Goal: Task Accomplishment & Management: Use online tool/utility

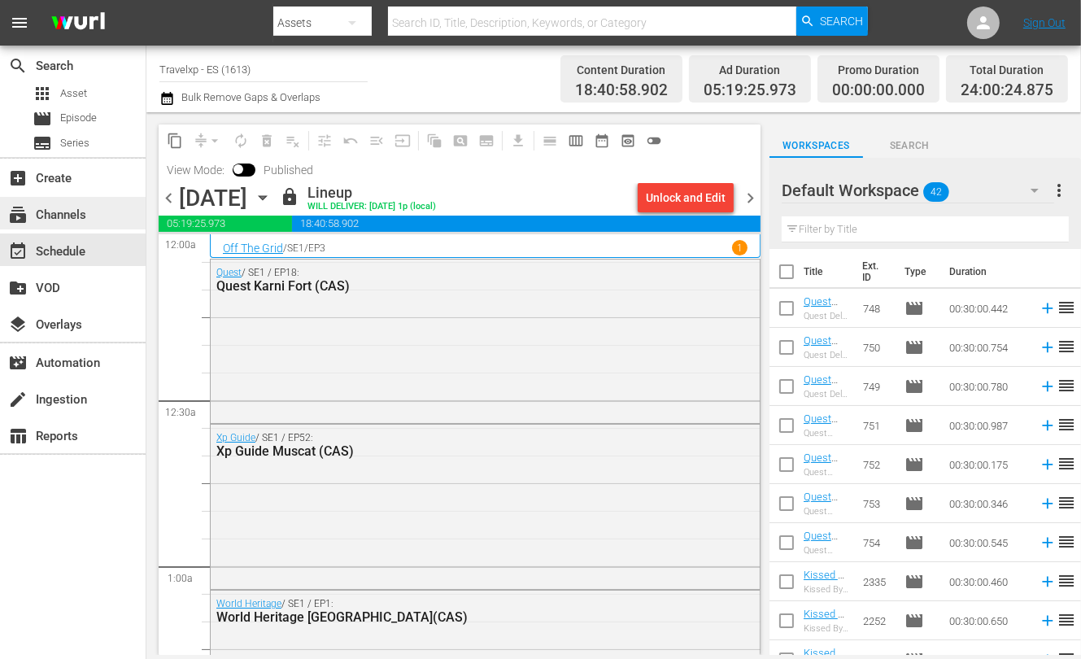
click at [111, 214] on div "subscriptions Channels" at bounding box center [73, 213] width 146 height 33
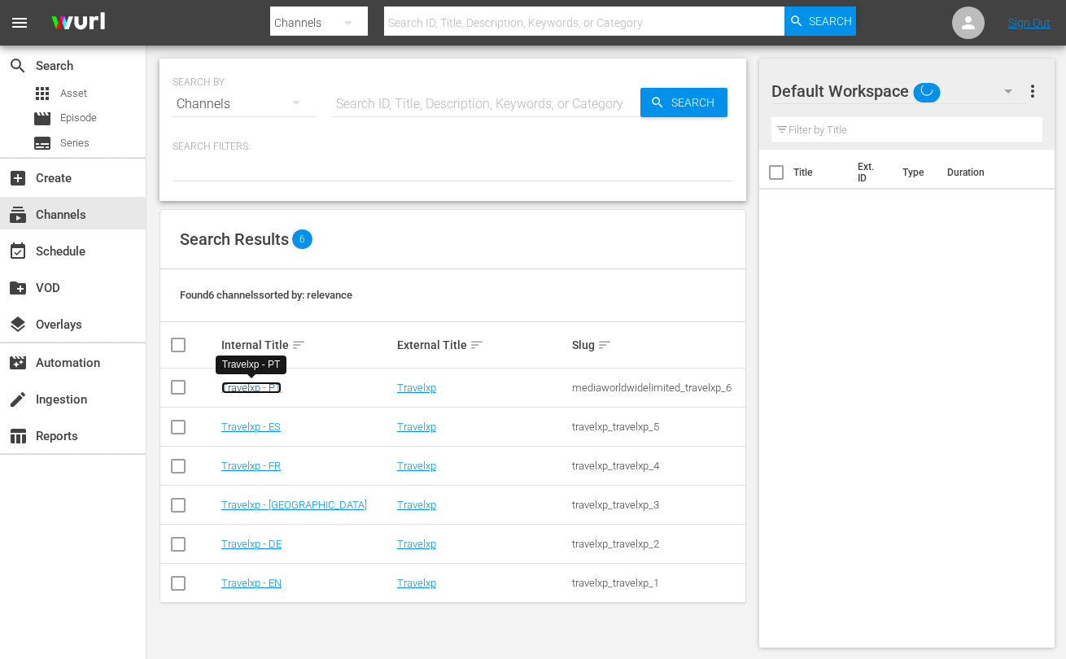
click at [268, 390] on link "Travelxp - PT" at bounding box center [251, 388] width 60 height 12
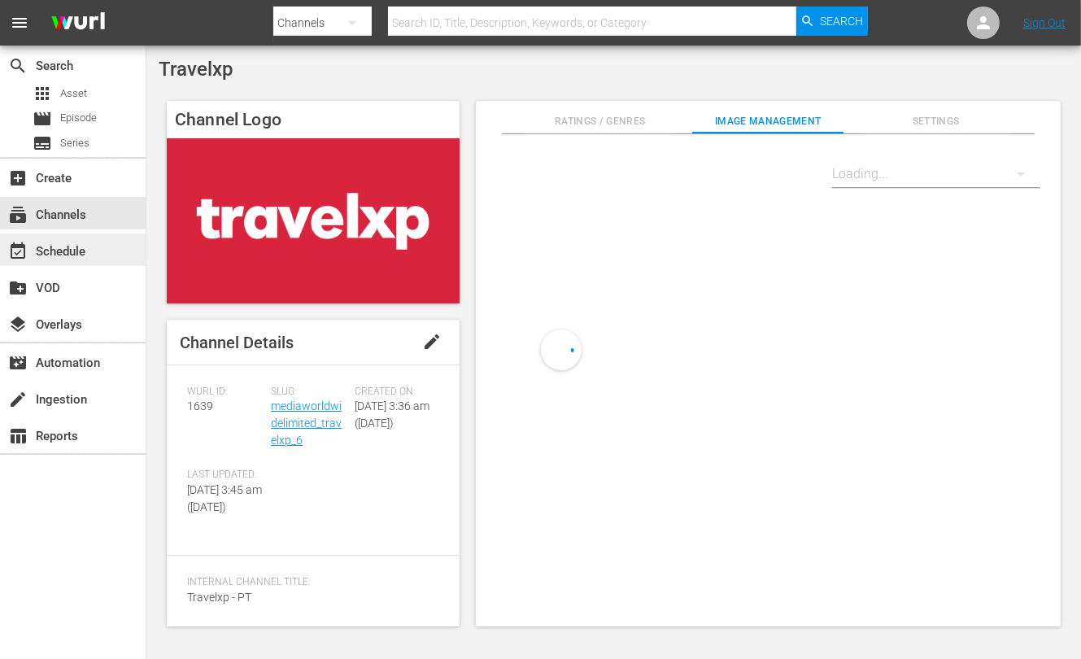
click at [65, 256] on div "event_available Schedule" at bounding box center [45, 249] width 91 height 15
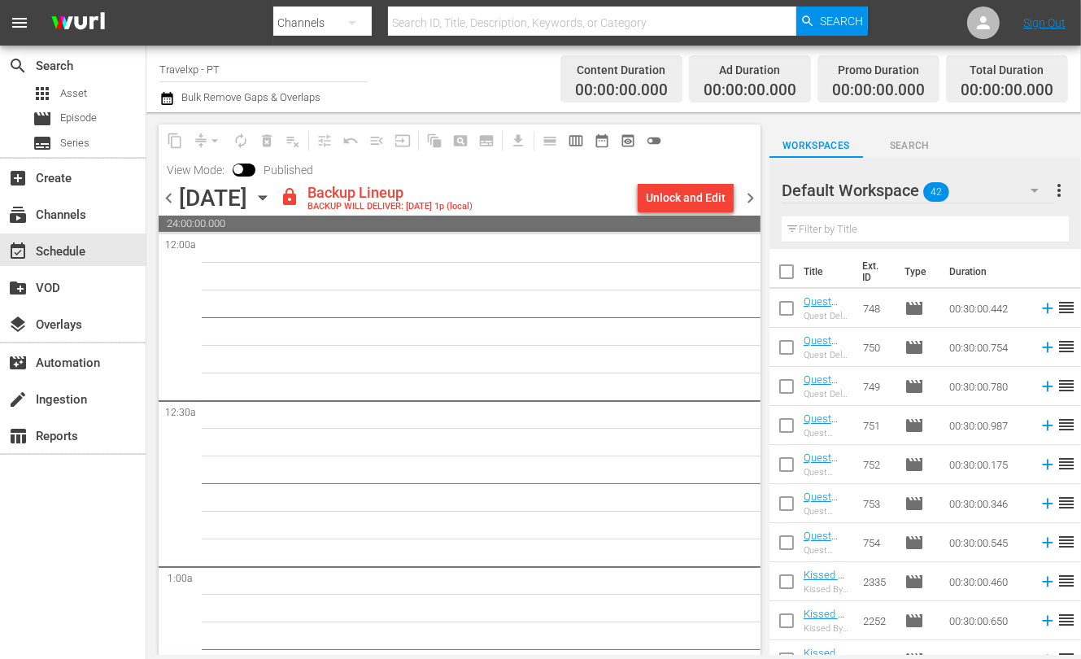
click at [266, 197] on icon "button" at bounding box center [262, 198] width 7 height 4
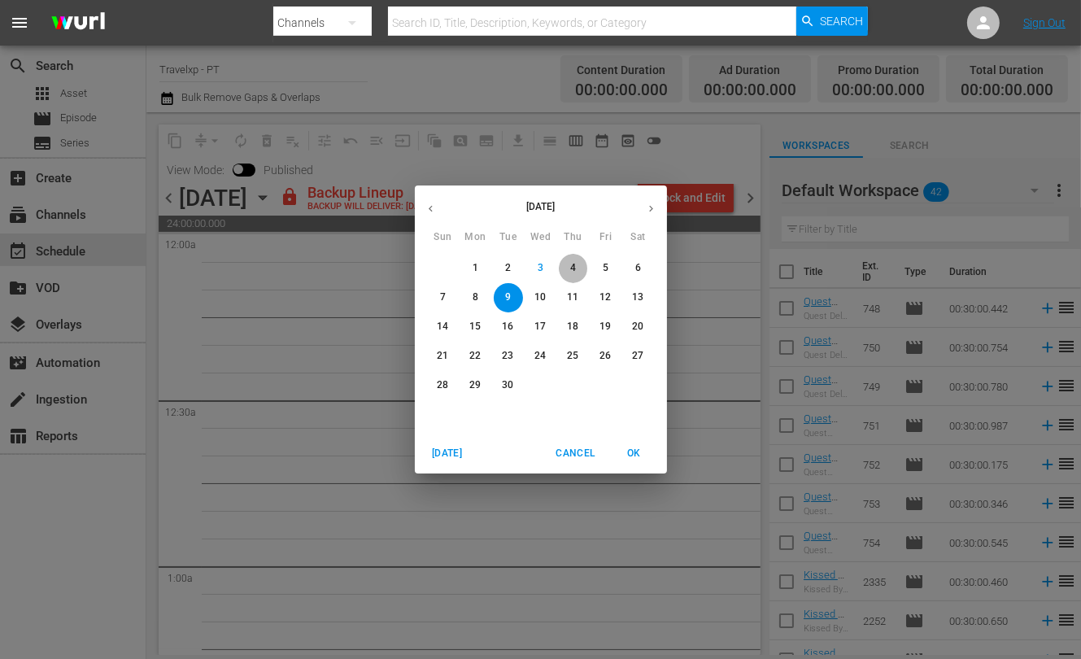
click at [571, 268] on p "4" at bounding box center [573, 268] width 6 height 14
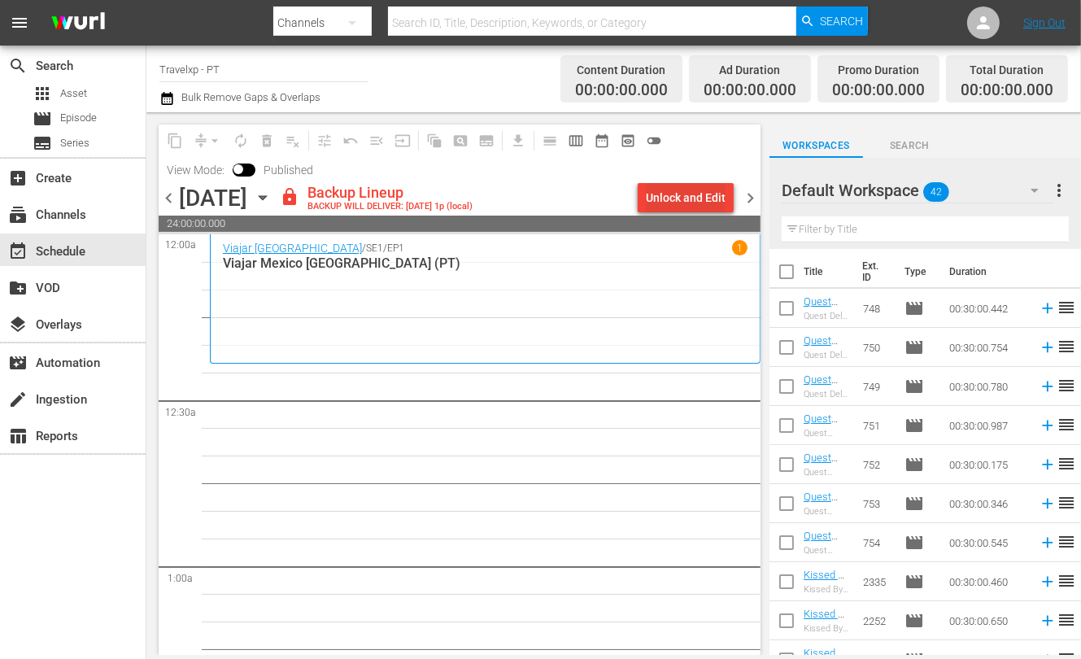
click at [688, 194] on div "Unlock and Edit" at bounding box center [686, 197] width 80 height 29
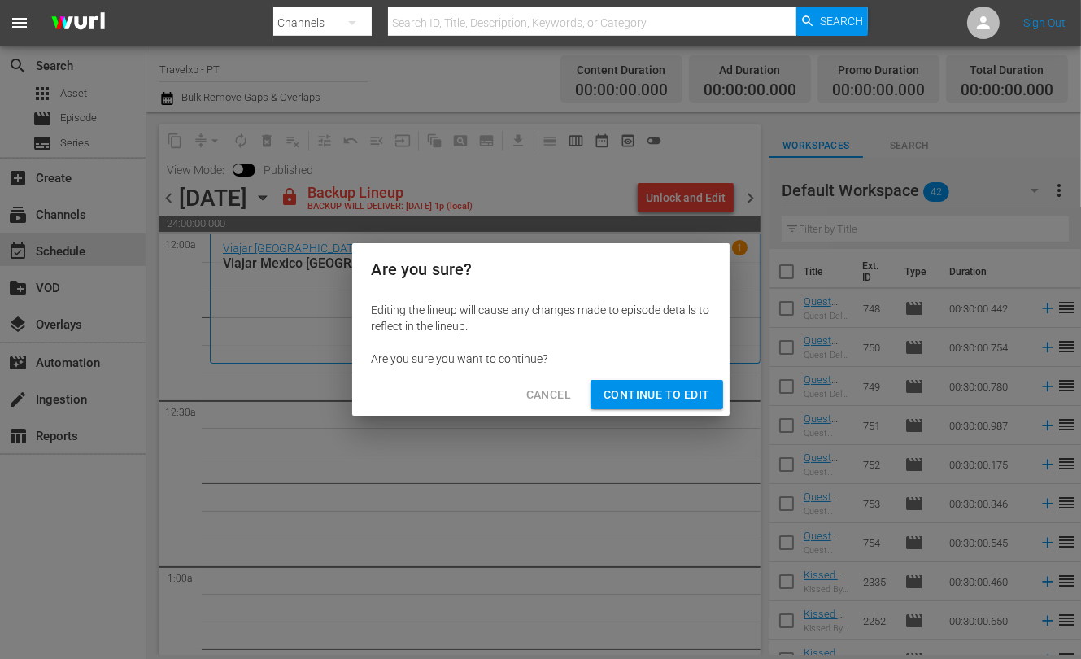
click at [641, 387] on span "Continue to Edit" at bounding box center [657, 395] width 106 height 20
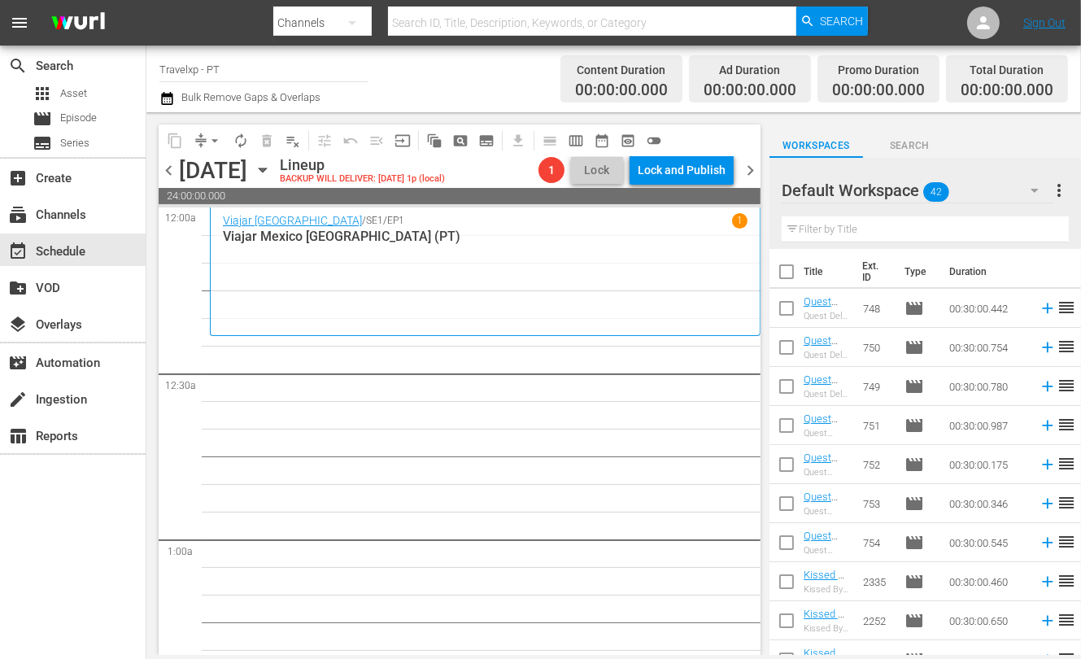
click at [688, 233] on input "text" at bounding box center [925, 229] width 287 height 26
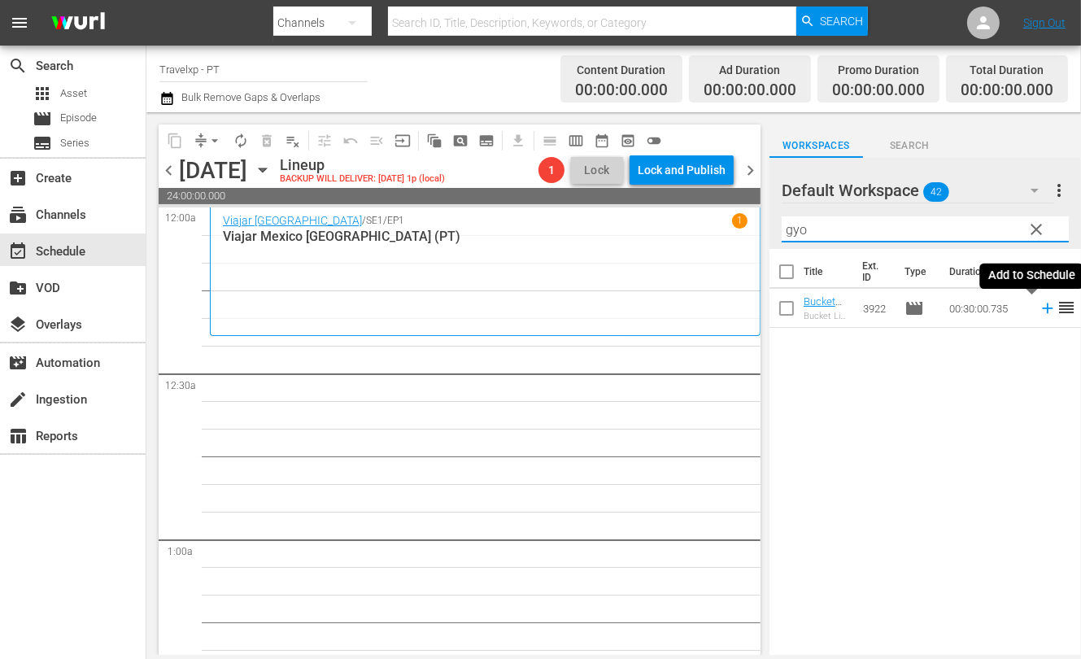
click at [688, 308] on icon at bounding box center [1047, 308] width 11 height 11
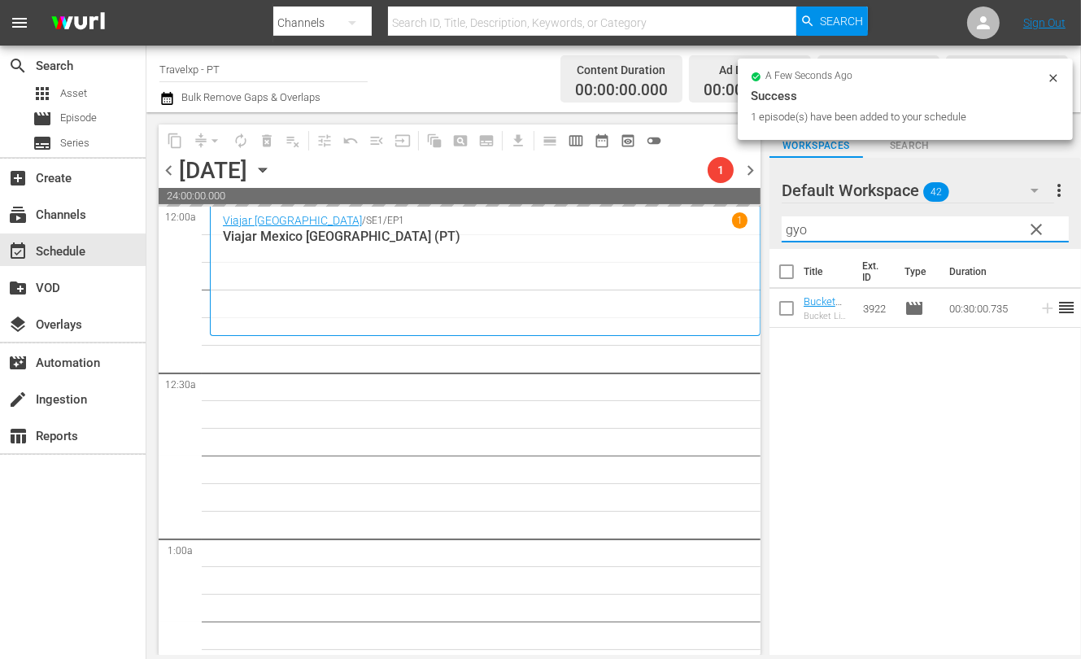
click at [688, 228] on input "gyo" at bounding box center [925, 229] width 287 height 26
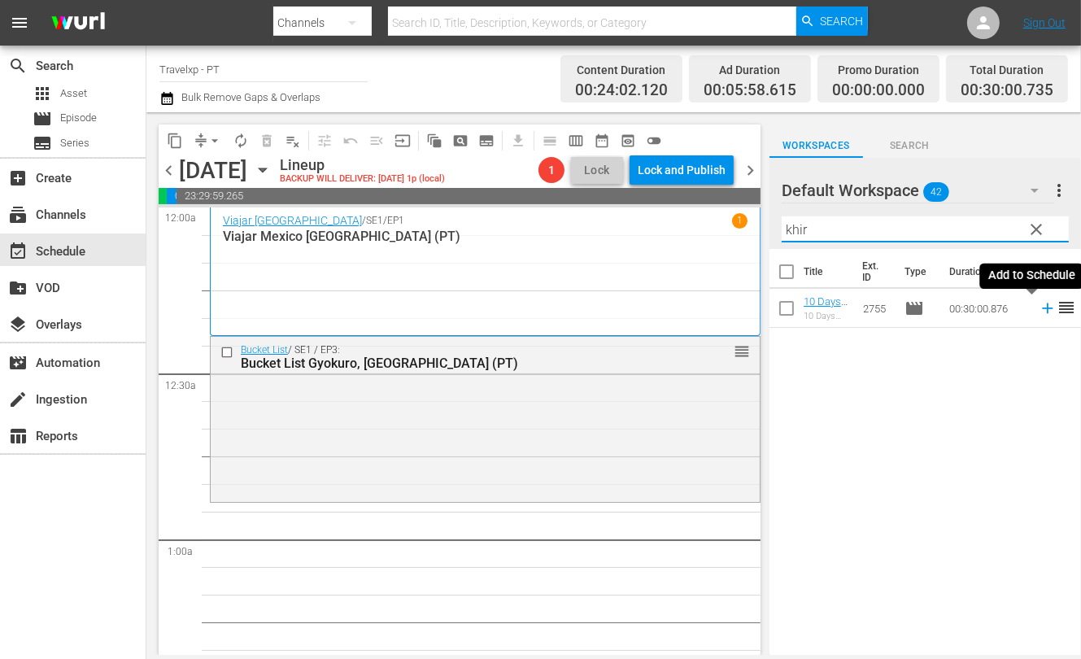
click at [688, 307] on icon at bounding box center [1047, 308] width 11 height 11
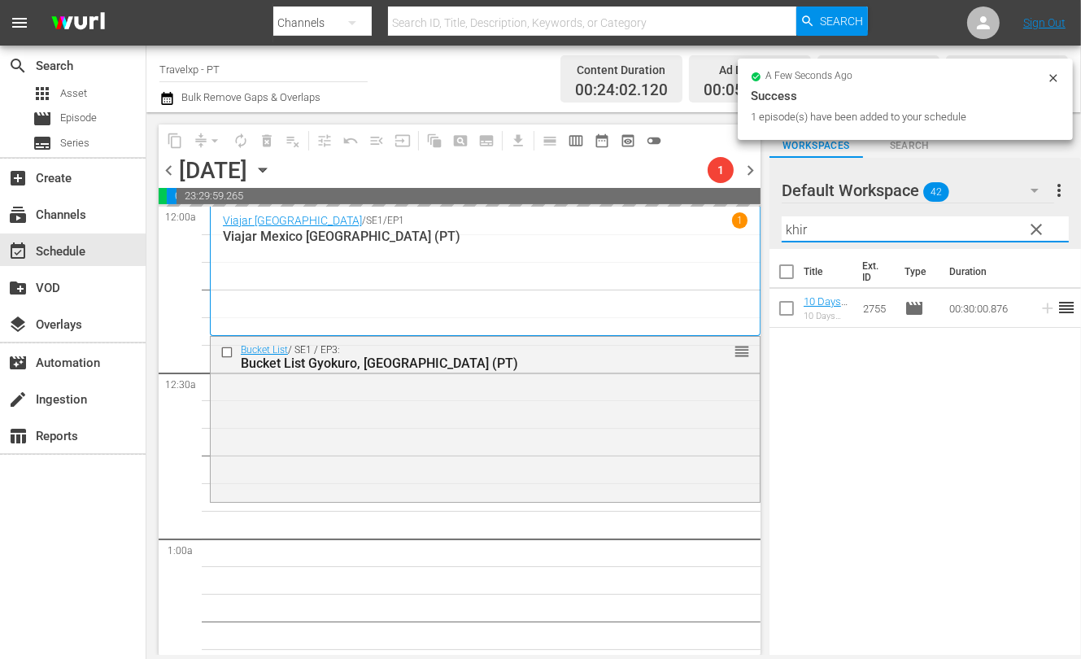
click at [688, 228] on input "khir" at bounding box center [925, 229] width 287 height 26
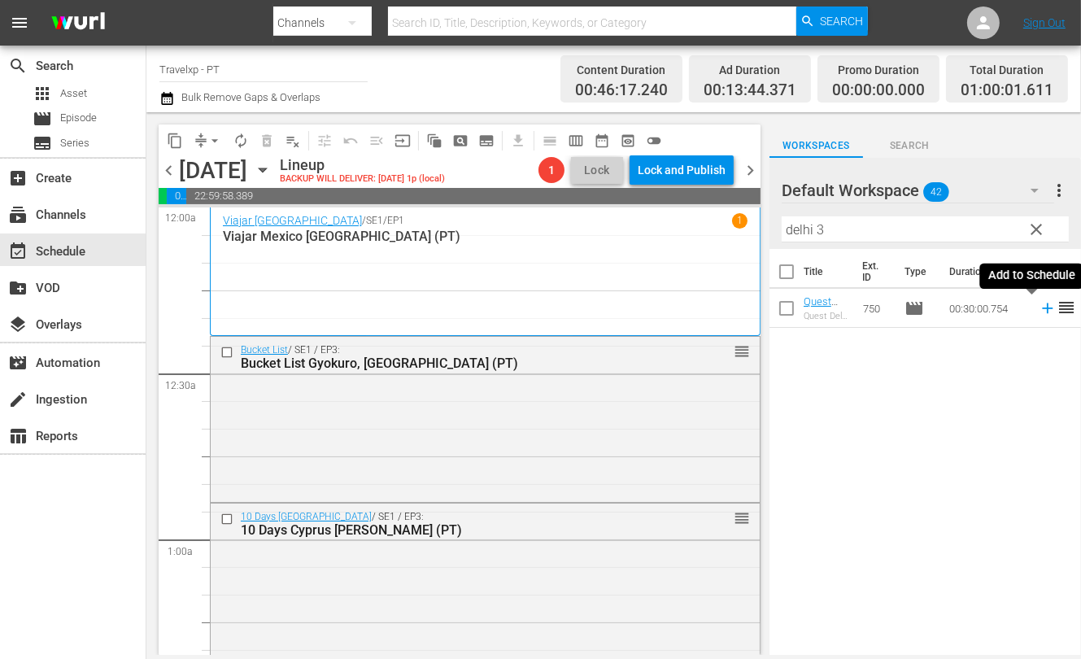
click at [688, 307] on icon at bounding box center [1048, 308] width 18 height 18
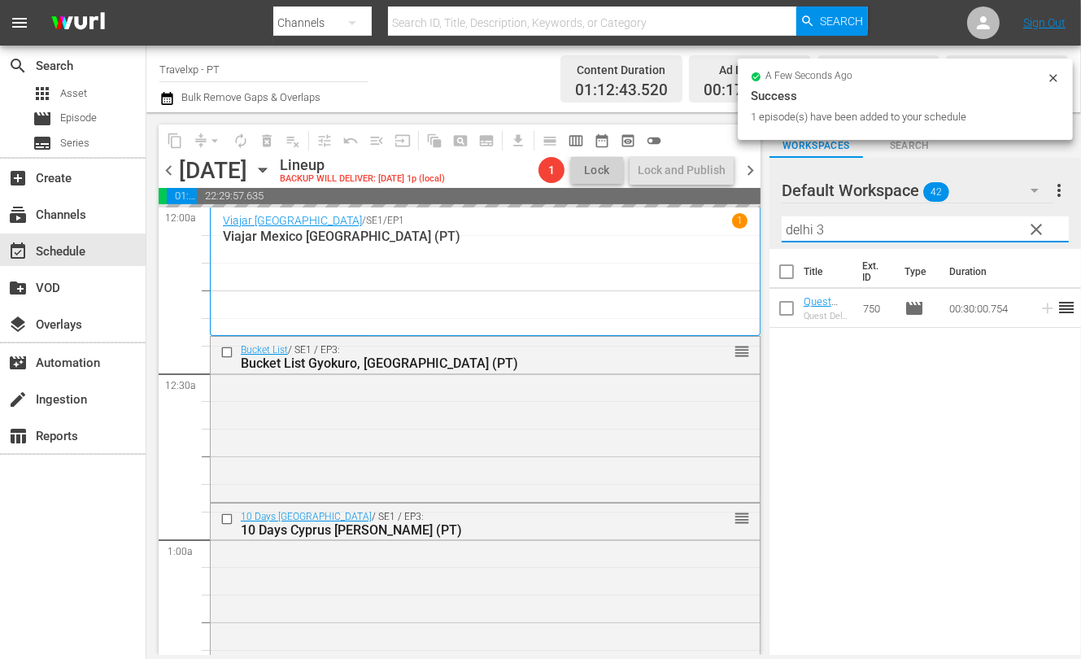
drag, startPoint x: 842, startPoint y: 233, endPoint x: 758, endPoint y: 225, distance: 84.1
click at [688, 225] on div "content_copy compress arrow_drop_down autorenew_outlined delete_forever_outline…" at bounding box center [613, 383] width 935 height 543
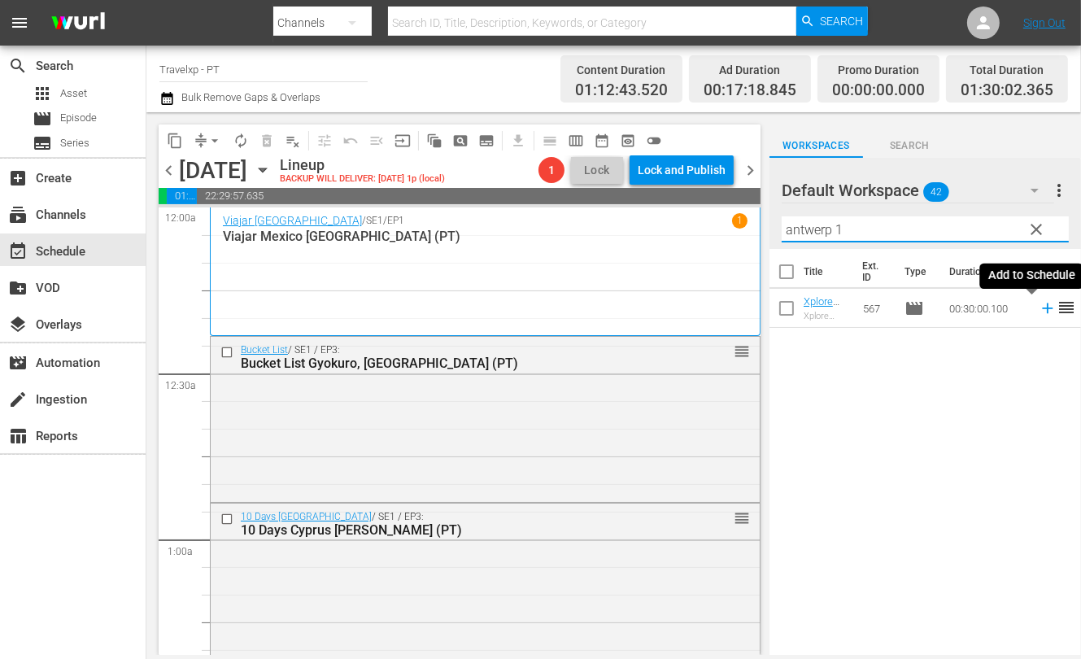
click at [688, 308] on icon at bounding box center [1047, 308] width 11 height 11
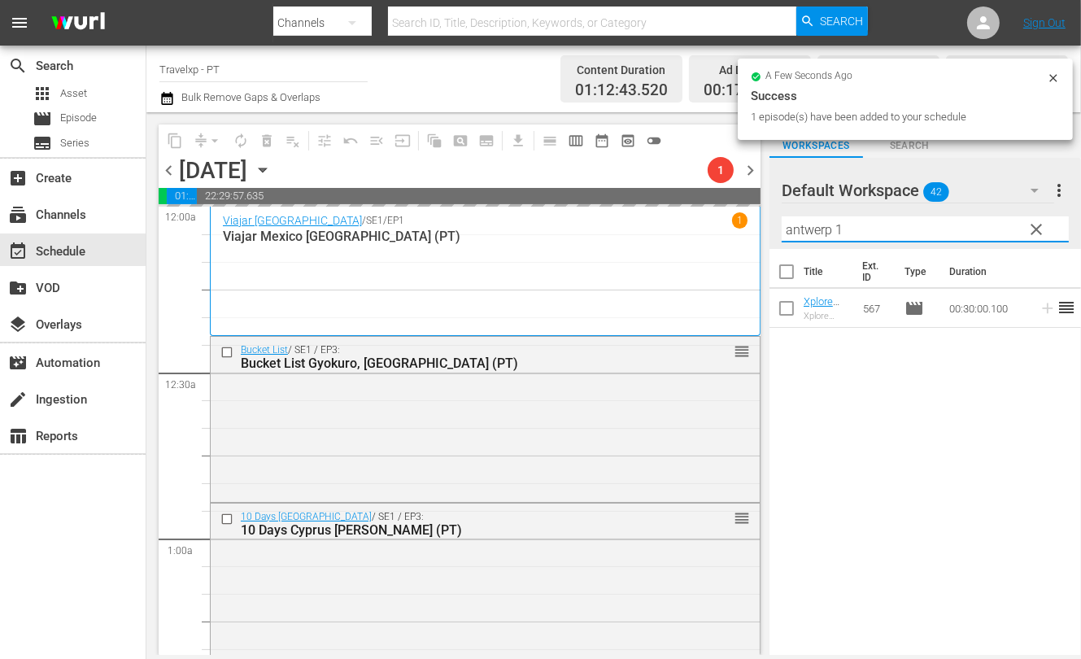
drag, startPoint x: 858, startPoint y: 229, endPoint x: 770, endPoint y: 220, distance: 87.5
click at [688, 220] on div "Default Workspace 42 Default more_vert clear Filter by Title antwerp 1" at bounding box center [926, 203] width 312 height 91
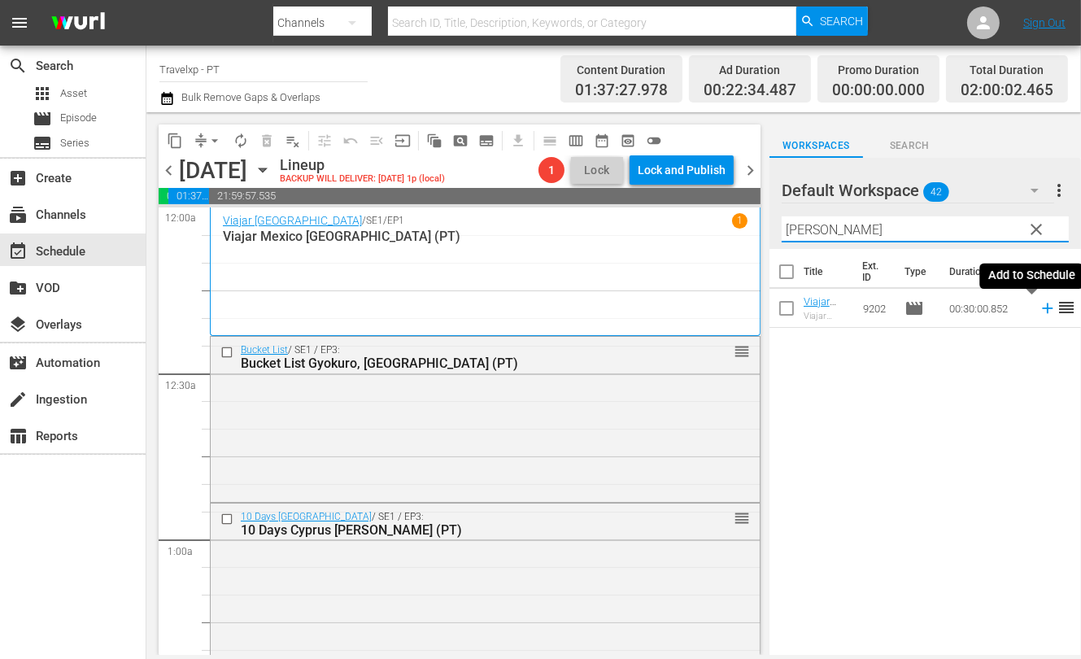
click at [688, 308] on icon at bounding box center [1047, 308] width 11 height 11
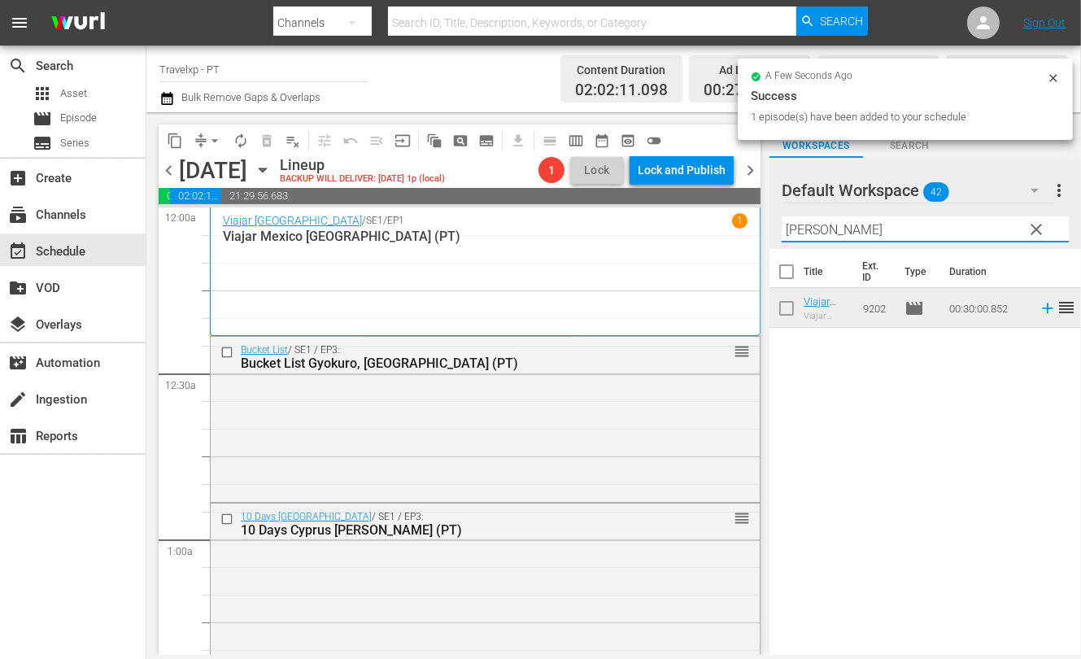
drag, startPoint x: 832, startPoint y: 235, endPoint x: 722, endPoint y: 223, distance: 110.5
click at [688, 223] on div "content_copy compress arrow_drop_down autorenew_outlined delete_forever_outline…" at bounding box center [613, 383] width 935 height 543
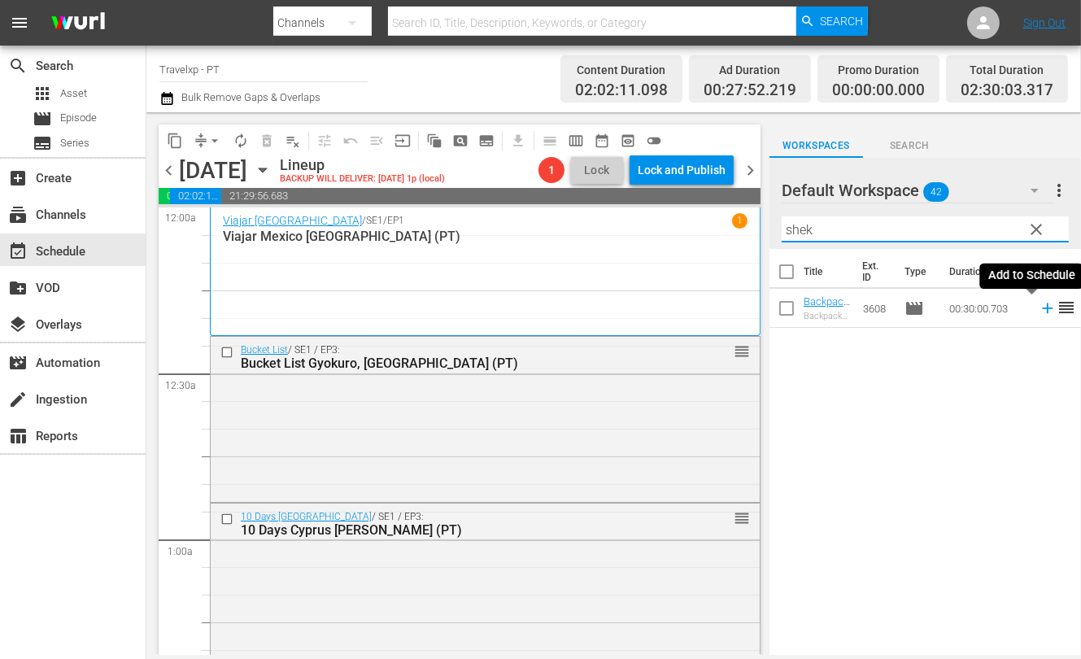
click at [688, 307] on icon at bounding box center [1048, 308] width 18 height 18
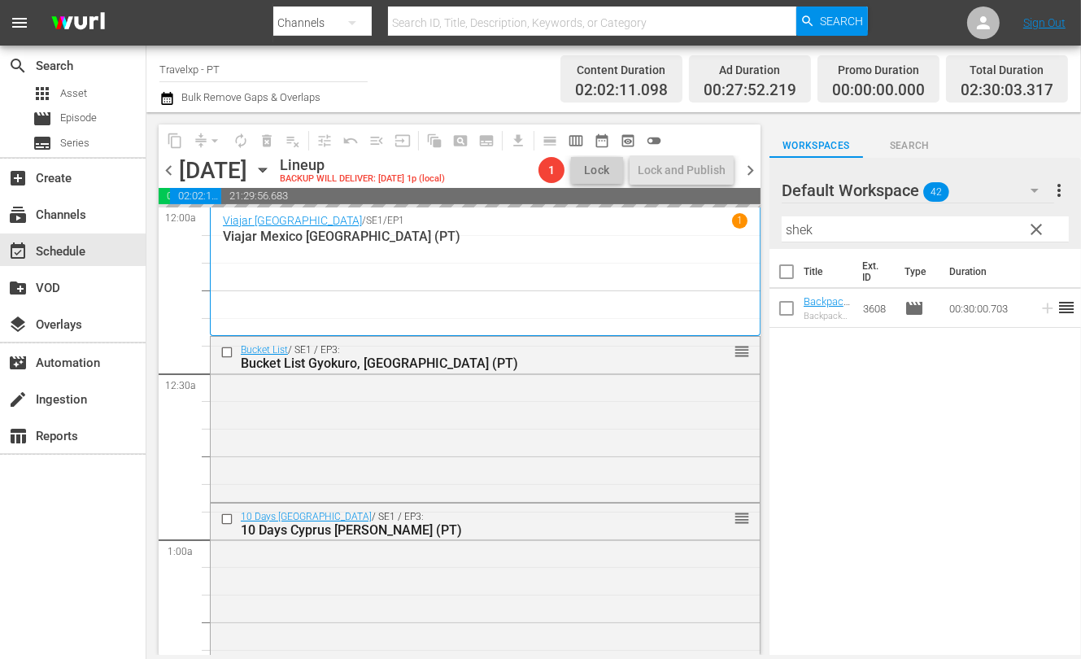
click at [688, 229] on input "shek" at bounding box center [925, 229] width 287 height 26
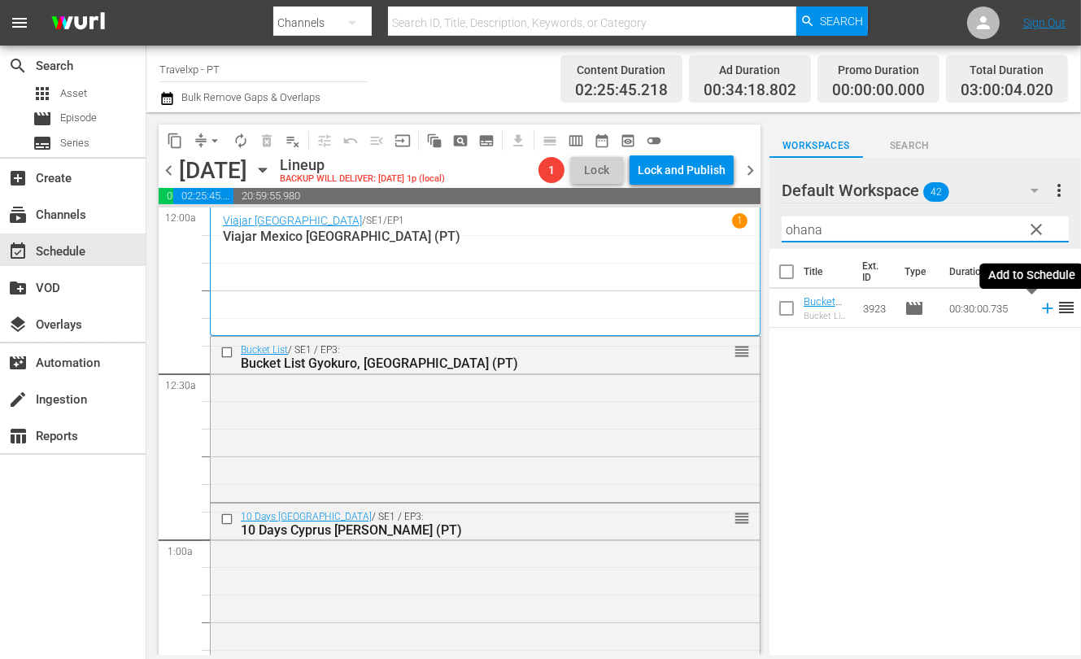
click at [688, 310] on icon at bounding box center [1048, 308] width 18 height 18
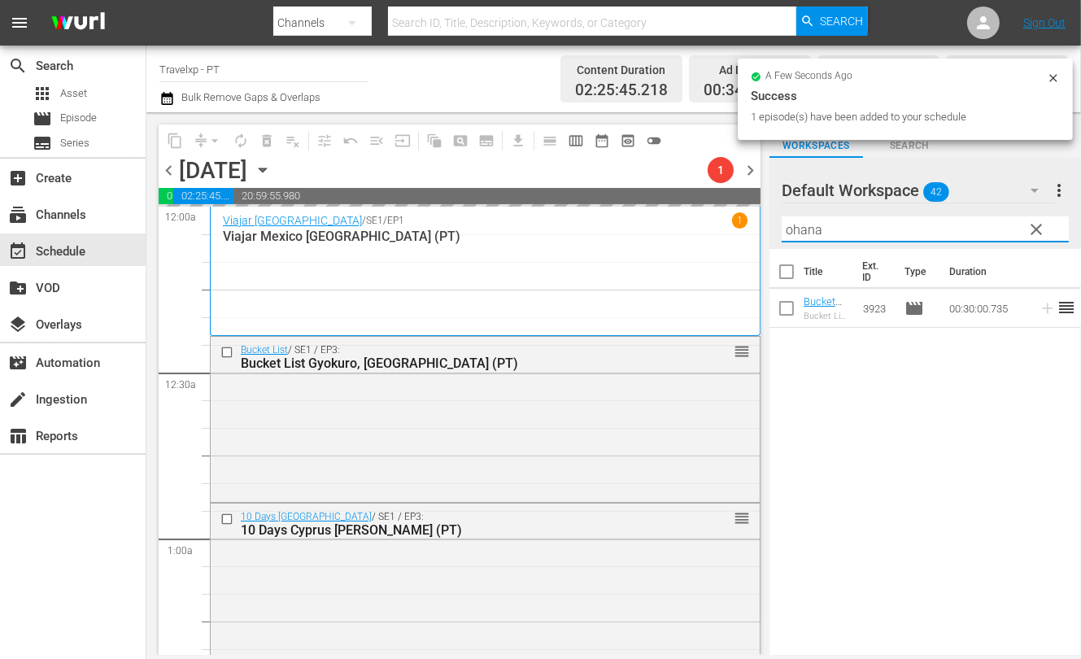
click at [688, 231] on input "ohana" at bounding box center [925, 229] width 287 height 26
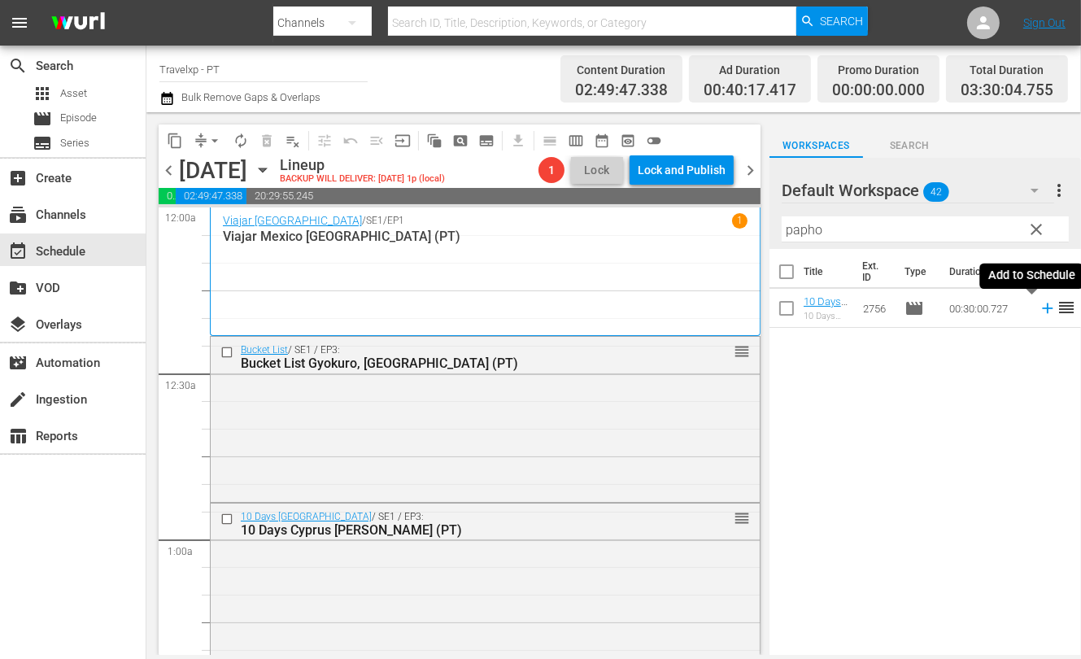
click at [688, 310] on icon at bounding box center [1048, 308] width 18 height 18
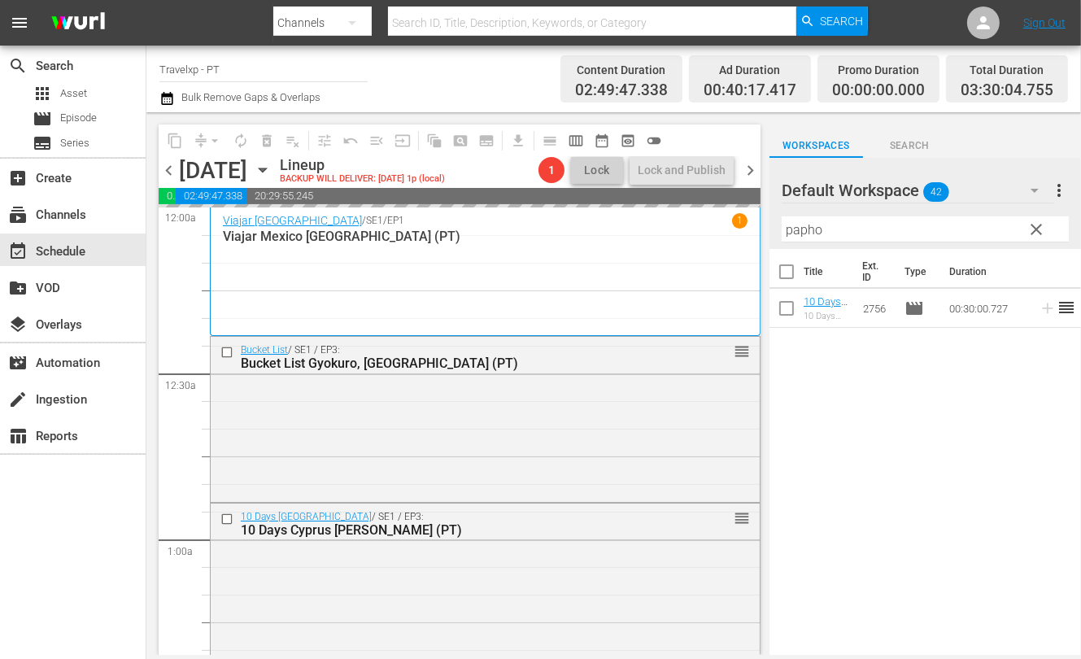
click at [688, 229] on input "papho" at bounding box center [925, 229] width 287 height 26
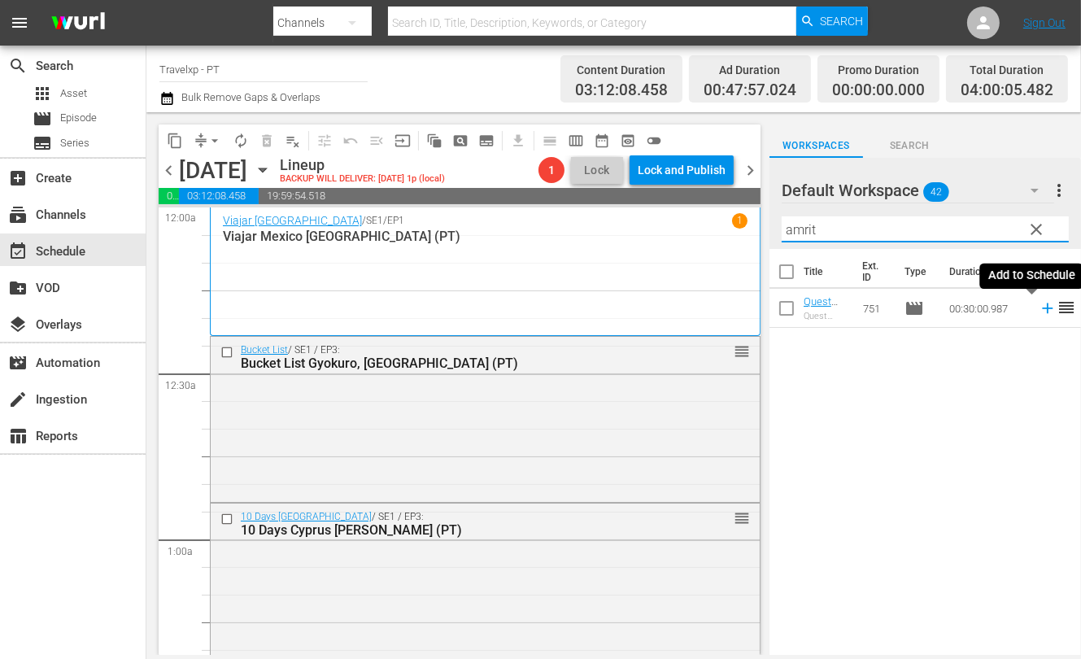
click at [688, 309] on icon at bounding box center [1048, 308] width 18 height 18
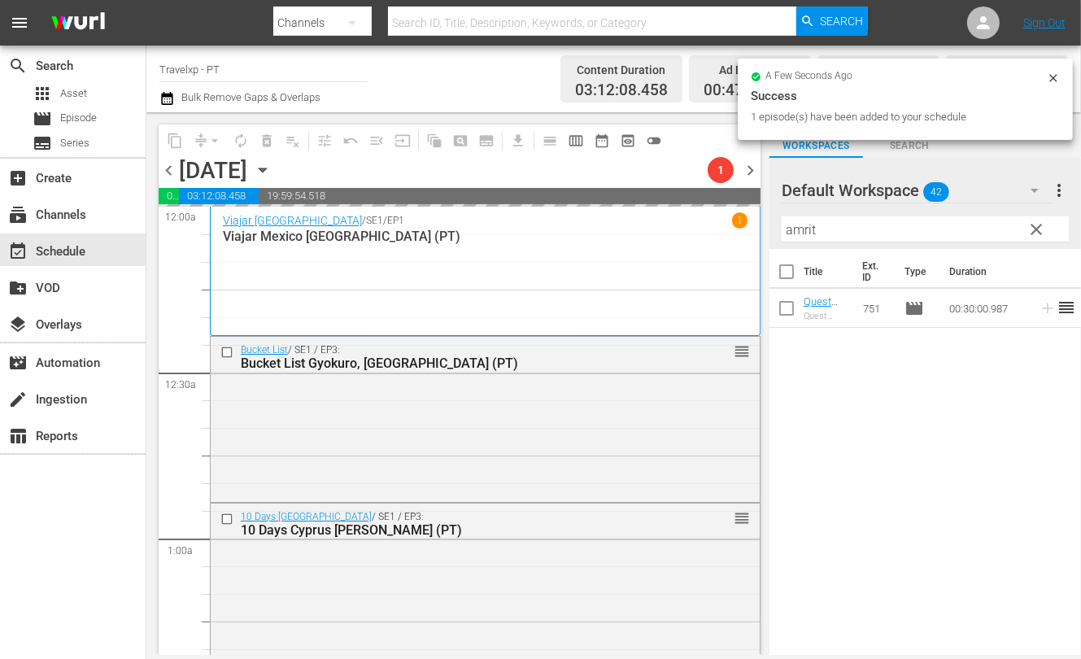
click at [688, 225] on input "amrit" at bounding box center [925, 229] width 287 height 26
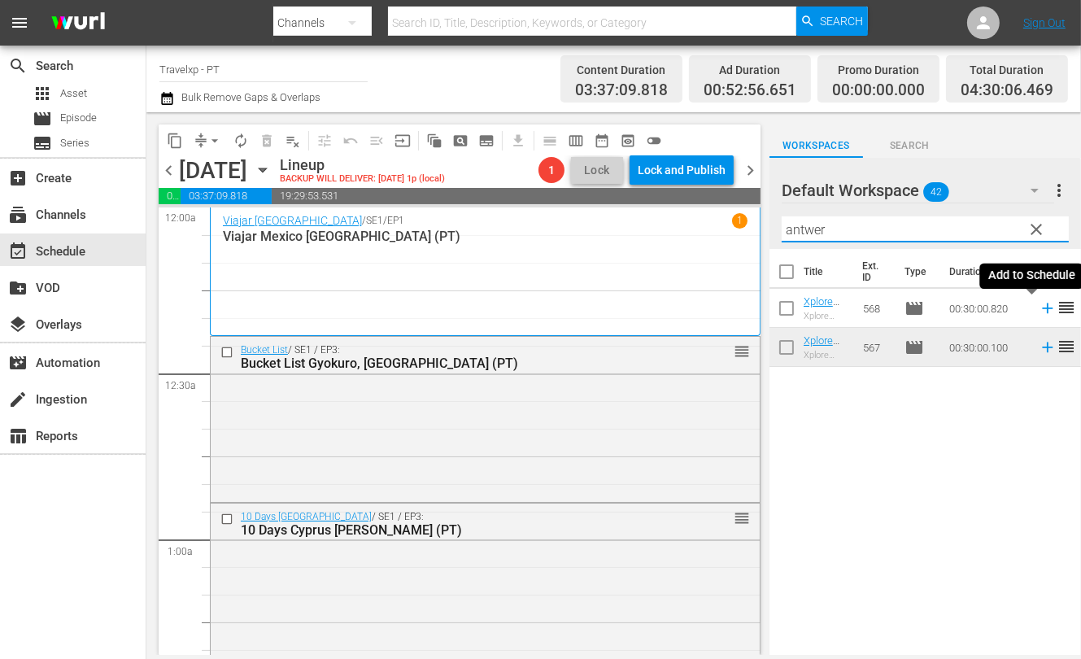
click at [688, 315] on icon at bounding box center [1048, 308] width 18 height 18
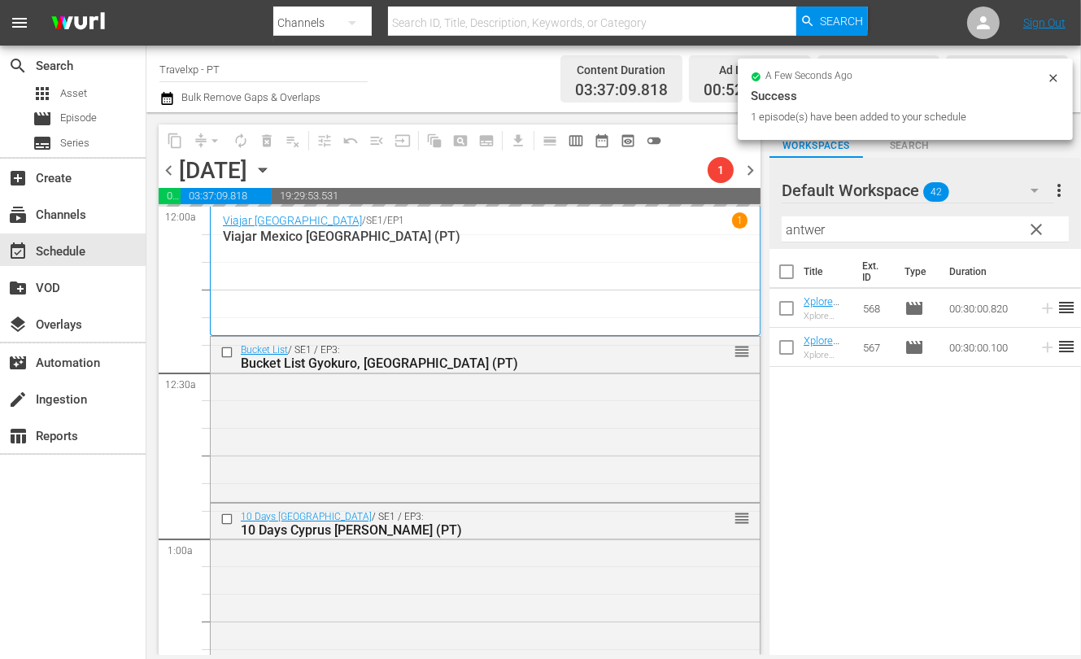
click at [688, 228] on input "antwer" at bounding box center [925, 229] width 287 height 26
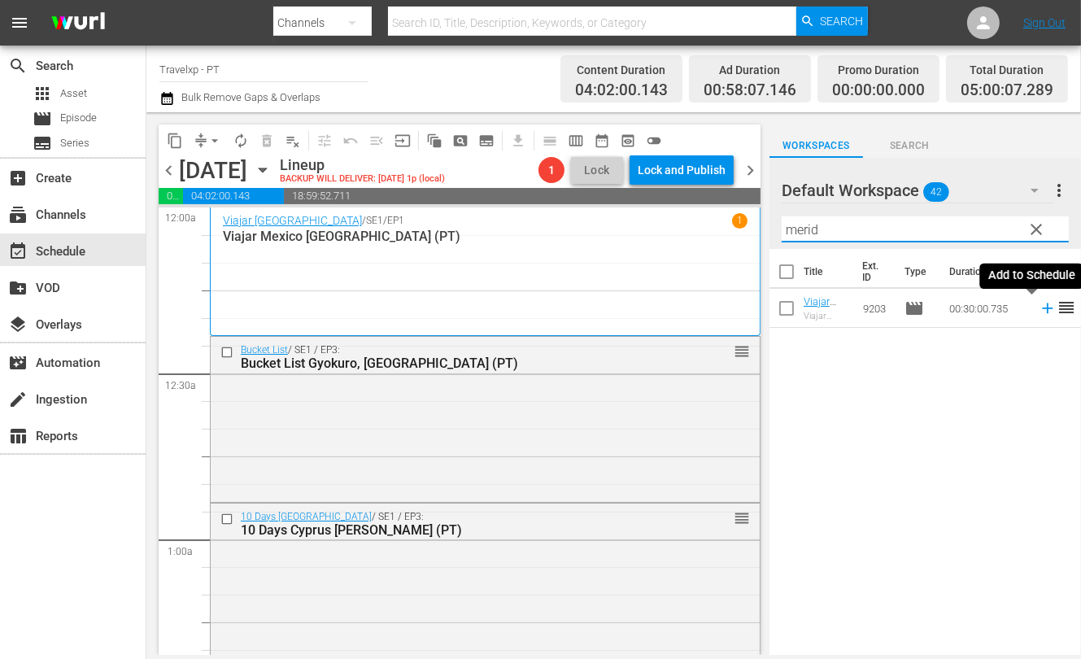
click at [688, 308] on icon at bounding box center [1047, 308] width 11 height 11
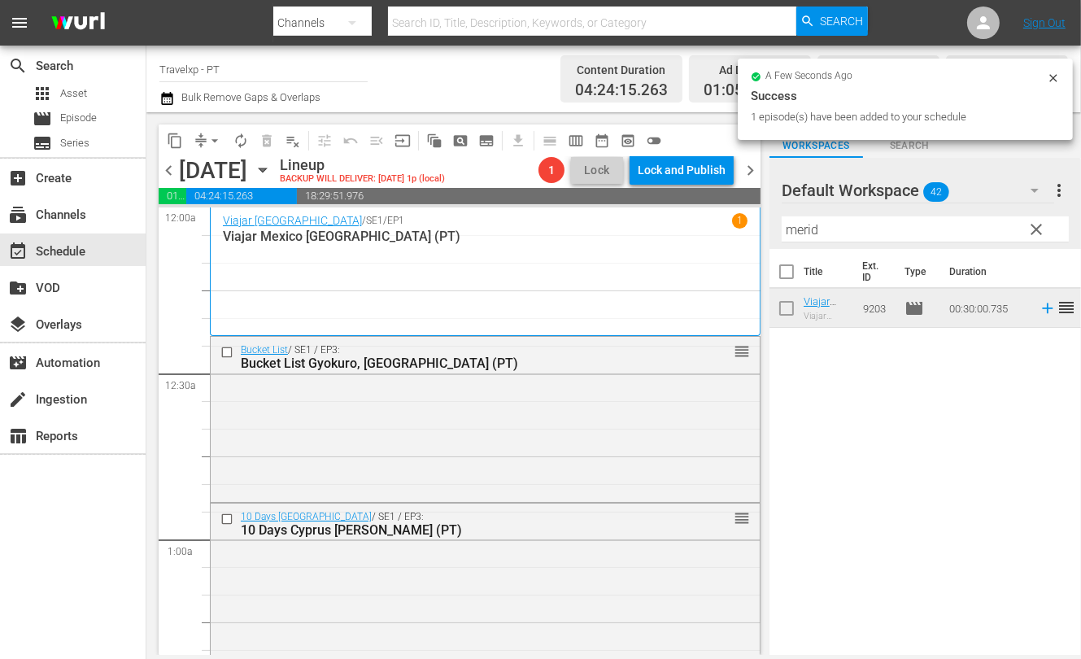
click at [688, 229] on input "merid" at bounding box center [925, 229] width 287 height 26
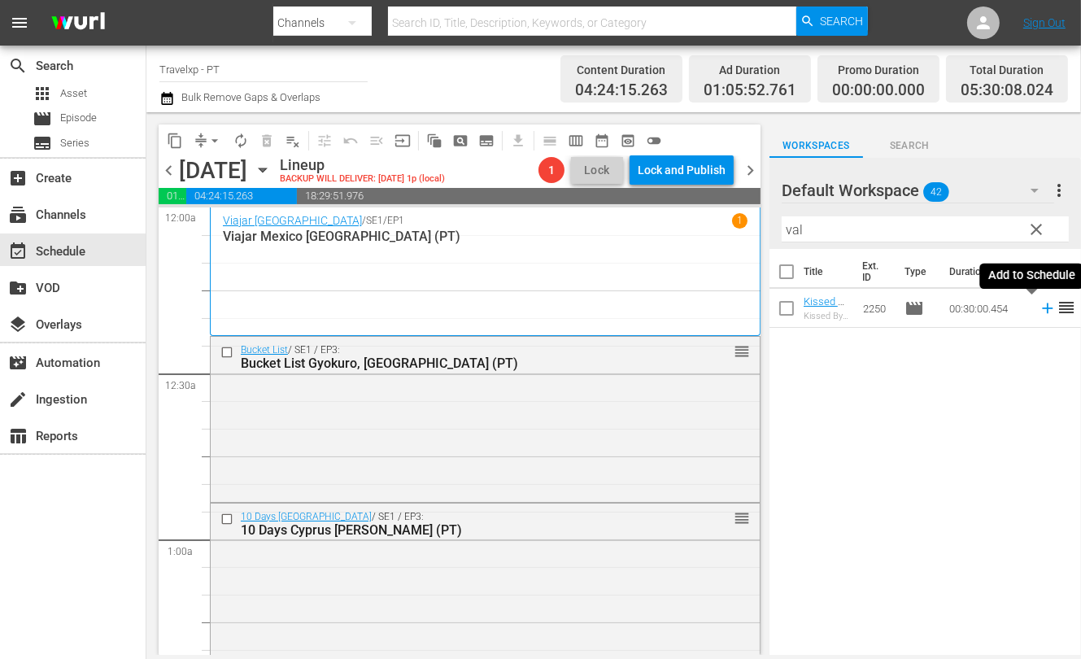
click at [688, 307] on icon at bounding box center [1048, 308] width 18 height 18
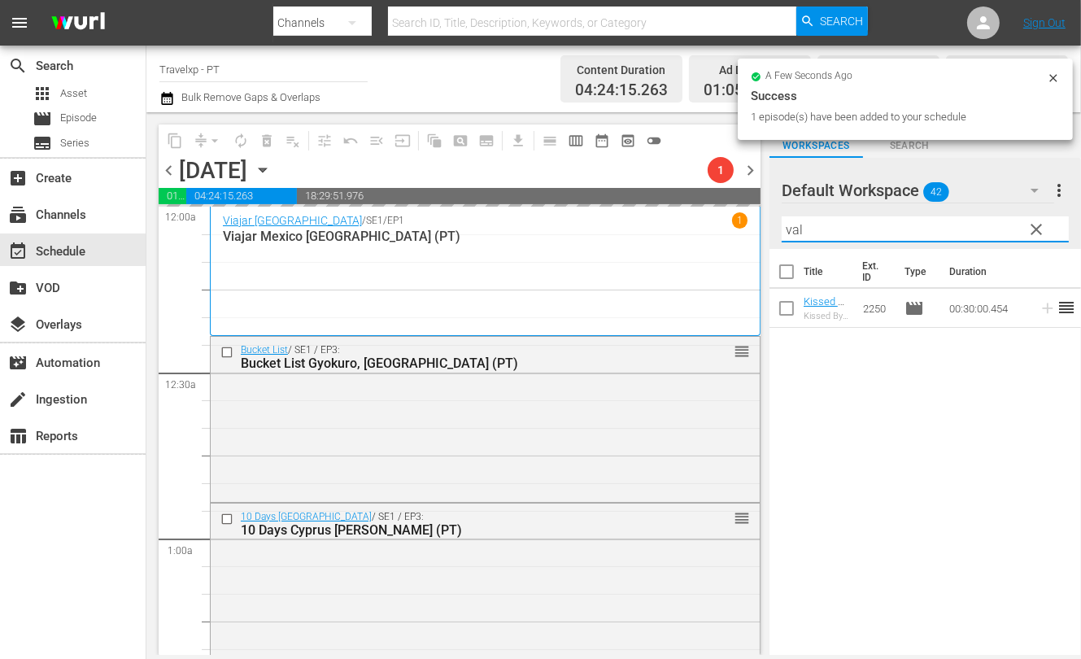
click at [688, 228] on input "val" at bounding box center [925, 229] width 287 height 26
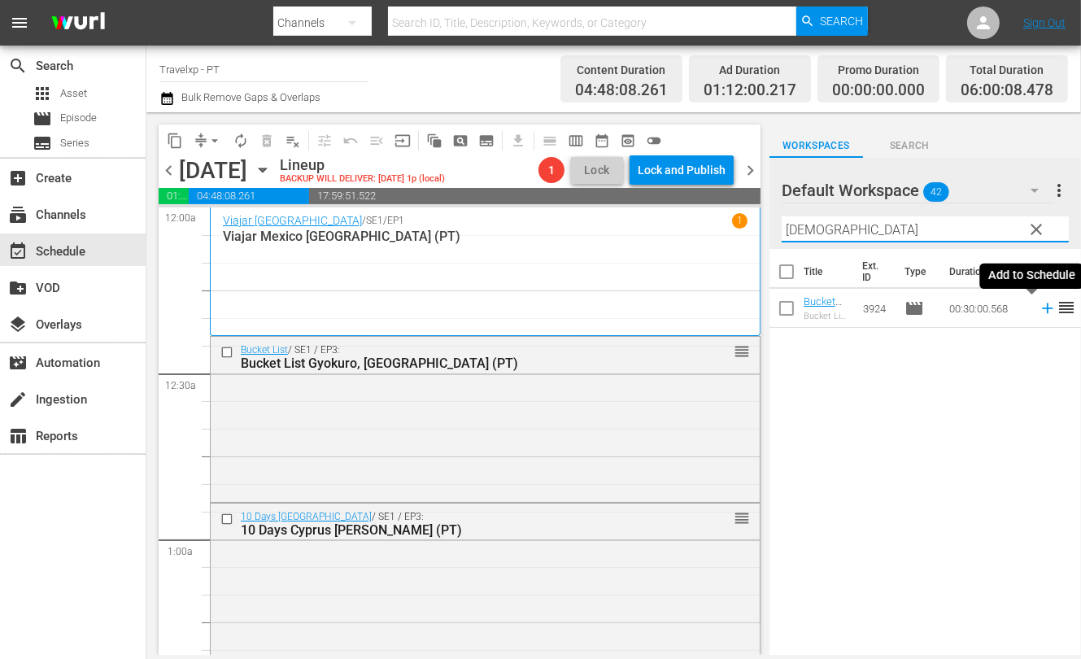
click at [688, 308] on icon at bounding box center [1047, 308] width 11 height 11
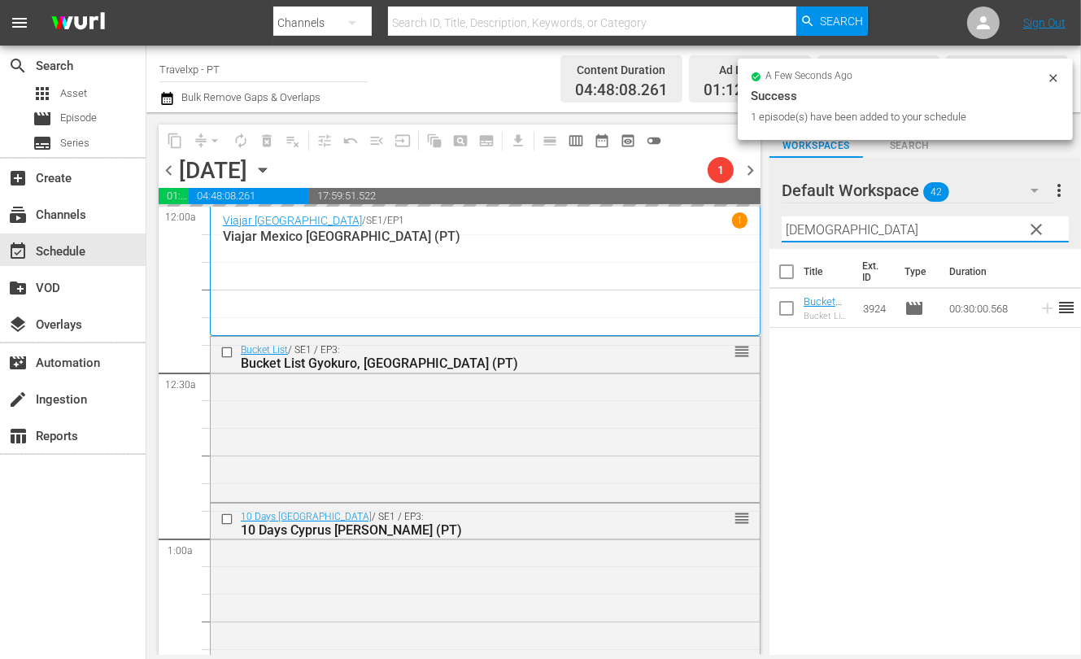
click at [688, 232] on input "[DEMOGRAPHIC_DATA]" at bounding box center [925, 229] width 287 height 26
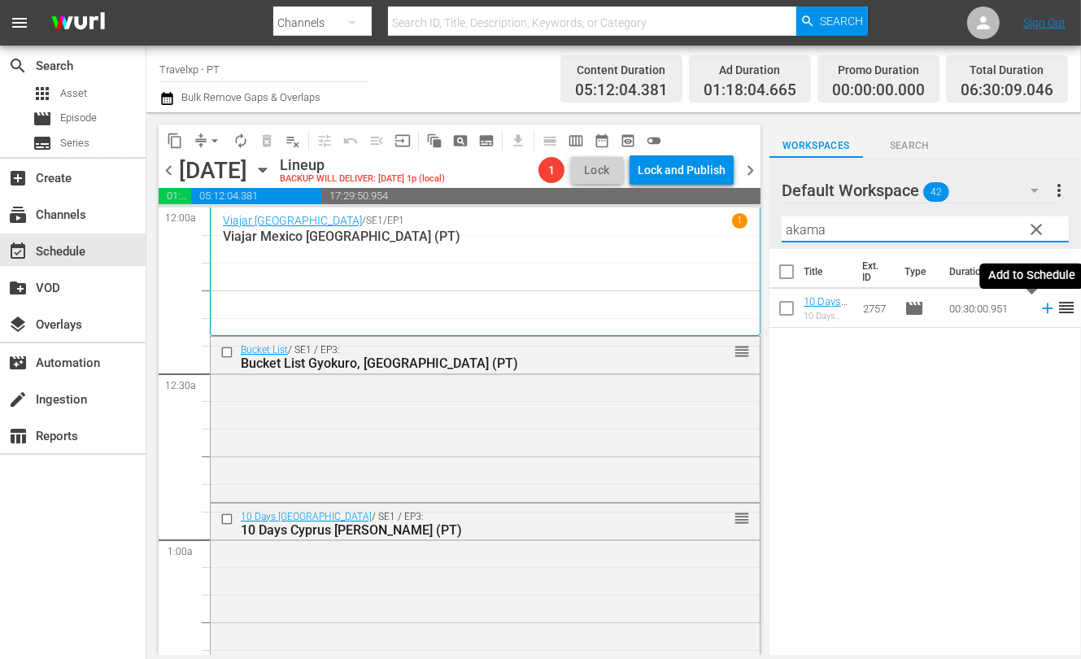
click at [688, 310] on icon at bounding box center [1048, 308] width 18 height 18
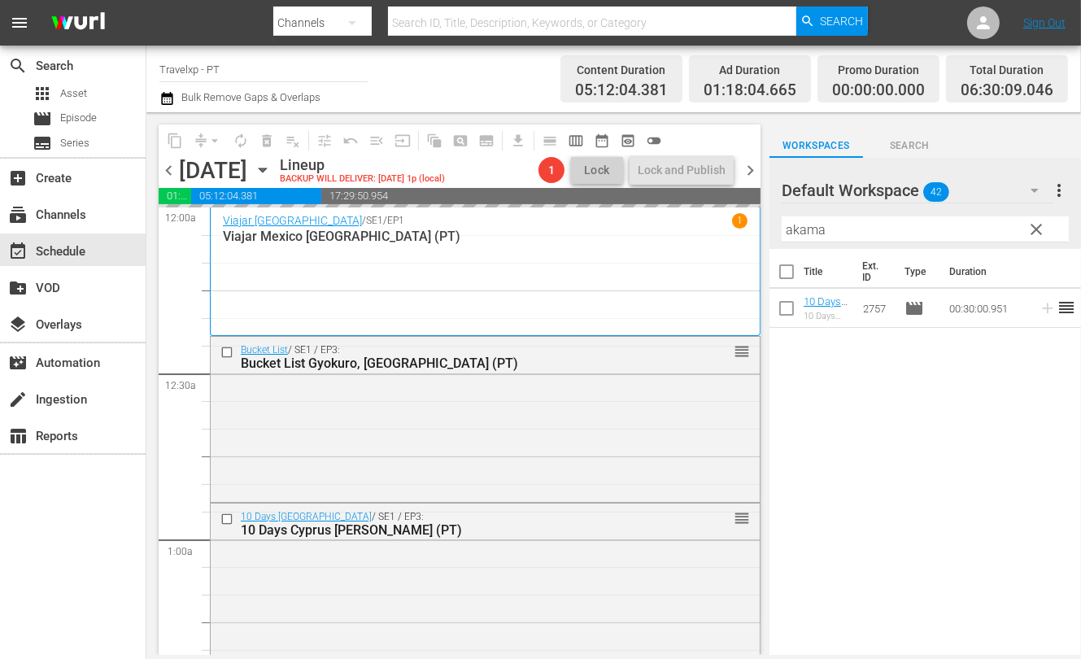
click at [688, 229] on input "akama" at bounding box center [925, 229] width 287 height 26
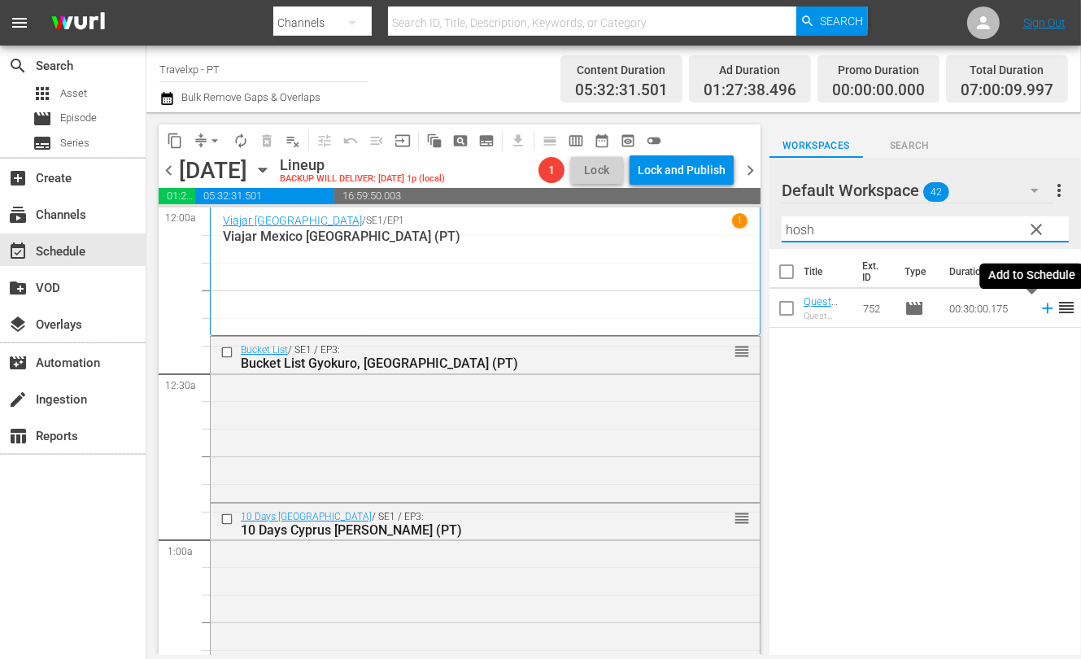
click at [688, 311] on icon at bounding box center [1047, 308] width 11 height 11
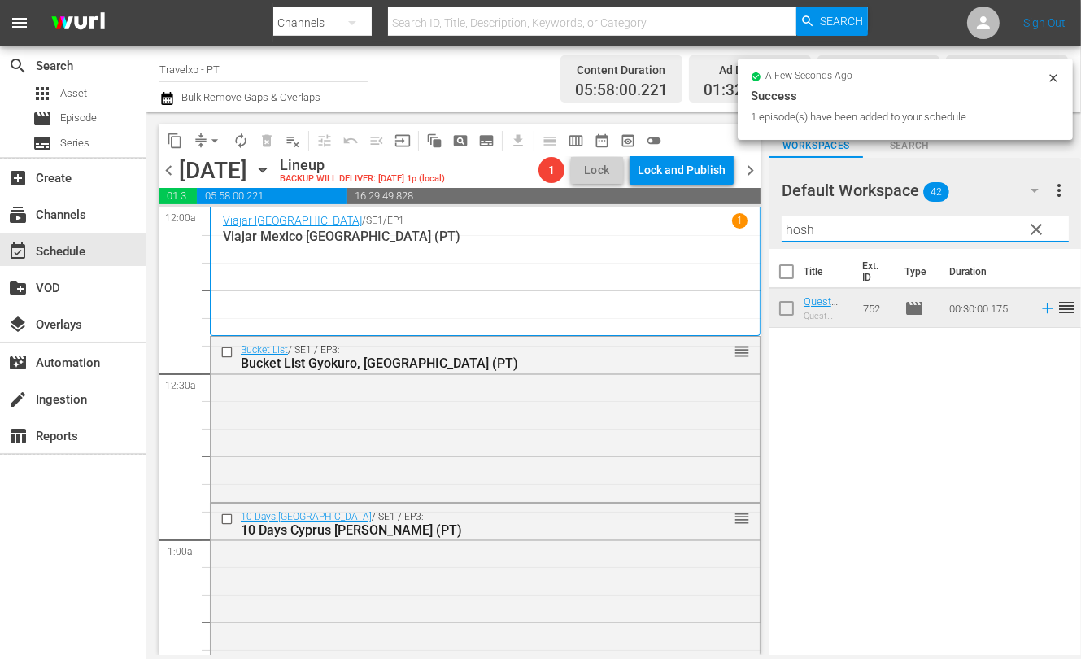
click at [688, 227] on input "hosh" at bounding box center [925, 229] width 287 height 26
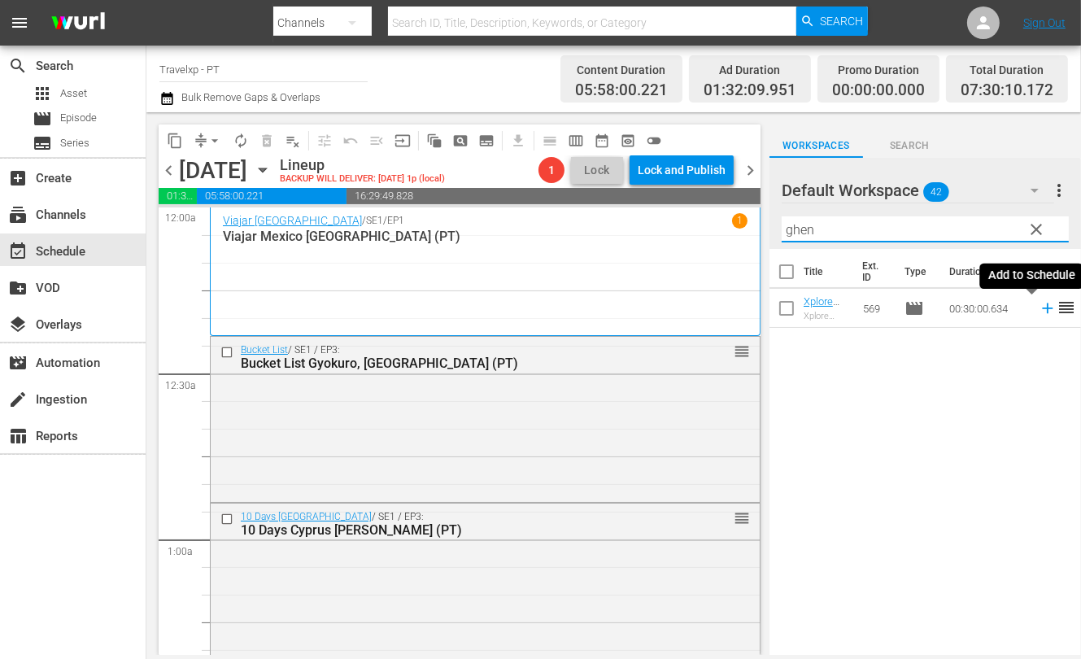
click at [688, 310] on icon at bounding box center [1048, 308] width 18 height 18
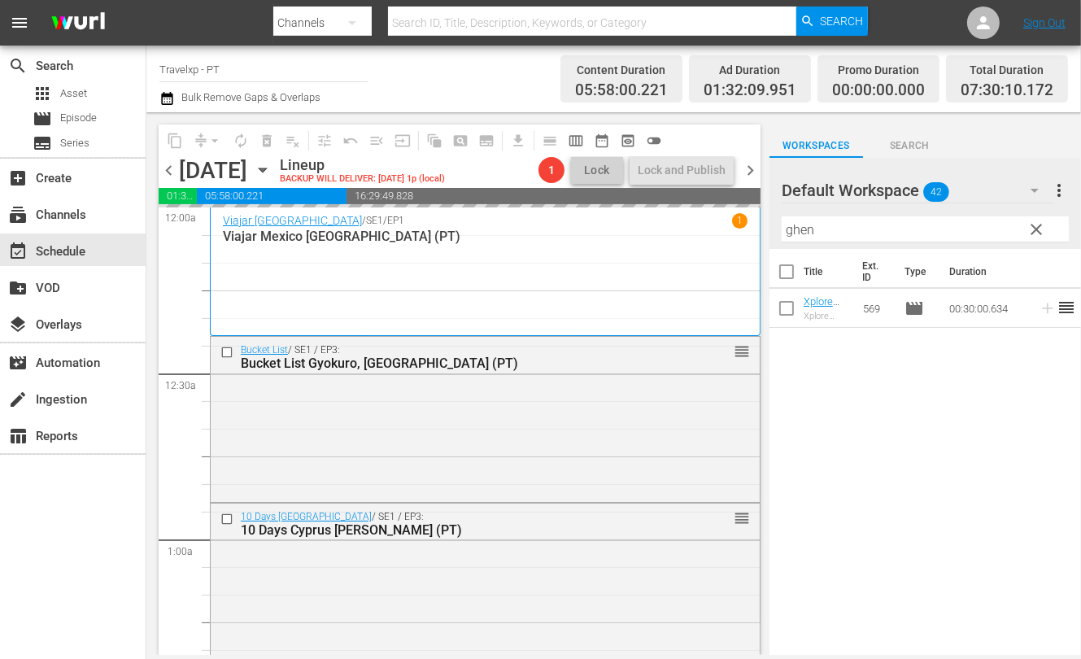
click at [688, 229] on input "ghen" at bounding box center [925, 229] width 287 height 26
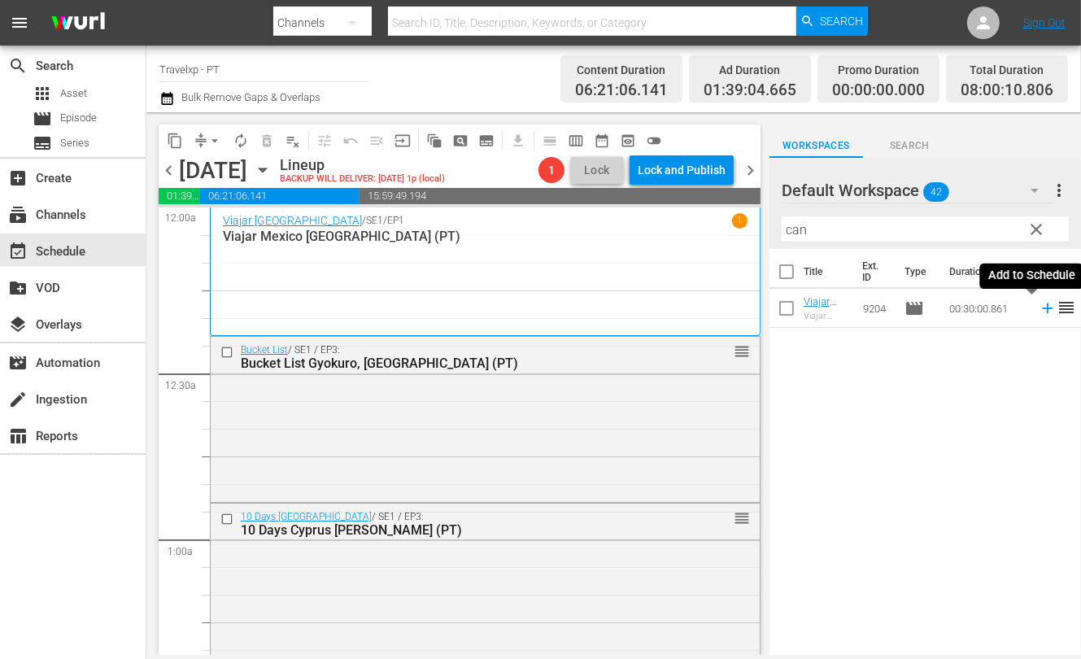
click at [688, 309] on icon at bounding box center [1048, 308] width 18 height 18
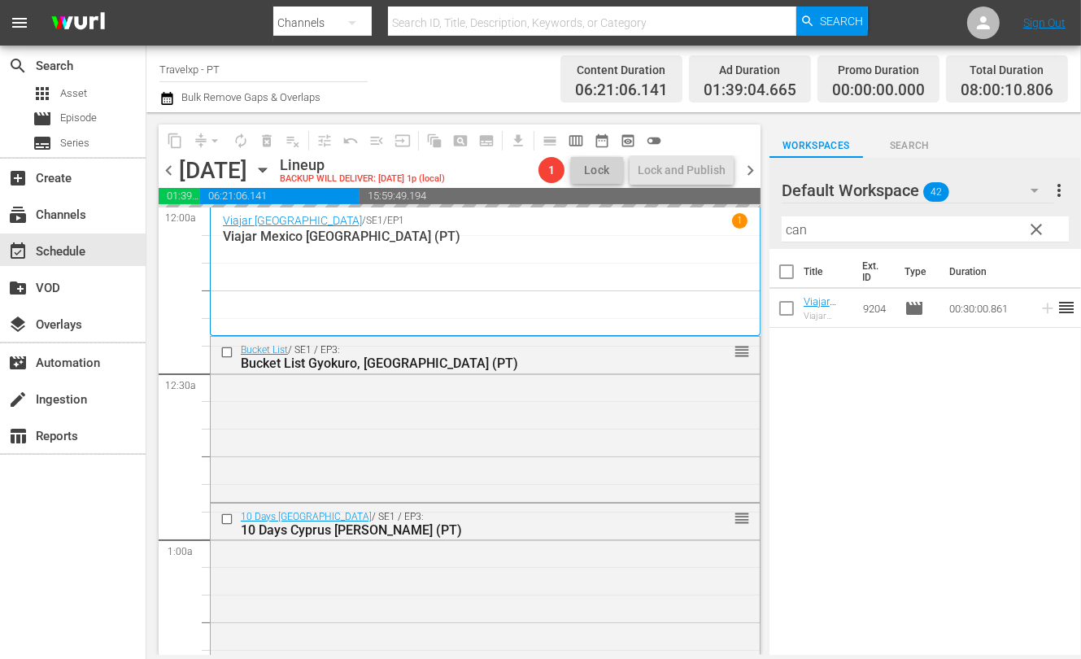
click at [688, 229] on input "can" at bounding box center [925, 229] width 287 height 26
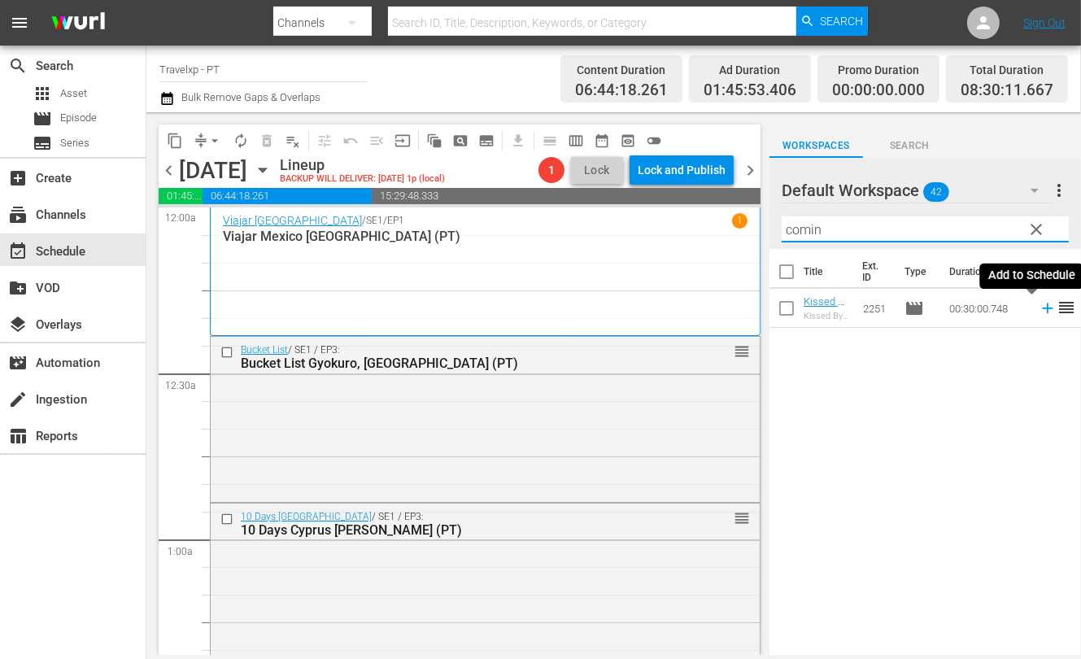
click at [688, 307] on icon at bounding box center [1048, 308] width 18 height 18
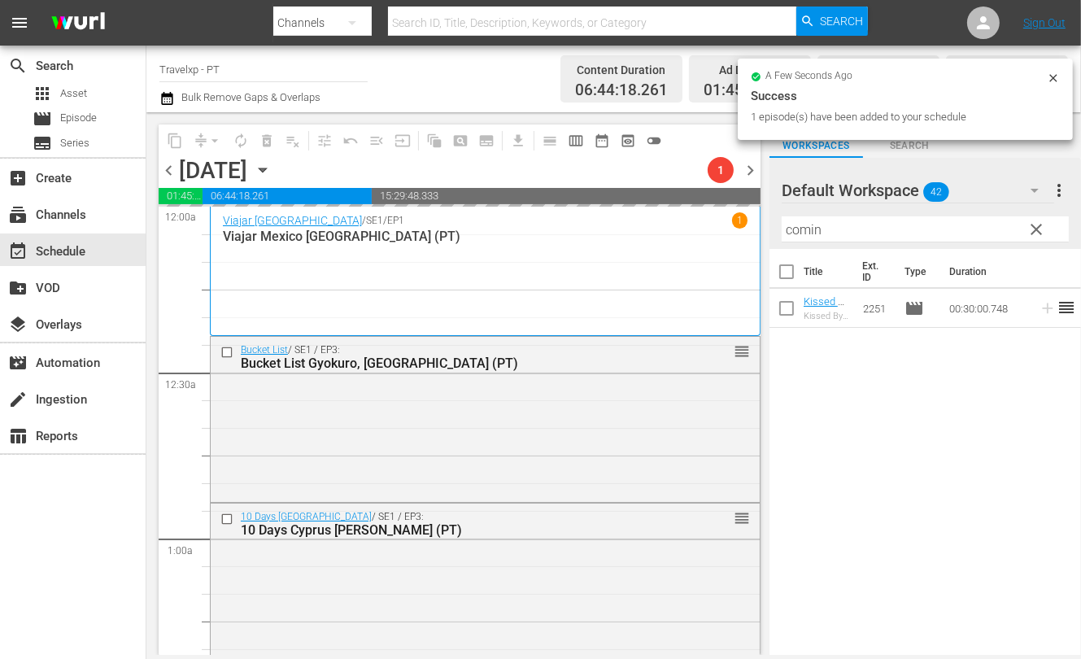
click at [688, 233] on input "comin" at bounding box center [925, 229] width 287 height 26
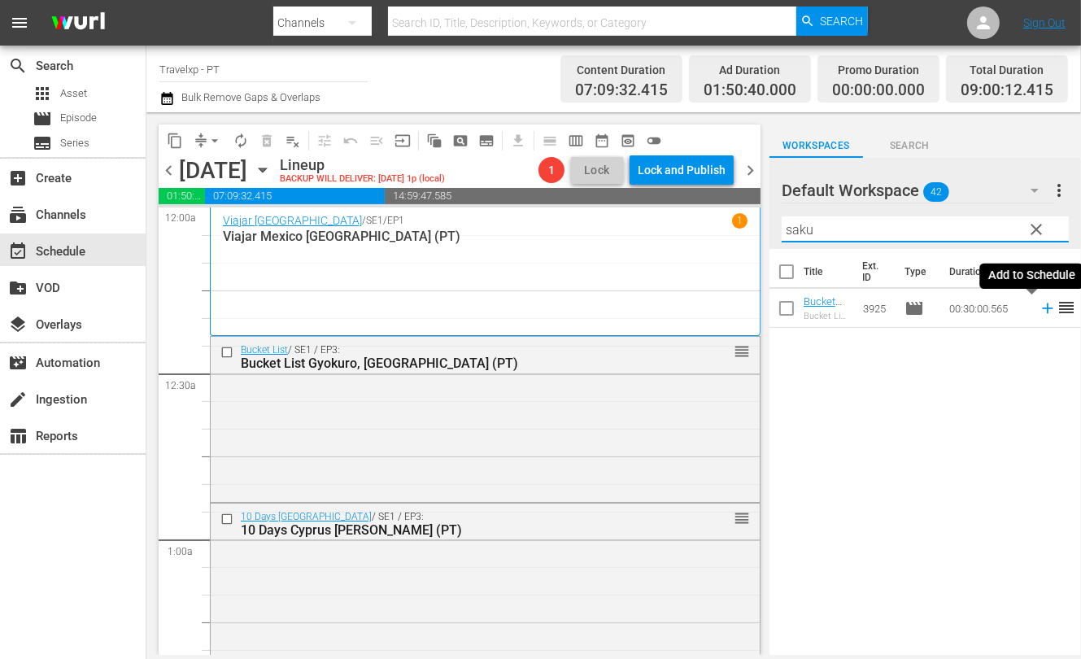
click at [688, 310] on icon at bounding box center [1048, 308] width 18 height 18
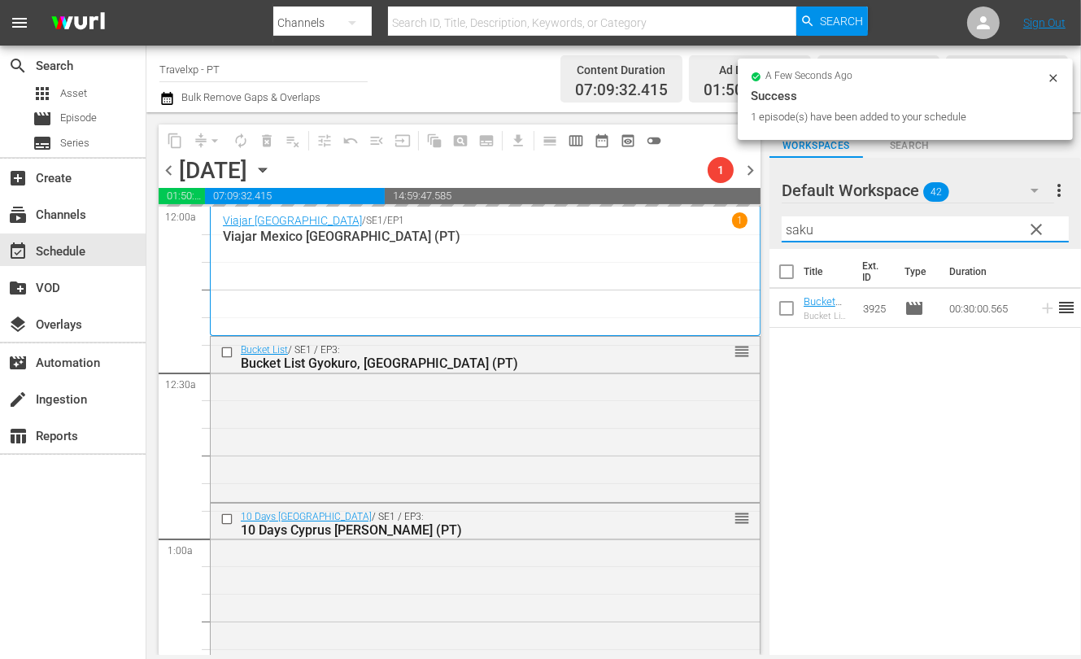
click at [688, 231] on input "saku" at bounding box center [925, 229] width 287 height 26
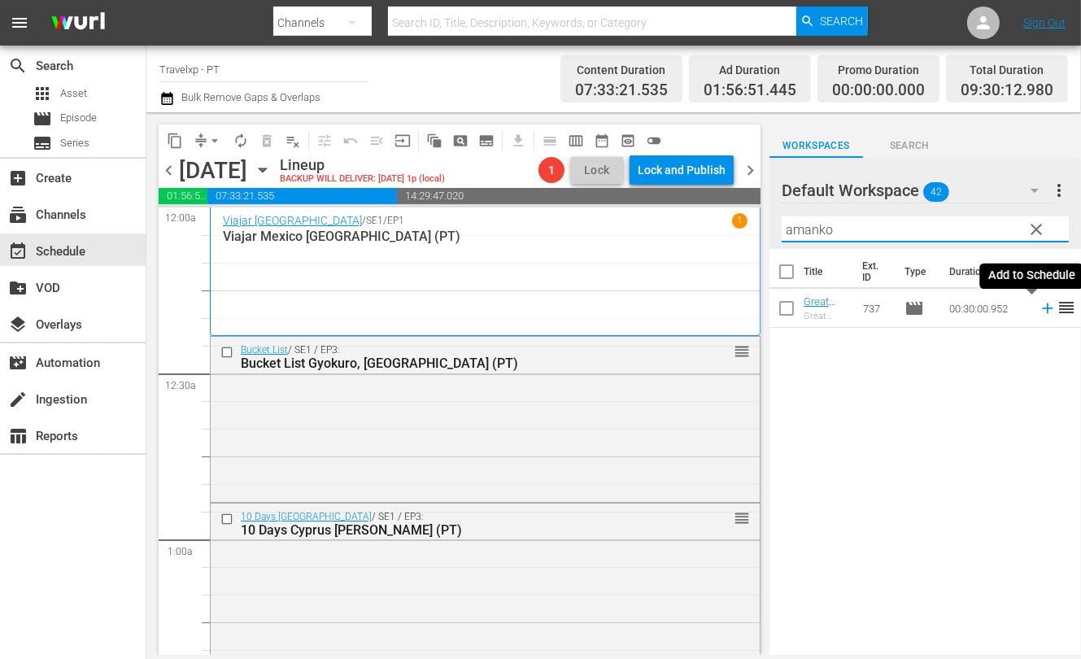
click at [688, 311] on icon at bounding box center [1048, 308] width 18 height 18
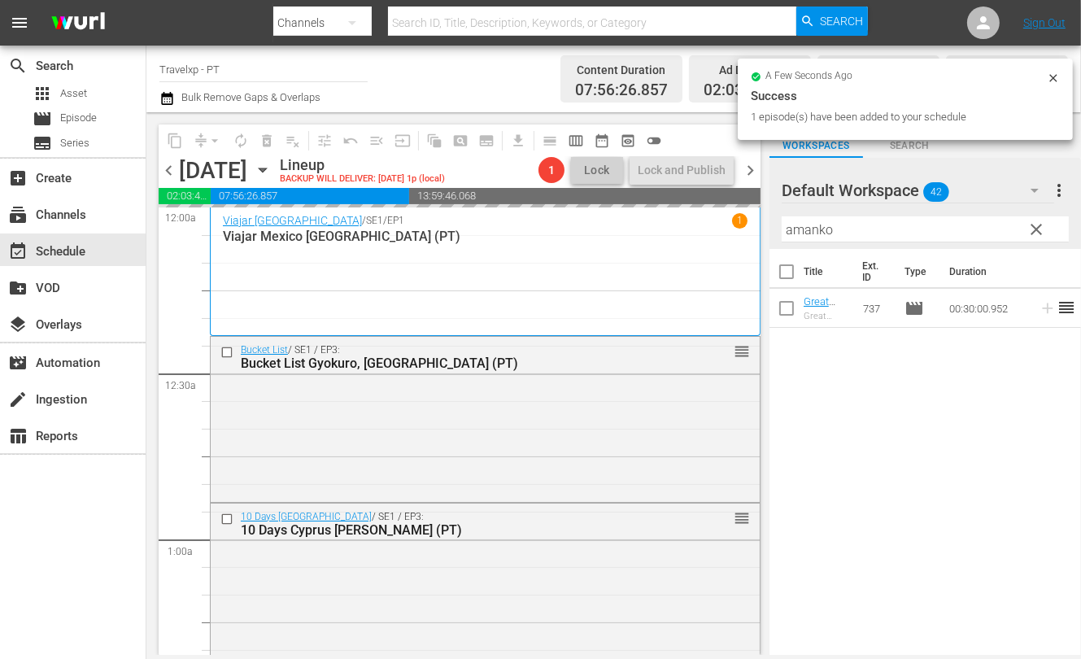
click at [688, 221] on input "amanko" at bounding box center [925, 229] width 287 height 26
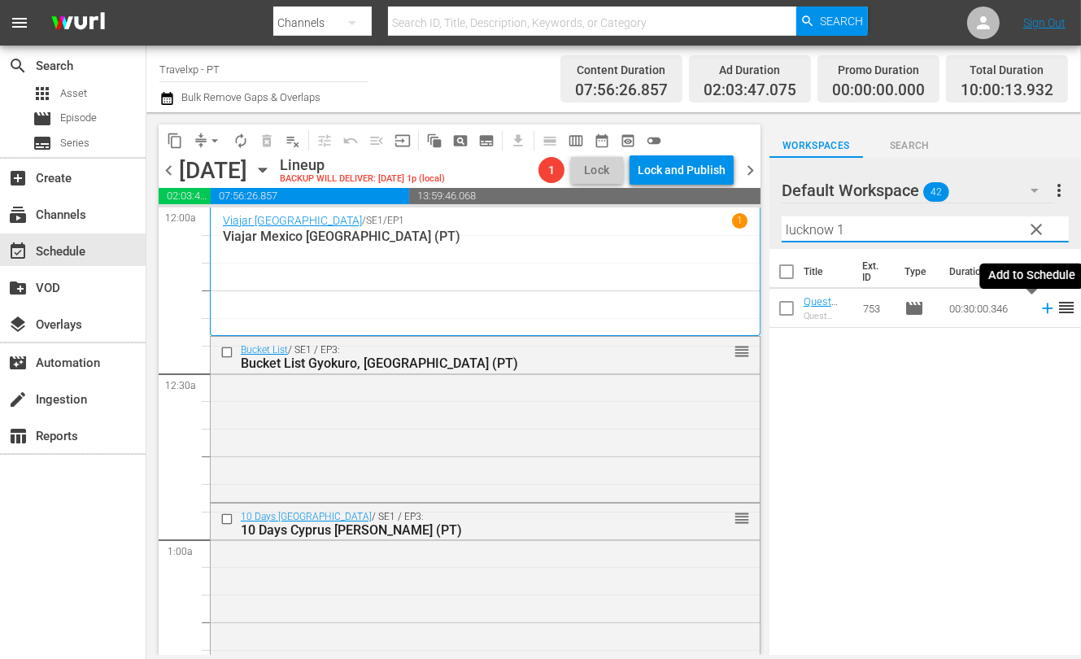
click at [688, 309] on icon at bounding box center [1047, 308] width 11 height 11
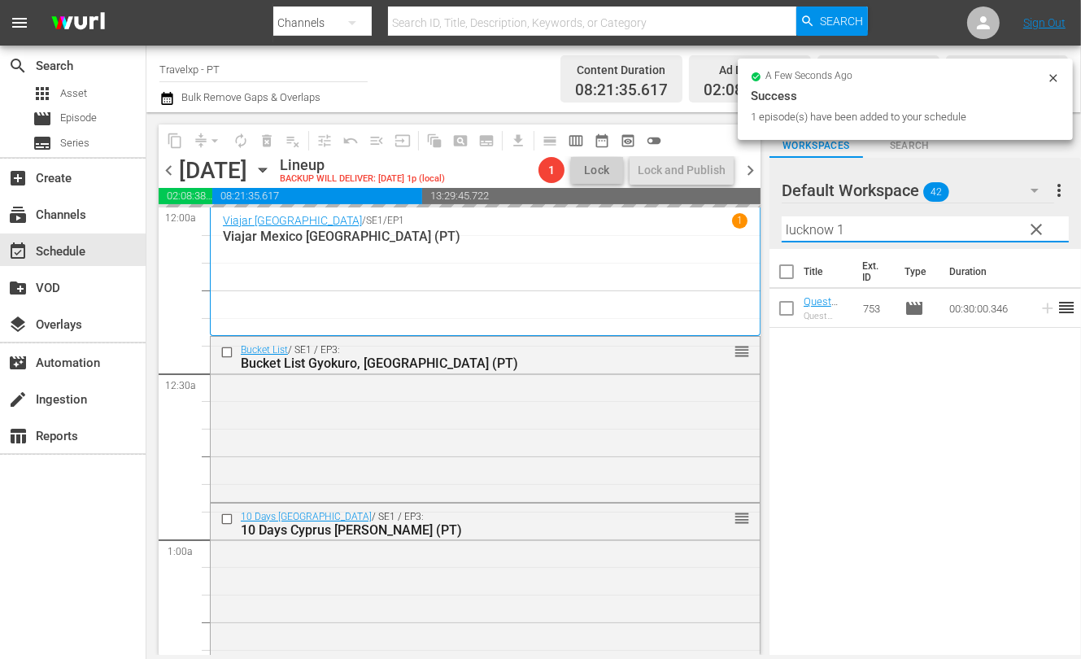
drag, startPoint x: 852, startPoint y: 228, endPoint x: 761, endPoint y: 223, distance: 91.3
click at [688, 223] on div "content_copy compress arrow_drop_down autorenew_outlined delete_forever_outline…" at bounding box center [613, 383] width 935 height 543
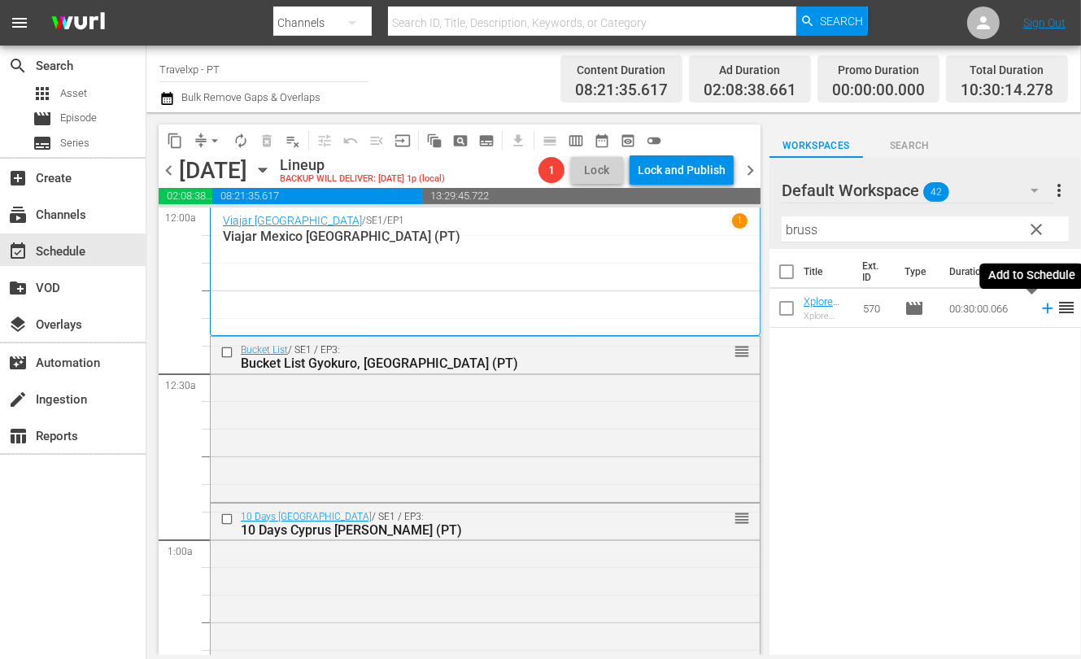
click at [688, 307] on icon at bounding box center [1047, 308] width 11 height 11
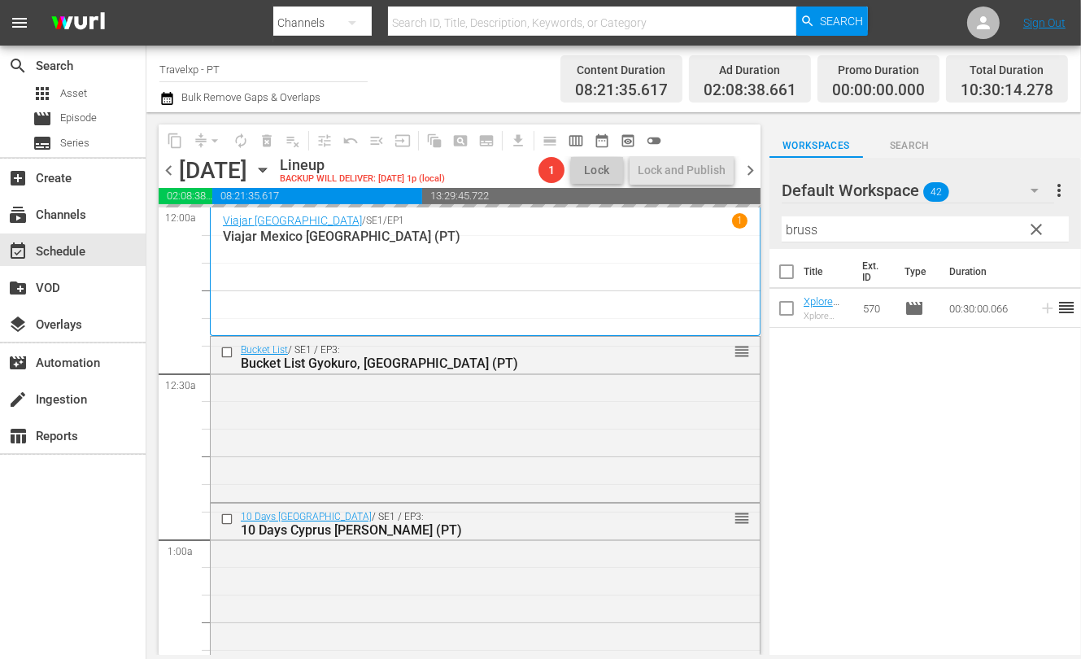
click at [688, 229] on input "bruss" at bounding box center [925, 229] width 287 height 26
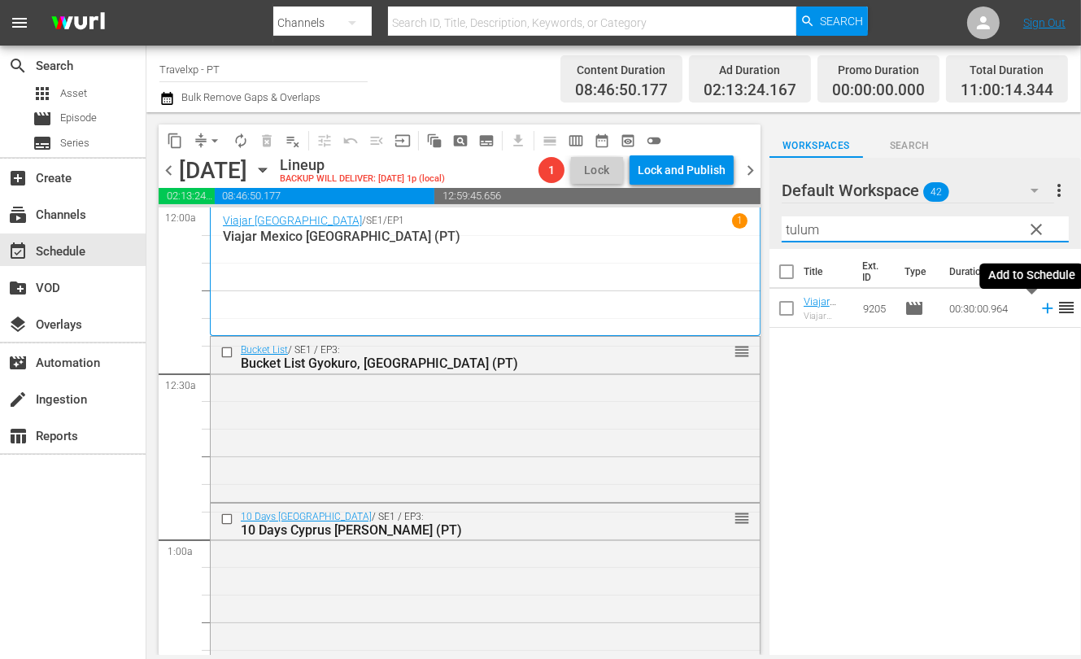
click at [688, 306] on icon at bounding box center [1047, 308] width 11 height 11
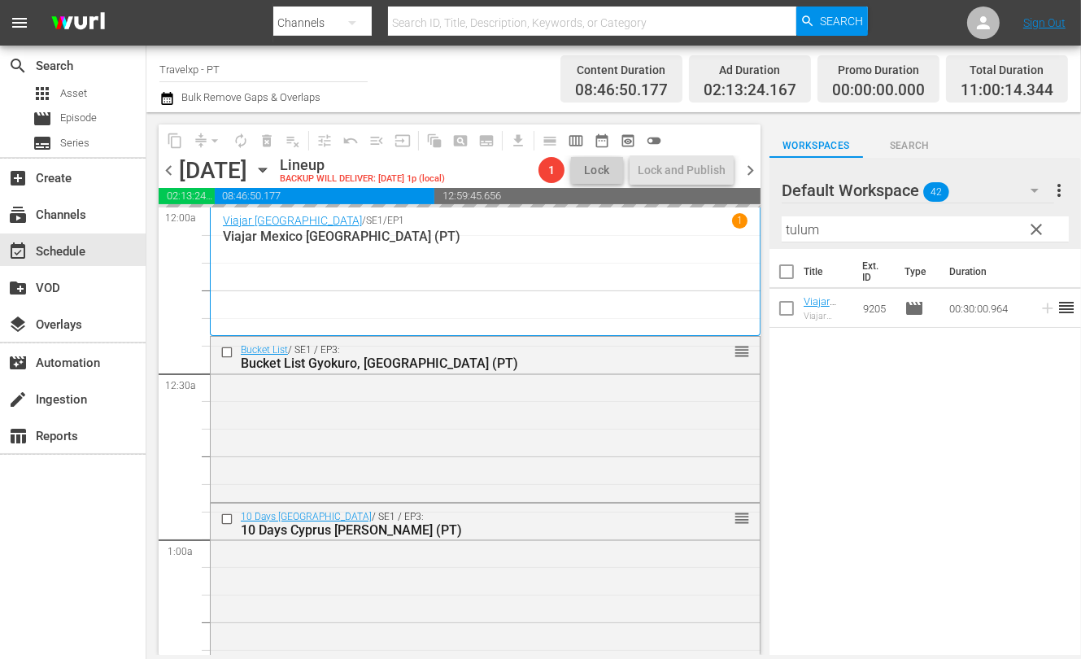
click at [688, 234] on input "tulum" at bounding box center [925, 229] width 287 height 26
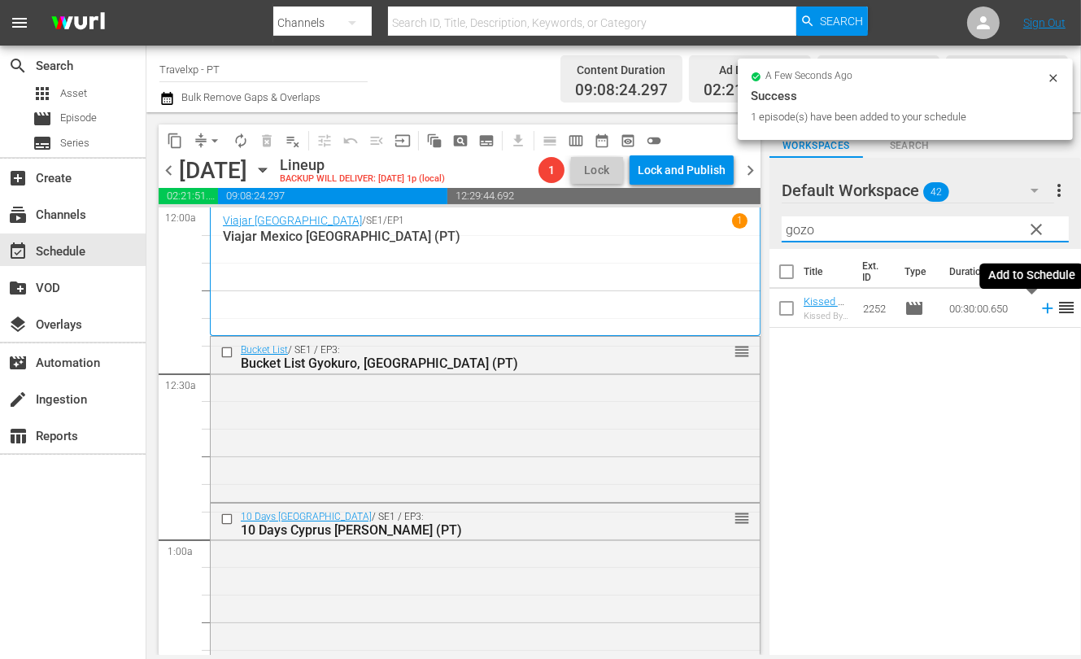
click at [688, 308] on icon at bounding box center [1047, 308] width 11 height 11
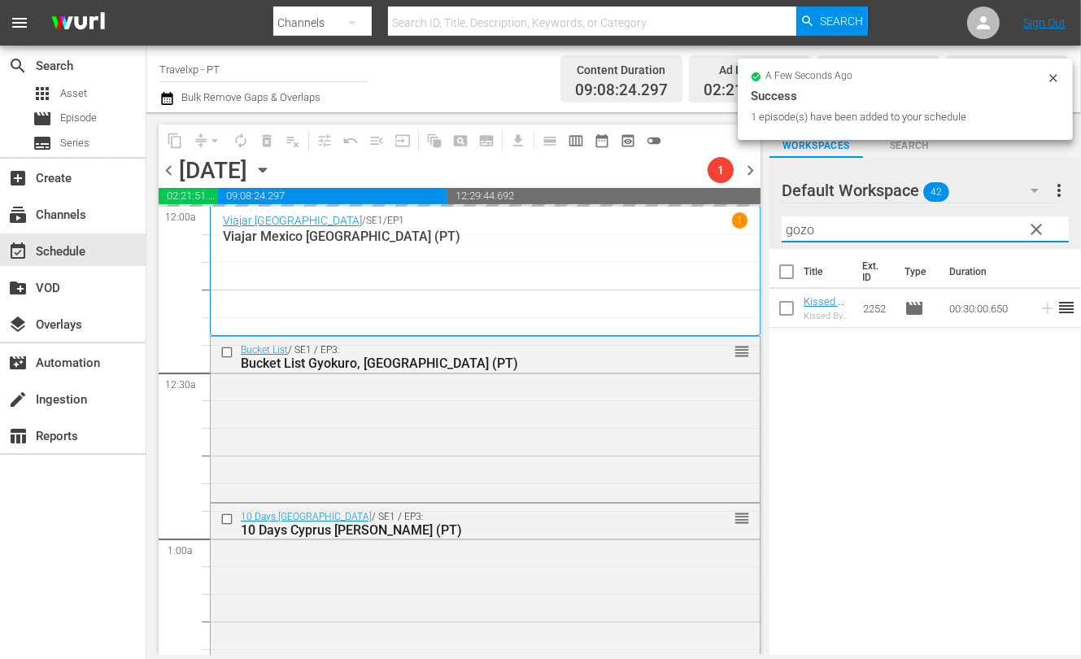
click at [688, 233] on input "gozo" at bounding box center [925, 229] width 287 height 26
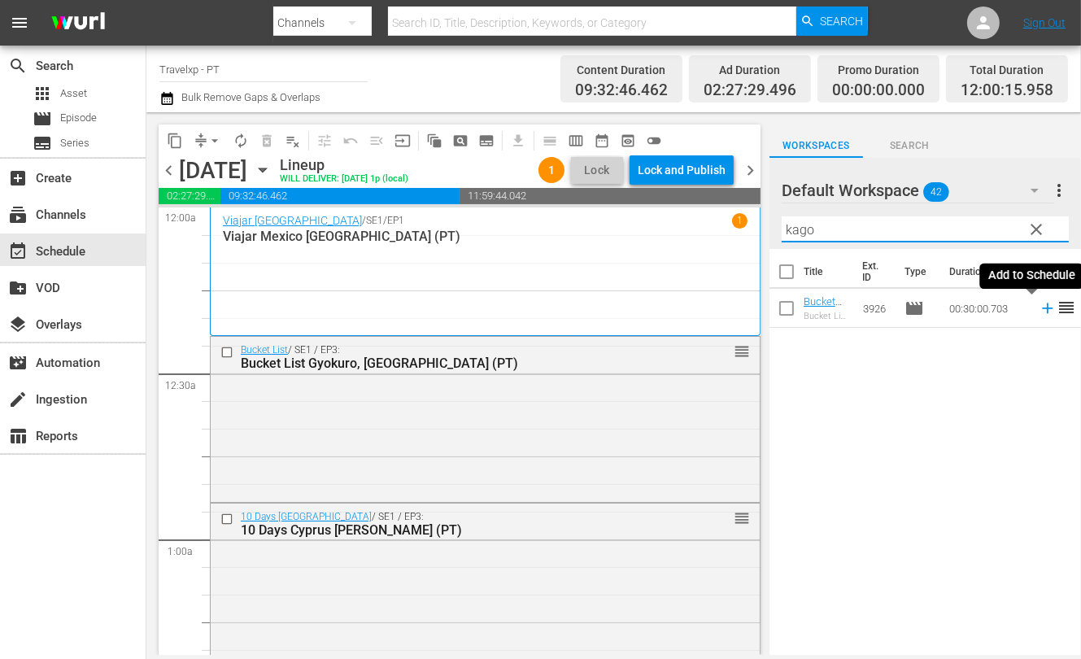
click at [688, 306] on icon at bounding box center [1048, 308] width 18 height 18
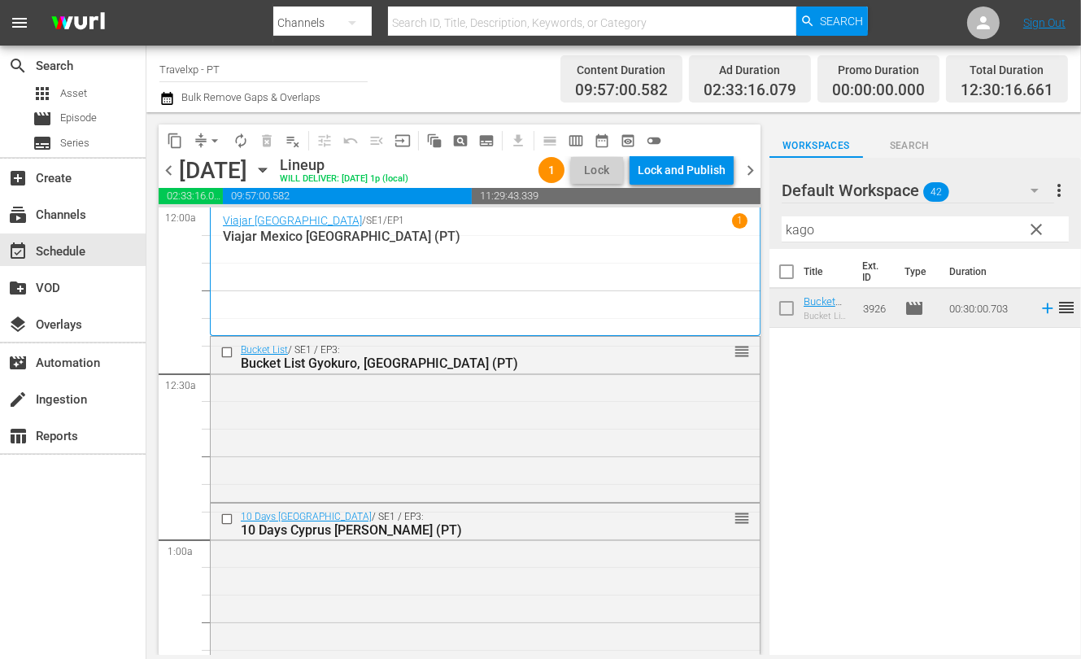
click at [688, 235] on input "kago" at bounding box center [925, 229] width 287 height 26
drag, startPoint x: 1036, startPoint y: 348, endPoint x: 957, endPoint y: 300, distance: 92.4
click at [688, 348] on icon at bounding box center [1048, 347] width 18 height 18
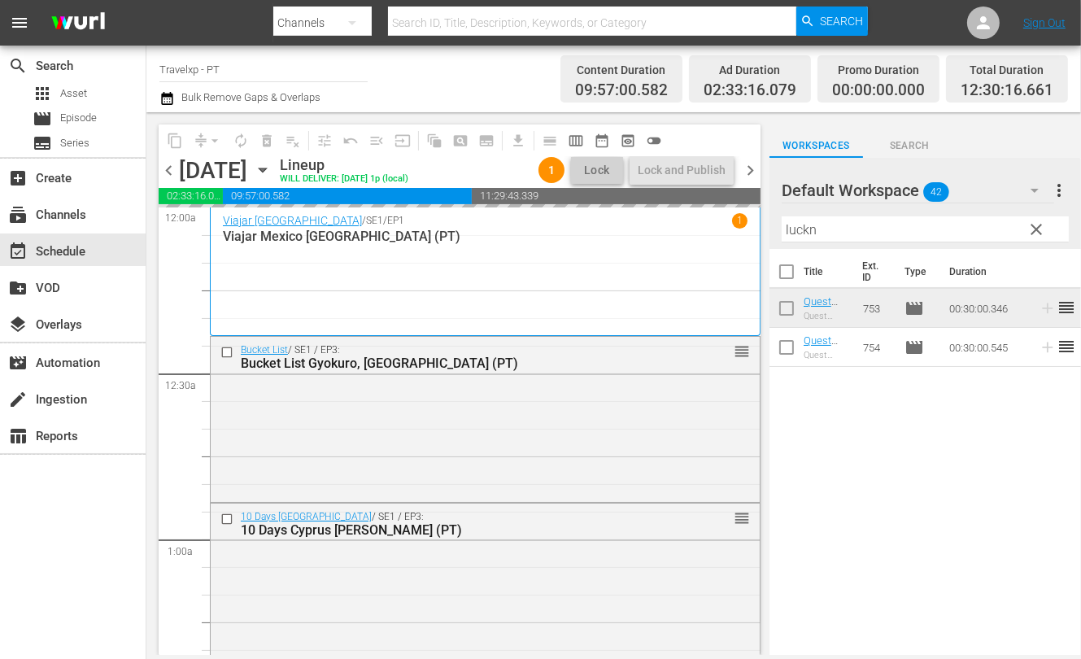
click at [688, 229] on input "luckn" at bounding box center [925, 229] width 287 height 26
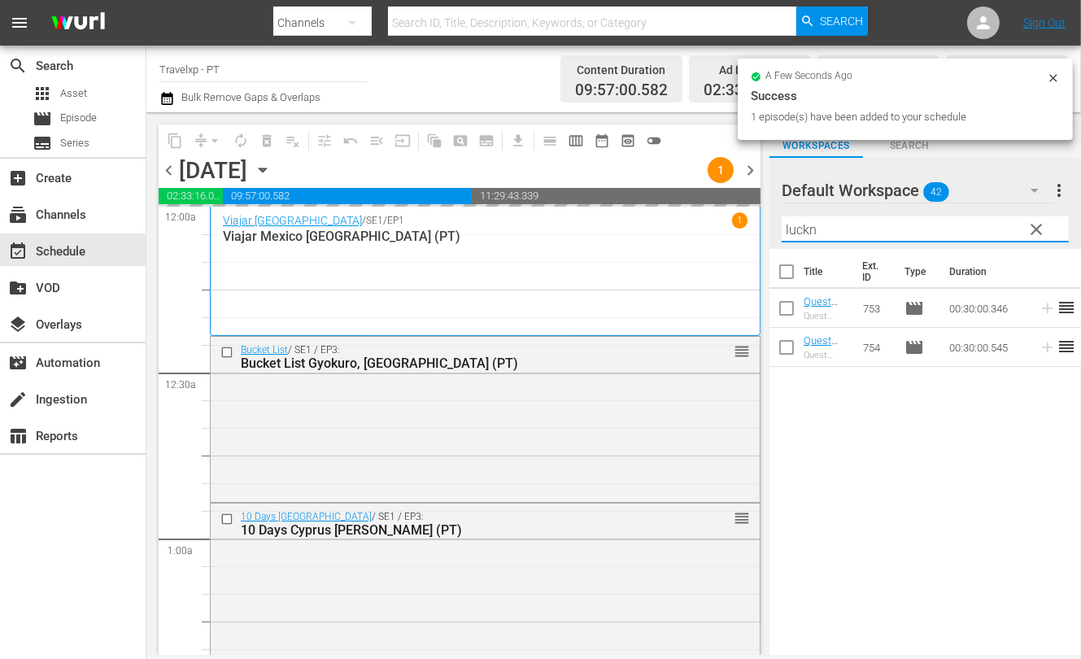
click at [688, 229] on input "luckn" at bounding box center [925, 229] width 287 height 26
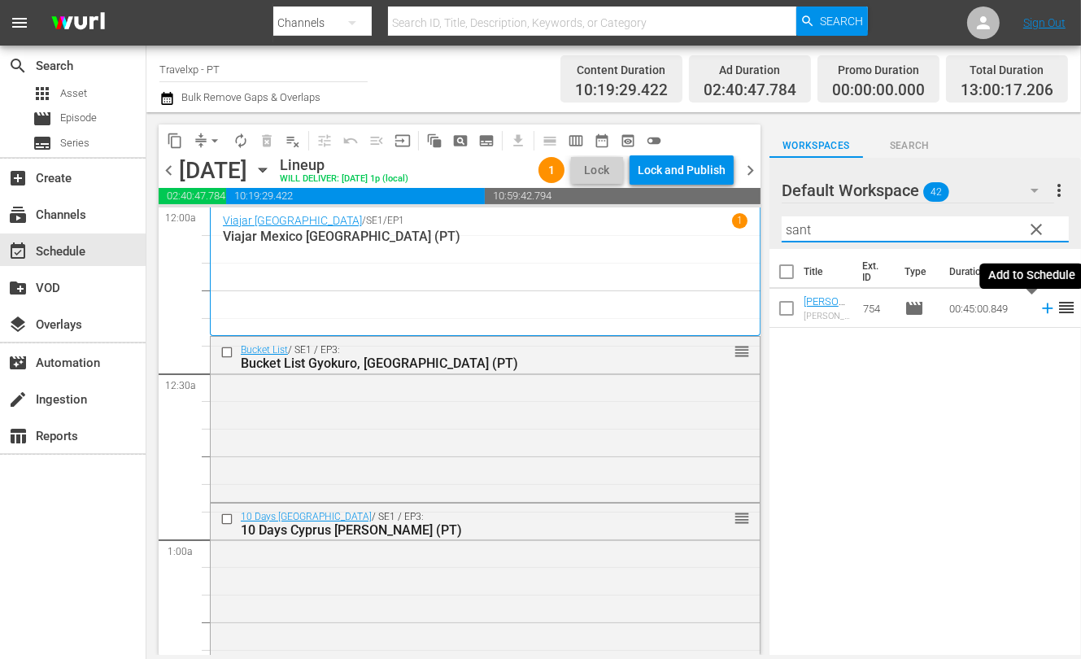
click at [688, 308] on icon at bounding box center [1047, 308] width 11 height 11
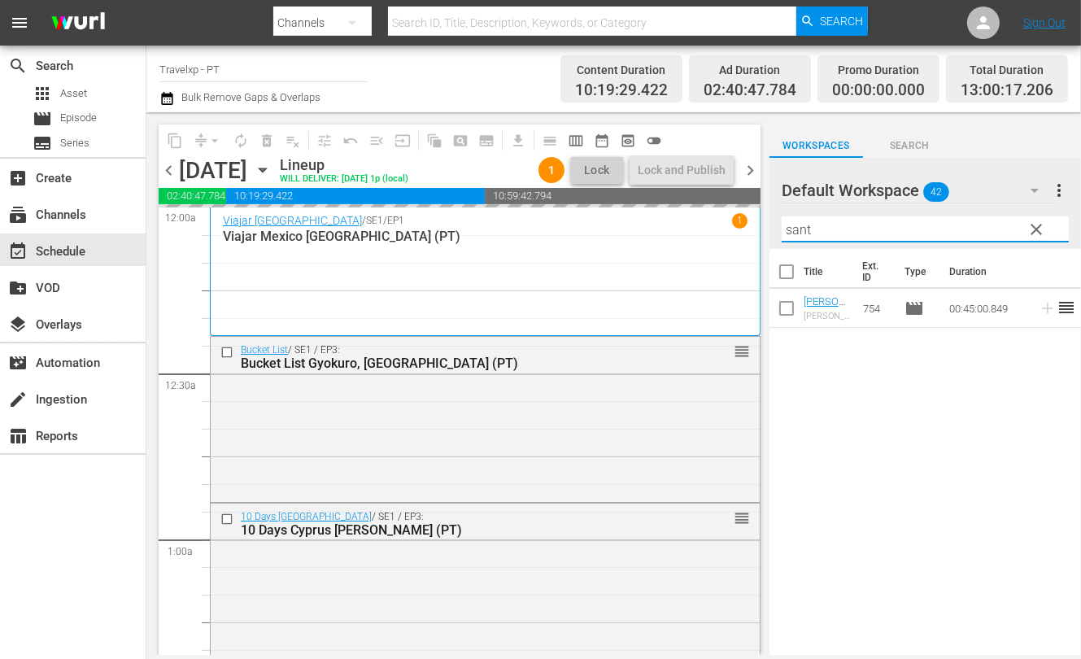
click at [688, 226] on input "sant" at bounding box center [925, 229] width 287 height 26
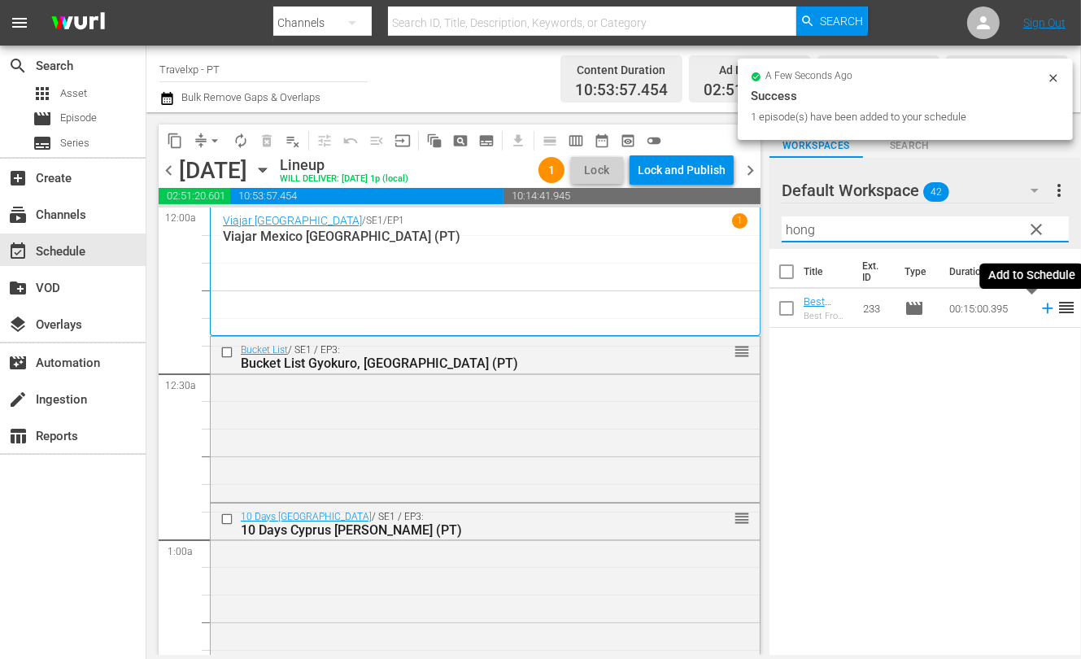
drag, startPoint x: 1033, startPoint y: 308, endPoint x: 862, endPoint y: 238, distance: 184.3
click at [688, 308] on icon at bounding box center [1047, 308] width 11 height 11
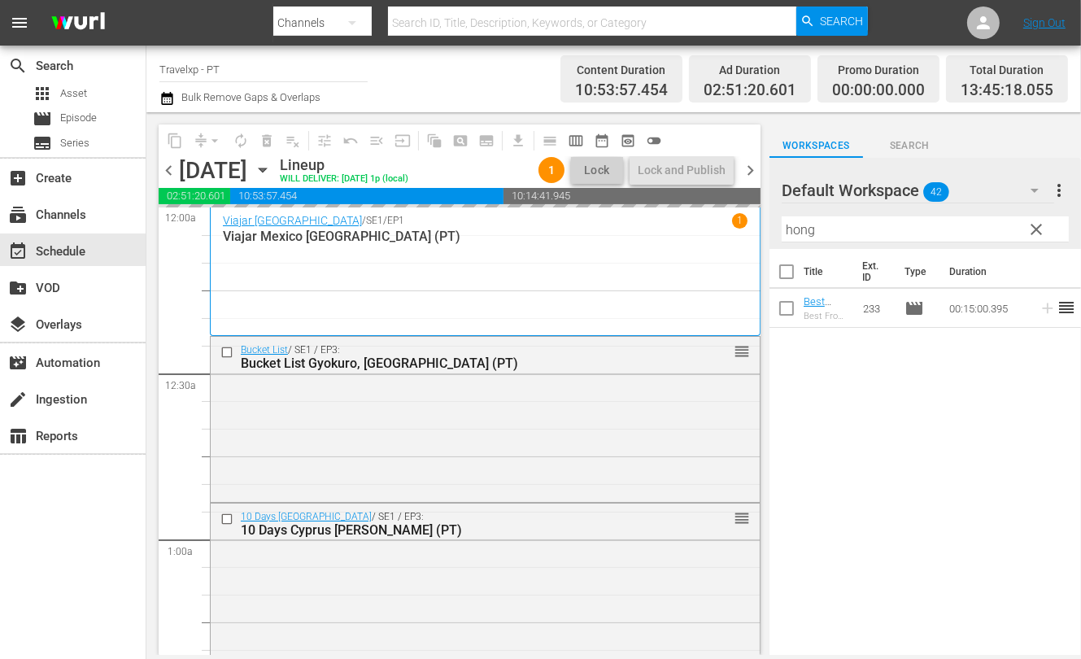
click at [688, 234] on input "hong" at bounding box center [925, 229] width 287 height 26
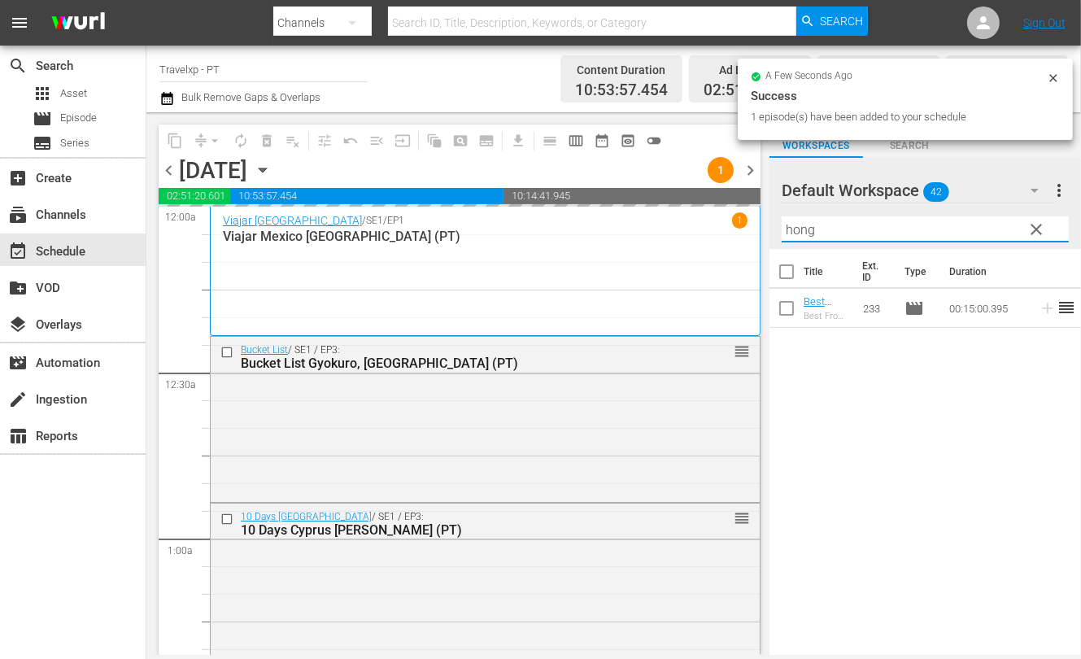
click at [688, 234] on input "hong" at bounding box center [925, 229] width 287 height 26
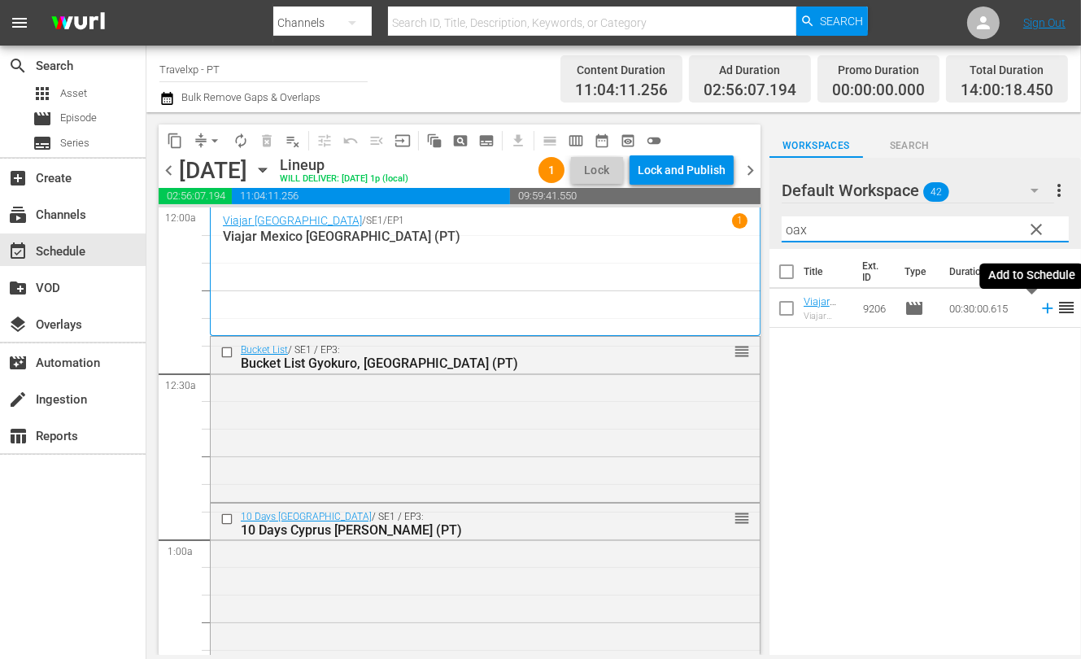
click at [688, 308] on icon at bounding box center [1047, 308] width 11 height 11
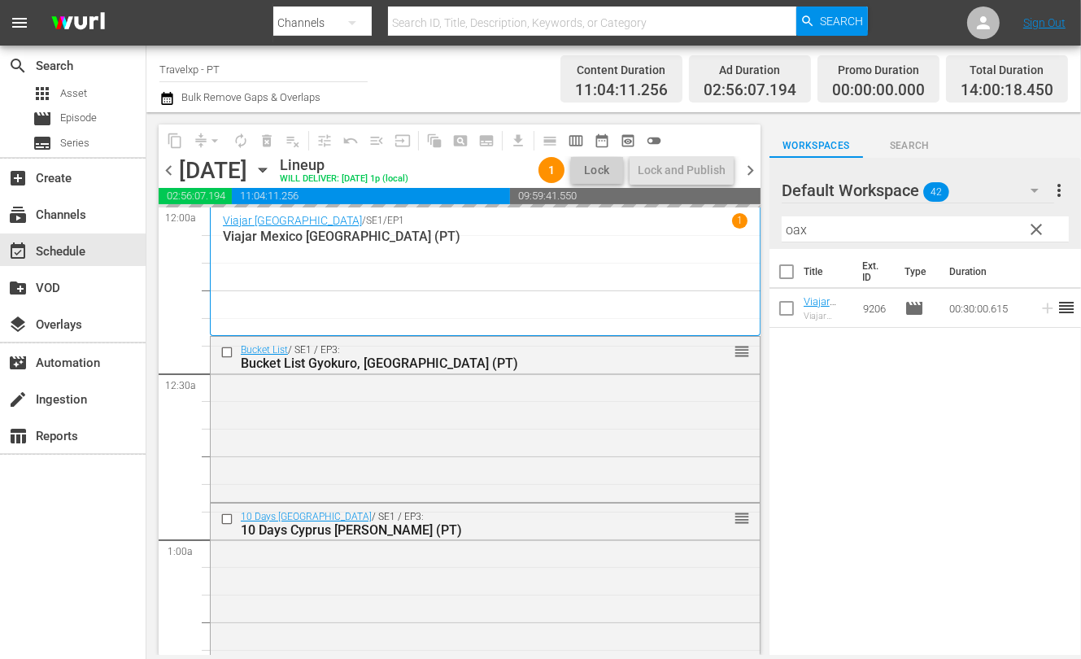
click at [688, 225] on input "oax" at bounding box center [925, 229] width 287 height 26
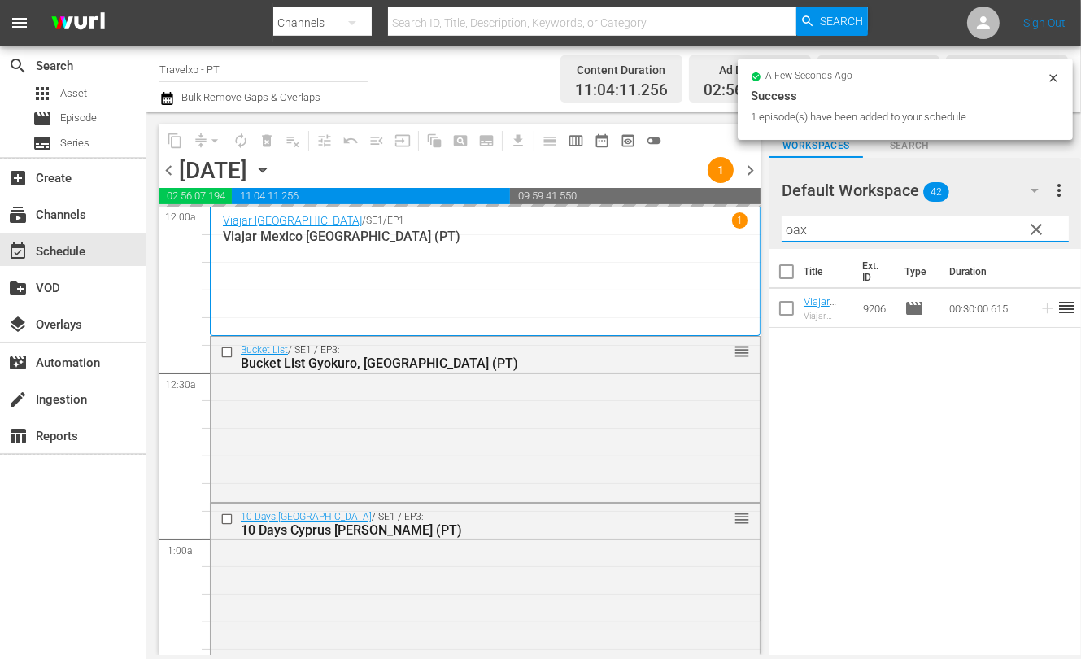
click at [688, 225] on input "oax" at bounding box center [925, 229] width 287 height 26
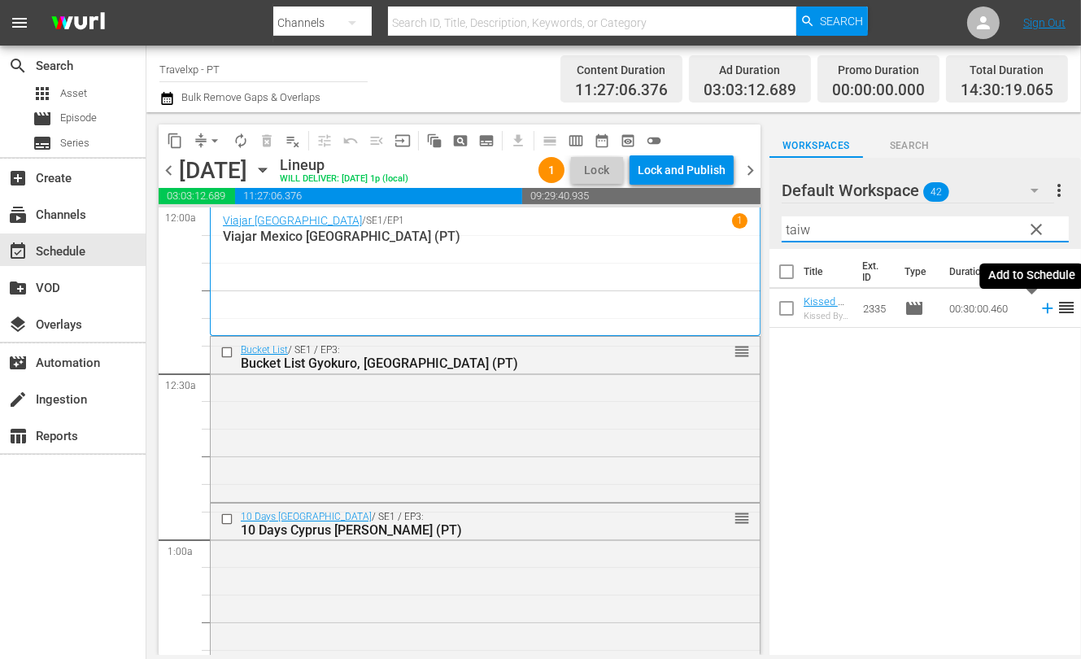
click at [688, 308] on icon at bounding box center [1047, 308] width 11 height 11
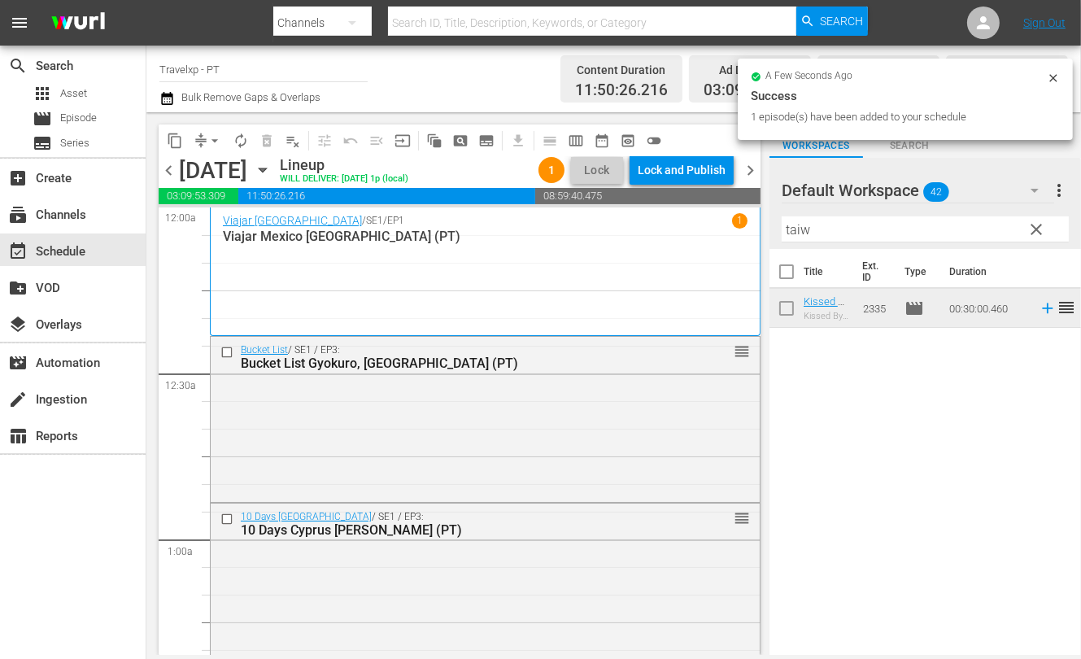
click at [688, 234] on input "taiw" at bounding box center [925, 229] width 287 height 26
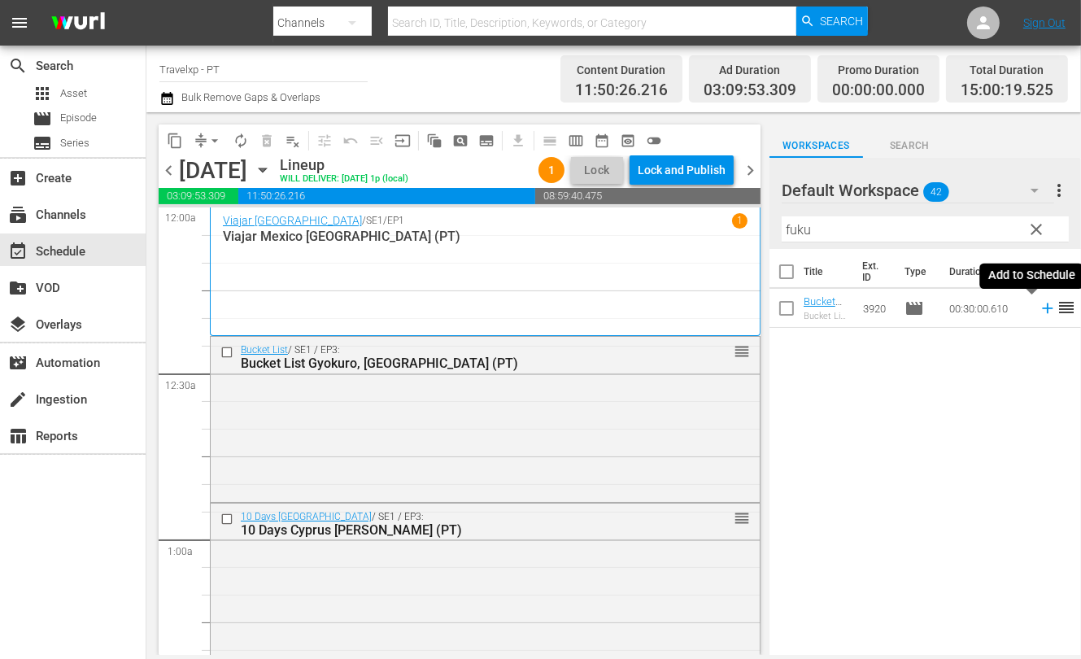
click at [688, 311] on icon at bounding box center [1048, 308] width 18 height 18
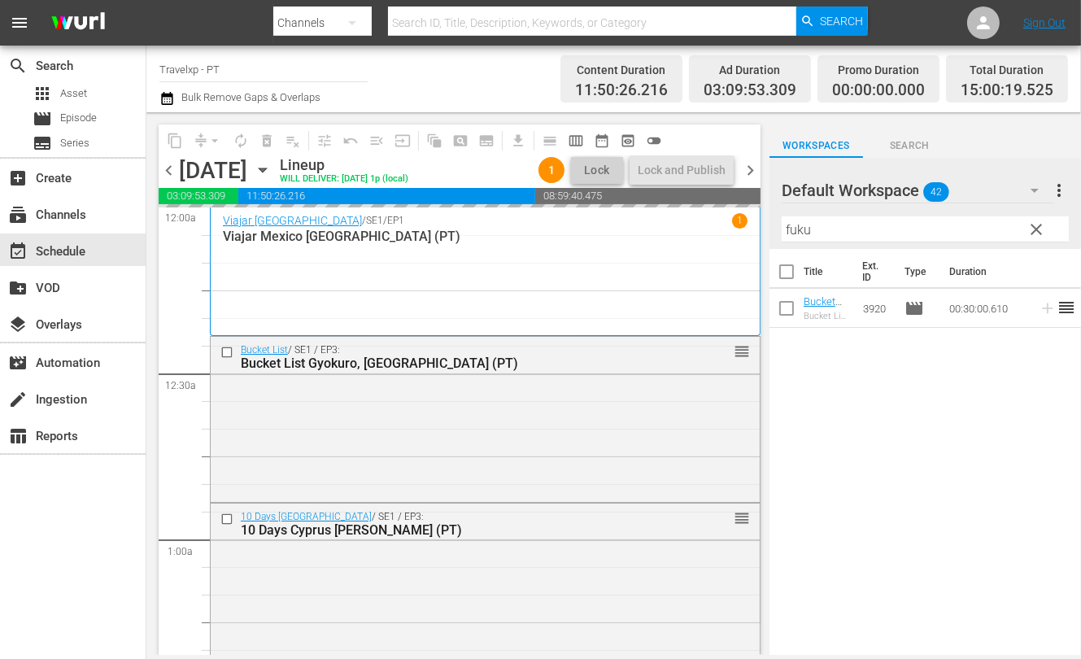
click at [688, 233] on input "fuku" at bounding box center [925, 229] width 287 height 26
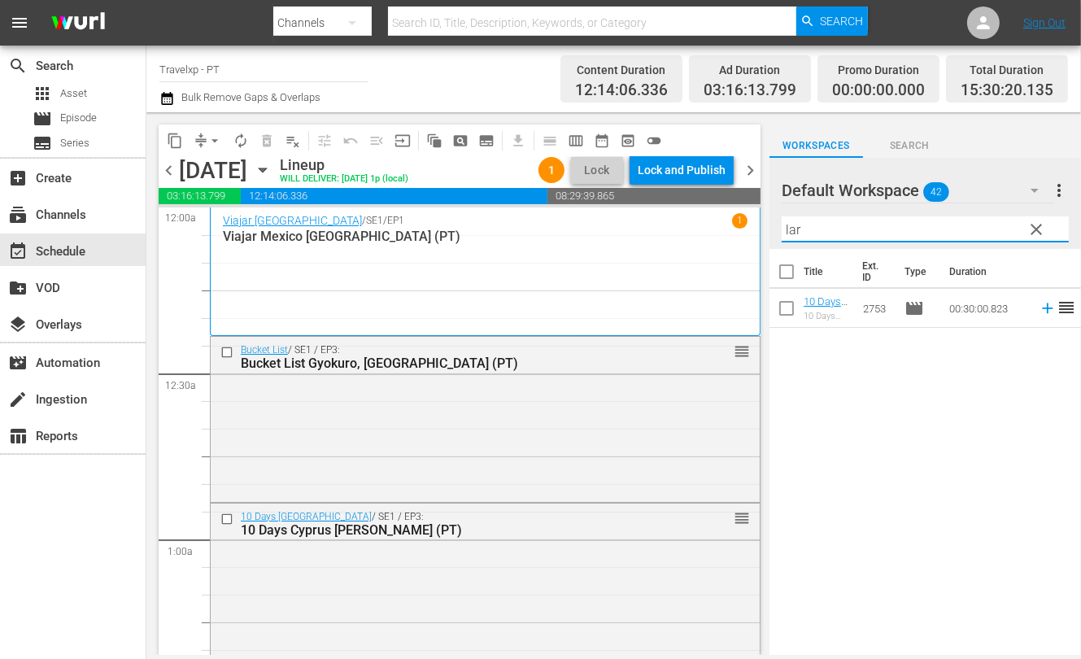
click at [688, 312] on icon at bounding box center [1047, 308] width 11 height 11
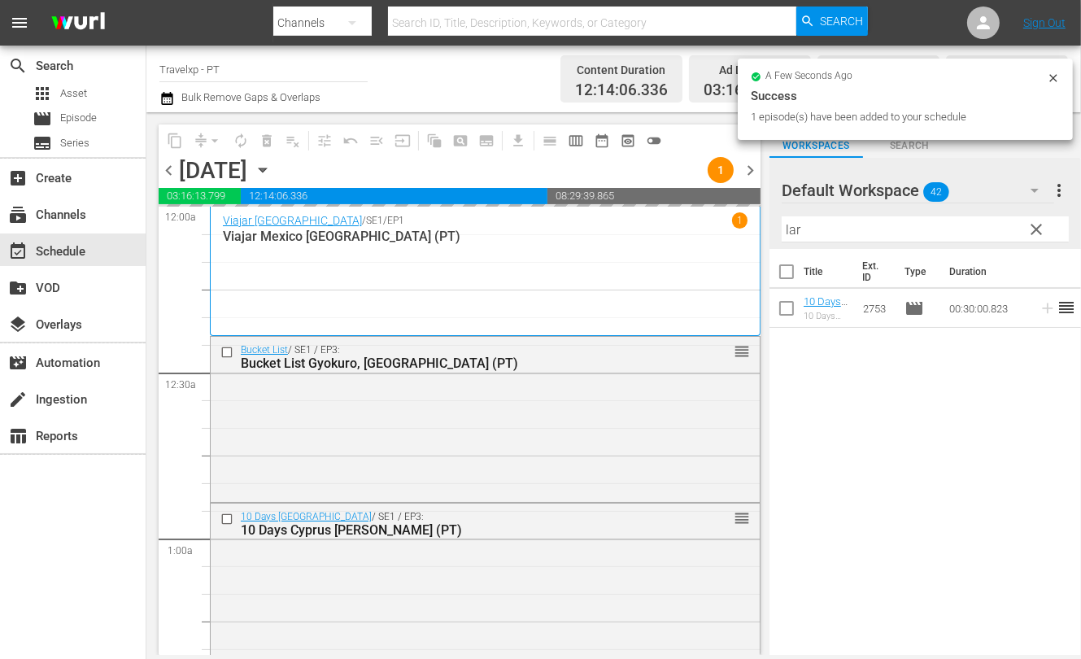
click at [688, 229] on input "lar" at bounding box center [925, 229] width 287 height 26
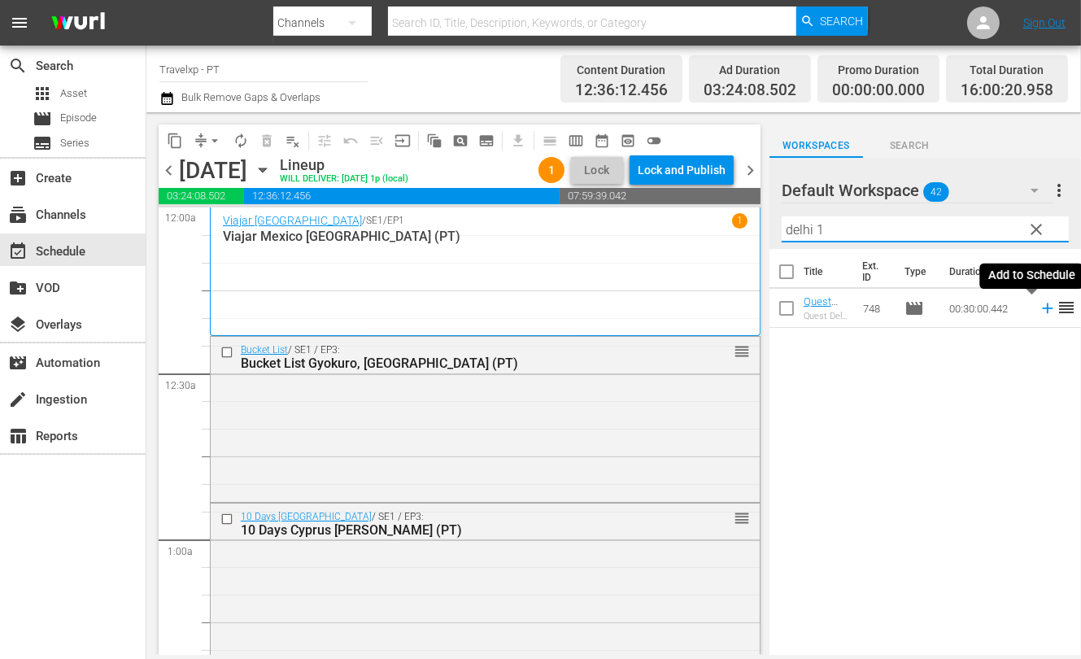
click at [688, 308] on icon at bounding box center [1047, 308] width 11 height 11
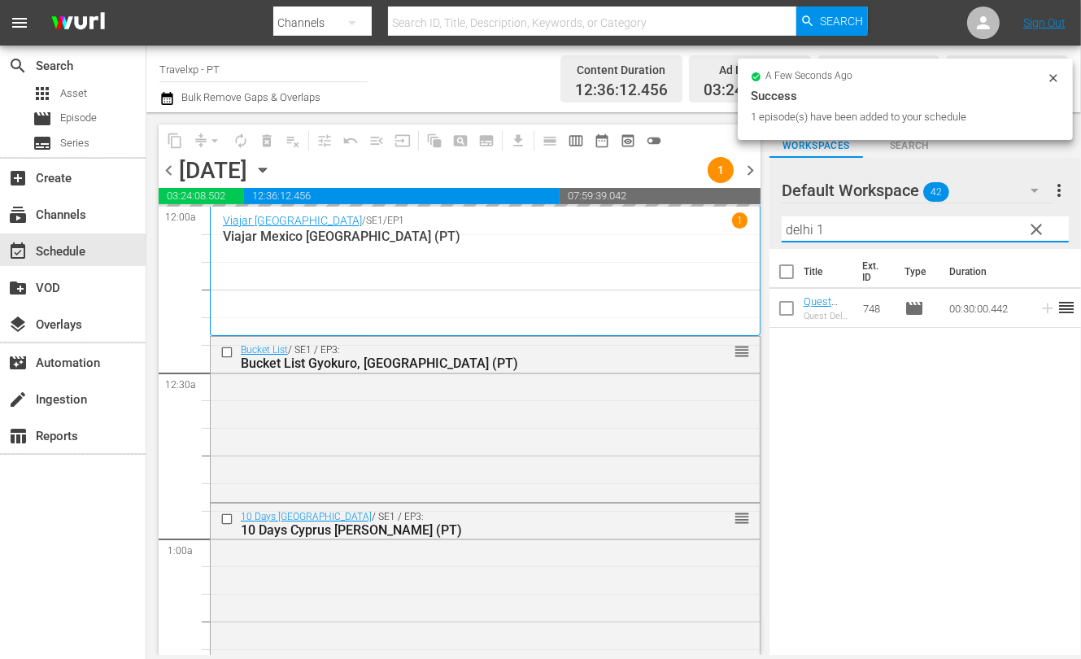
drag, startPoint x: 830, startPoint y: 231, endPoint x: 777, endPoint y: 225, distance: 53.2
click at [688, 225] on div "Default Workspace 42 Default more_vert clear Filter by Title delhi 1" at bounding box center [926, 203] width 312 height 91
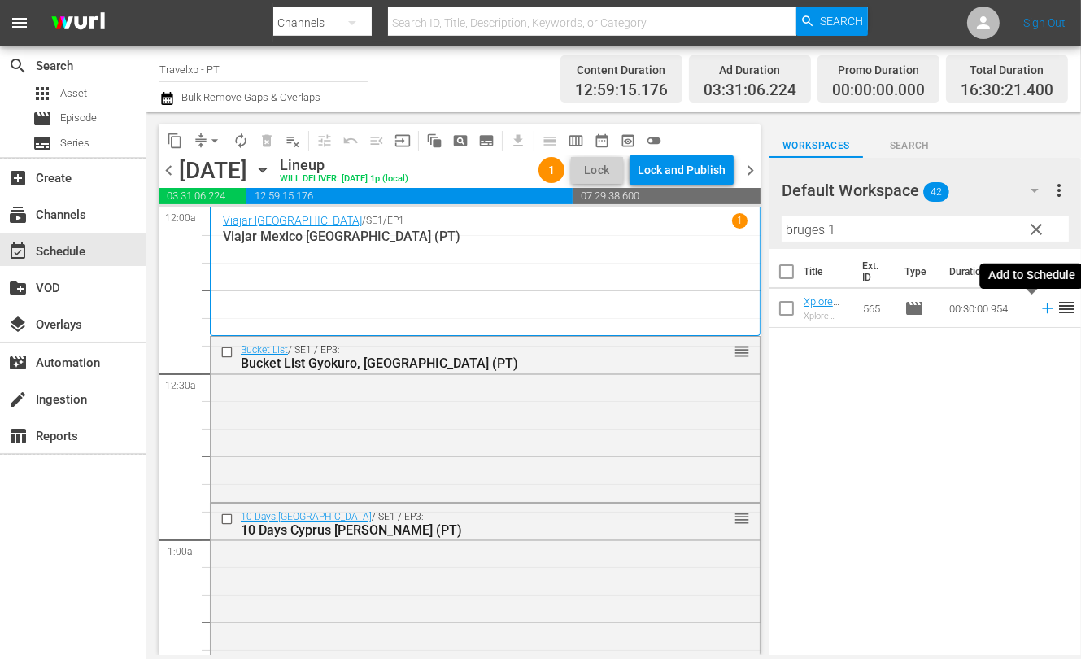
click at [688, 312] on icon at bounding box center [1047, 308] width 11 height 11
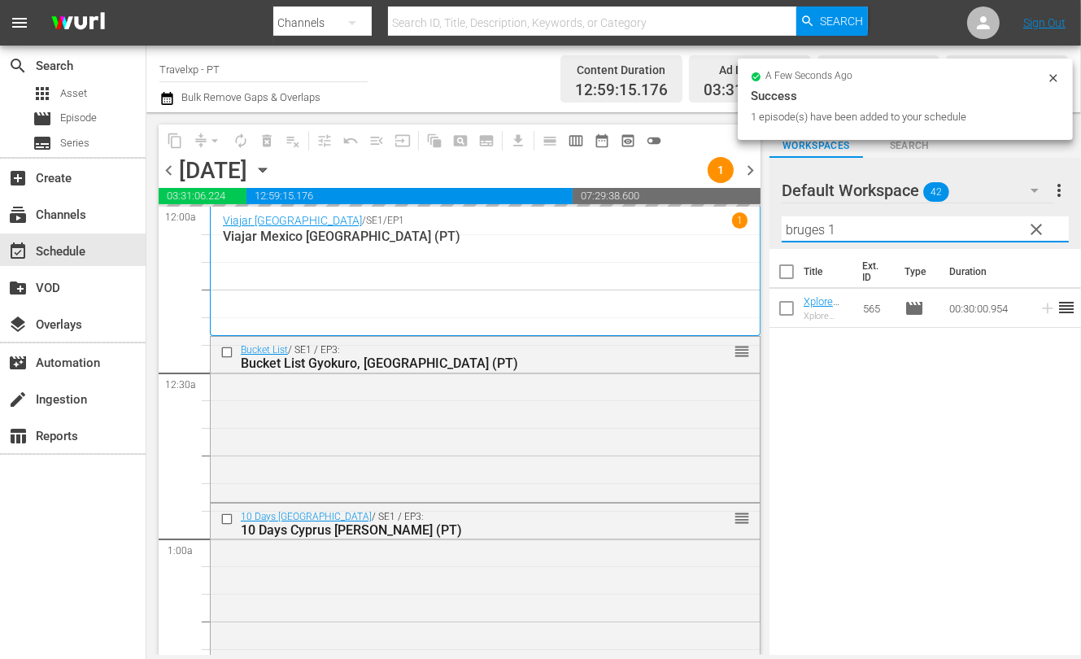
drag, startPoint x: 846, startPoint y: 228, endPoint x: 775, endPoint y: 229, distance: 71.6
click at [688, 229] on div "Default Workspace 42 Default more_vert clear Filter by Title bruges 1" at bounding box center [926, 203] width 312 height 91
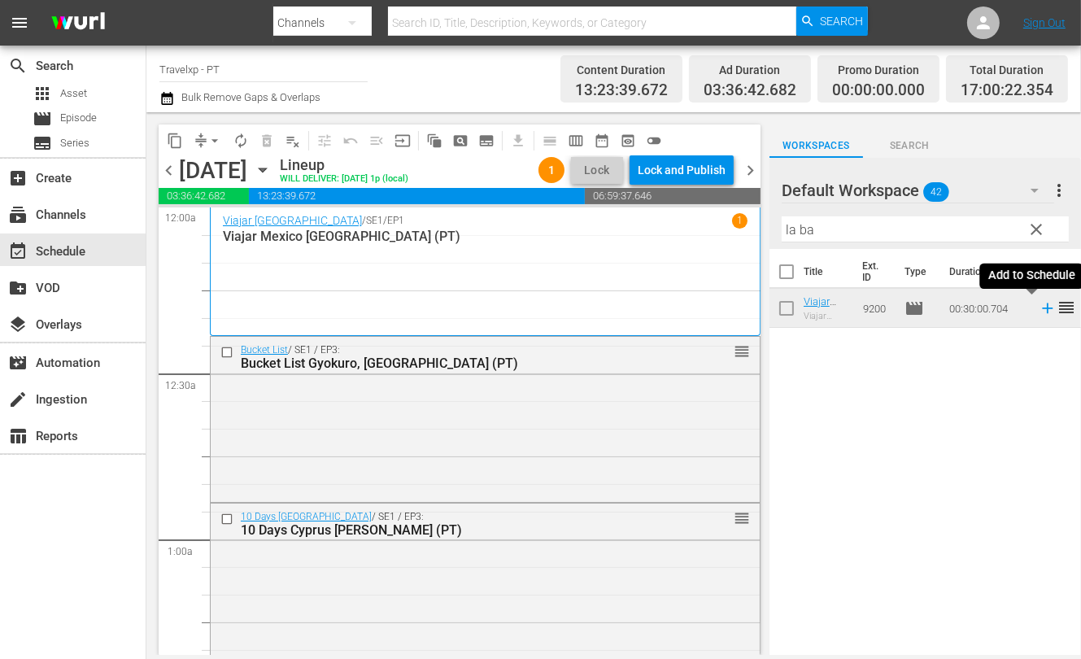
click at [688, 306] on icon at bounding box center [1048, 308] width 18 height 18
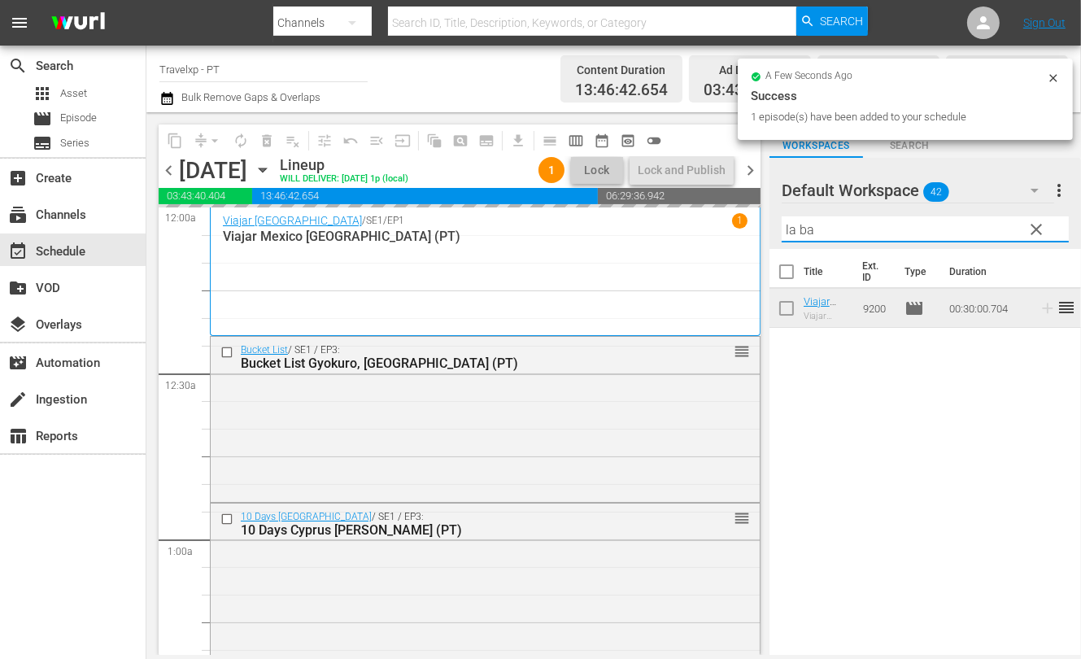
drag, startPoint x: 825, startPoint y: 229, endPoint x: 762, endPoint y: 225, distance: 62.8
click at [688, 225] on div "content_copy compress arrow_drop_down autorenew_outlined delete_forever_outline…" at bounding box center [613, 383] width 935 height 543
type input "a"
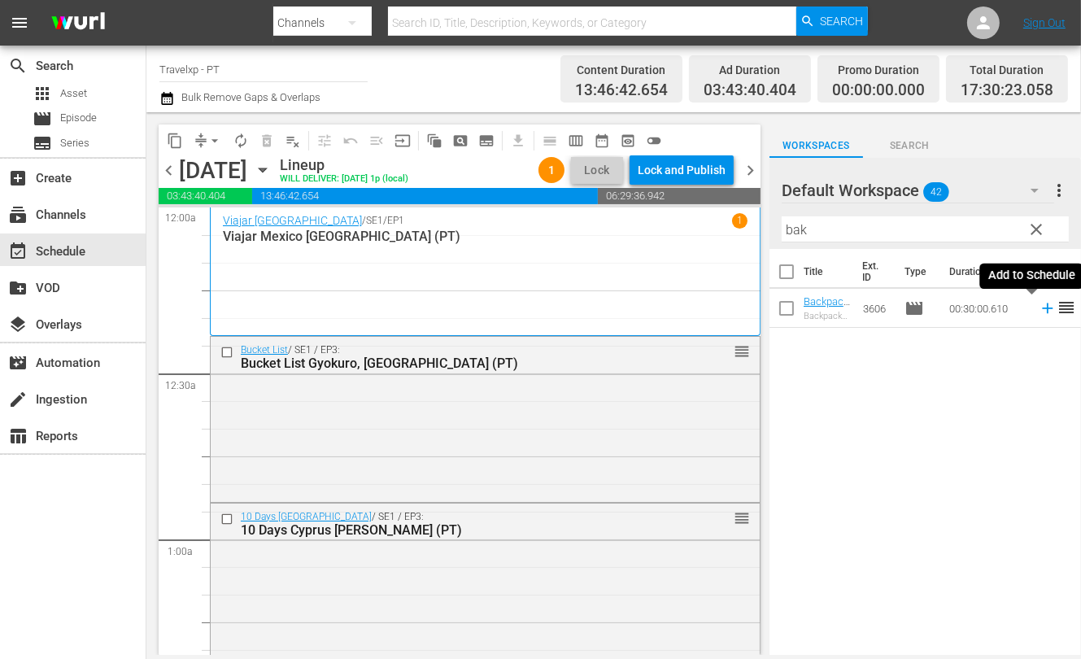
click at [688, 311] on icon at bounding box center [1048, 308] width 18 height 18
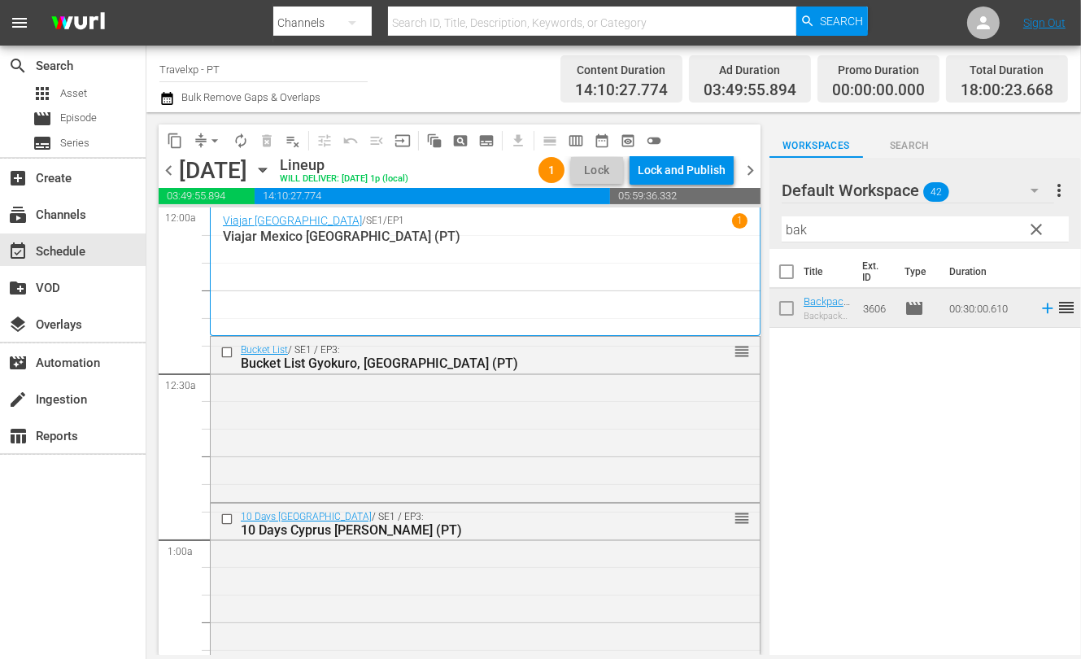
click at [688, 227] on input "bak" at bounding box center [925, 229] width 287 height 26
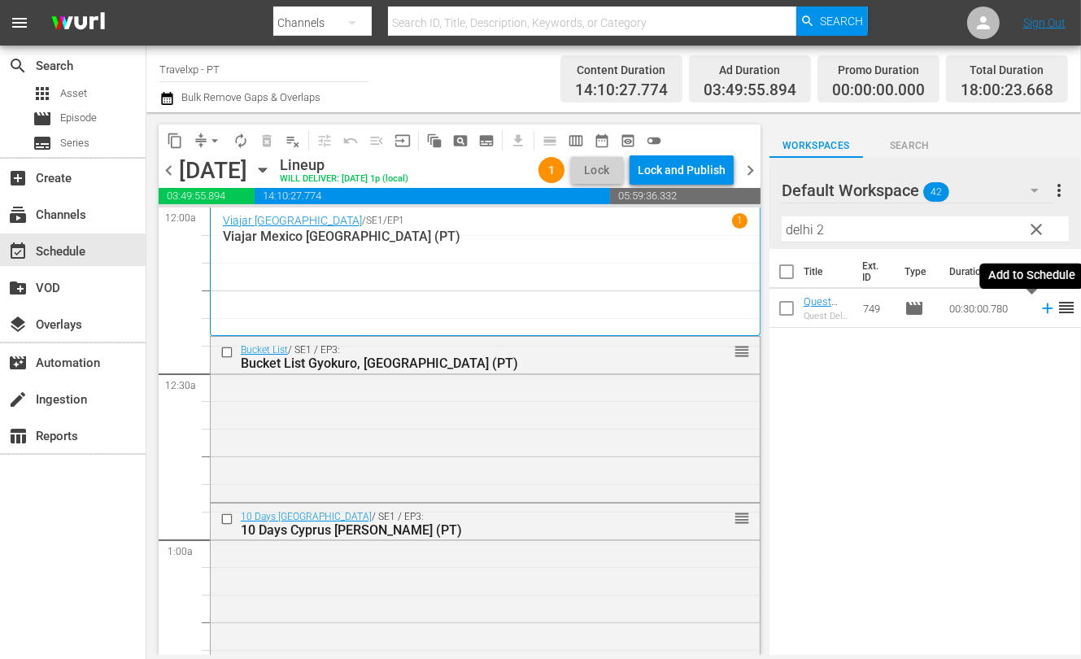
click at [688, 309] on icon at bounding box center [1048, 308] width 18 height 18
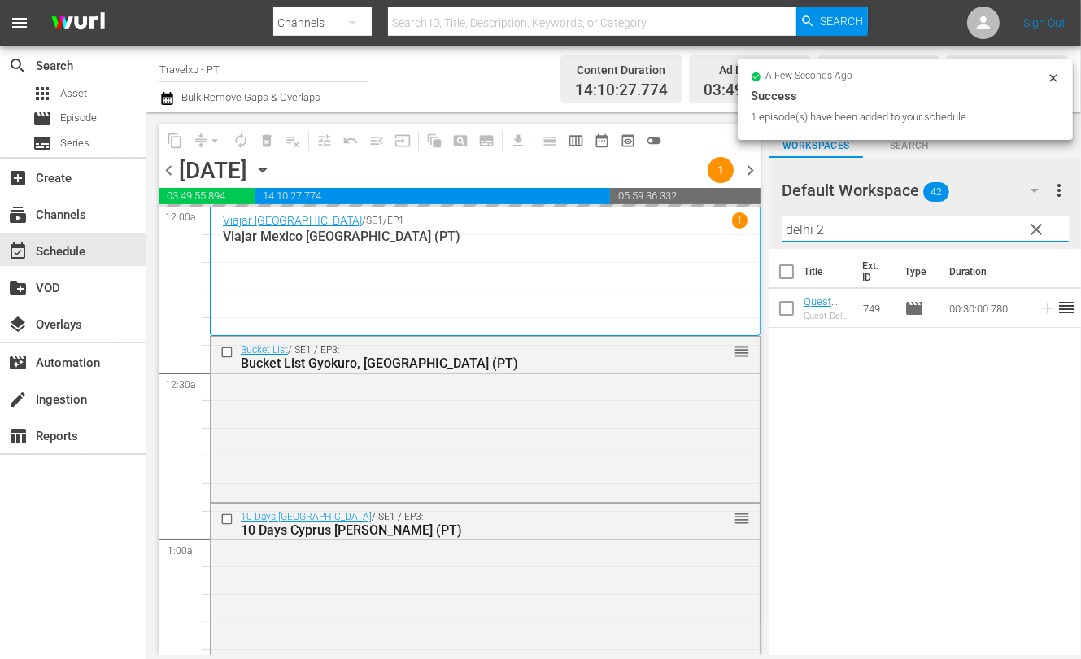
drag, startPoint x: 825, startPoint y: 225, endPoint x: 780, endPoint y: 222, distance: 44.8
click at [688, 222] on div "Default Workspace 42 Default more_vert clear Filter by Title delhi 2" at bounding box center [926, 203] width 312 height 91
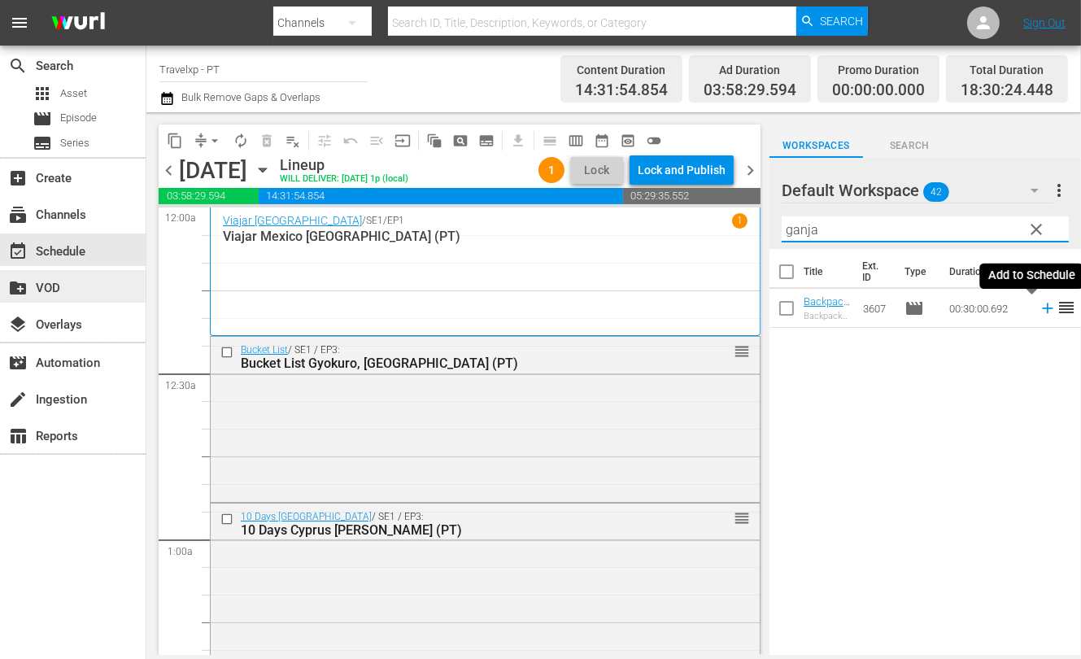
drag, startPoint x: 1032, startPoint y: 309, endPoint x: 4, endPoint y: 302, distance: 1027.6
click at [688, 309] on icon at bounding box center [1047, 308] width 11 height 11
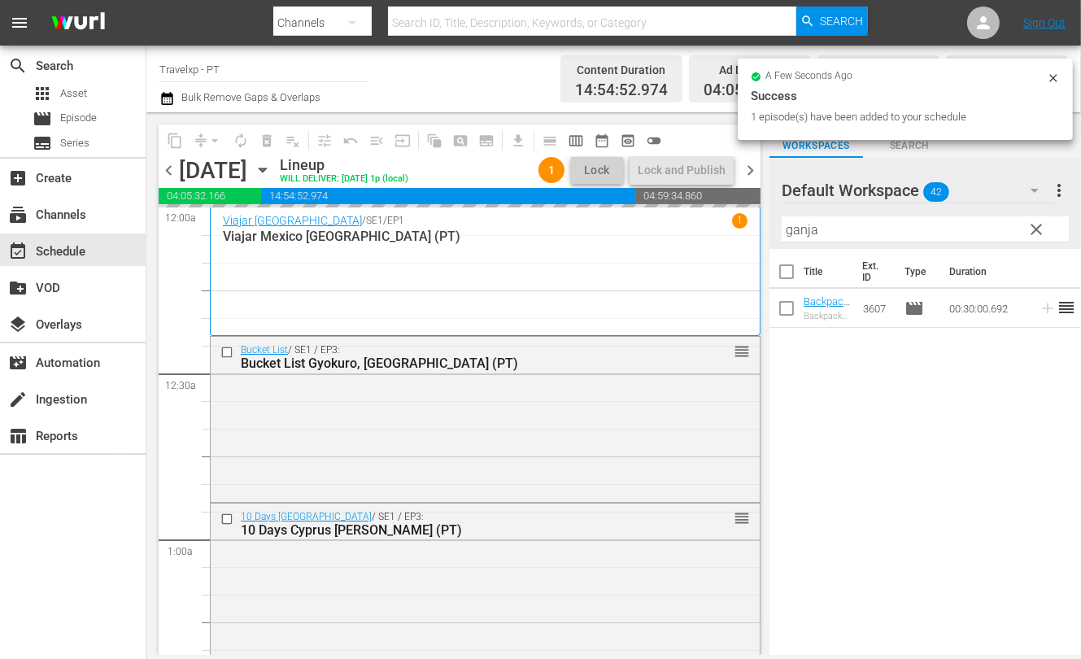
click at [688, 231] on input "ganja" at bounding box center [925, 229] width 287 height 26
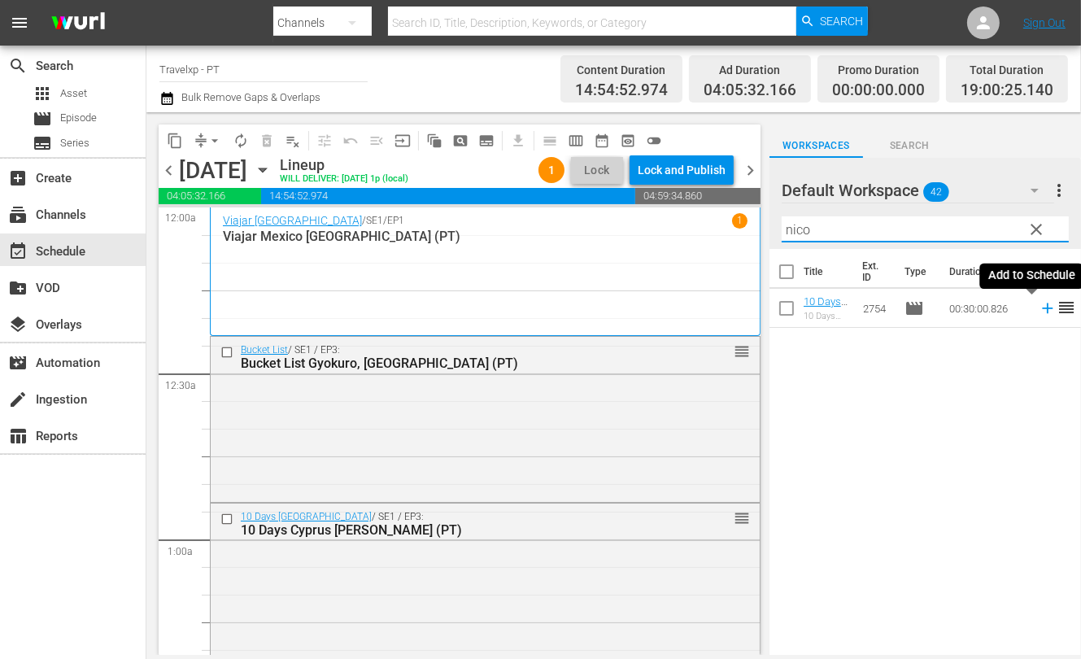
type input "nico"
drag, startPoint x: 1031, startPoint y: 308, endPoint x: 816, endPoint y: 233, distance: 227.7
click at [688, 308] on icon at bounding box center [1047, 308] width 11 height 11
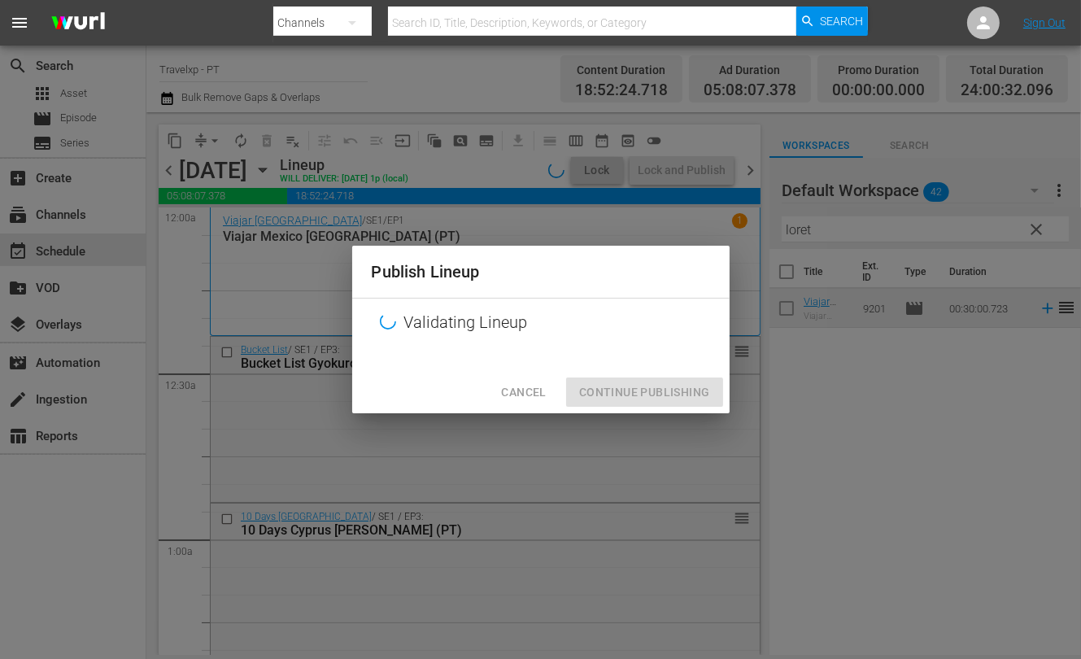
scroll to position [7650, 0]
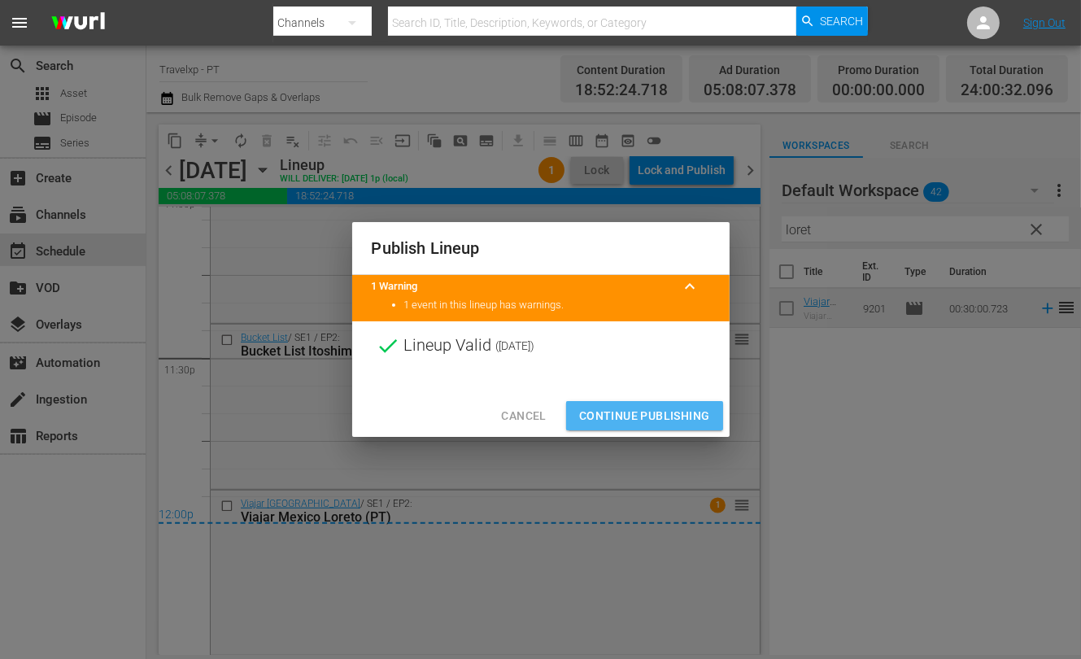
click at [671, 417] on span "Continue Publishing" at bounding box center [644, 416] width 131 height 20
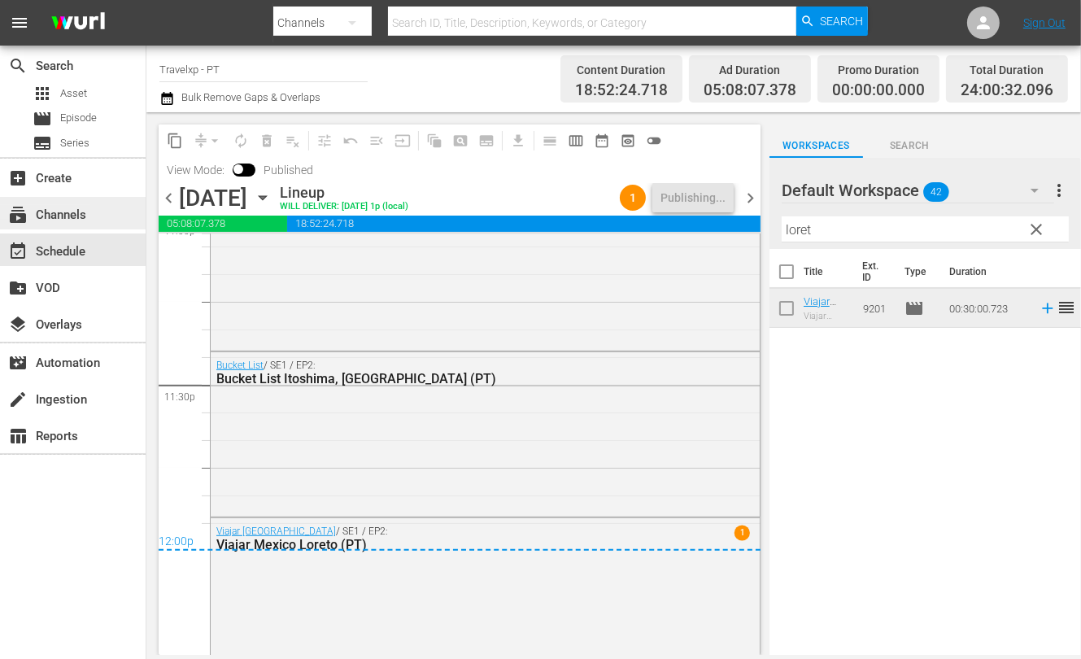
click at [66, 211] on div "subscriptions Channels" at bounding box center [45, 212] width 91 height 15
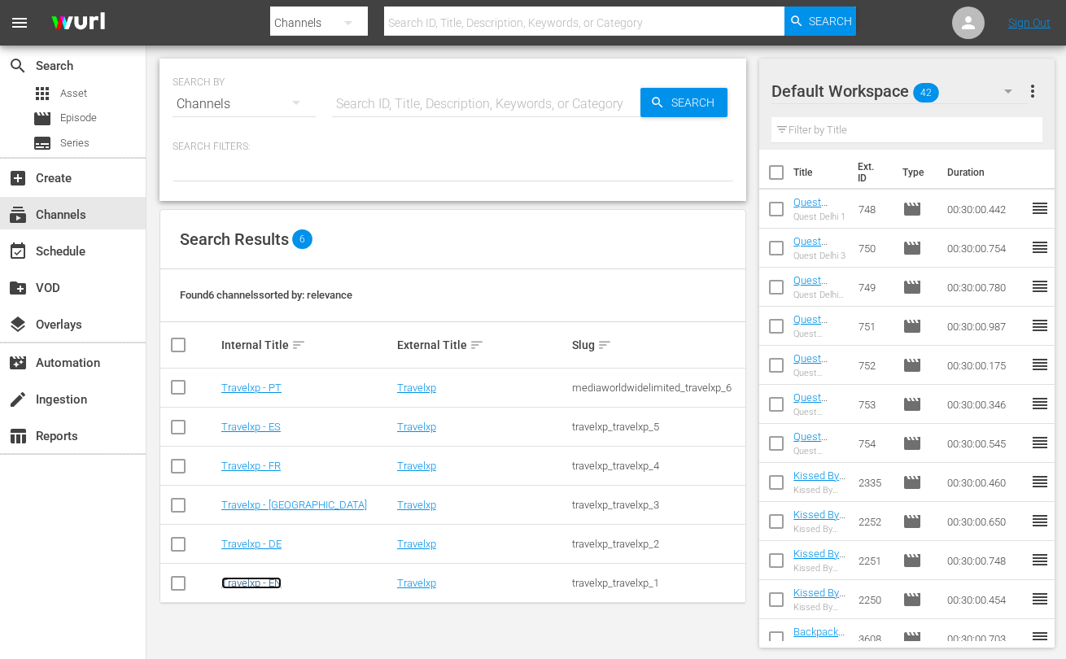
click at [271, 582] on link "Travelxp - EN" at bounding box center [251, 583] width 60 height 12
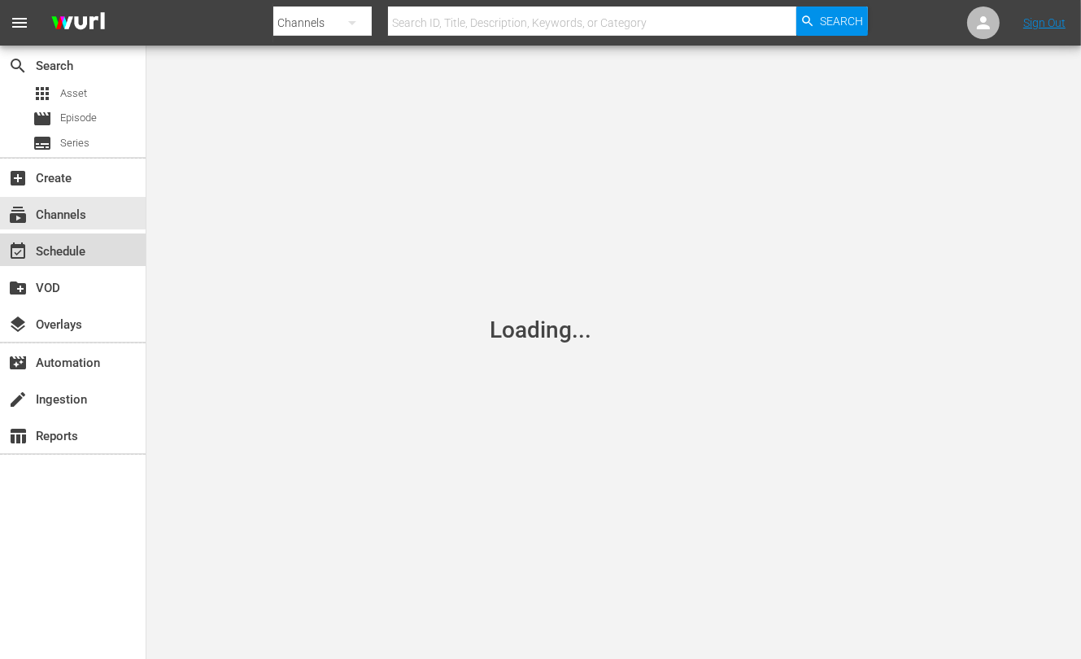
click at [100, 260] on div "event_available Schedule" at bounding box center [73, 250] width 146 height 33
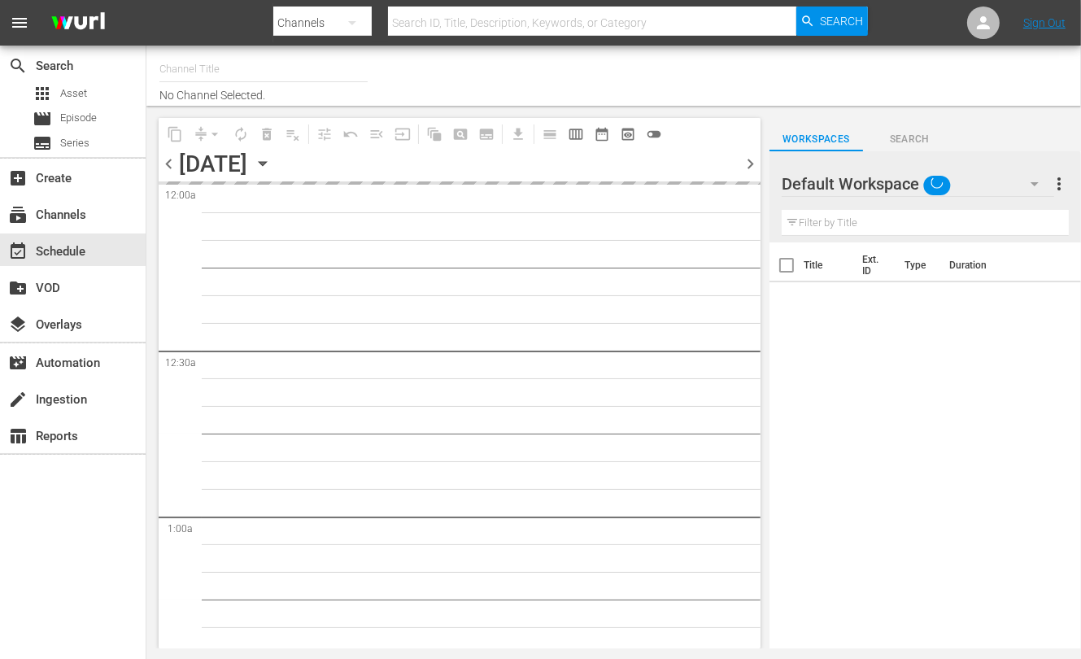
type input "Travelxp - EN (473)"
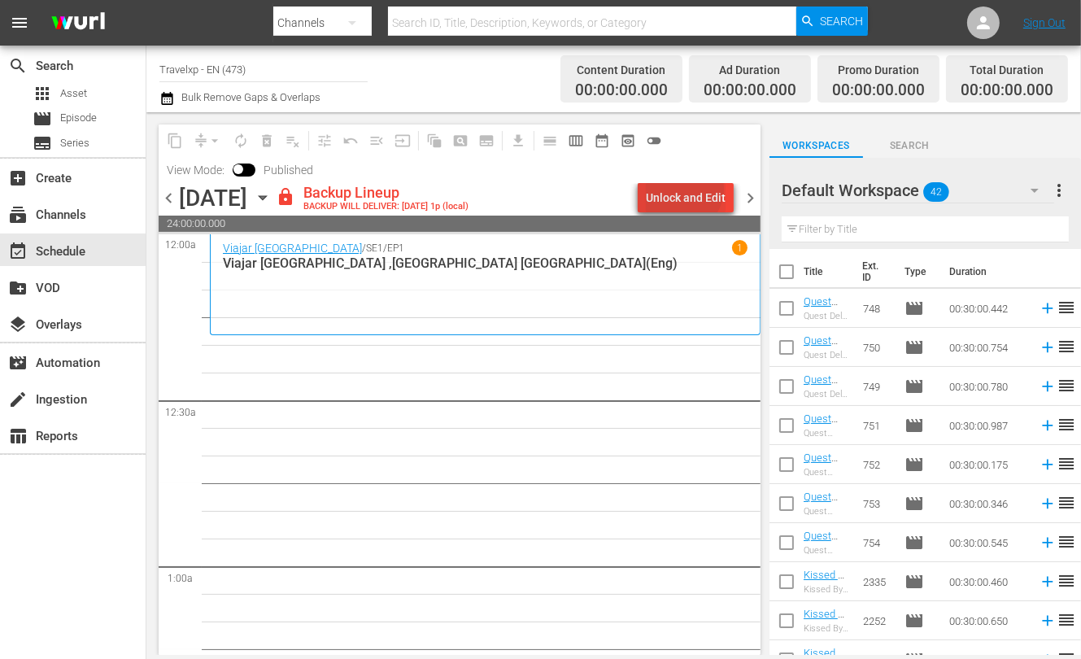
click at [687, 189] on div "Unlock and Edit" at bounding box center [686, 197] width 80 height 29
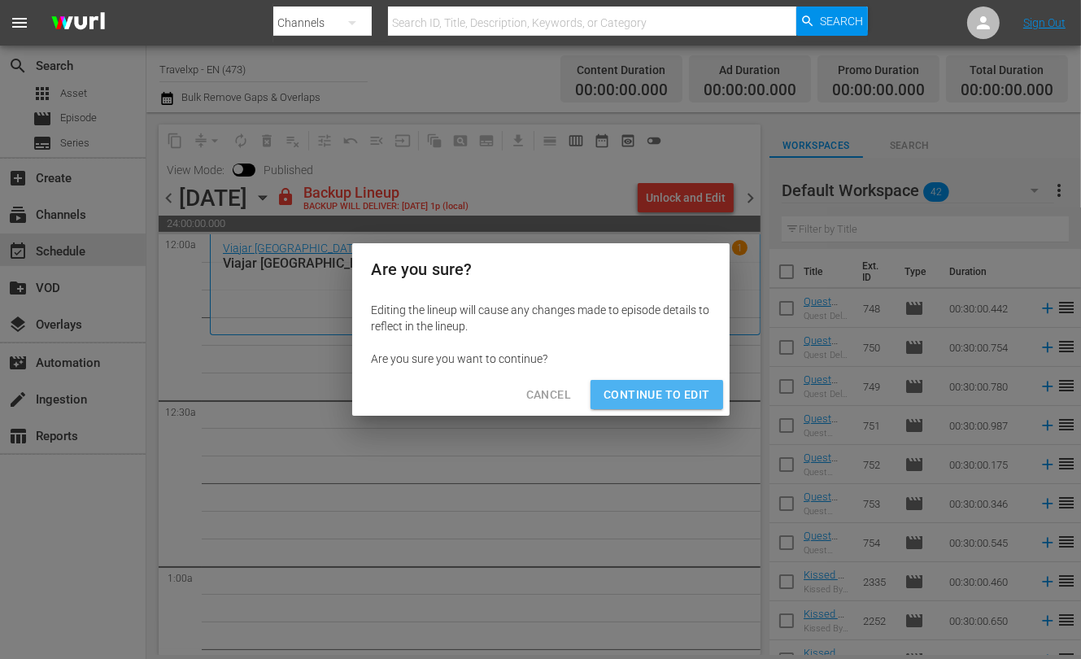
click at [678, 396] on span "Continue to Edit" at bounding box center [657, 395] width 106 height 20
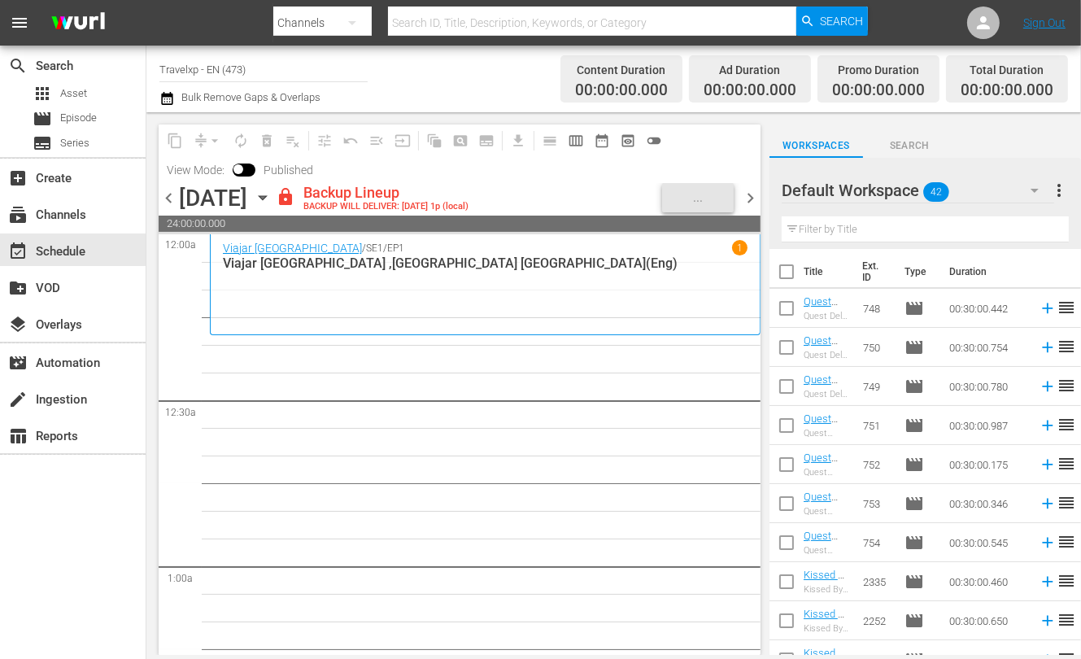
click at [1038, 184] on icon "button" at bounding box center [1035, 191] width 20 height 20
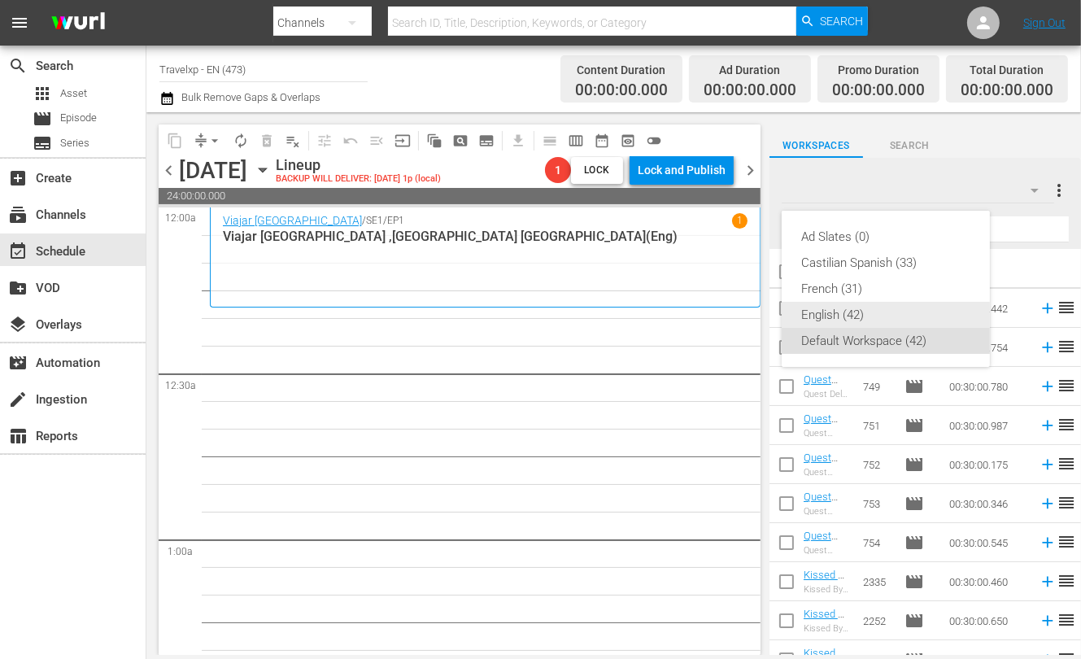
click at [879, 316] on div "English (42)" at bounding box center [885, 315] width 169 height 26
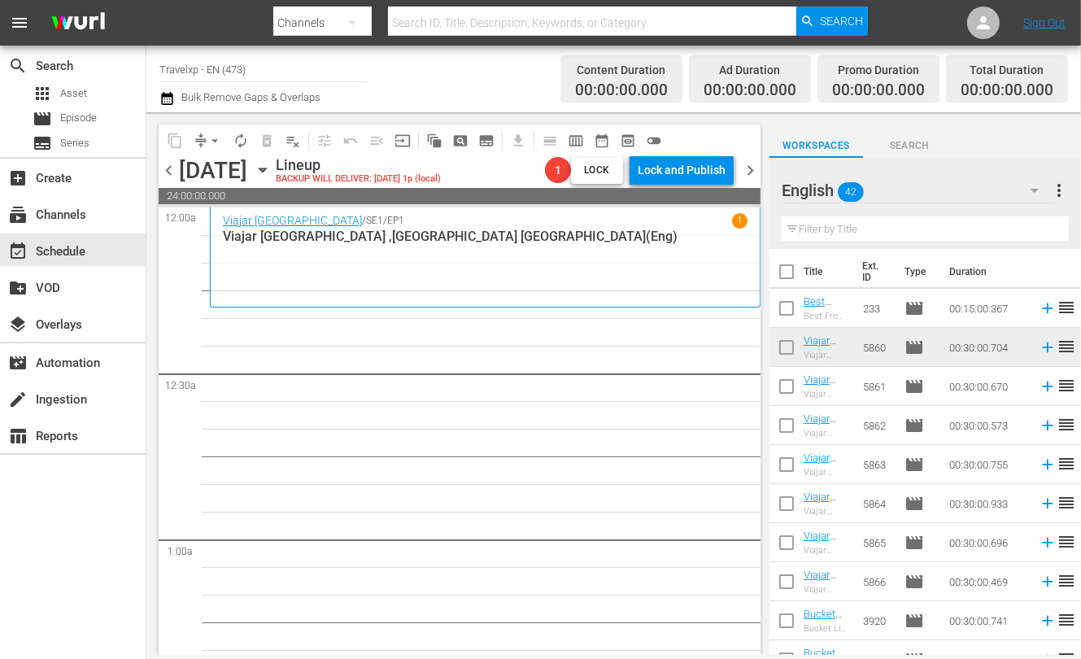
click at [925, 221] on input "text" at bounding box center [925, 229] width 287 height 26
type input "y"
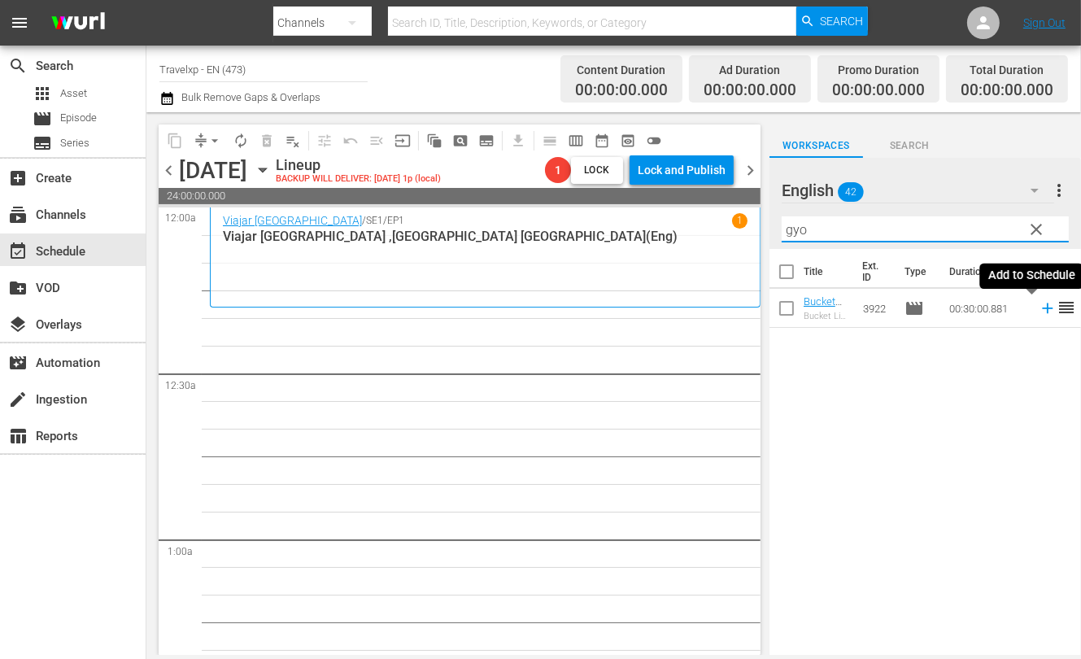
click at [1039, 311] on icon at bounding box center [1048, 308] width 18 height 18
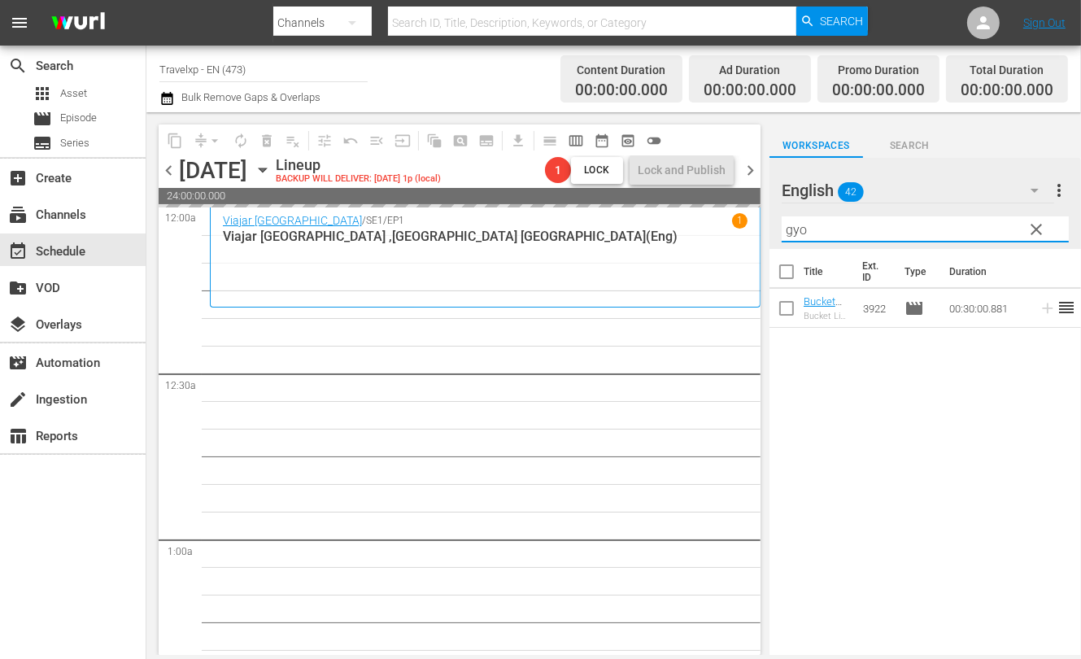
drag, startPoint x: 818, startPoint y: 231, endPoint x: 784, endPoint y: 227, distance: 33.6
click at [784, 227] on input "gyo" at bounding box center [925, 229] width 287 height 26
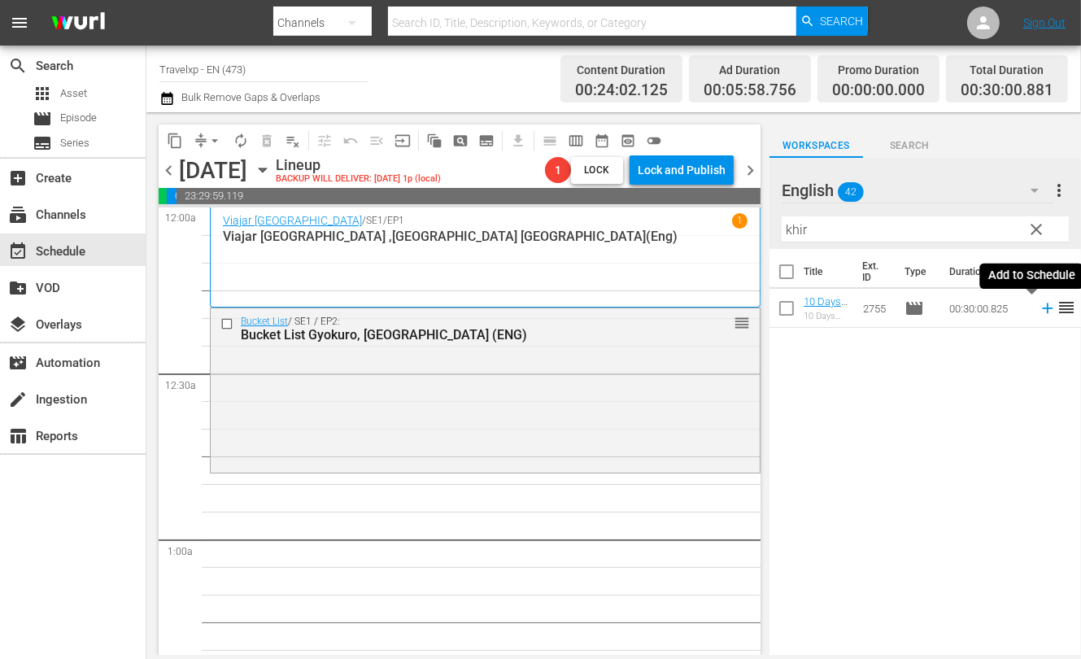
click at [1042, 307] on icon at bounding box center [1047, 308] width 11 height 11
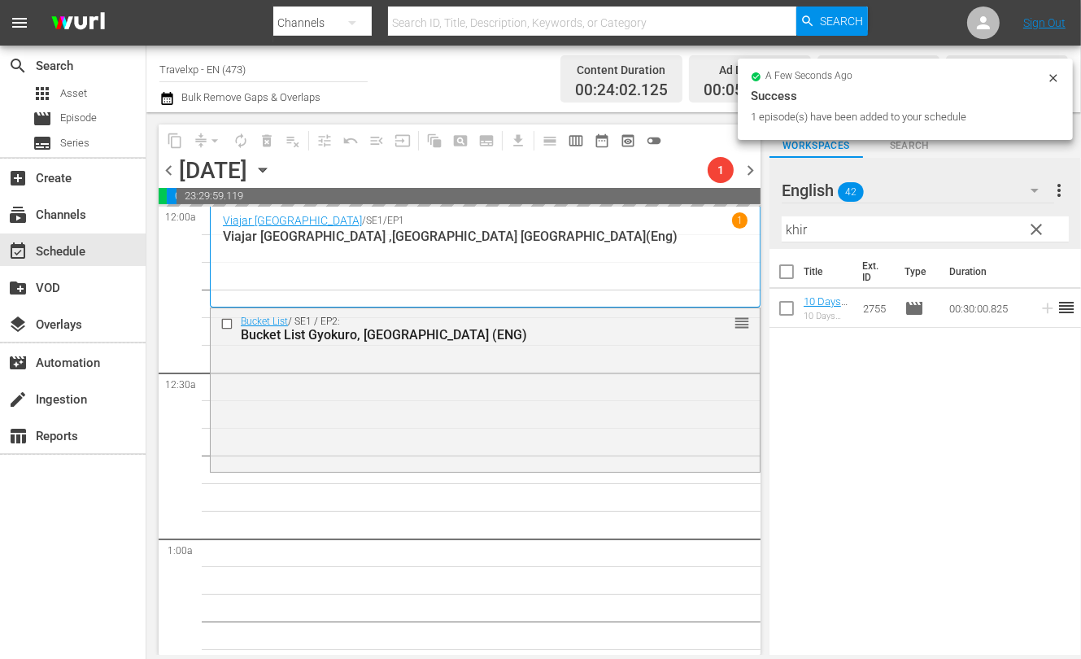
click at [791, 227] on input "khir" at bounding box center [925, 229] width 287 height 26
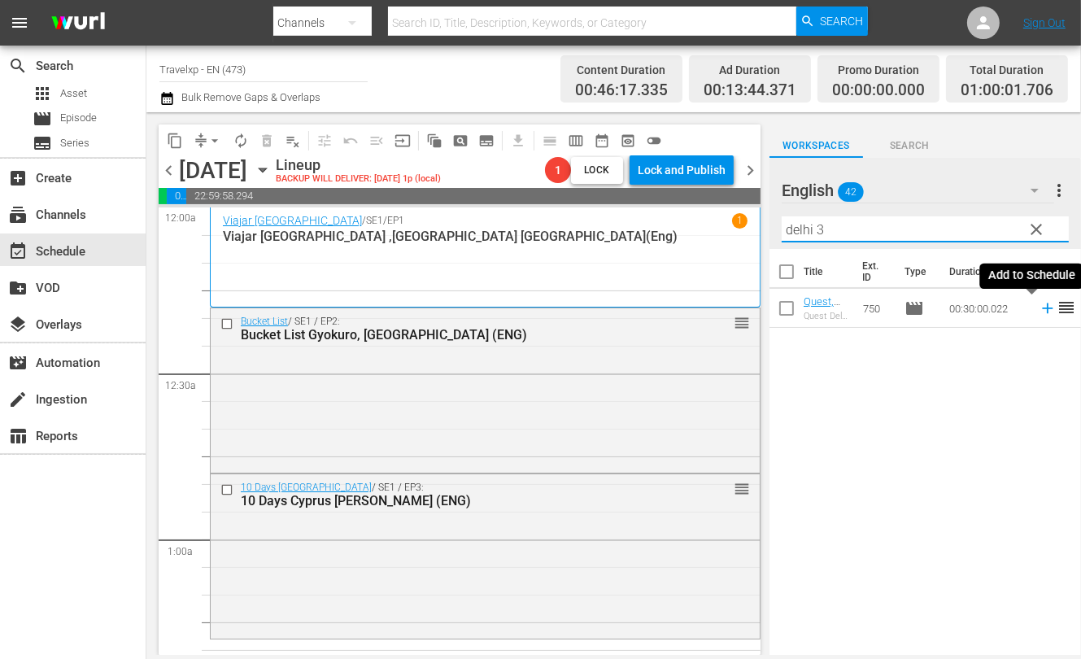
click at [1039, 303] on icon at bounding box center [1048, 308] width 18 height 18
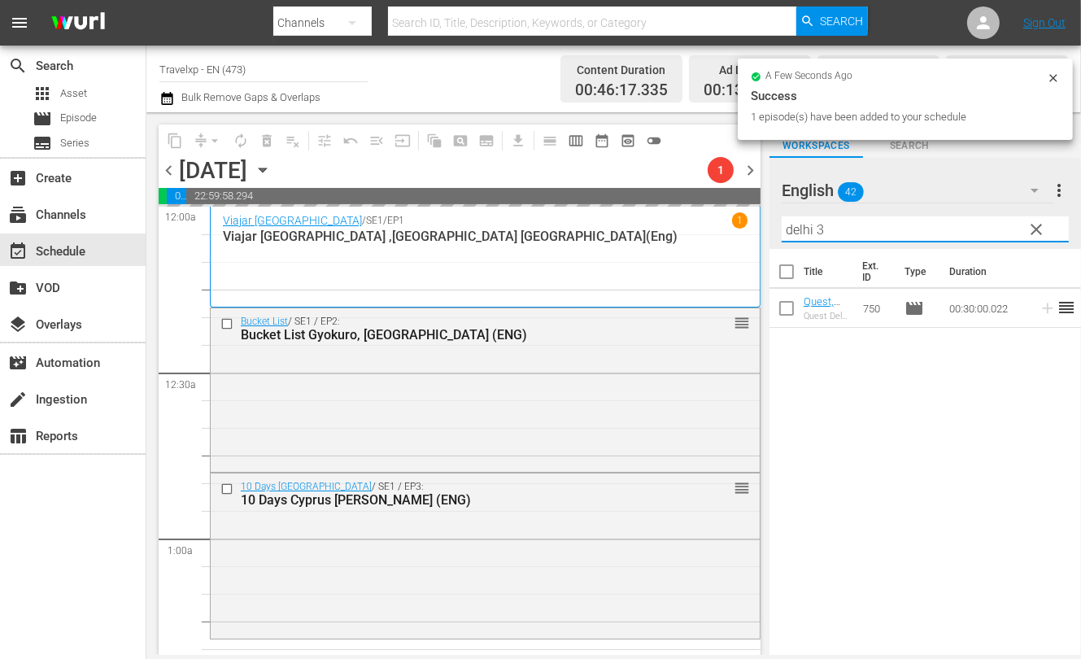
drag, startPoint x: 832, startPoint y: 229, endPoint x: 788, endPoint y: 226, distance: 44.9
click at [788, 226] on input "delhi 3" at bounding box center [925, 229] width 287 height 26
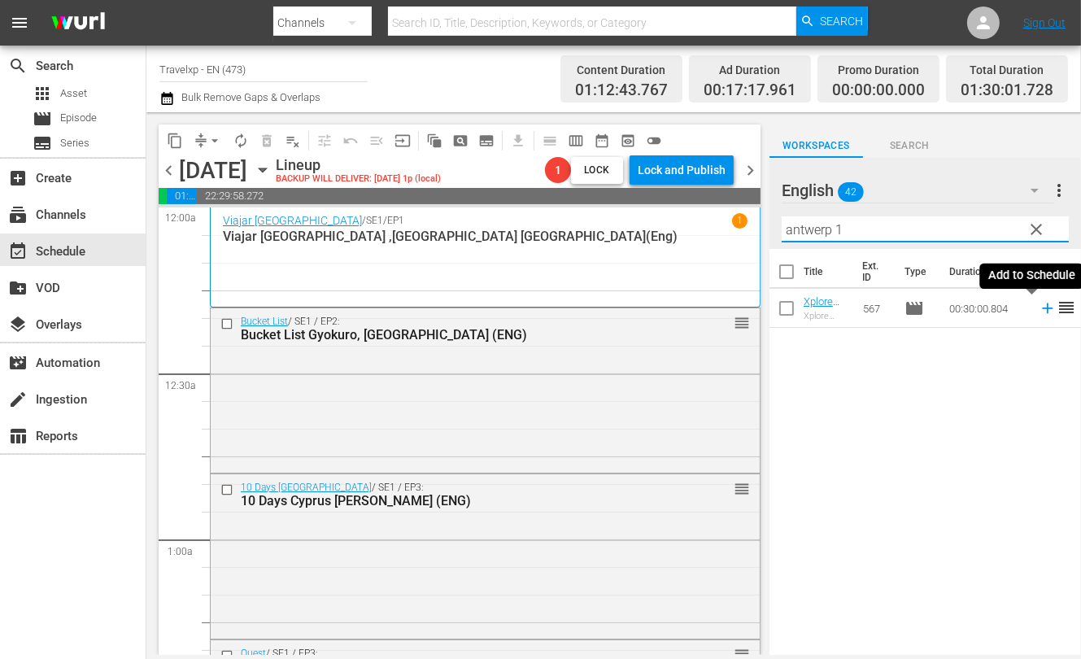
click at [1039, 310] on icon at bounding box center [1048, 308] width 18 height 18
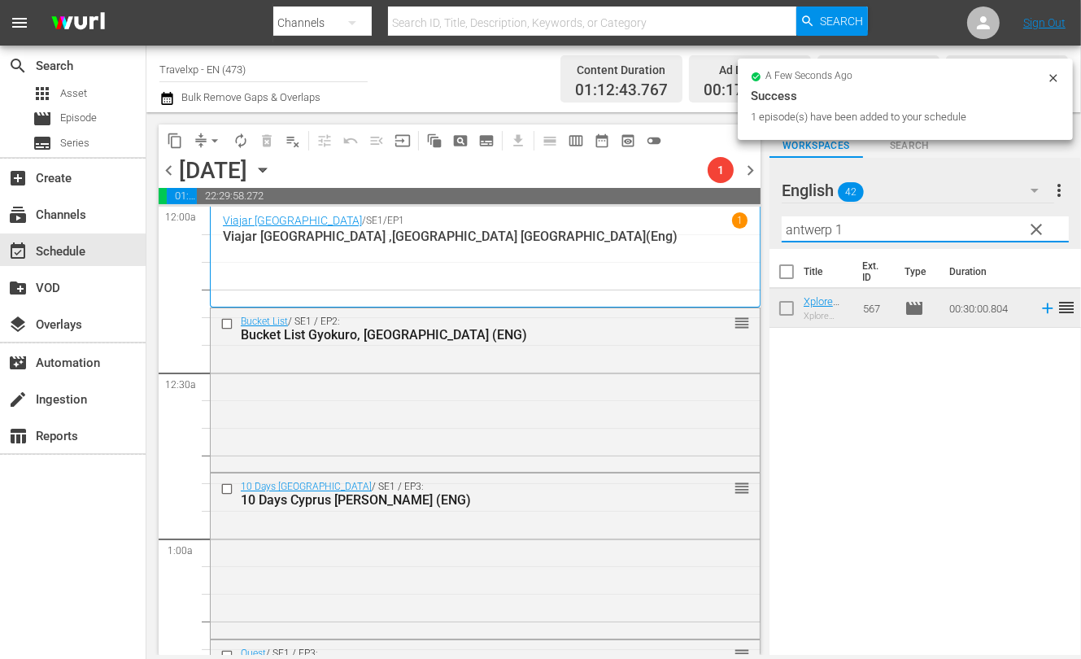
drag, startPoint x: 858, startPoint y: 229, endPoint x: 783, endPoint y: 228, distance: 74.9
click at [783, 228] on input "antwerp 1" at bounding box center [925, 229] width 287 height 26
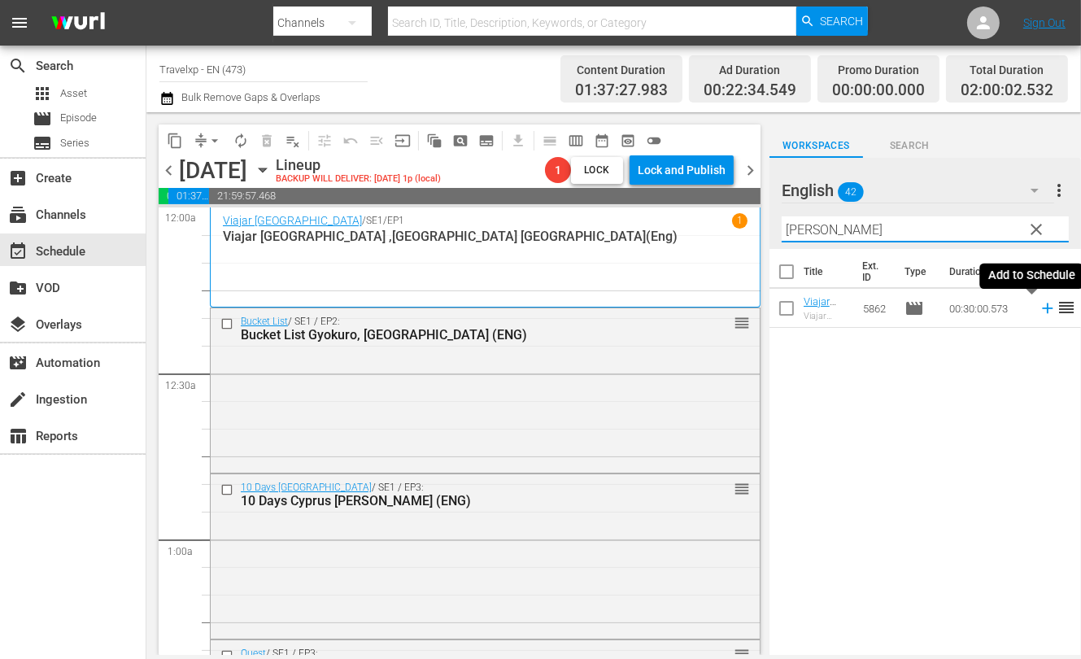
click at [1042, 308] on icon at bounding box center [1047, 308] width 11 height 11
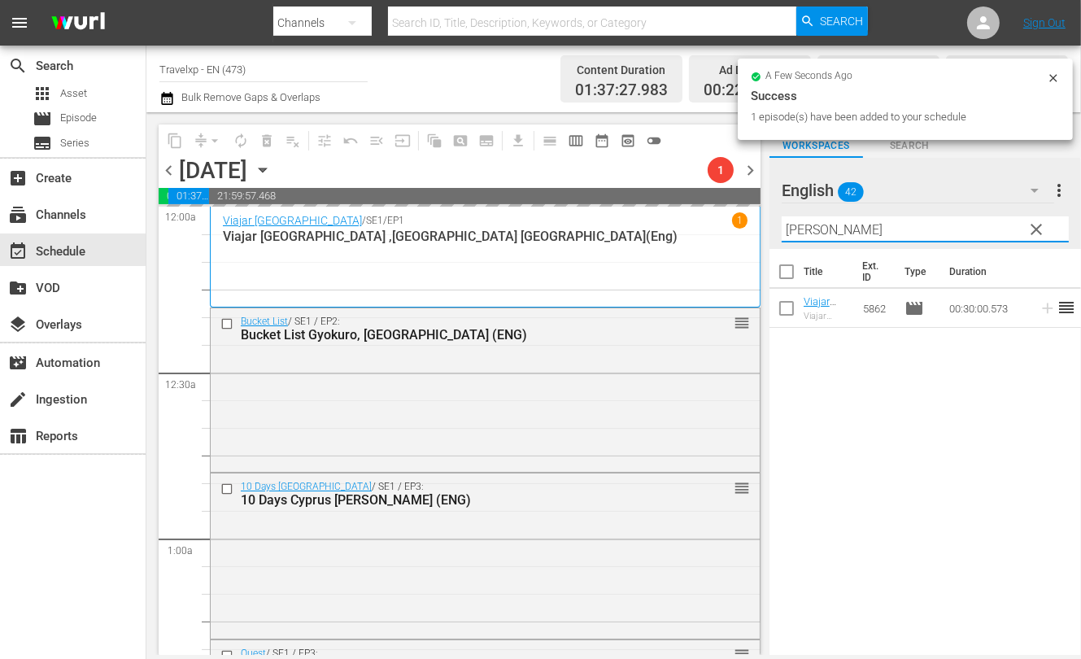
click at [801, 227] on input "[PERSON_NAME]" at bounding box center [925, 229] width 287 height 26
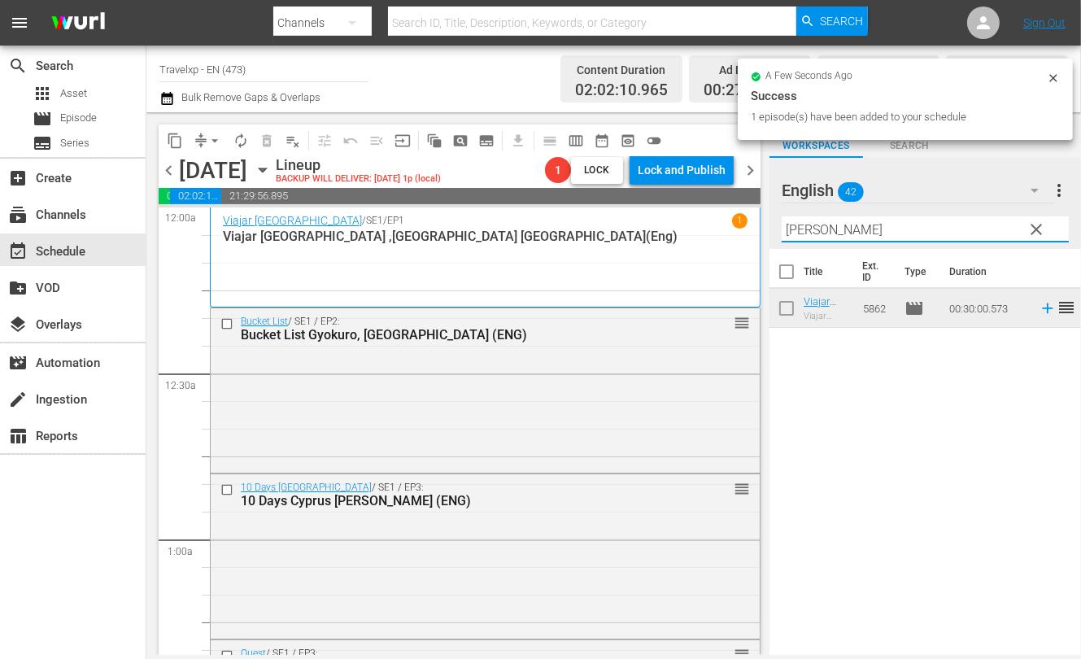
click at [801, 227] on input "[PERSON_NAME]" at bounding box center [925, 229] width 287 height 26
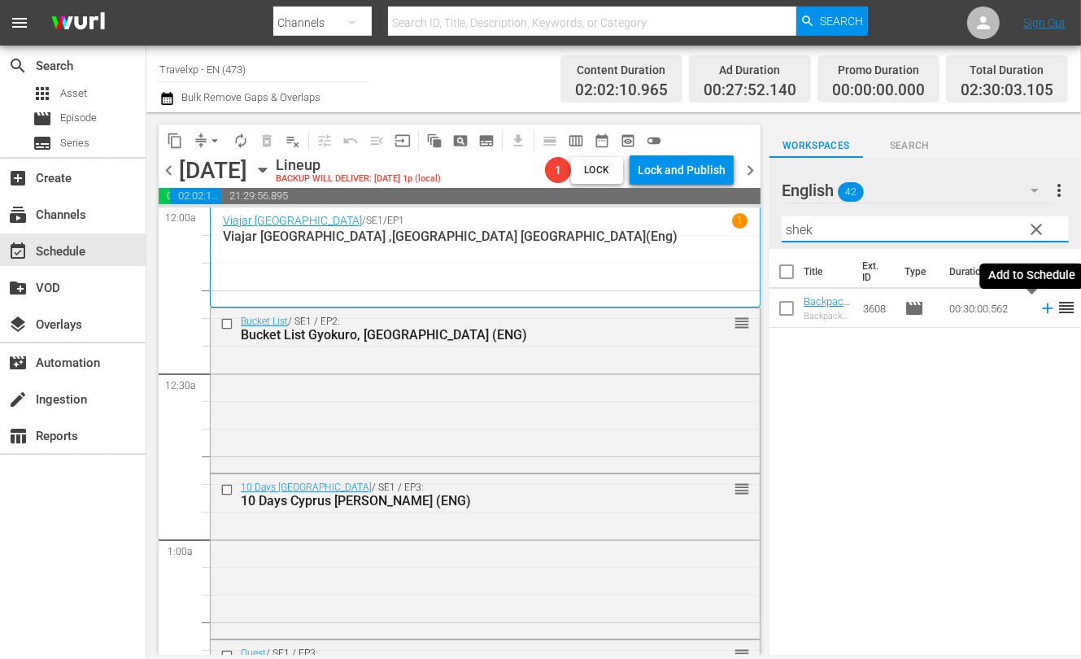
click at [1039, 313] on icon at bounding box center [1048, 308] width 18 height 18
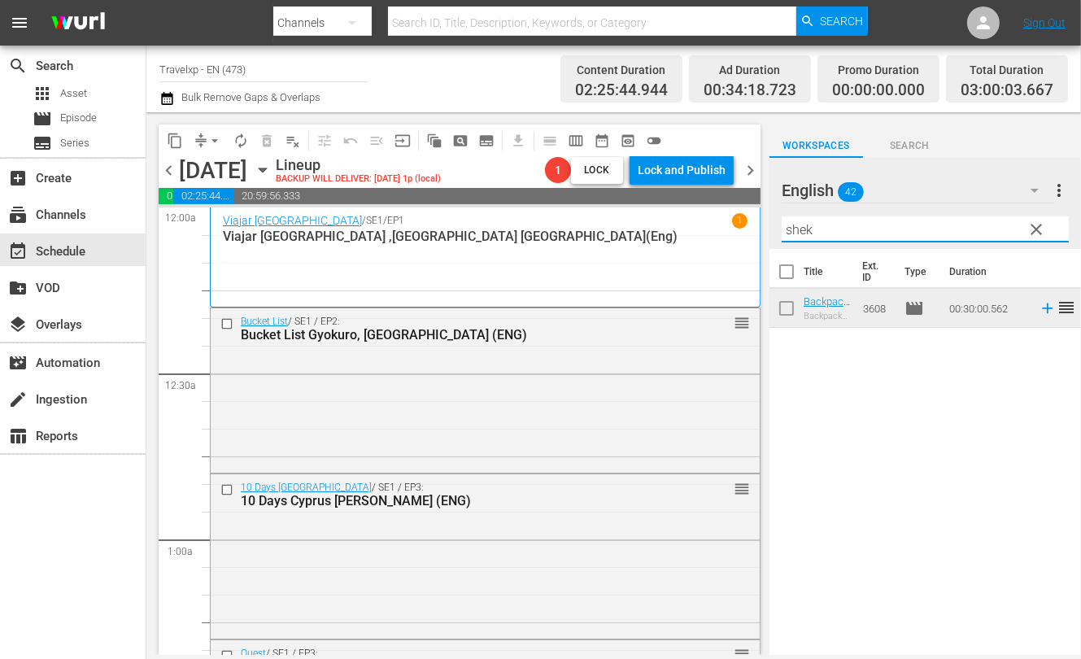
click at [805, 228] on input "shek" at bounding box center [925, 229] width 287 height 26
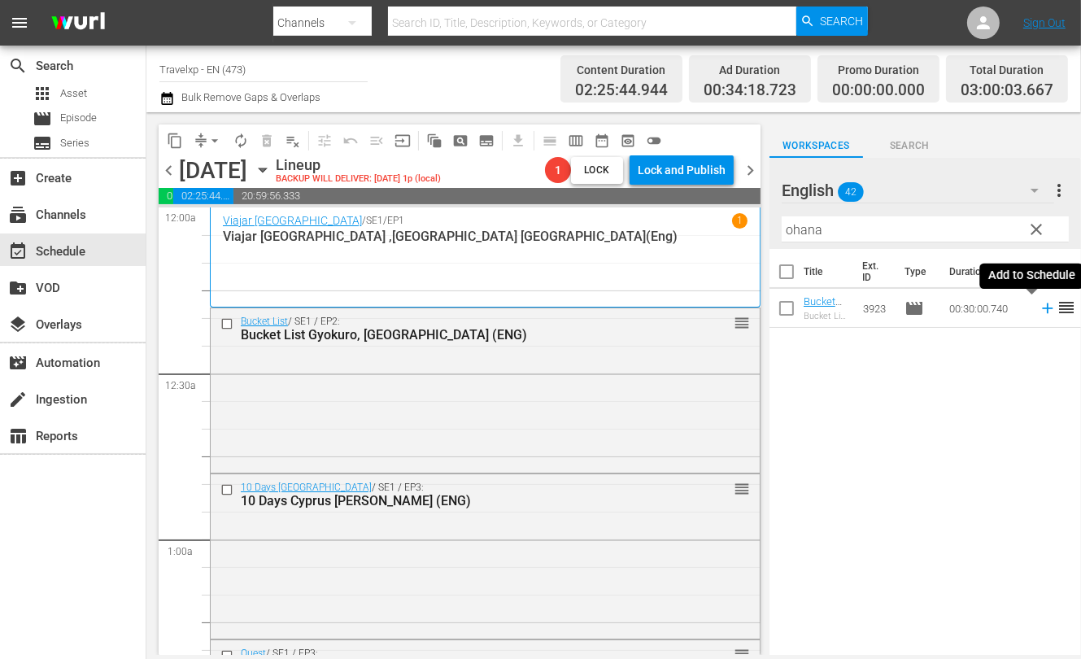
click at [1042, 307] on icon at bounding box center [1047, 308] width 11 height 11
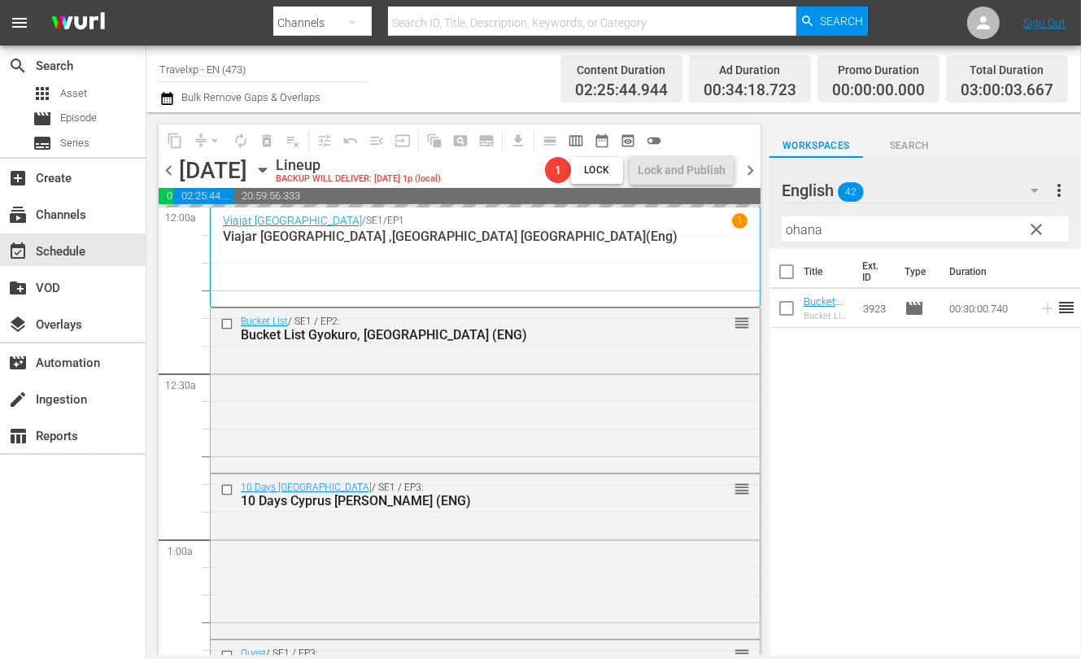
click at [805, 235] on input "ohana" at bounding box center [925, 229] width 287 height 26
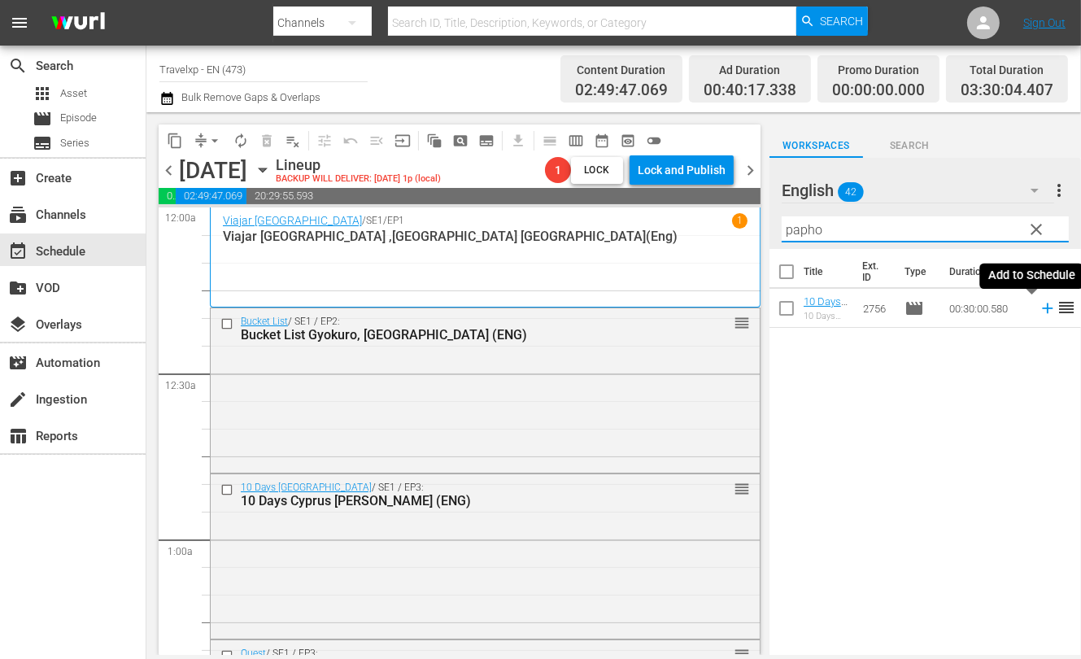
click at [1042, 309] on icon at bounding box center [1047, 308] width 11 height 11
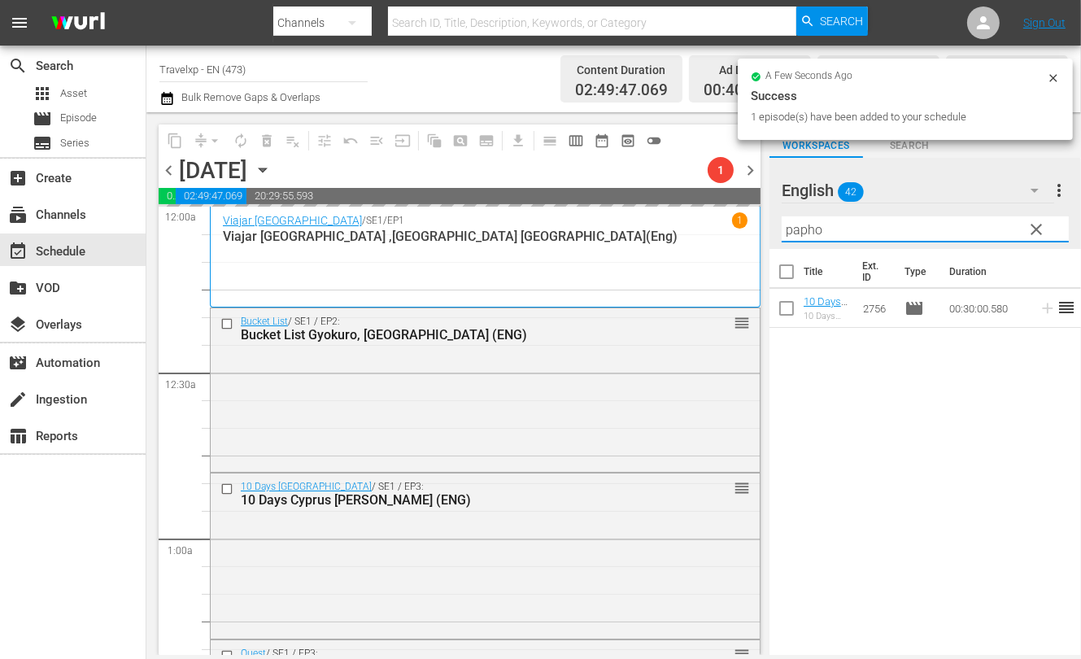
click at [812, 227] on input "papho" at bounding box center [925, 229] width 287 height 26
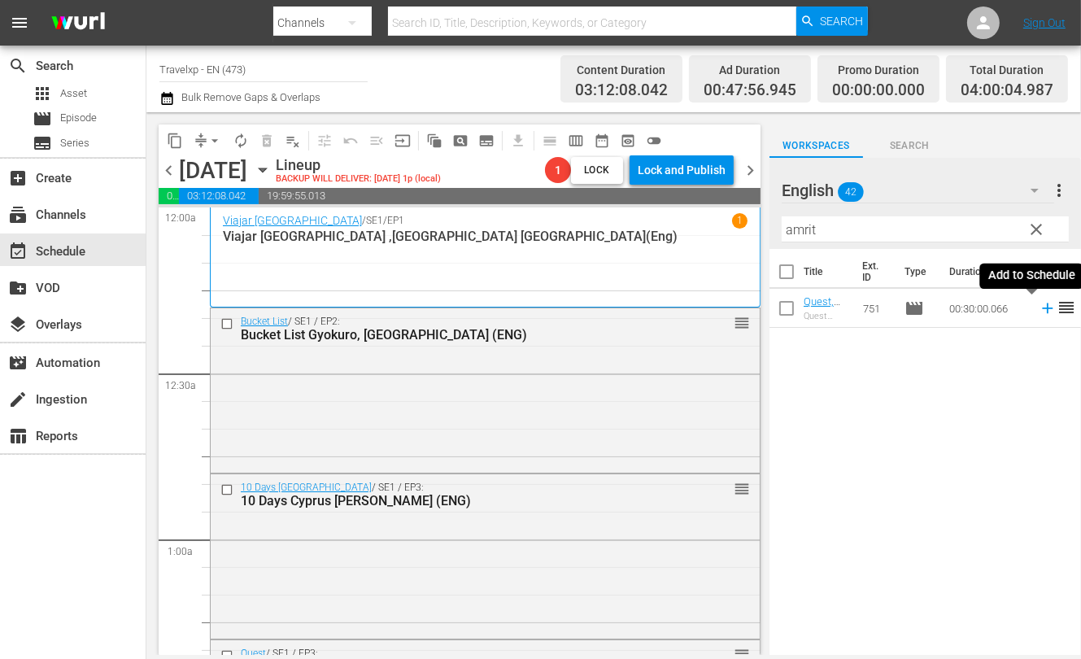
click at [1039, 307] on icon at bounding box center [1048, 308] width 18 height 18
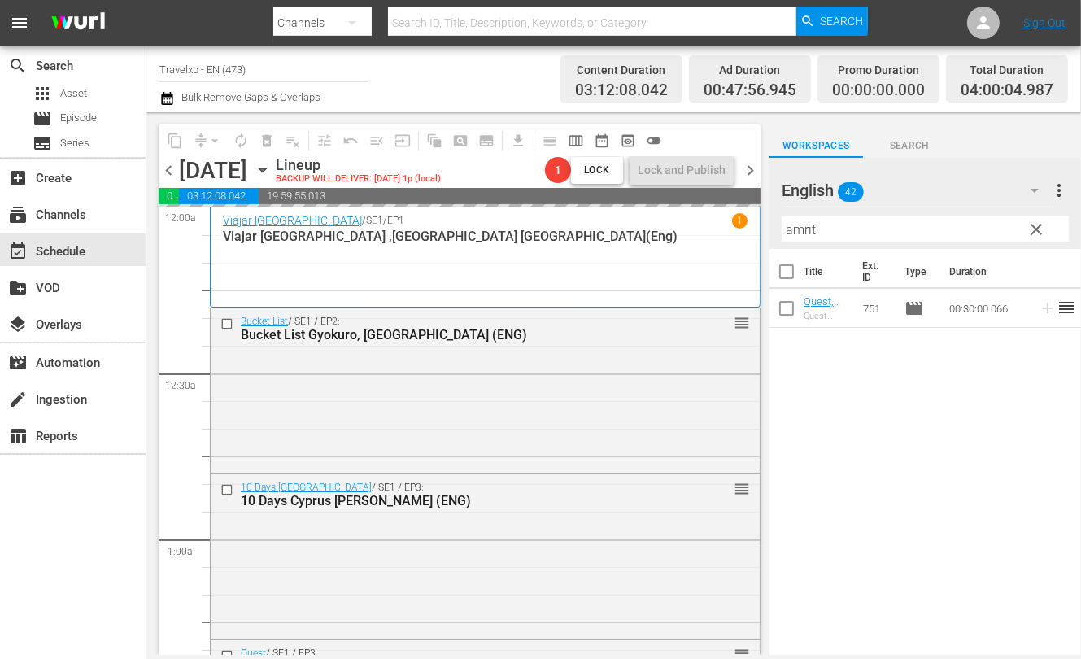
click at [805, 231] on input "amrit" at bounding box center [925, 229] width 287 height 26
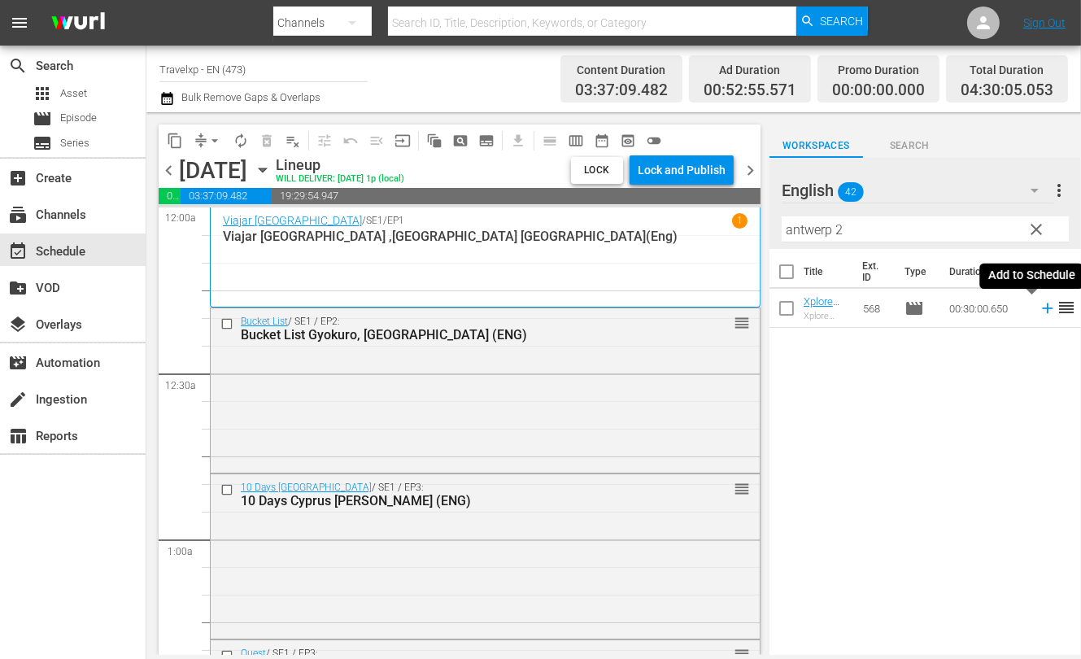
click at [1042, 309] on icon at bounding box center [1047, 308] width 11 height 11
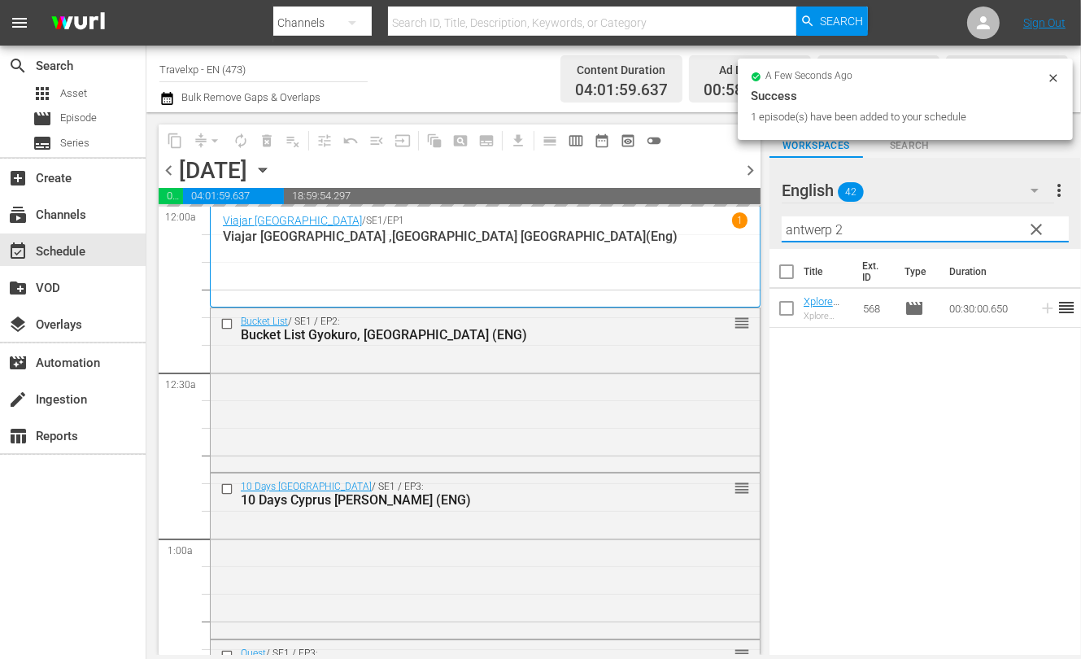
drag, startPoint x: 870, startPoint y: 231, endPoint x: 721, endPoint y: 210, distance: 150.4
click at [721, 210] on div "content_copy compress arrow_drop_down autorenew_outlined delete_forever_outline…" at bounding box center [613, 383] width 935 height 543
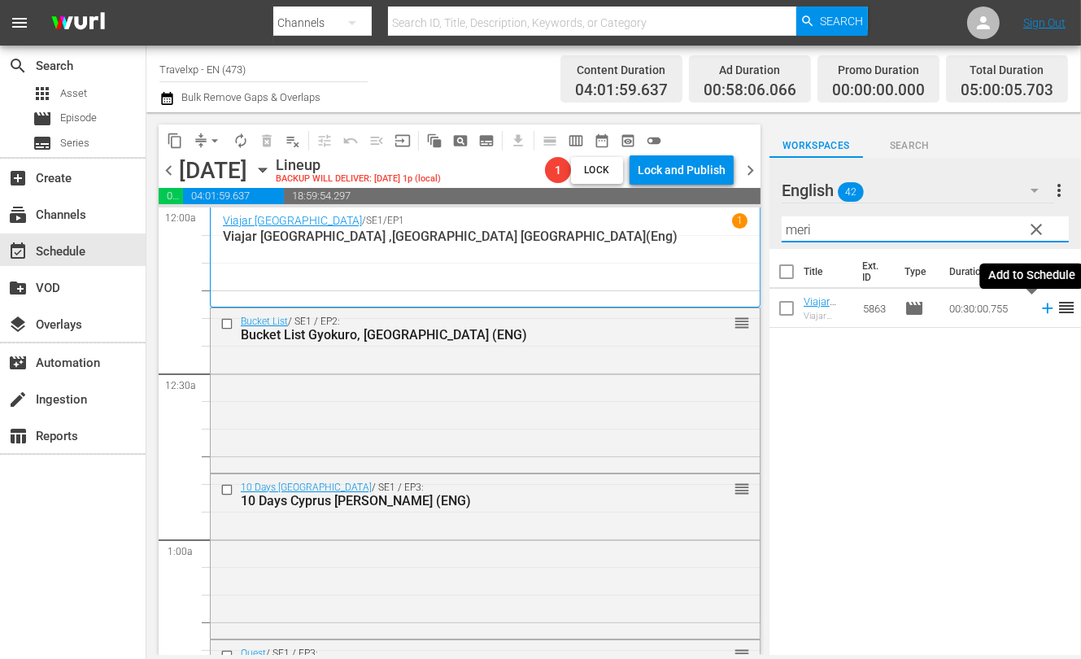
click at [1042, 312] on icon at bounding box center [1047, 308] width 11 height 11
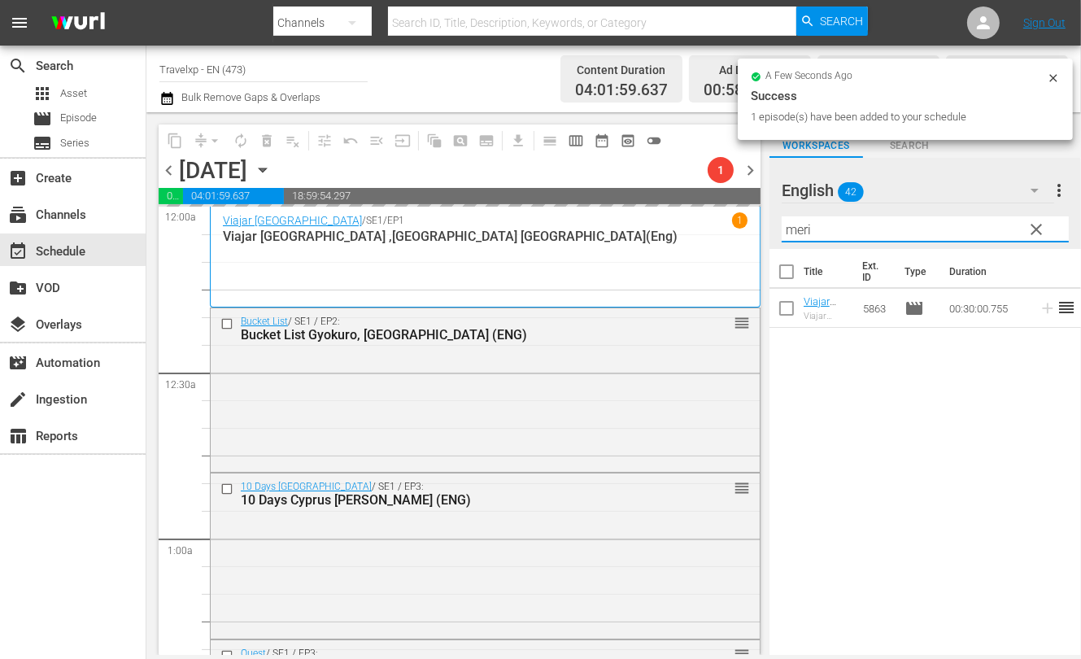
click at [801, 235] on input "meri" at bounding box center [925, 229] width 287 height 26
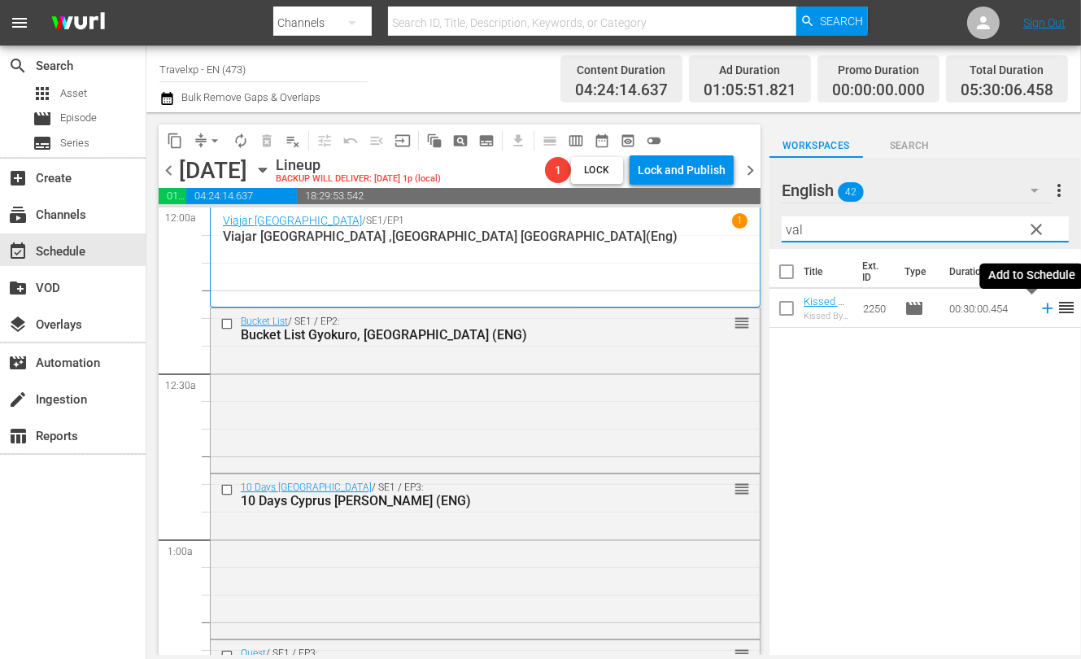
click at [1042, 308] on icon at bounding box center [1047, 308] width 11 height 11
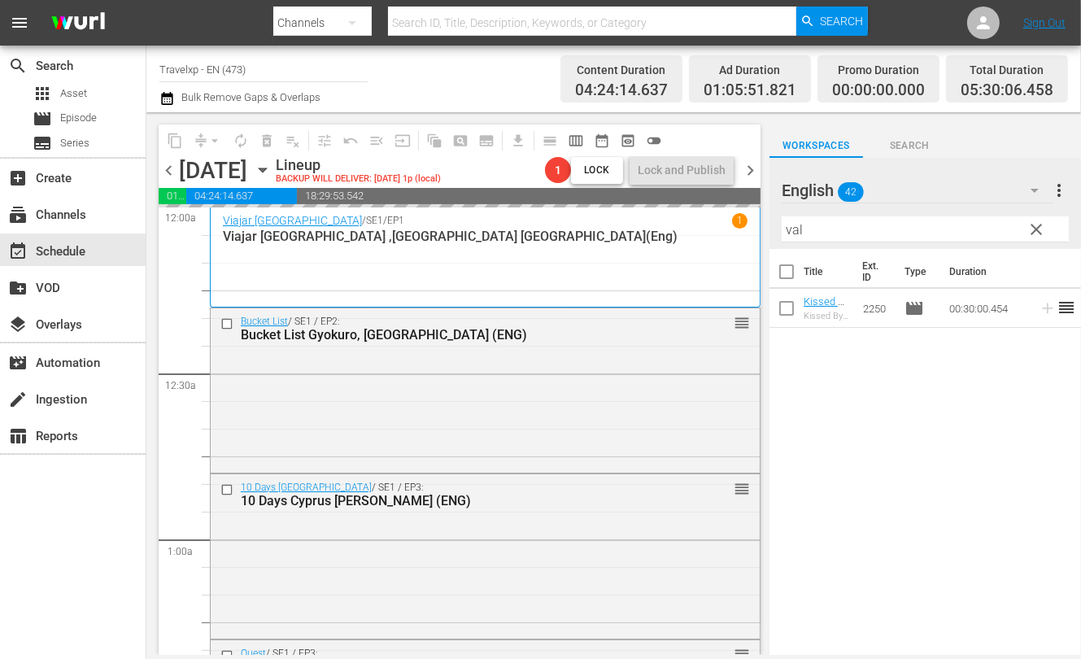
click at [790, 229] on input "val" at bounding box center [925, 229] width 287 height 26
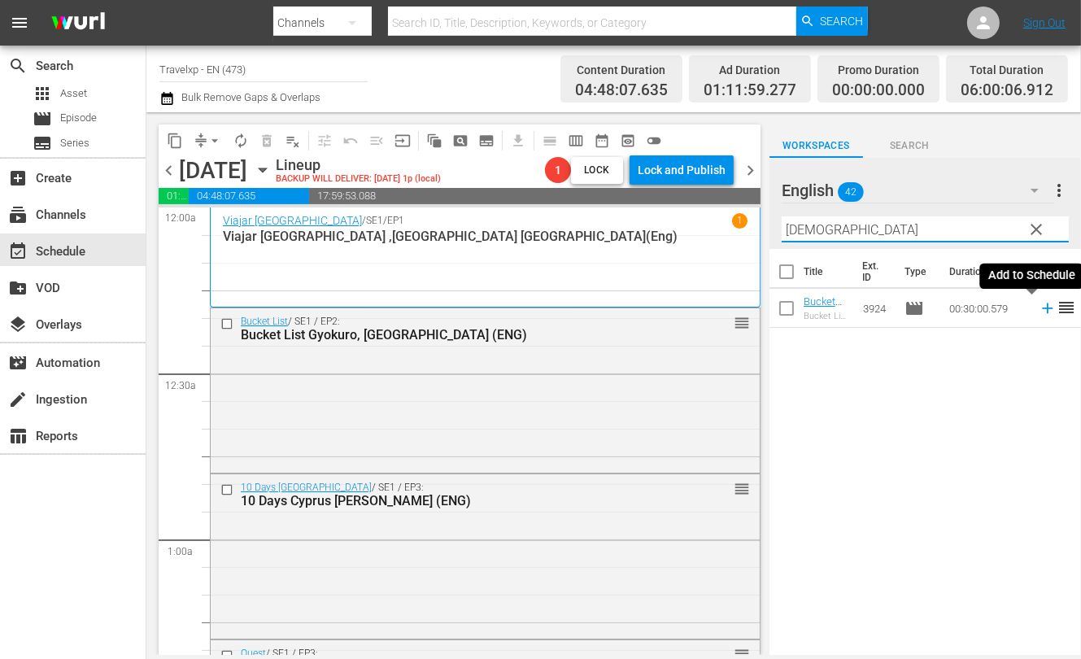
click at [1039, 310] on icon at bounding box center [1048, 308] width 18 height 18
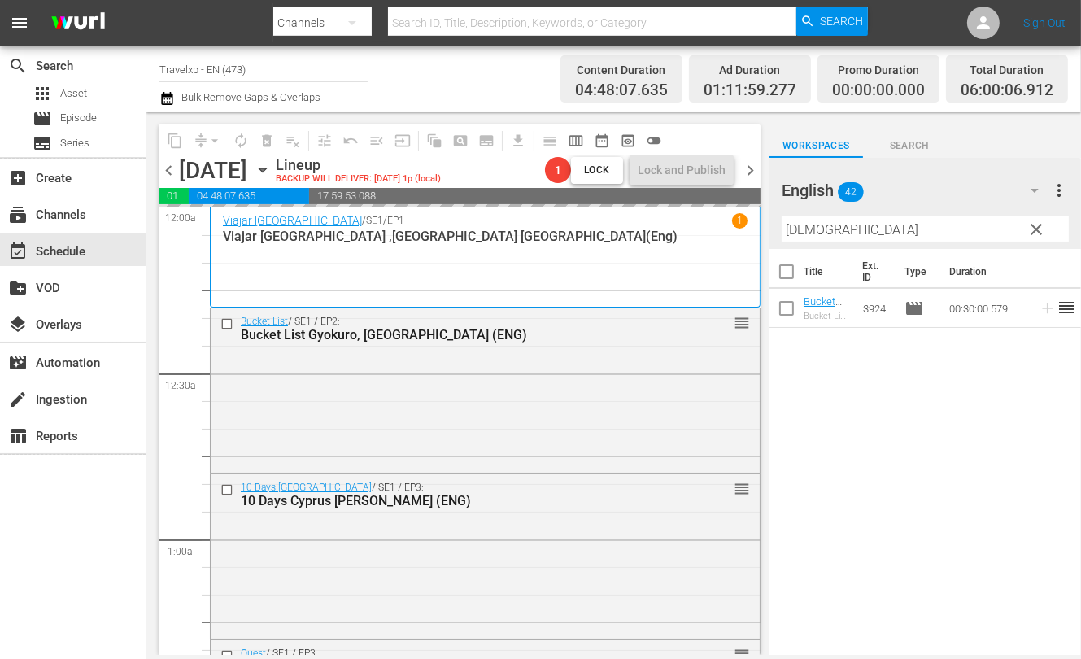
click at [800, 231] on input "[DEMOGRAPHIC_DATA]" at bounding box center [925, 229] width 287 height 26
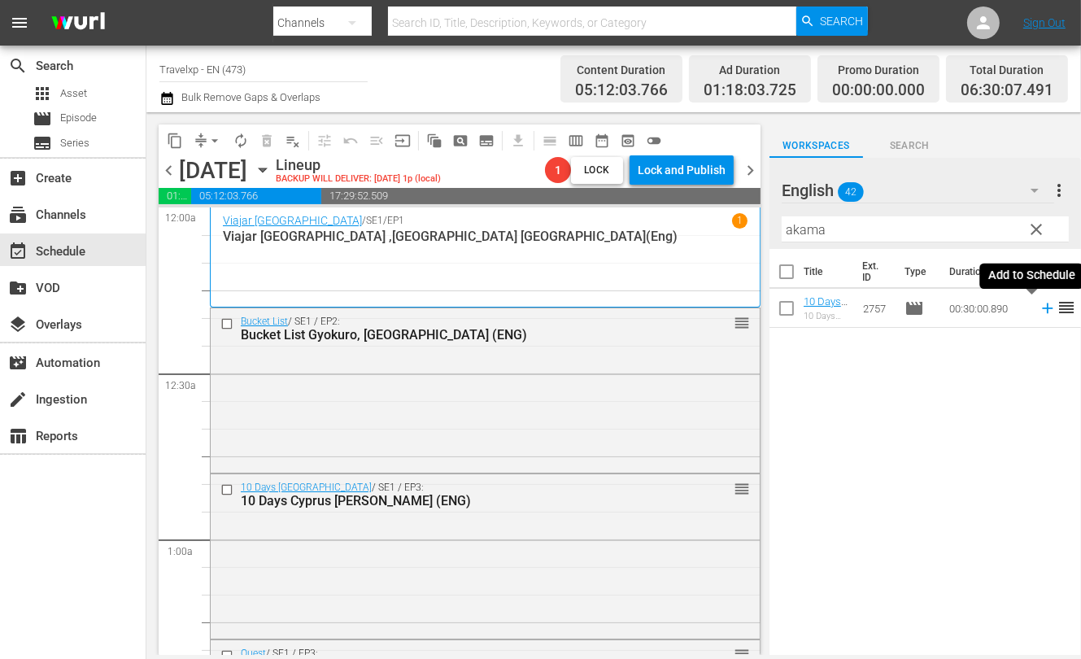
click at [1039, 306] on icon at bounding box center [1048, 308] width 18 height 18
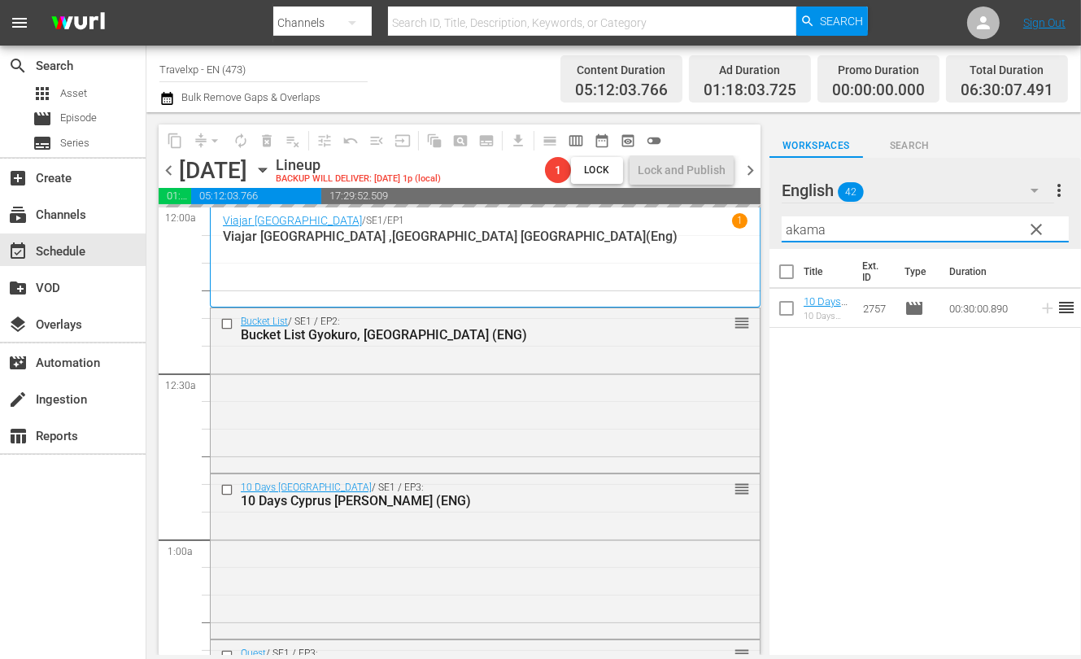
click at [807, 230] on input "akama" at bounding box center [925, 229] width 287 height 26
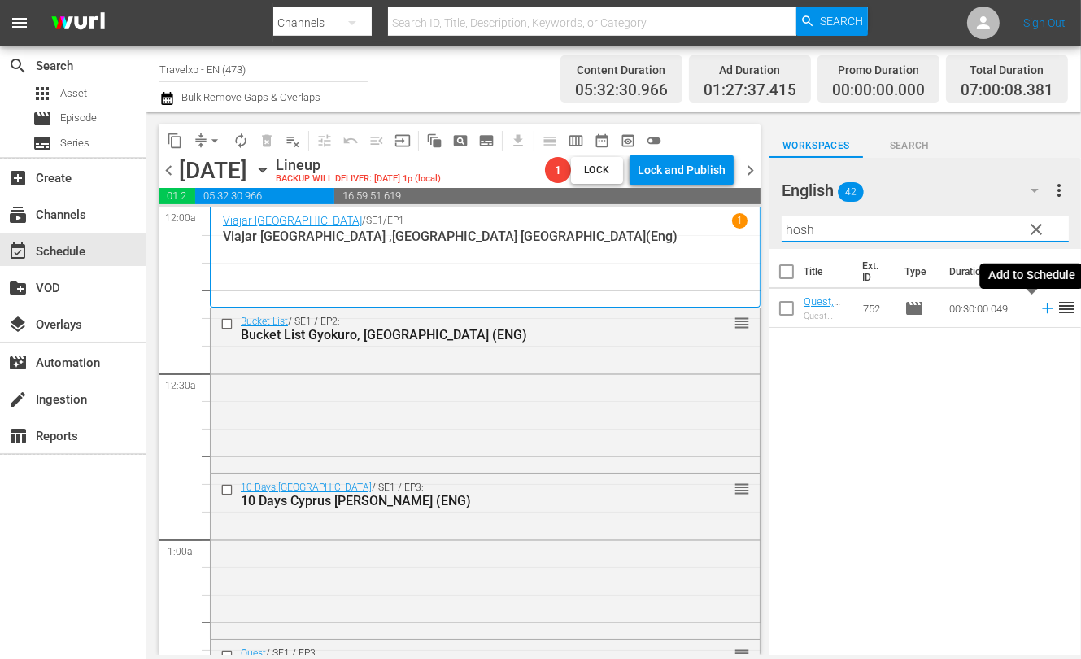
click at [1042, 308] on icon at bounding box center [1047, 308] width 11 height 11
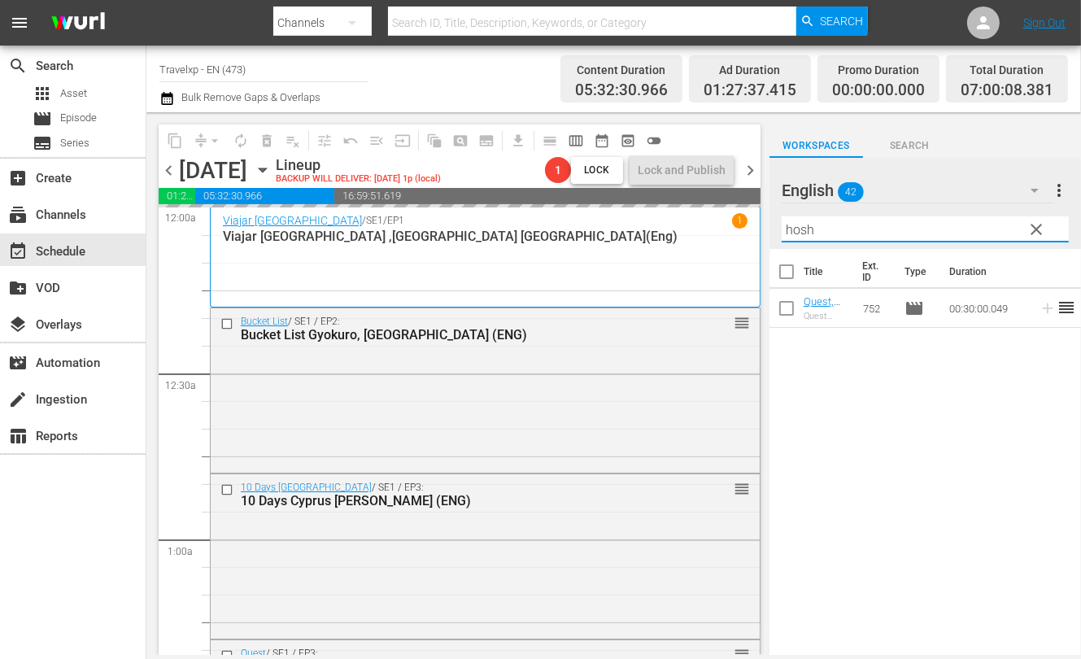
click at [801, 229] on input "hosh" at bounding box center [925, 229] width 287 height 26
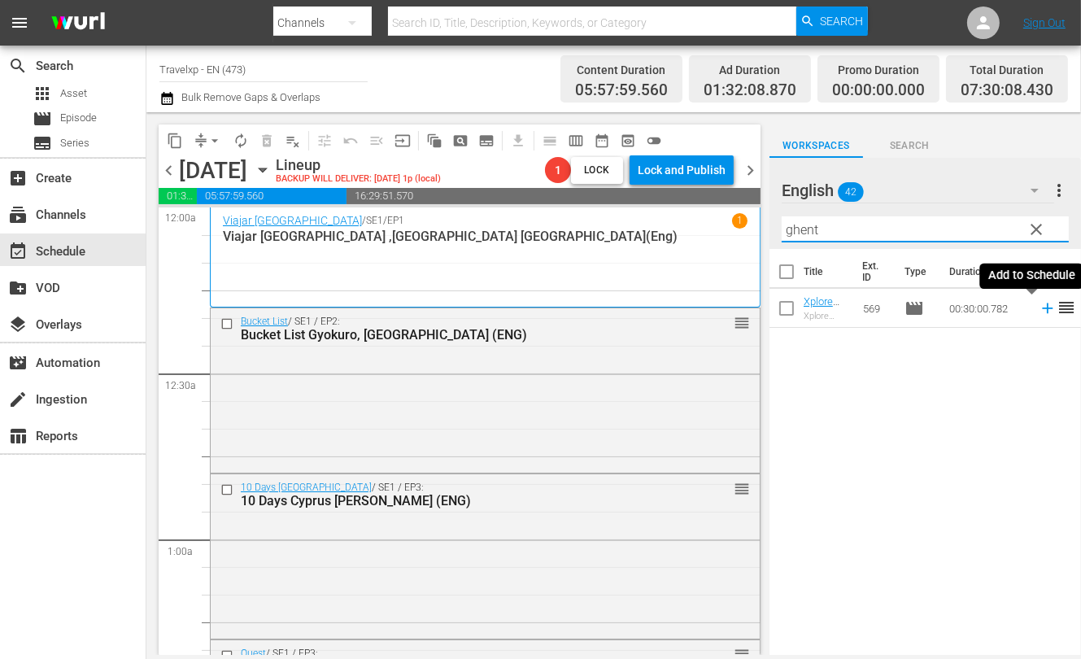
click at [1039, 311] on icon at bounding box center [1048, 308] width 18 height 18
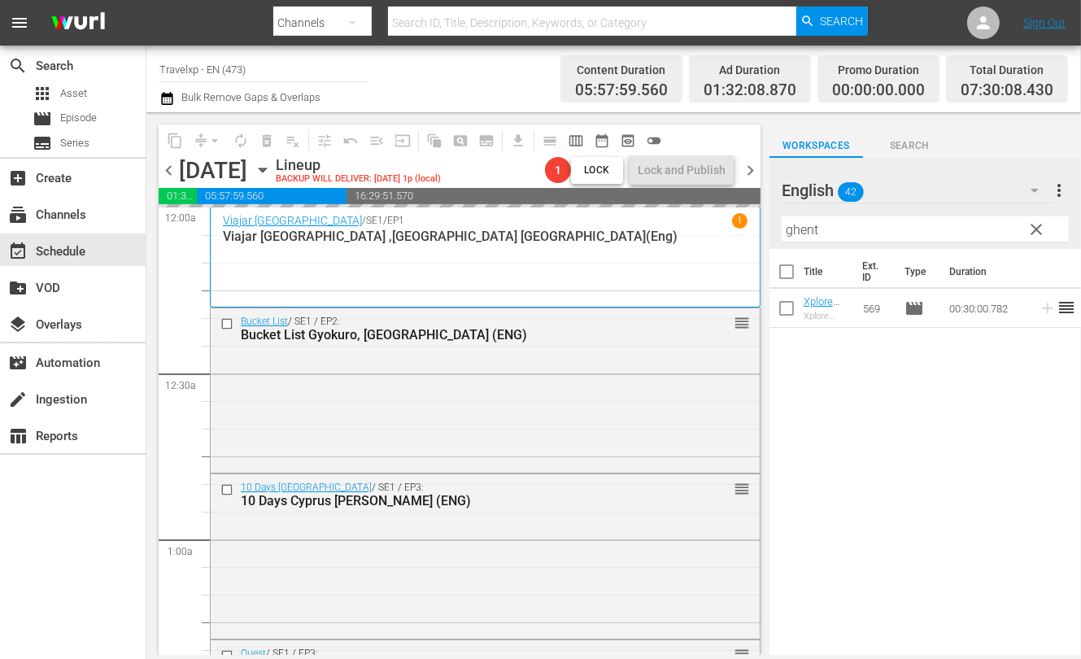
click at [806, 232] on input "ghent" at bounding box center [925, 229] width 287 height 26
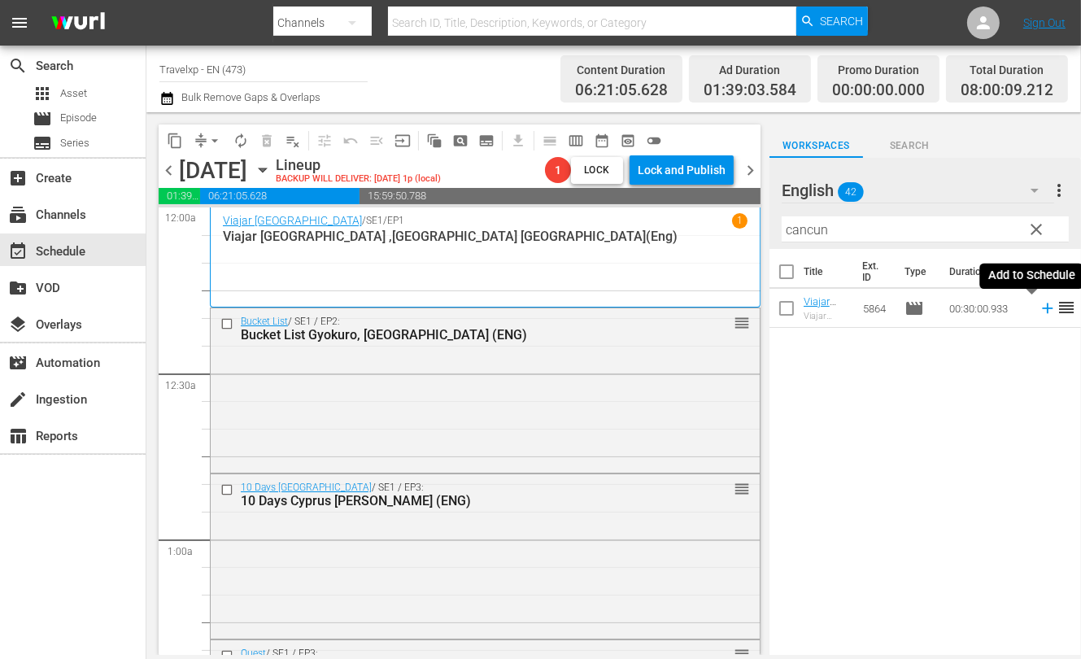
click at [1042, 308] on icon at bounding box center [1047, 308] width 11 height 11
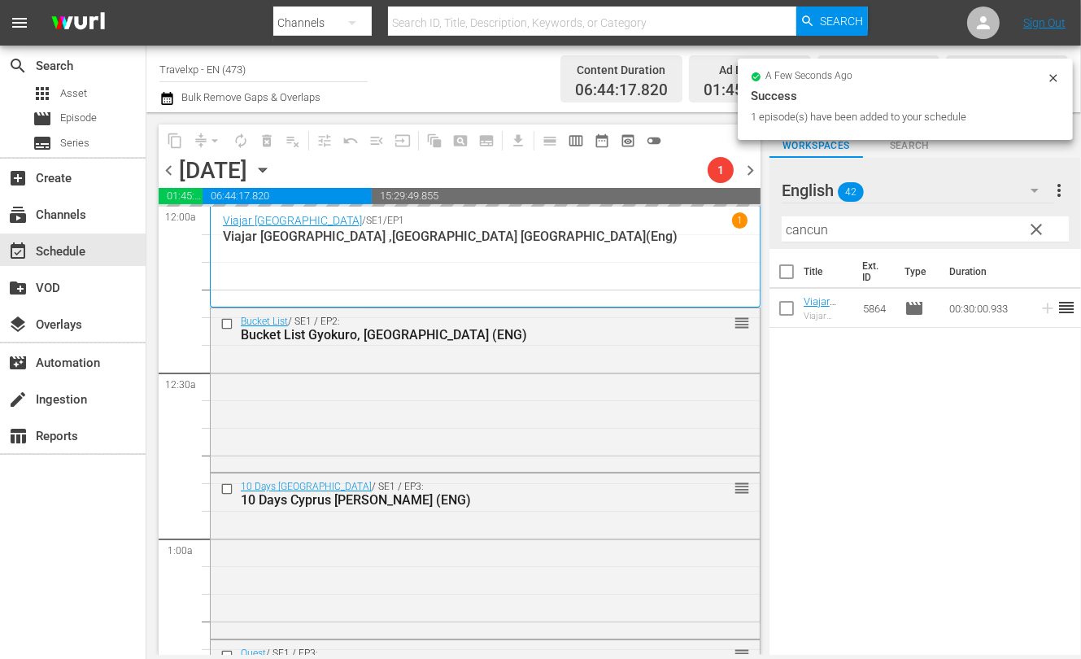
click at [801, 229] on input "cancun" at bounding box center [925, 229] width 287 height 26
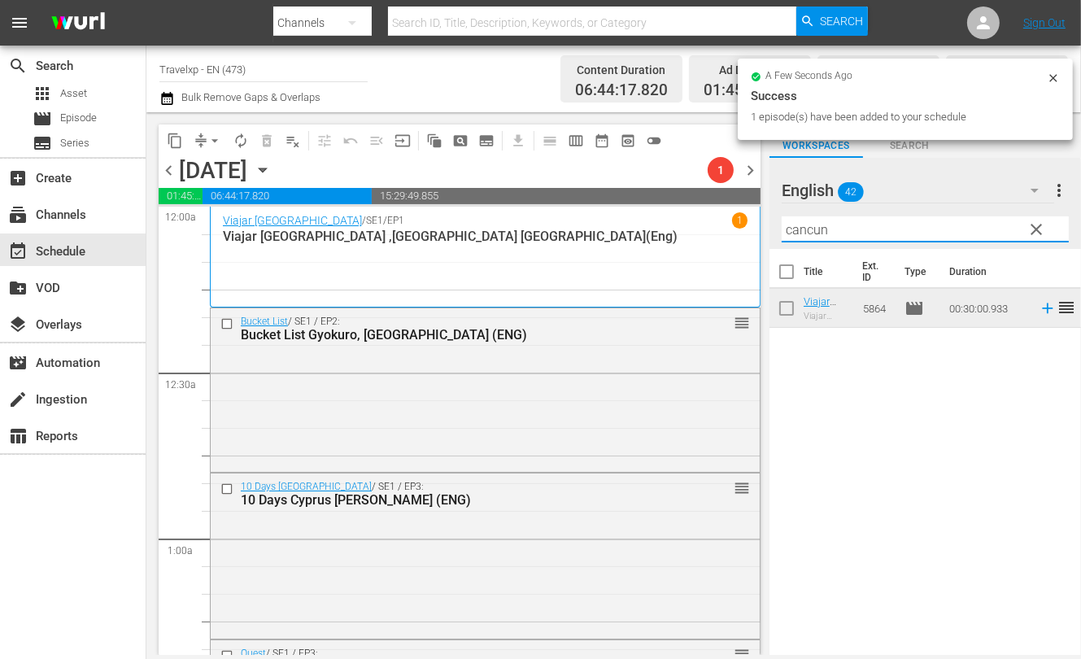
click at [801, 229] on input "cancun" at bounding box center [925, 229] width 287 height 26
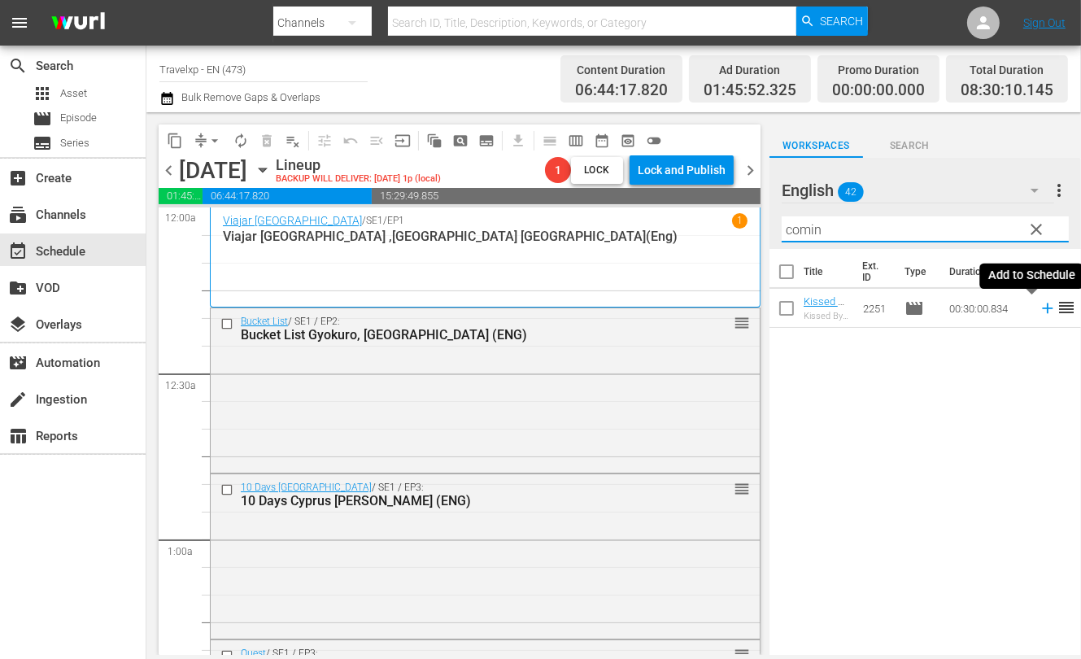
click at [1039, 307] on icon at bounding box center [1048, 308] width 18 height 18
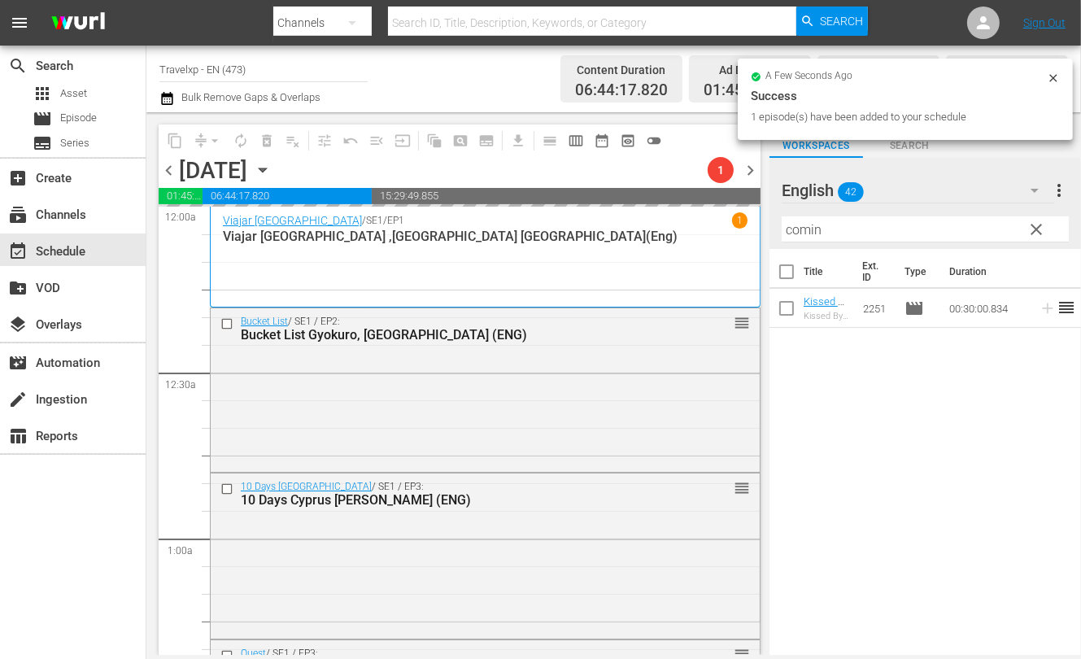
click at [801, 230] on input "comin" at bounding box center [925, 229] width 287 height 26
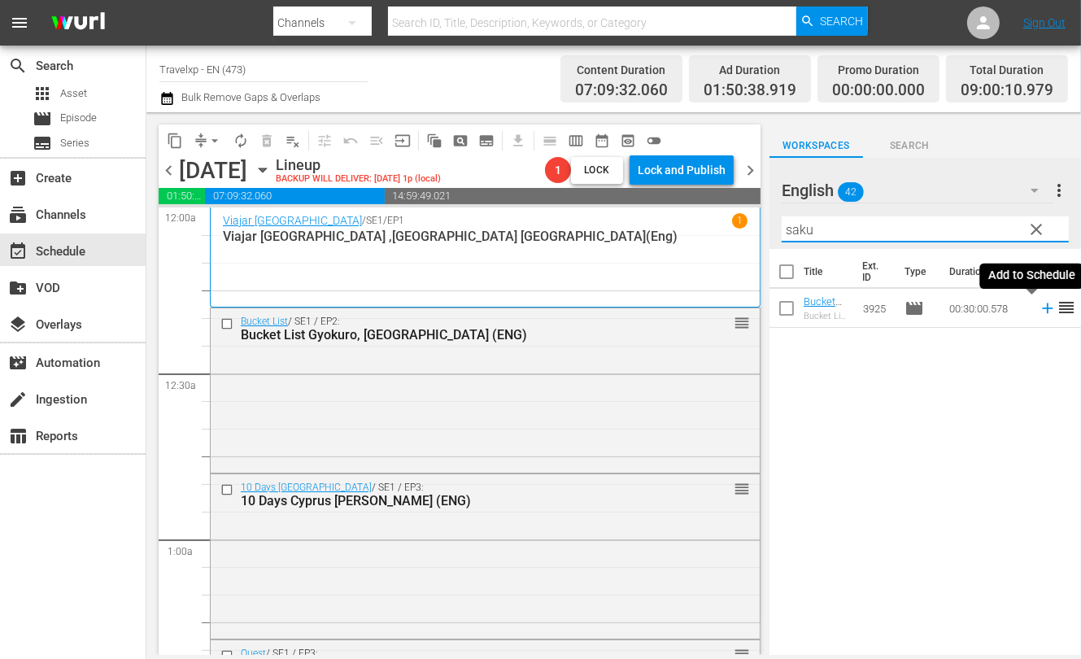
click at [1042, 308] on icon at bounding box center [1047, 308] width 11 height 11
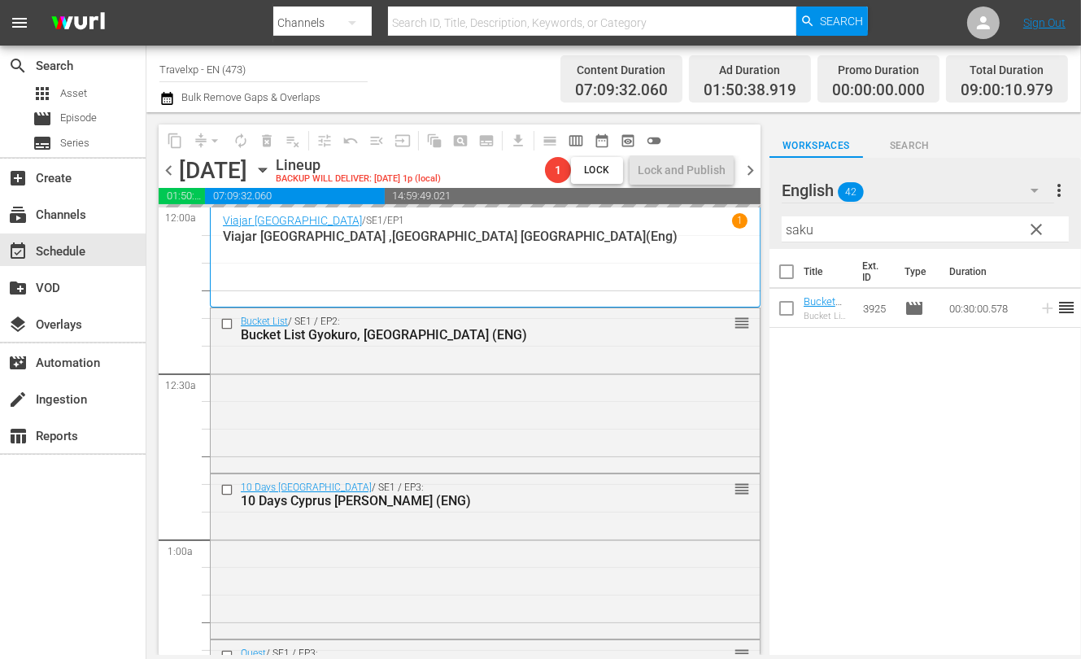
click at [797, 229] on input "saku" at bounding box center [925, 229] width 287 height 26
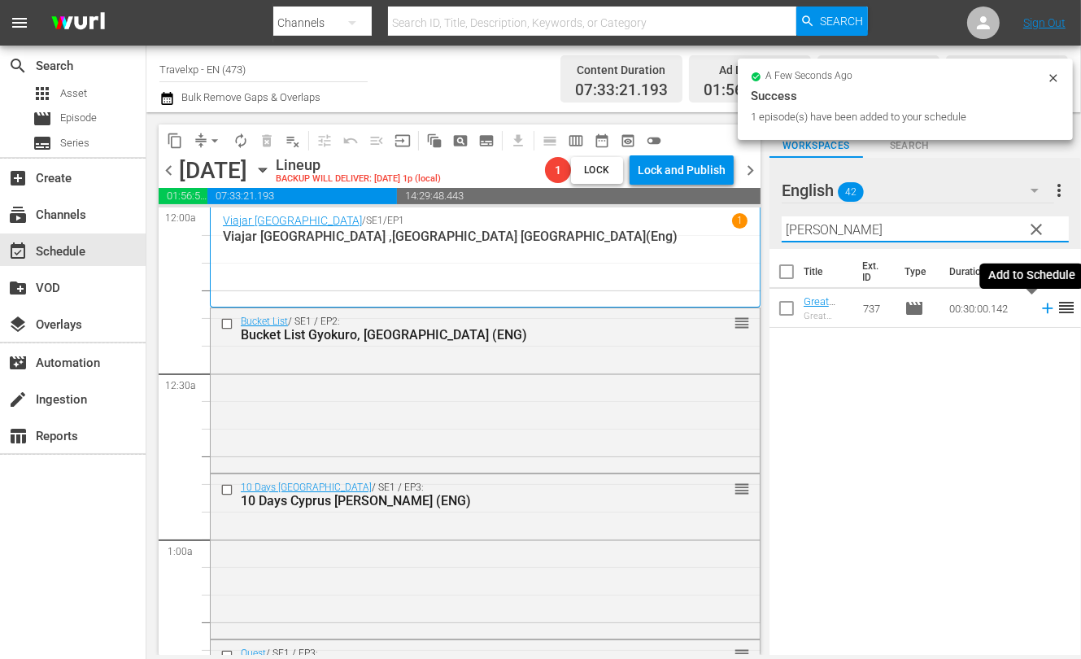
click at [1039, 307] on icon at bounding box center [1048, 308] width 18 height 18
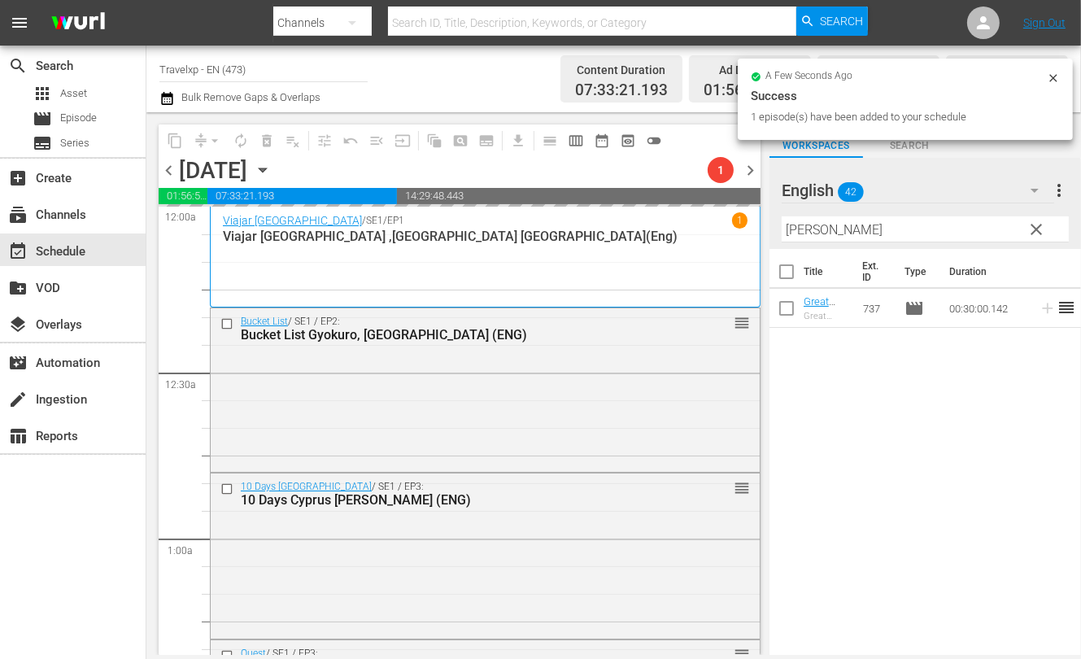
click at [805, 229] on input "[PERSON_NAME]" at bounding box center [925, 229] width 287 height 26
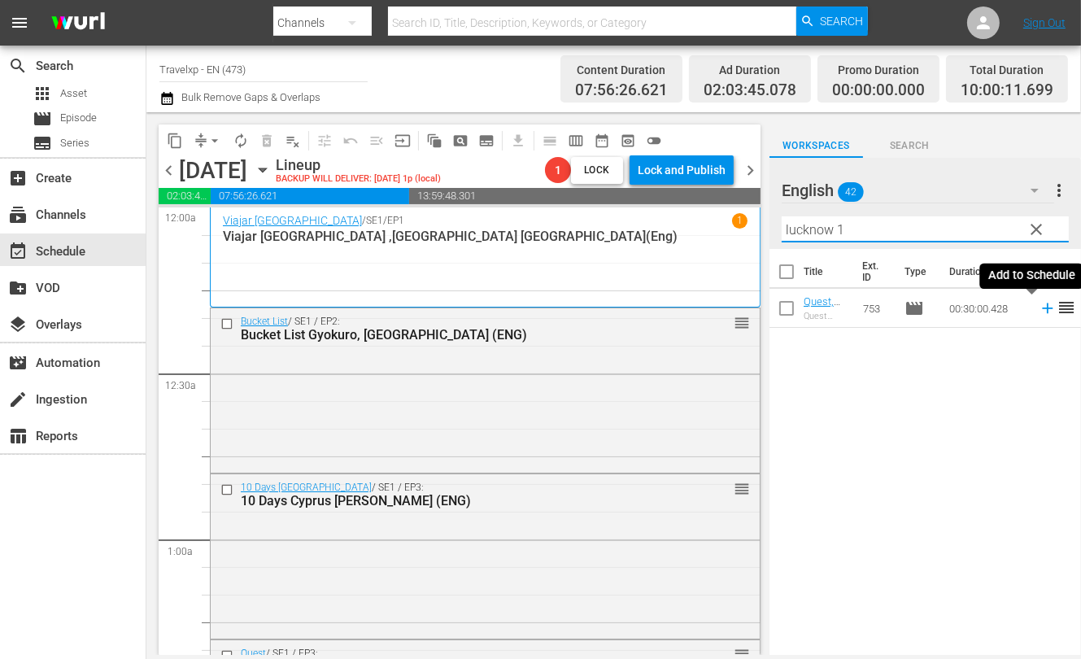
click at [1039, 304] on icon at bounding box center [1048, 308] width 18 height 18
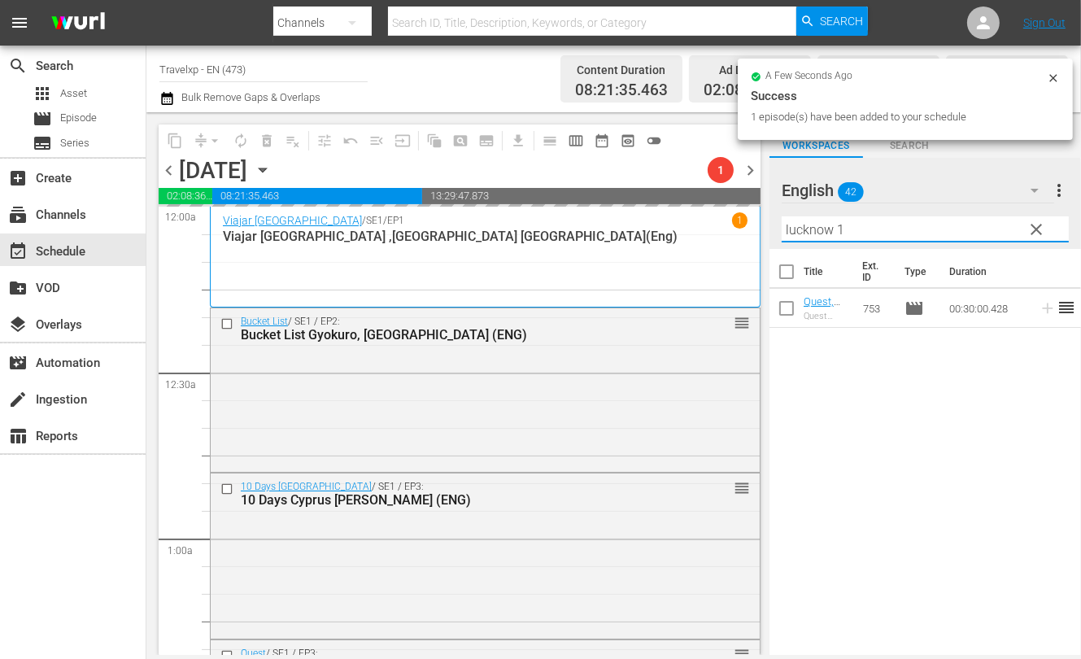
drag, startPoint x: 873, startPoint y: 229, endPoint x: 766, endPoint y: 223, distance: 106.8
click at [766, 223] on div "content_copy compress arrow_drop_down autorenew_outlined delete_forever_outline…" at bounding box center [613, 383] width 935 height 543
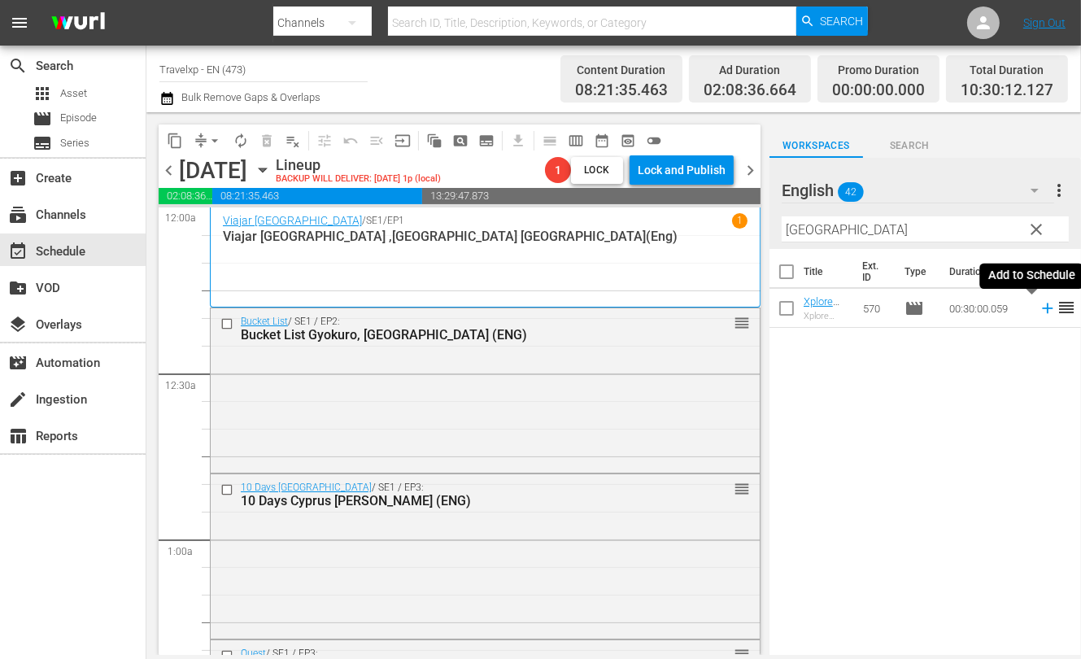
click at [1039, 313] on icon at bounding box center [1048, 308] width 18 height 18
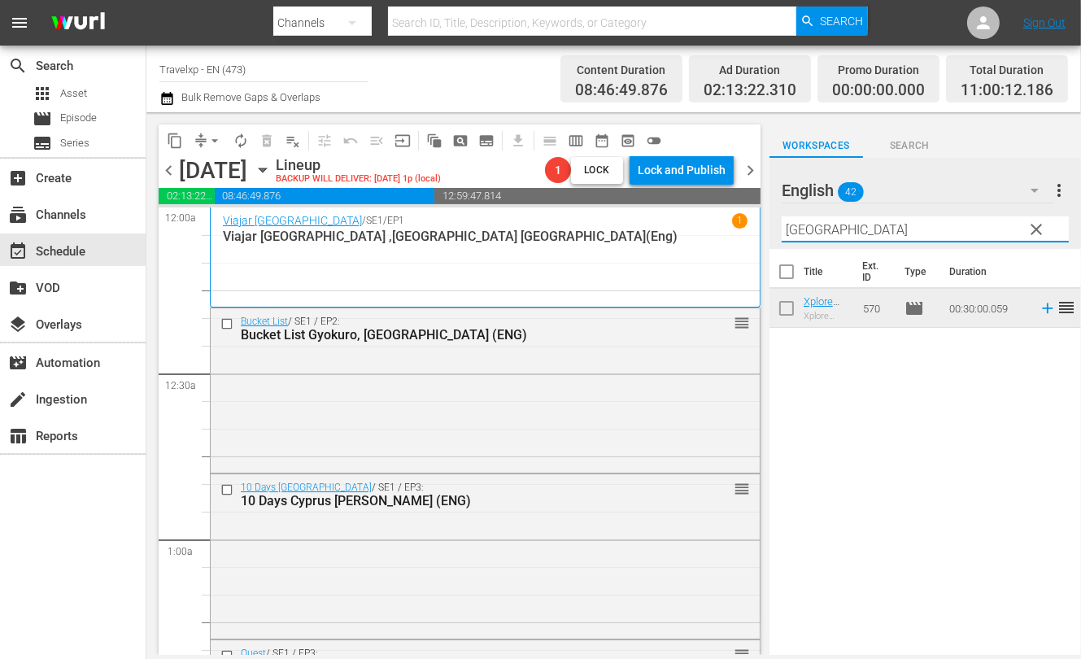
drag, startPoint x: 846, startPoint y: 221, endPoint x: 702, endPoint y: 208, distance: 144.6
click at [702, 208] on div "content_copy compress arrow_drop_down autorenew_outlined delete_forever_outline…" at bounding box center [613, 383] width 935 height 543
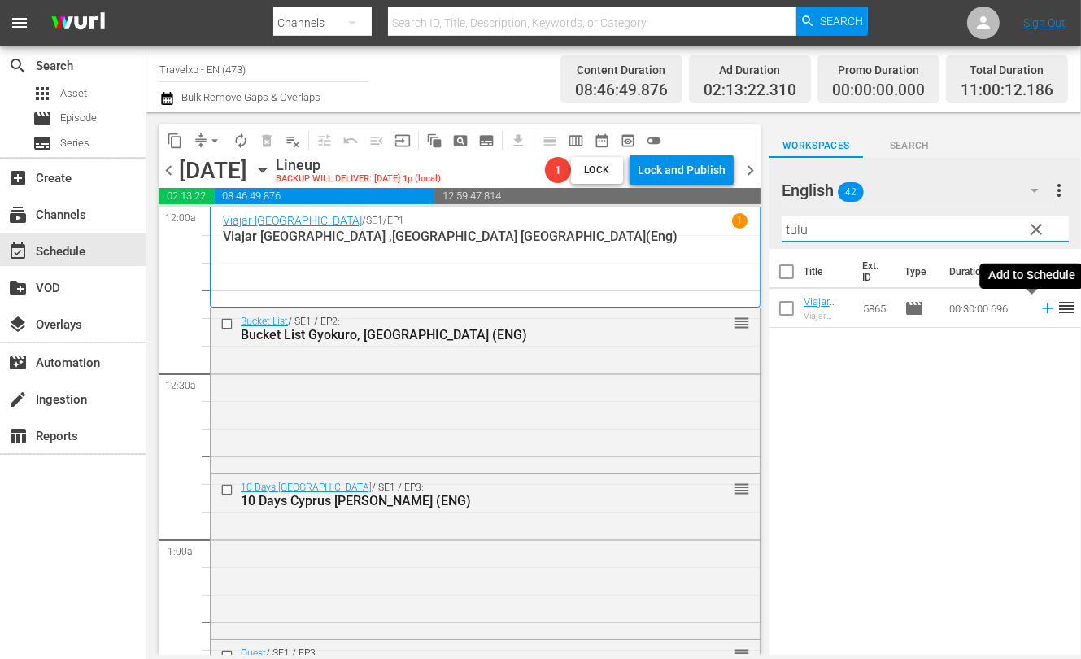
drag, startPoint x: 1033, startPoint y: 313, endPoint x: 817, endPoint y: 259, distance: 223.2
click at [1039, 313] on icon at bounding box center [1048, 308] width 18 height 18
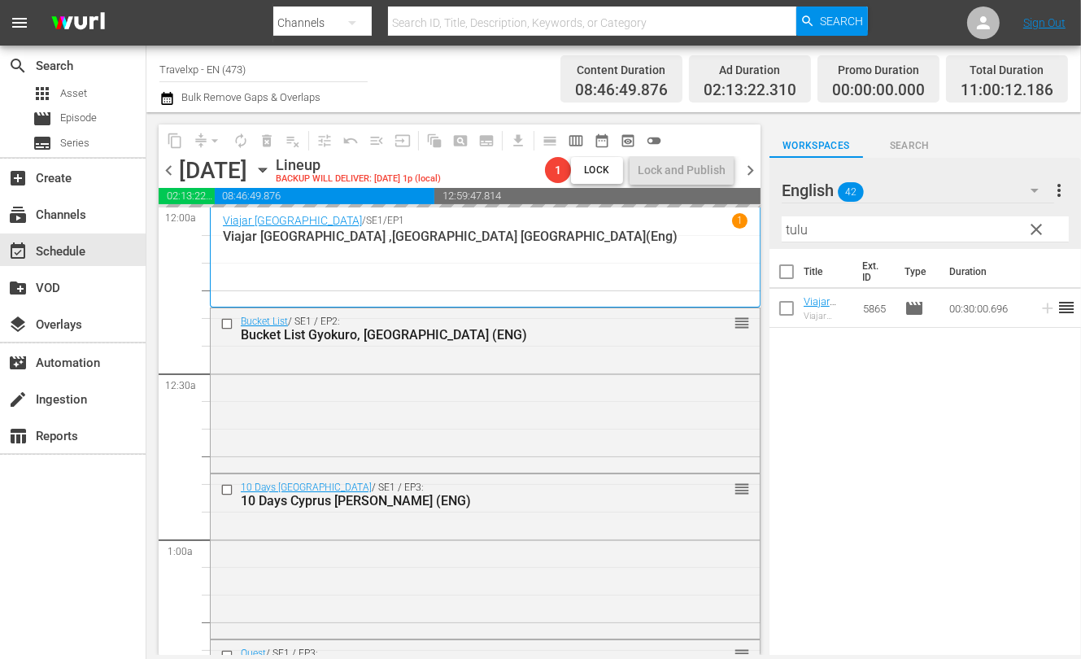
click at [795, 227] on input "tulu" at bounding box center [925, 229] width 287 height 26
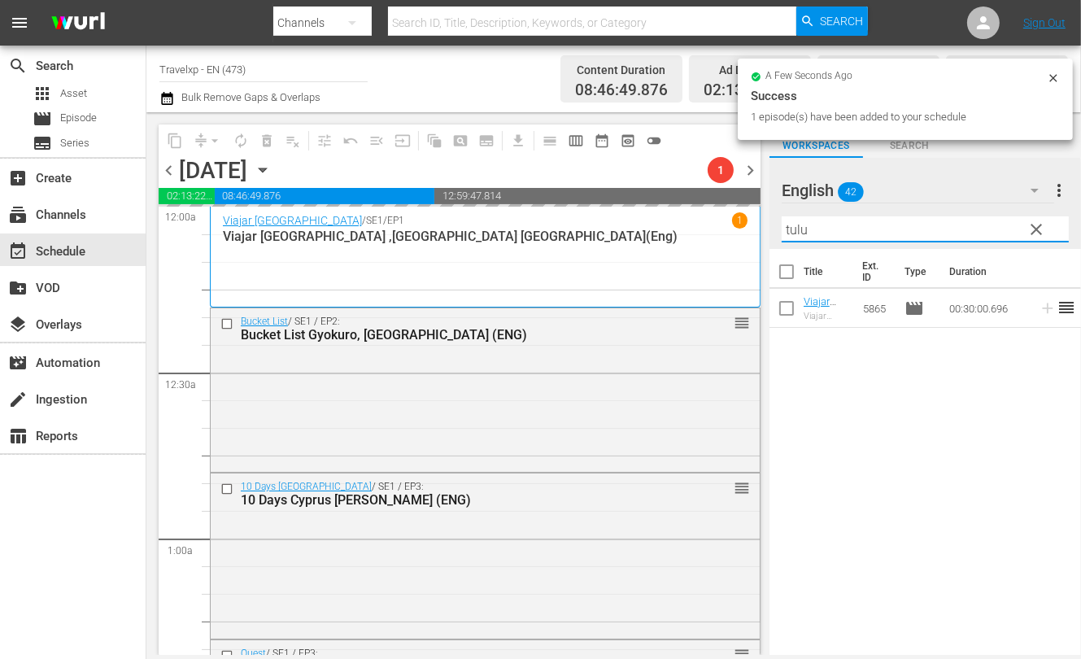
click at [795, 227] on input "tulu" at bounding box center [925, 229] width 287 height 26
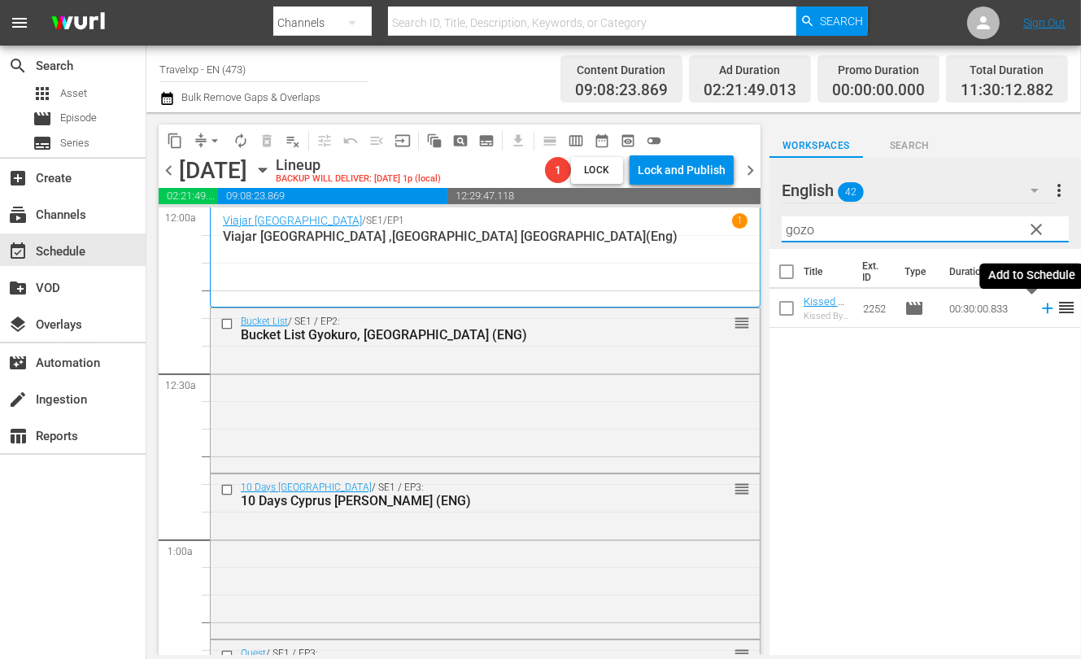
click at [1042, 308] on icon at bounding box center [1047, 308] width 11 height 11
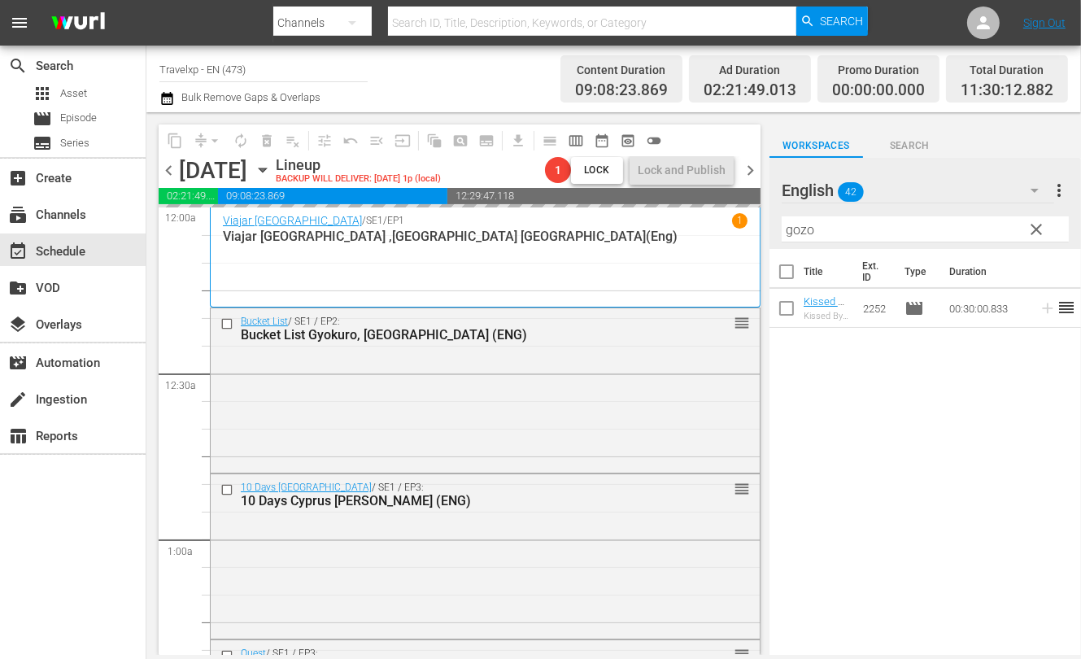
click at [797, 231] on input "gozo" at bounding box center [925, 229] width 287 height 26
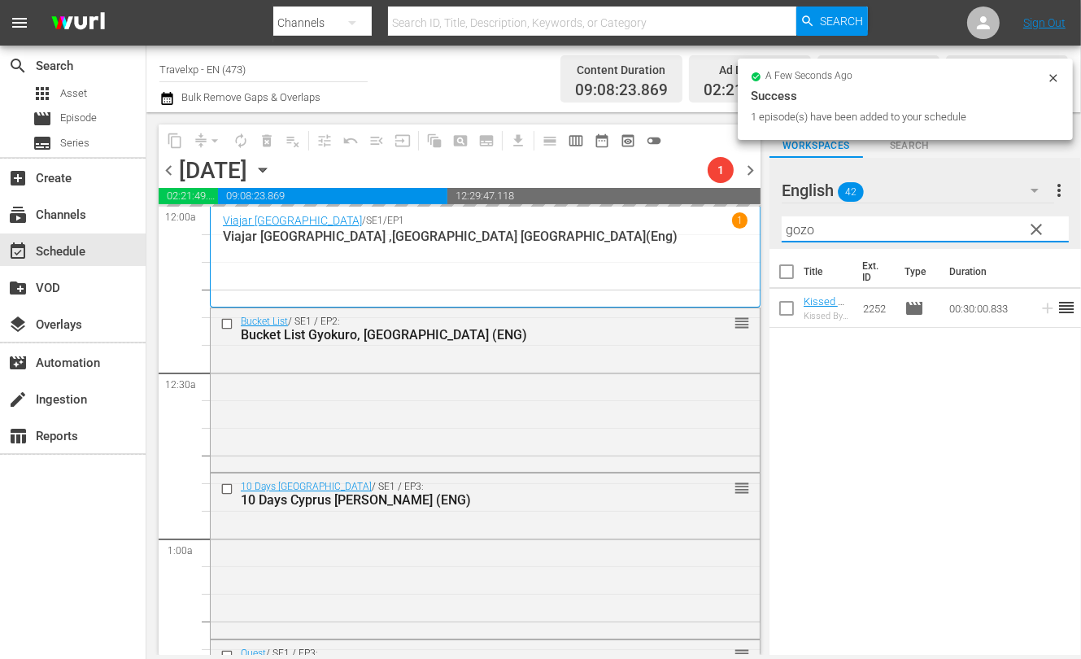
click at [797, 231] on input "gozo" at bounding box center [925, 229] width 287 height 26
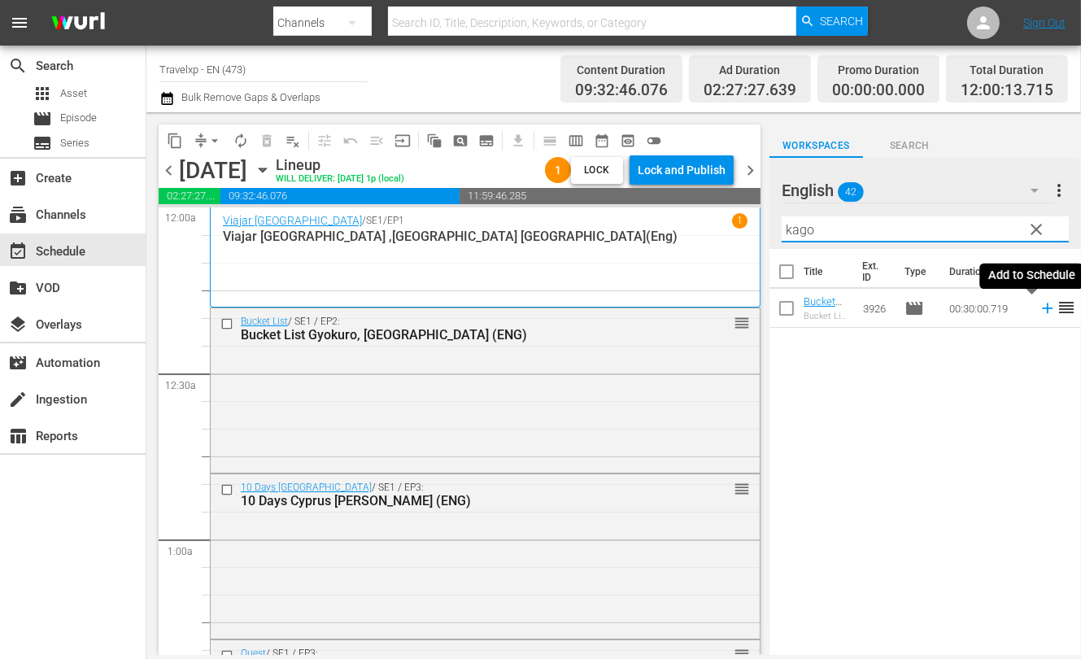
click at [1039, 309] on icon at bounding box center [1048, 308] width 18 height 18
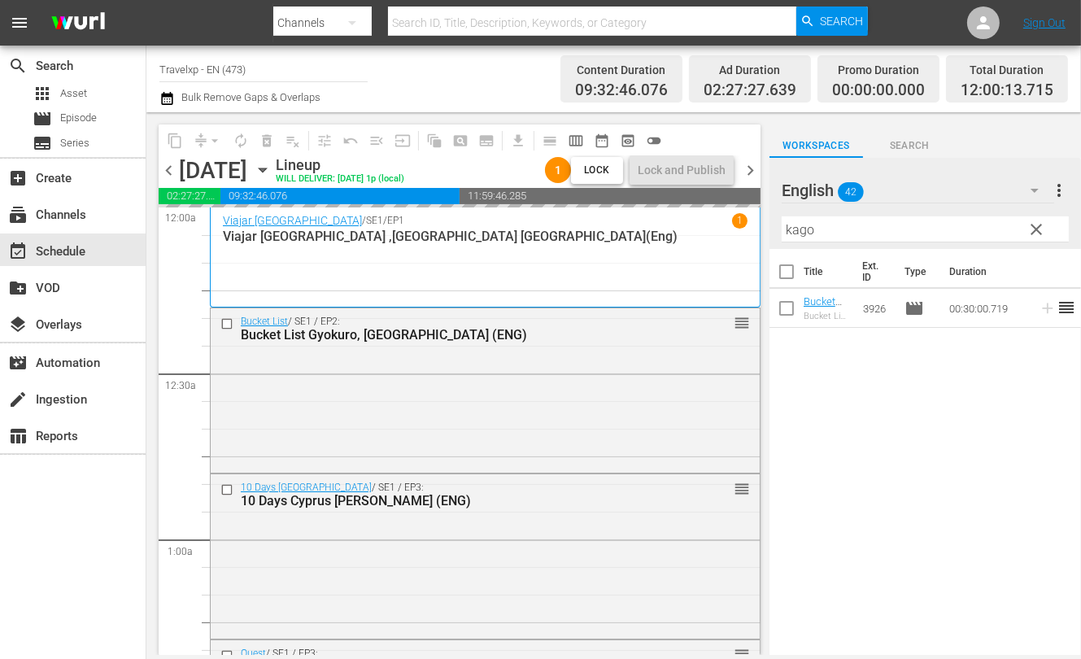
click at [795, 234] on input "kago" at bounding box center [925, 229] width 287 height 26
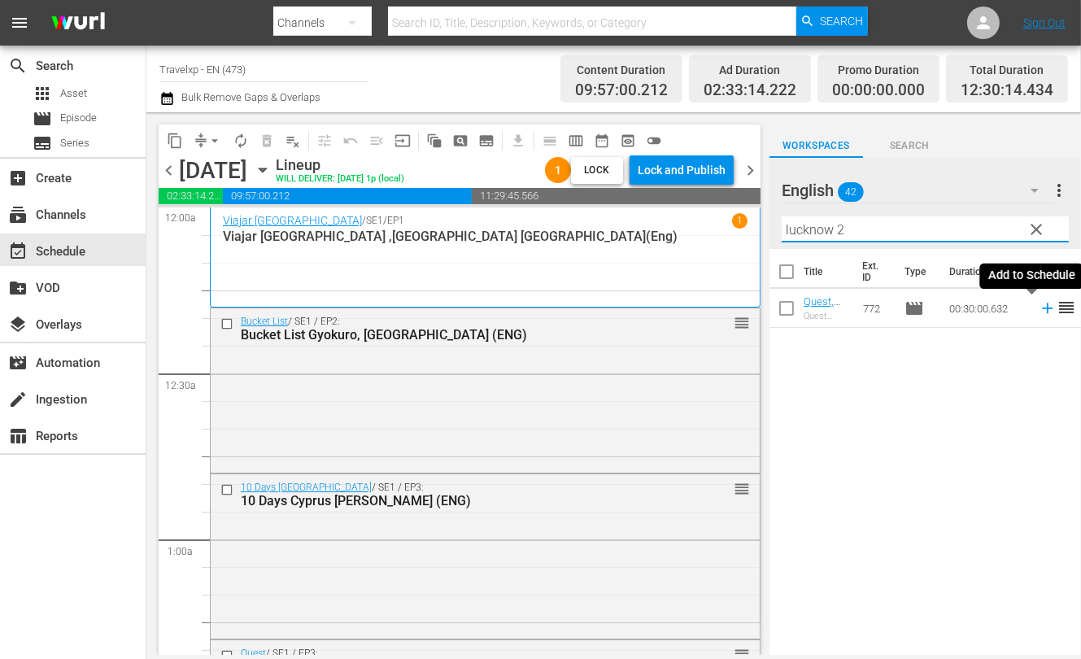
drag, startPoint x: 1028, startPoint y: 307, endPoint x: 932, endPoint y: 262, distance: 105.9
click at [1039, 307] on icon at bounding box center [1048, 308] width 18 height 18
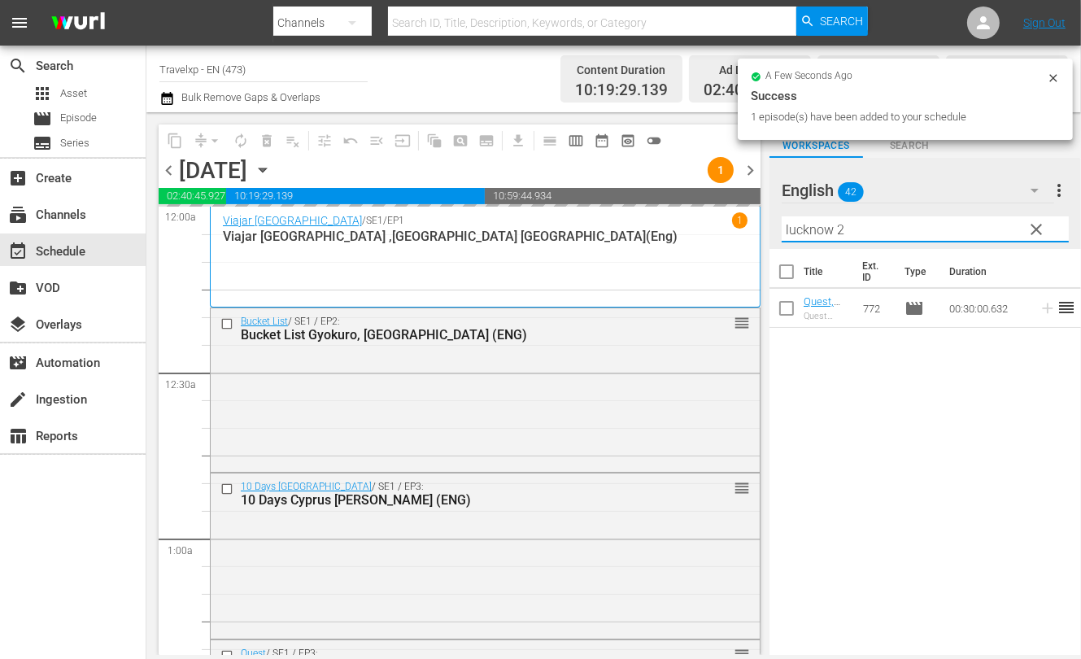
drag, startPoint x: 772, startPoint y: 221, endPoint x: 761, endPoint y: 220, distance: 11.4
click at [761, 220] on div "content_copy compress arrow_drop_down autorenew_outlined delete_forever_outline…" at bounding box center [613, 383] width 935 height 543
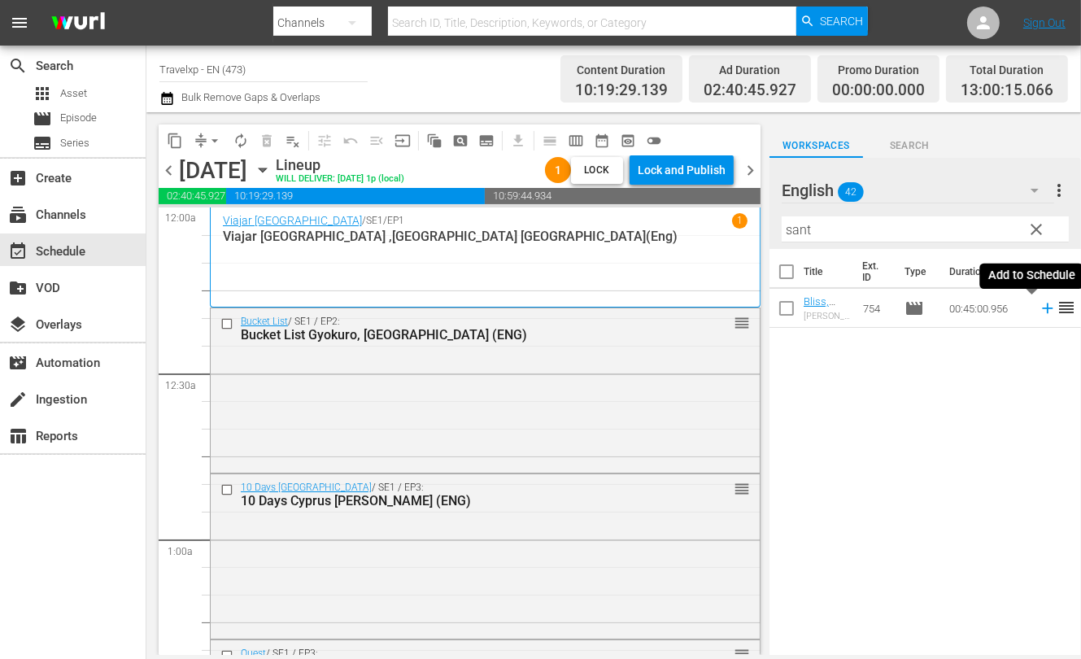
click at [1042, 309] on icon at bounding box center [1047, 308] width 11 height 11
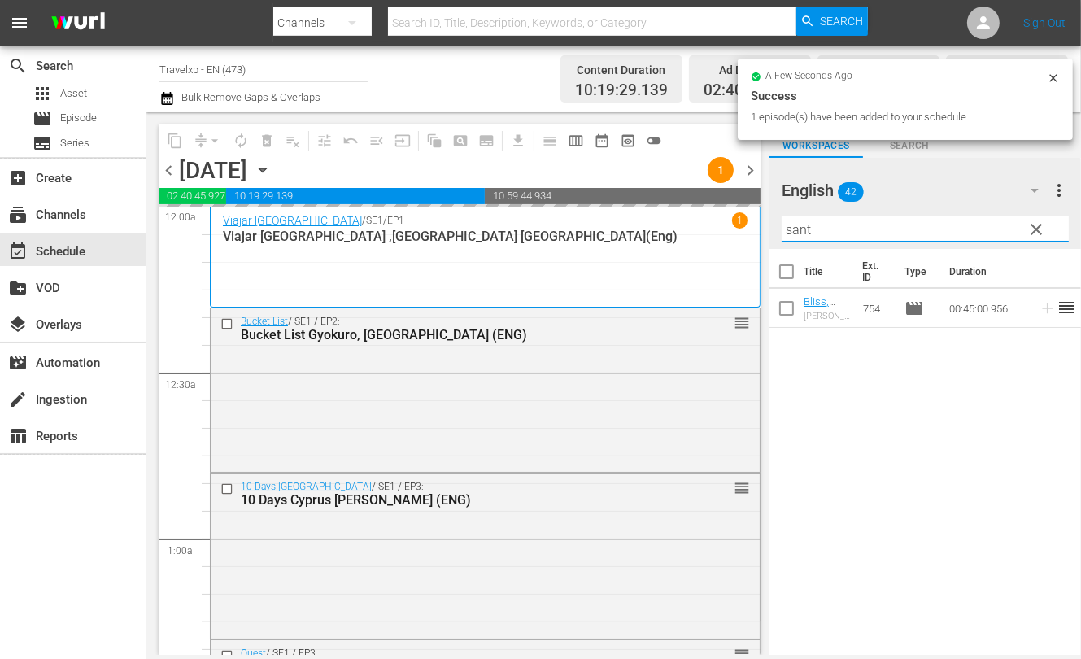
click at [799, 234] on input "sant" at bounding box center [925, 229] width 287 height 26
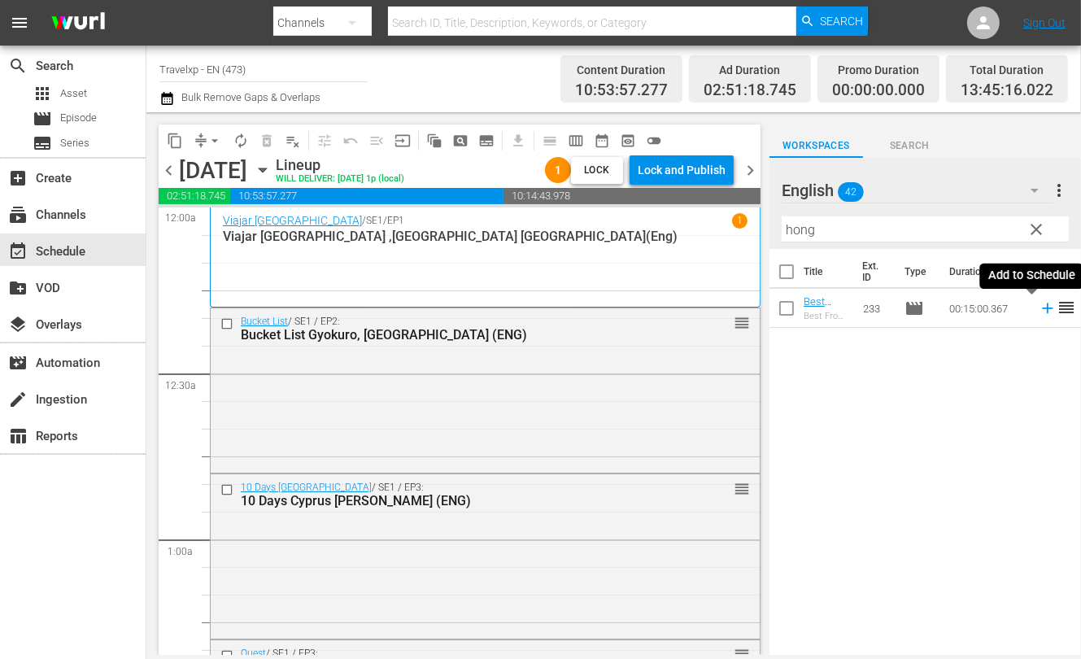
click at [1042, 308] on icon at bounding box center [1047, 308] width 11 height 11
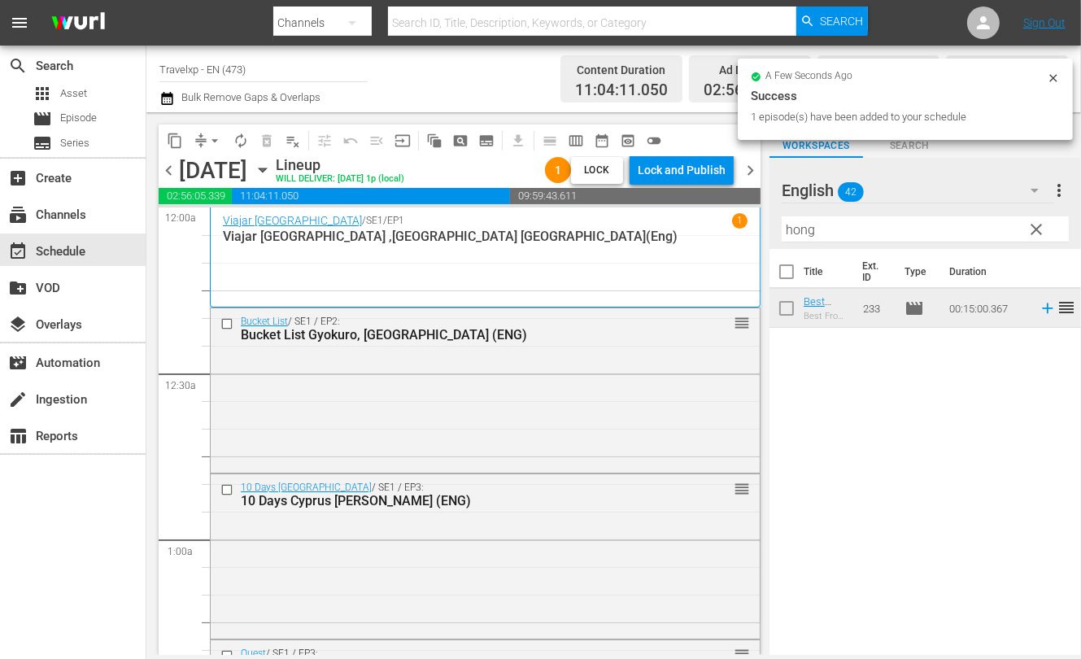
click at [793, 234] on input "hong" at bounding box center [925, 229] width 287 height 26
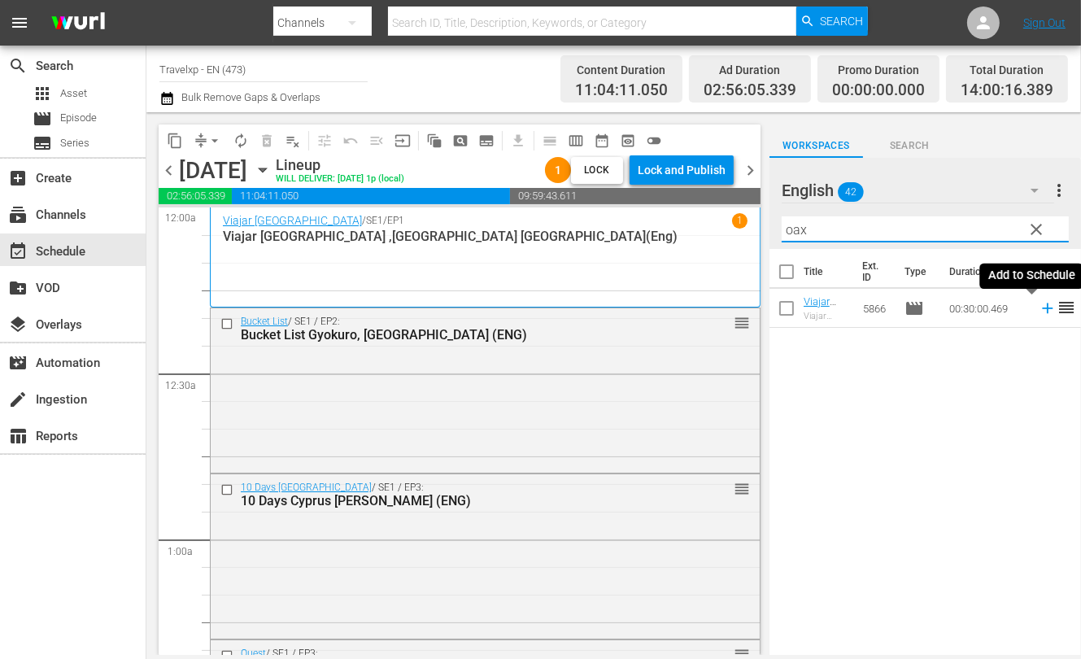
click at [1039, 309] on icon at bounding box center [1048, 308] width 18 height 18
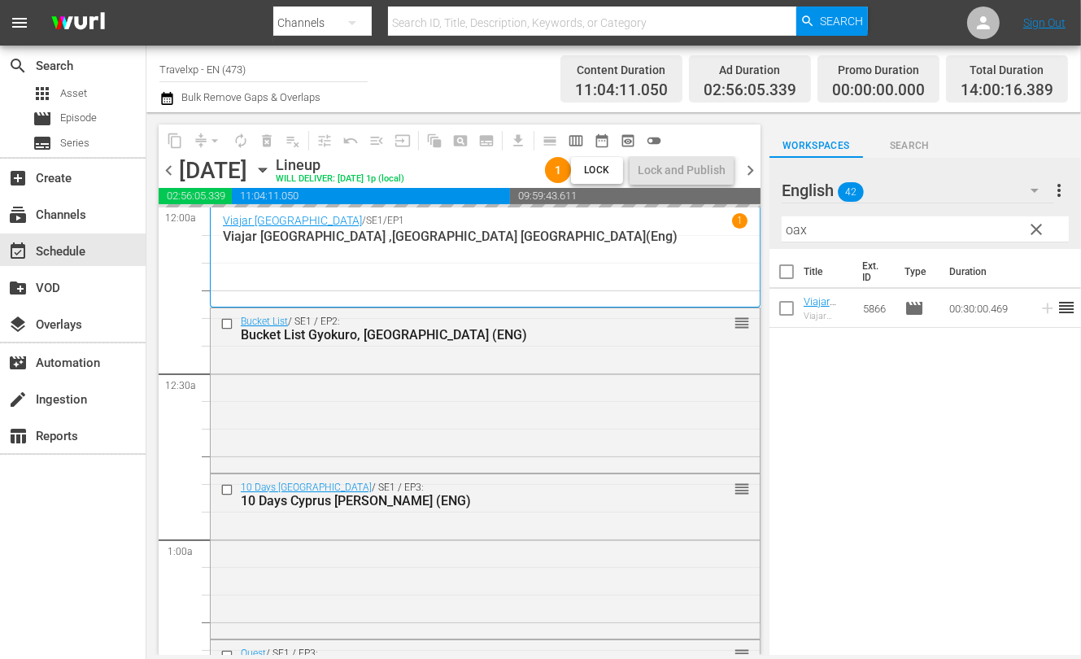
click at [790, 225] on input "oax" at bounding box center [925, 229] width 287 height 26
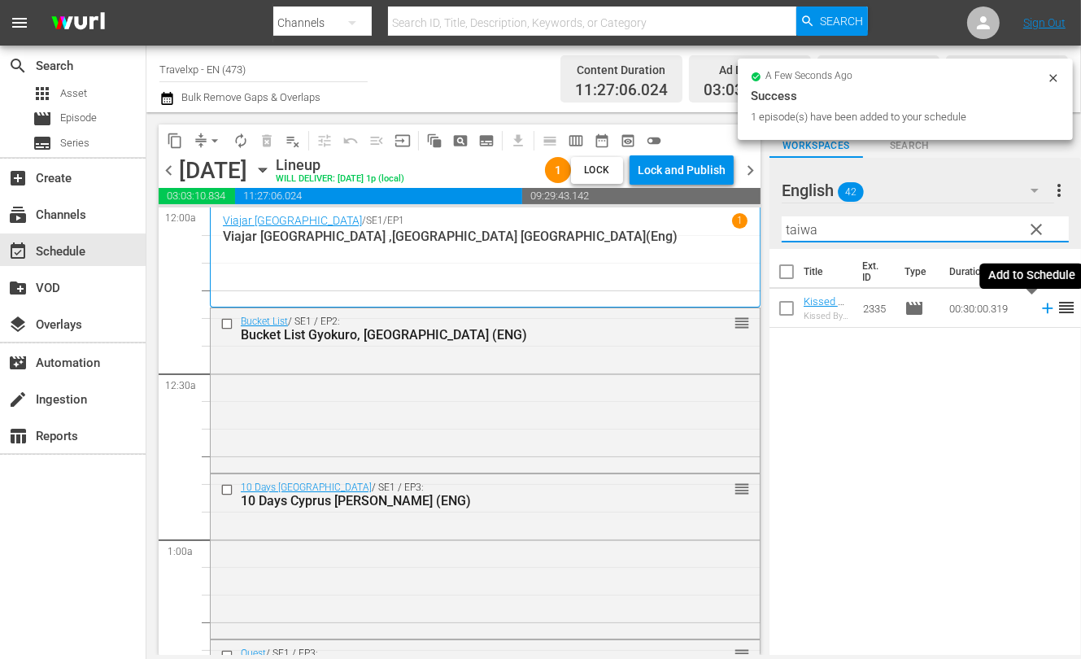
click at [1039, 309] on icon at bounding box center [1048, 308] width 18 height 18
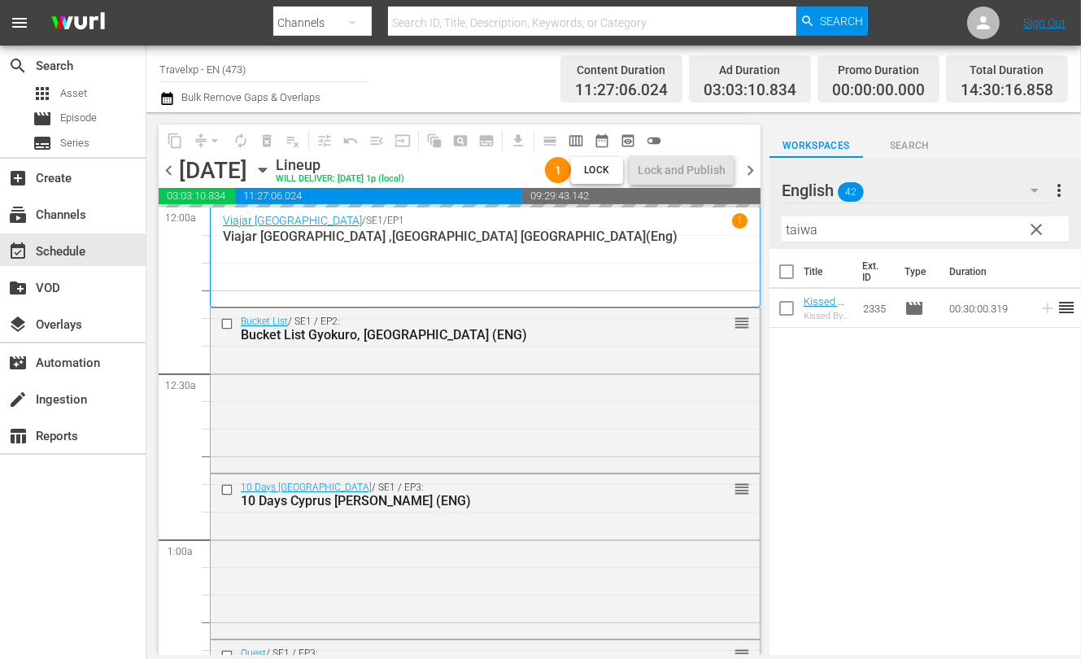
click at [798, 229] on input "taiwa" at bounding box center [925, 229] width 287 height 26
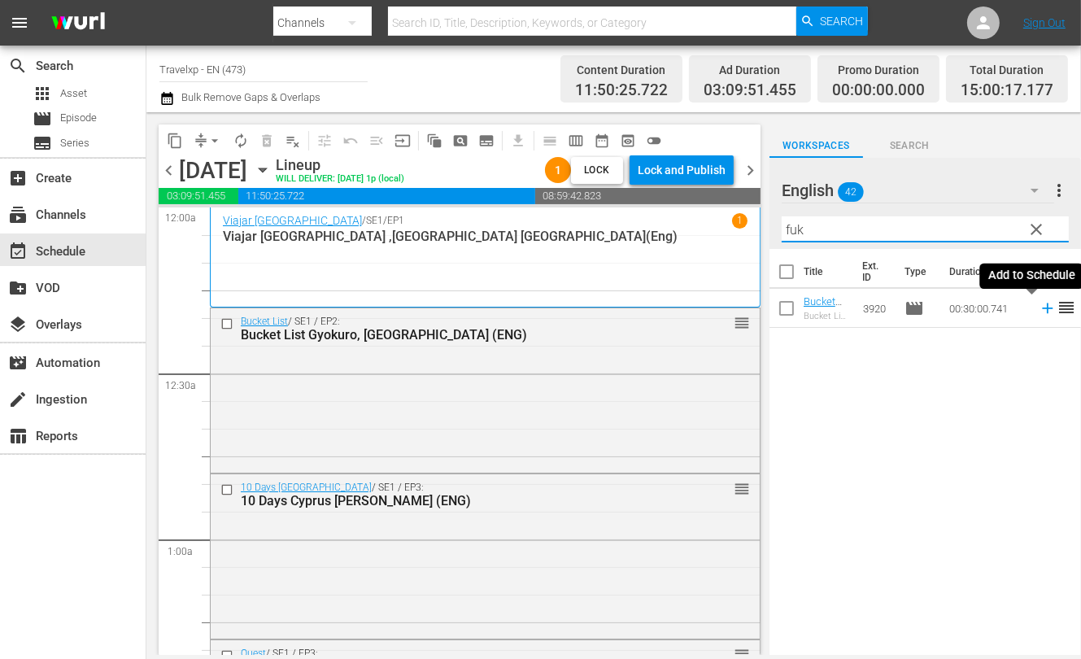
click at [1042, 312] on icon at bounding box center [1047, 308] width 11 height 11
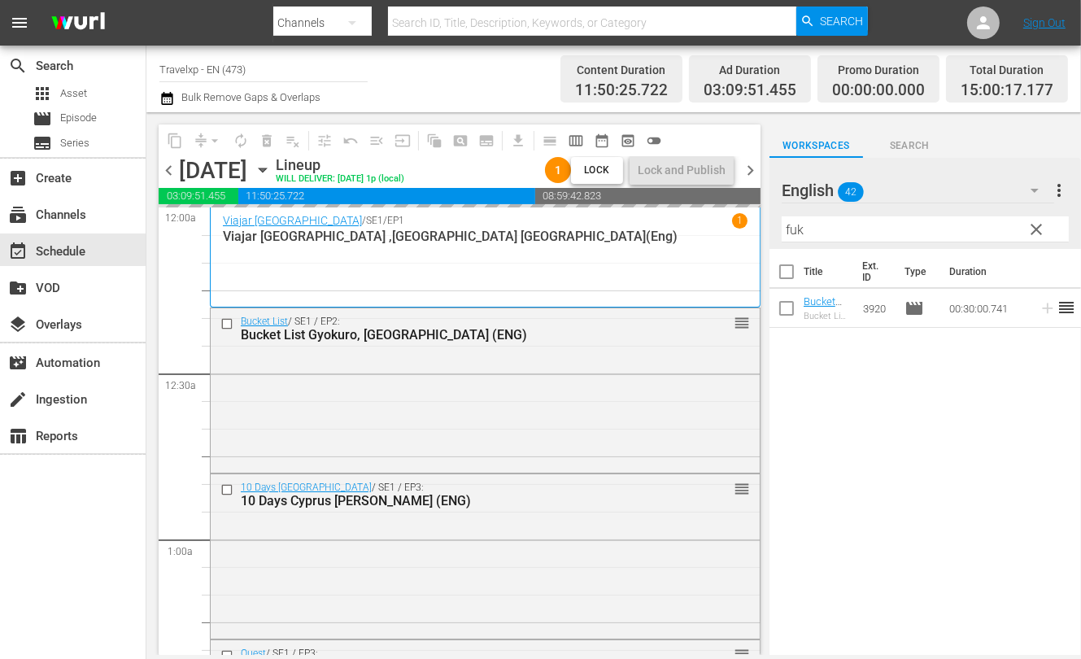
click at [797, 229] on input "fuk" at bounding box center [925, 229] width 287 height 26
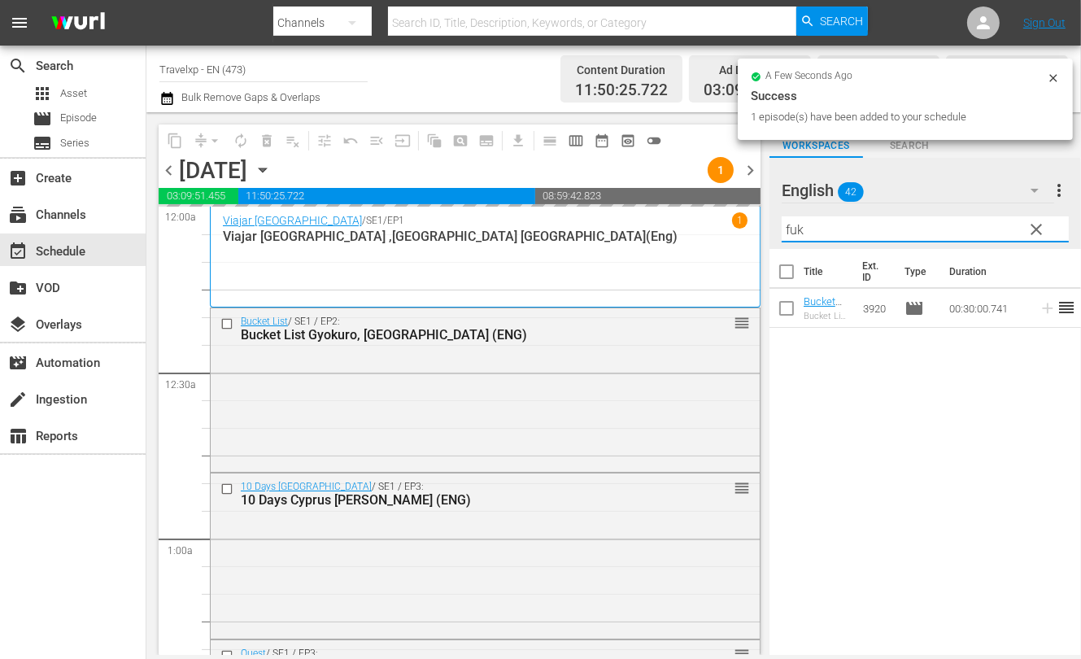
click at [797, 229] on input "fuk" at bounding box center [925, 229] width 287 height 26
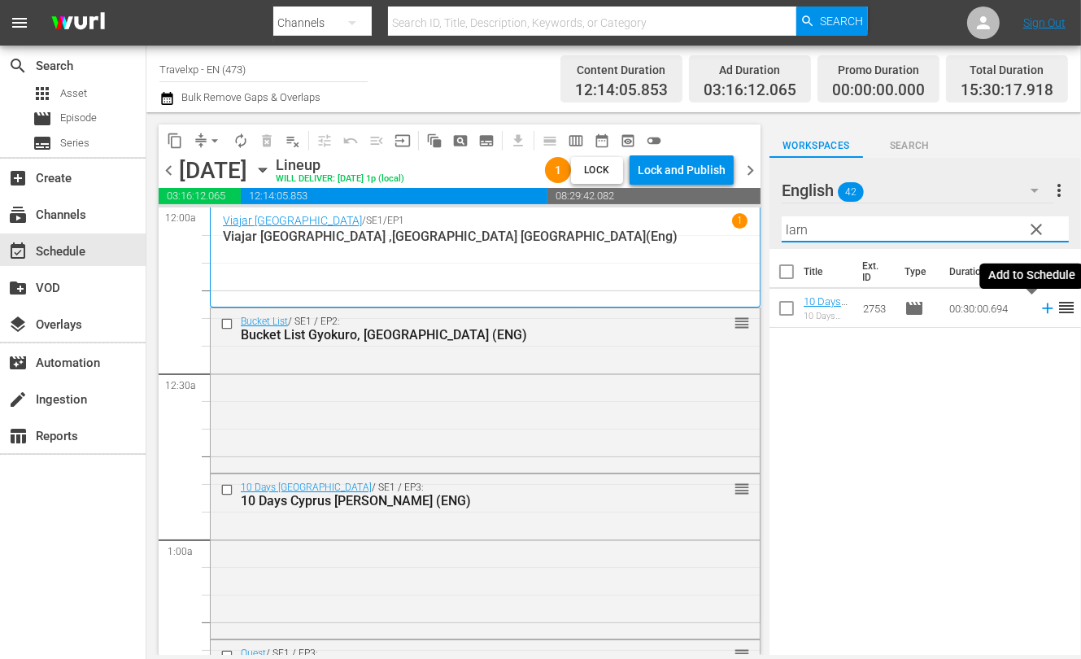
click at [1039, 312] on icon at bounding box center [1048, 308] width 18 height 18
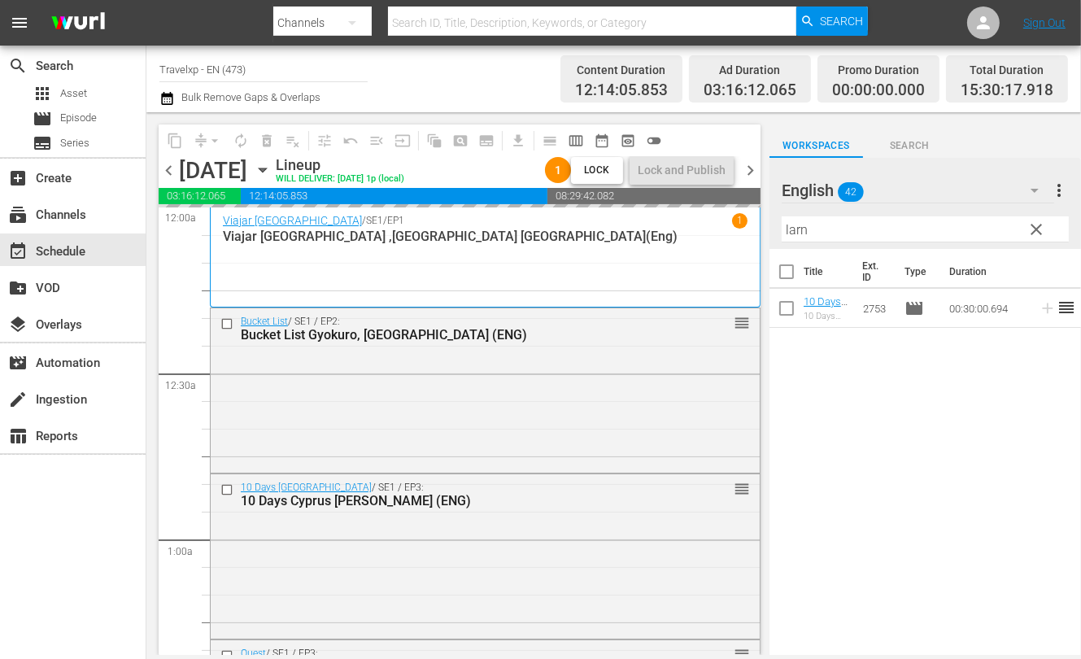
click at [800, 229] on input "larn" at bounding box center [925, 229] width 287 height 26
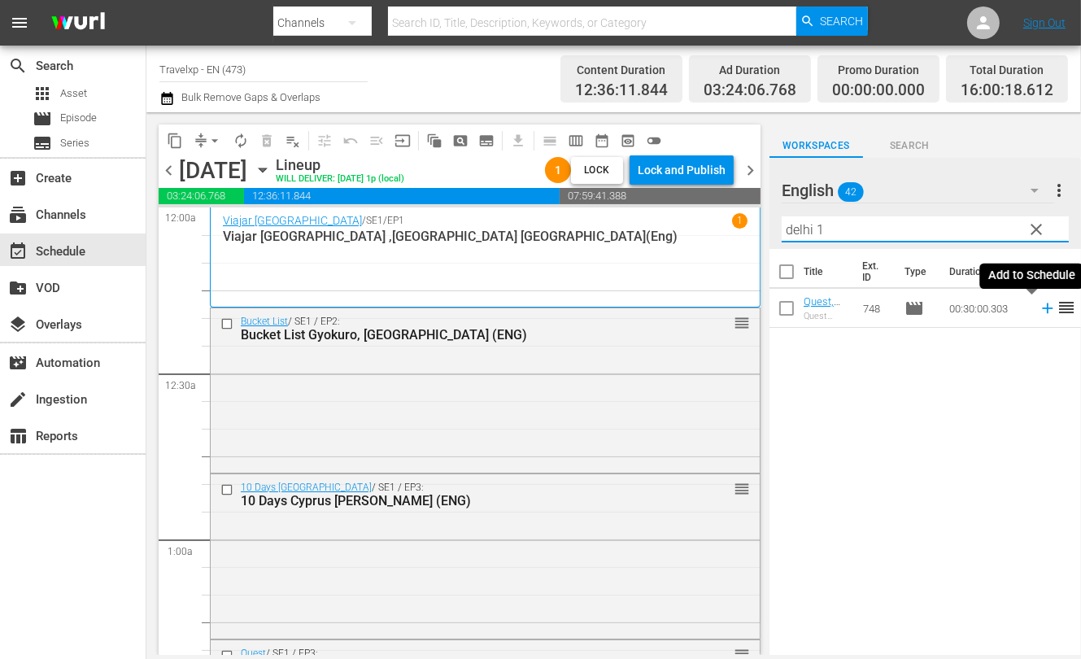
click at [1039, 307] on icon at bounding box center [1048, 308] width 18 height 18
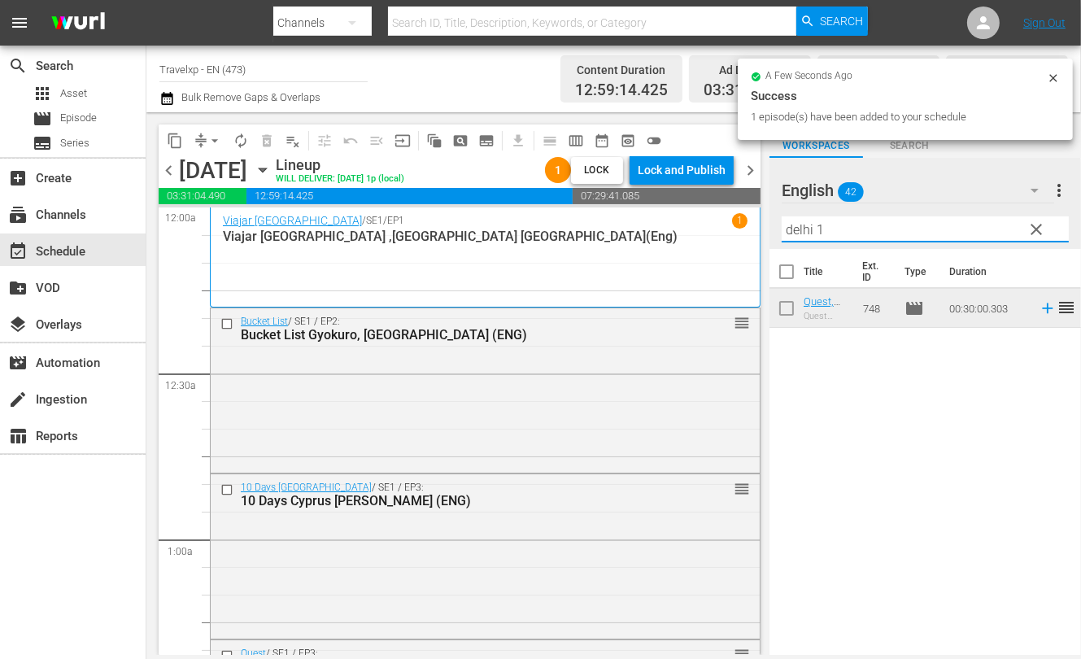
click at [804, 228] on input "delhi 1" at bounding box center [925, 229] width 287 height 26
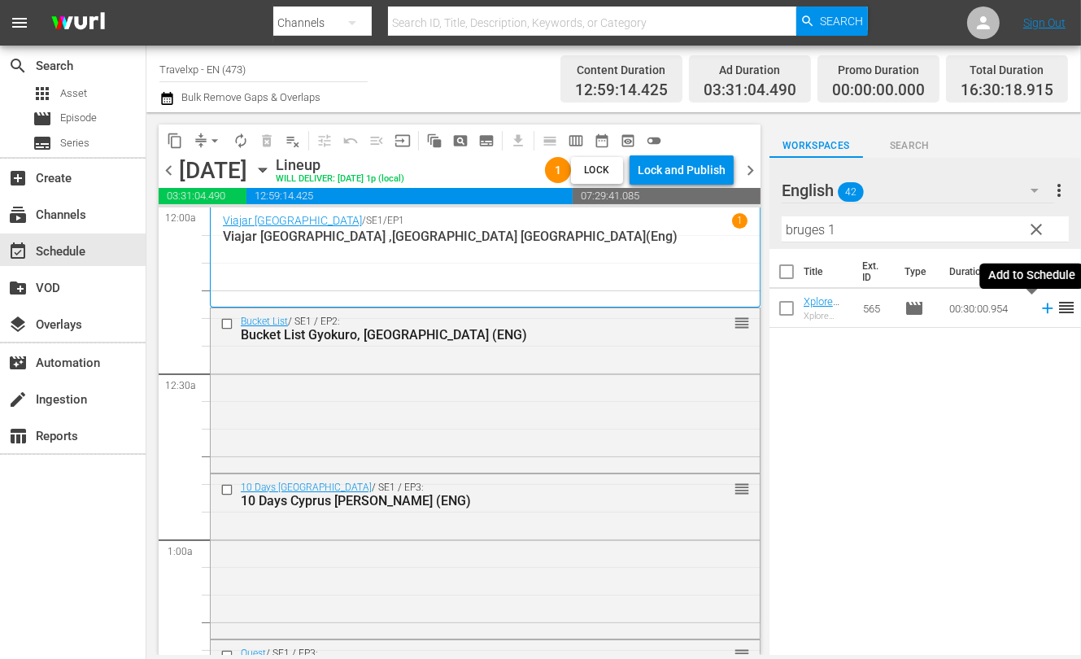
click at [1042, 308] on icon at bounding box center [1047, 308] width 11 height 11
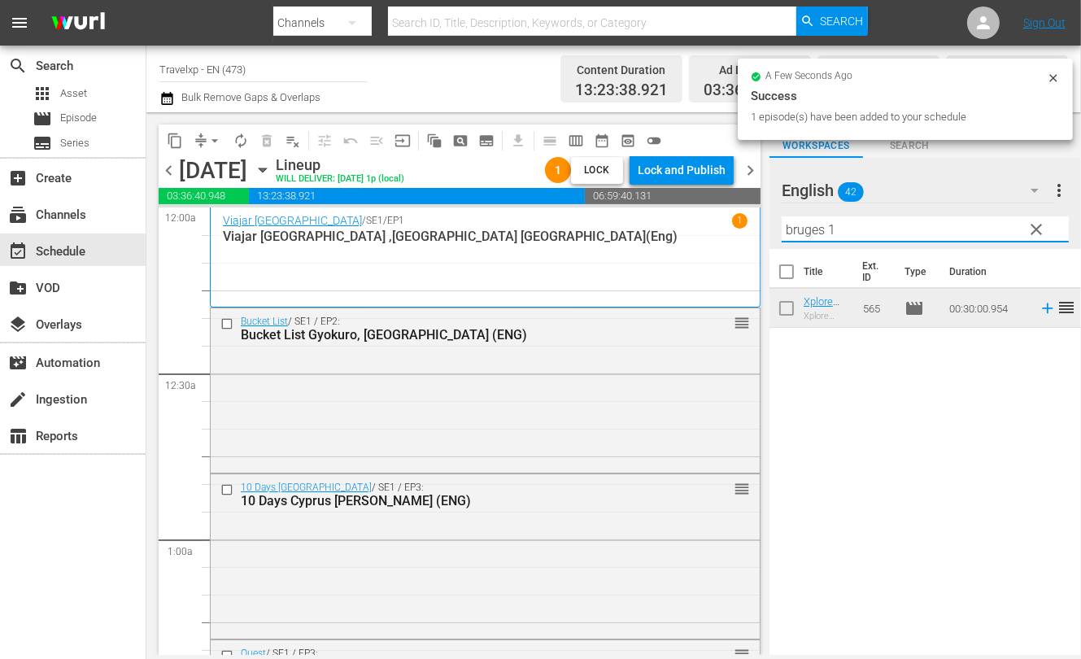
drag, startPoint x: 845, startPoint y: 229, endPoint x: 777, endPoint y: 226, distance: 67.6
click at [777, 226] on div "English 42 English more_vert clear Filter by Title bruges 1" at bounding box center [926, 203] width 312 height 91
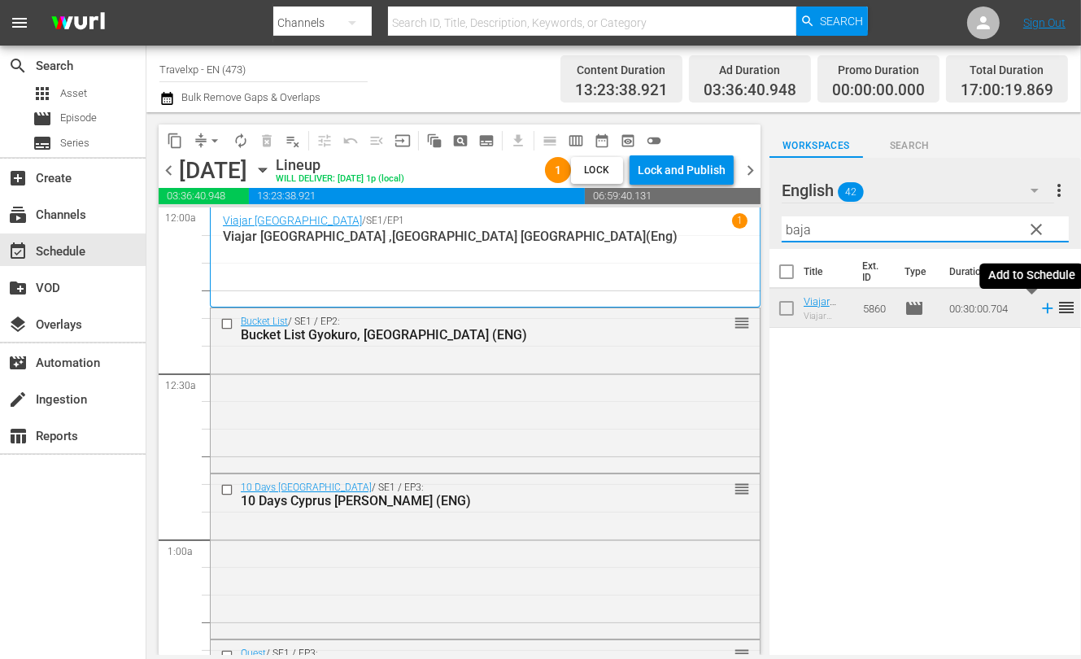
click at [1039, 309] on icon at bounding box center [1048, 308] width 18 height 18
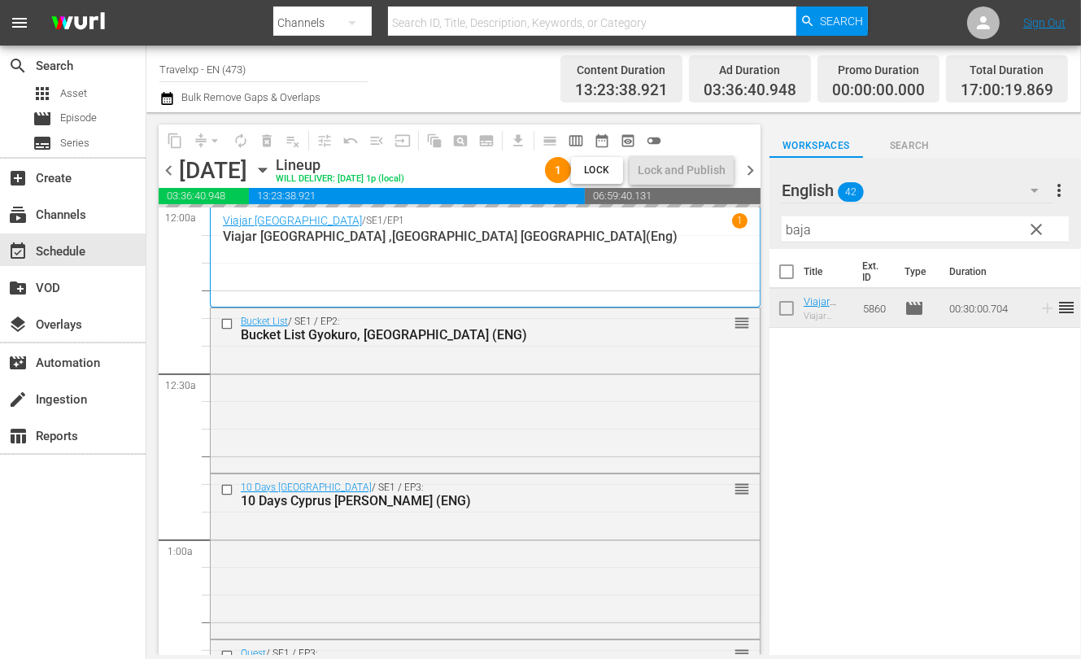
click at [797, 223] on input "baja" at bounding box center [925, 229] width 287 height 26
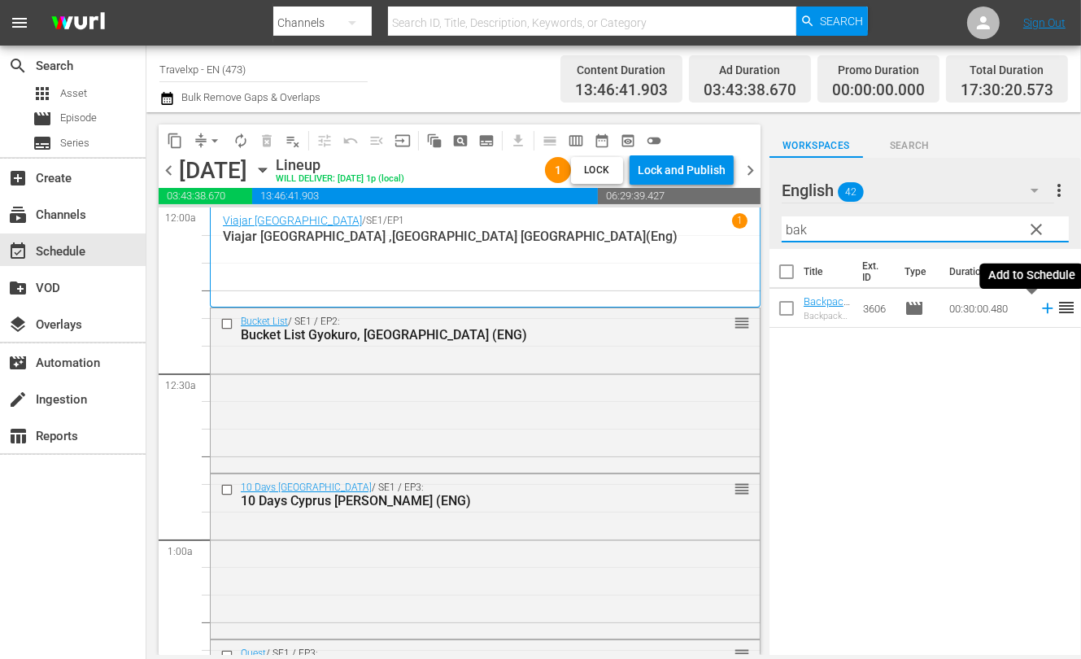
click at [1039, 306] on icon at bounding box center [1048, 308] width 18 height 18
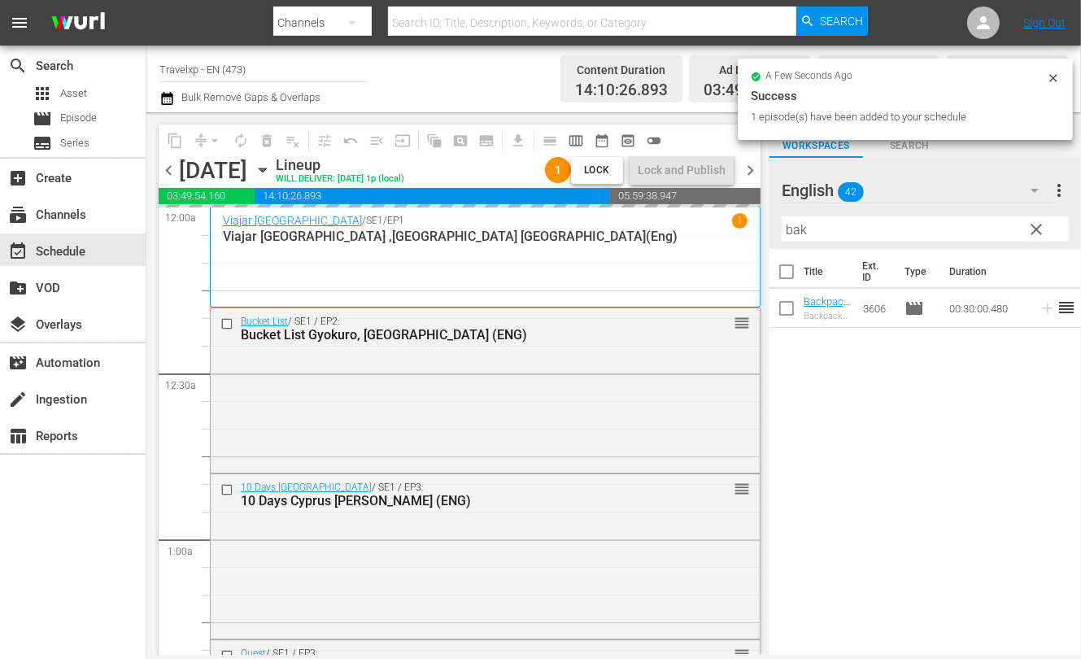
click at [800, 233] on input "bak" at bounding box center [925, 229] width 287 height 26
type input "s"
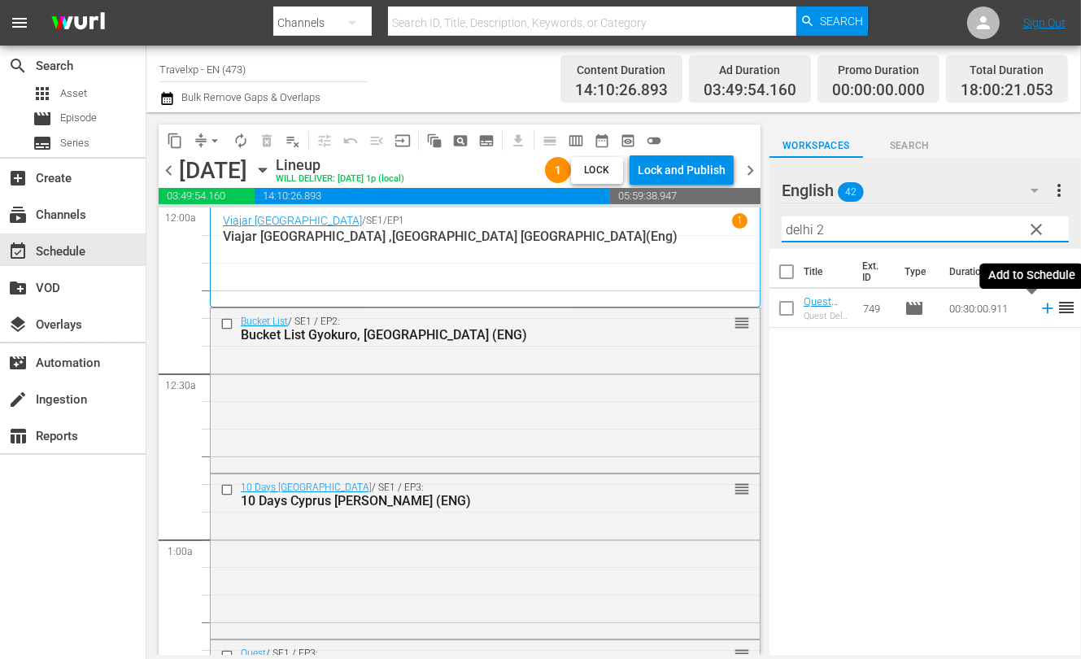
click at [1039, 312] on icon at bounding box center [1048, 308] width 18 height 18
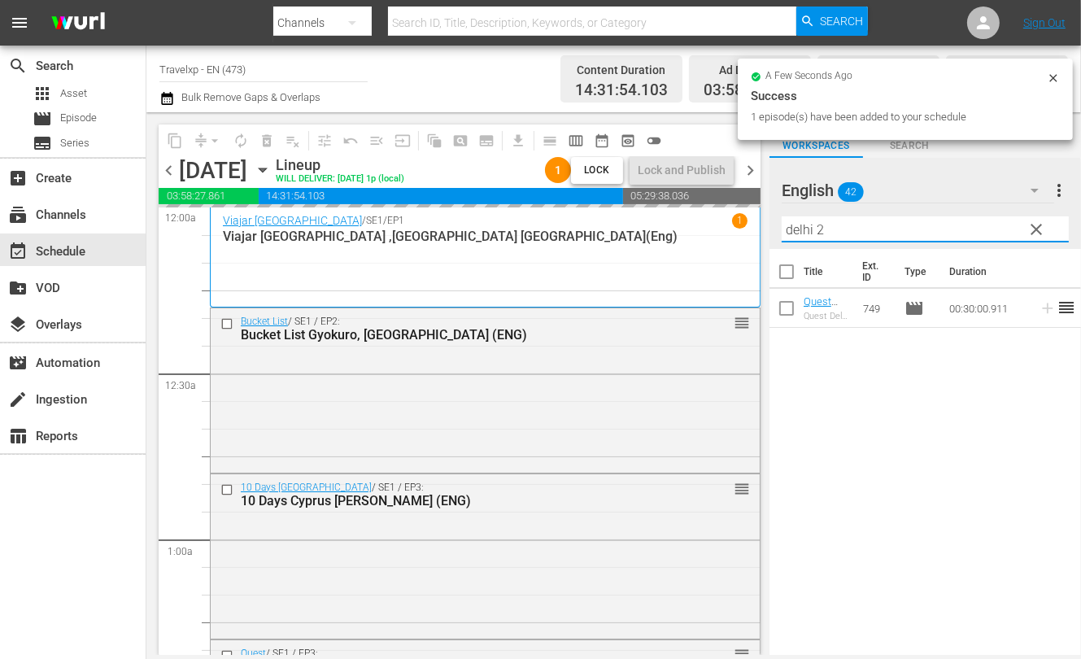
drag, startPoint x: 866, startPoint y: 230, endPoint x: 787, endPoint y: 225, distance: 79.1
click at [787, 225] on input "delhi 2" at bounding box center [925, 229] width 287 height 26
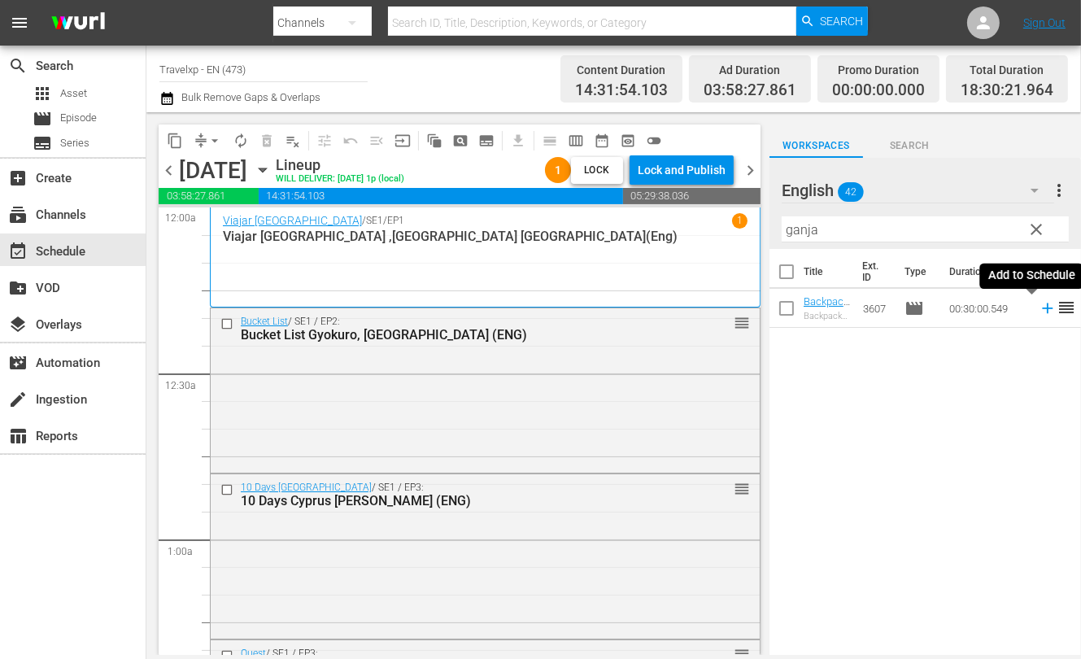
click at [1042, 311] on icon at bounding box center [1047, 308] width 11 height 11
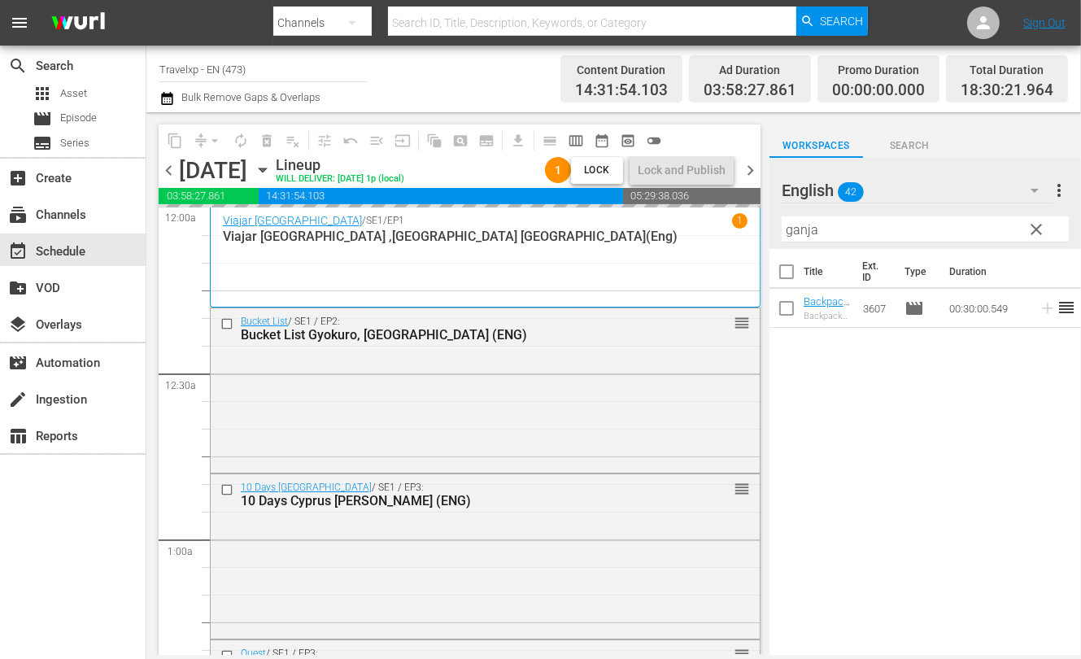
click at [792, 234] on input "ganja" at bounding box center [925, 229] width 287 height 26
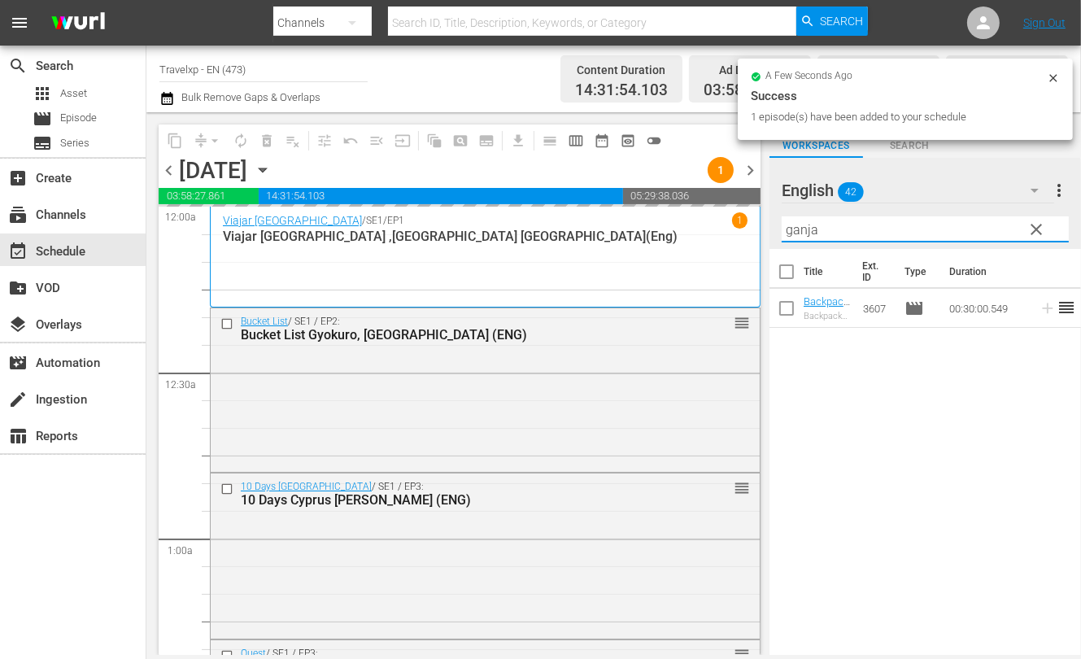
click at [792, 234] on input "ganja" at bounding box center [925, 229] width 287 height 26
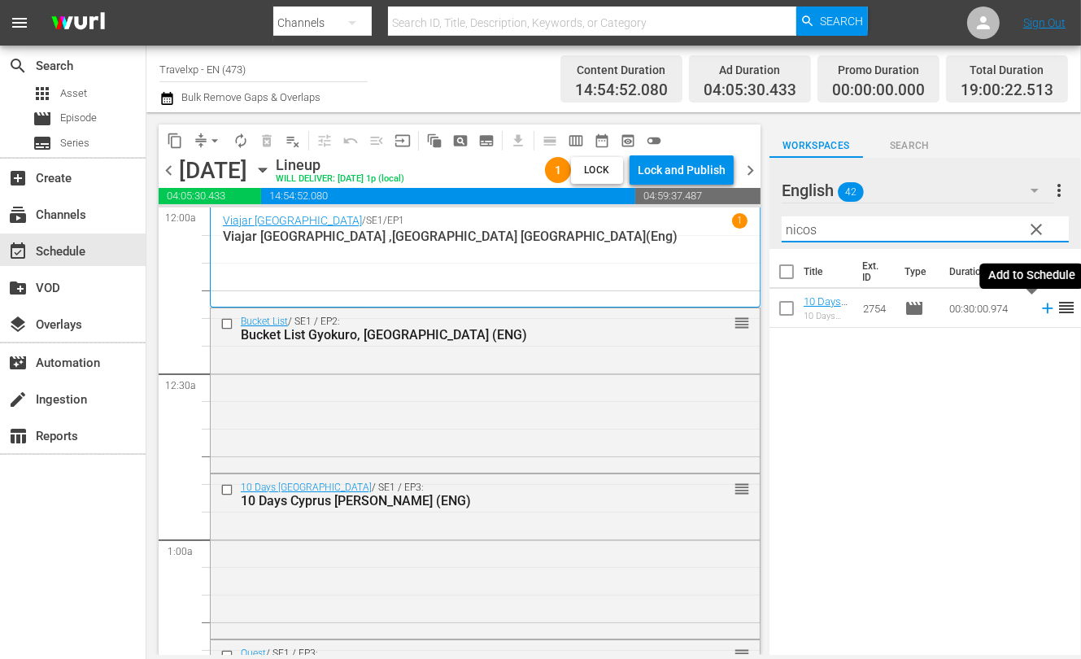
click at [1039, 311] on icon at bounding box center [1048, 308] width 18 height 18
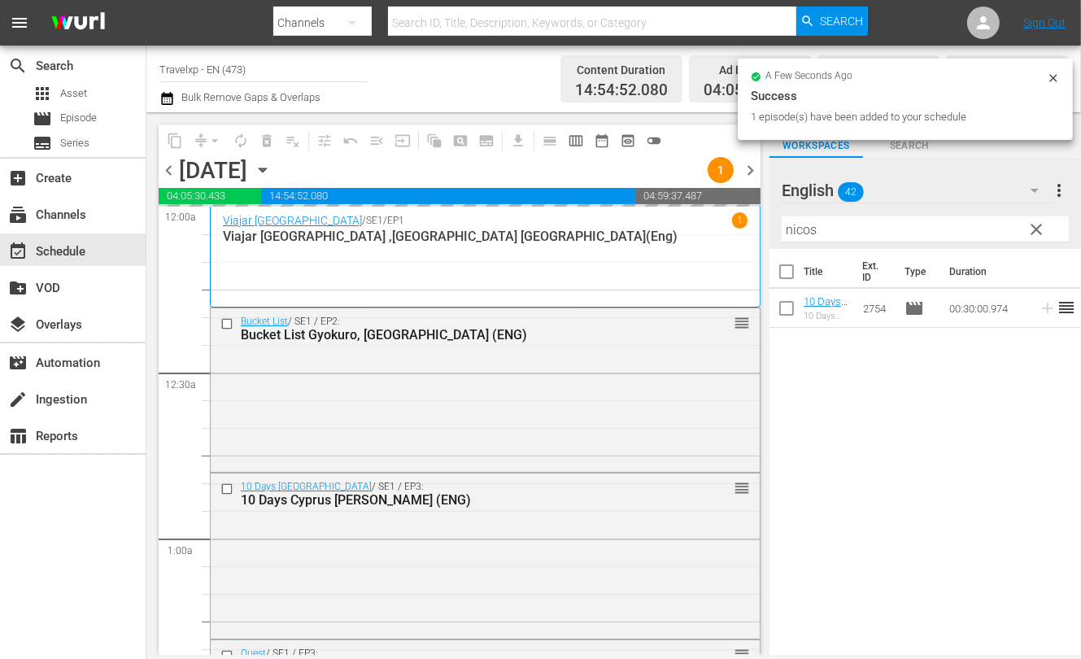
click at [802, 221] on input "nicos" at bounding box center [925, 229] width 287 height 26
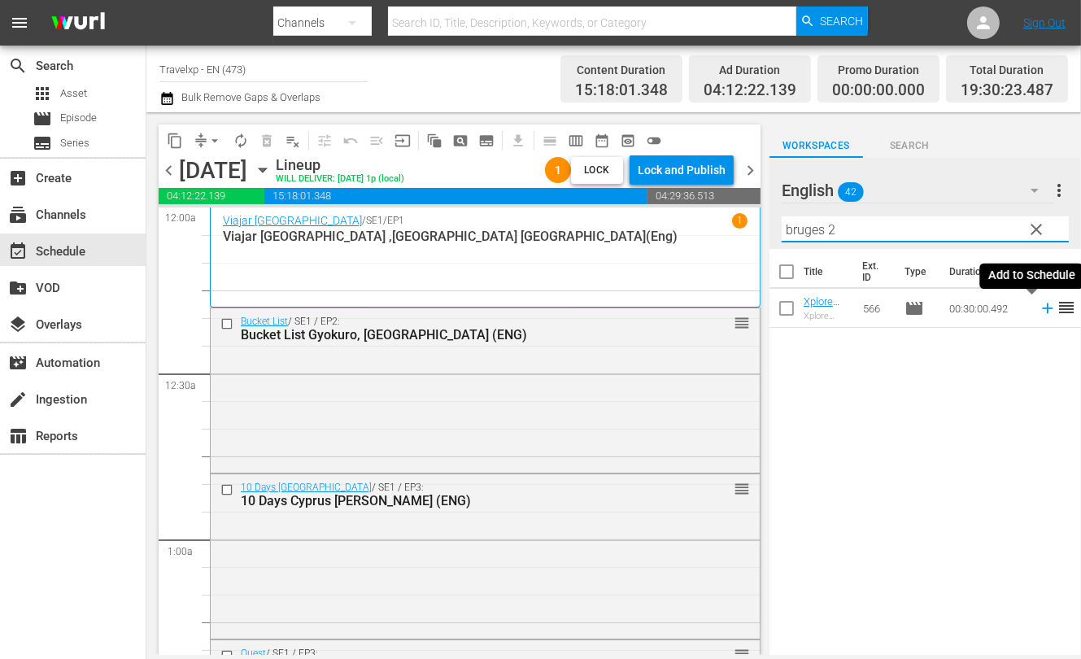
click at [1042, 307] on icon at bounding box center [1047, 308] width 11 height 11
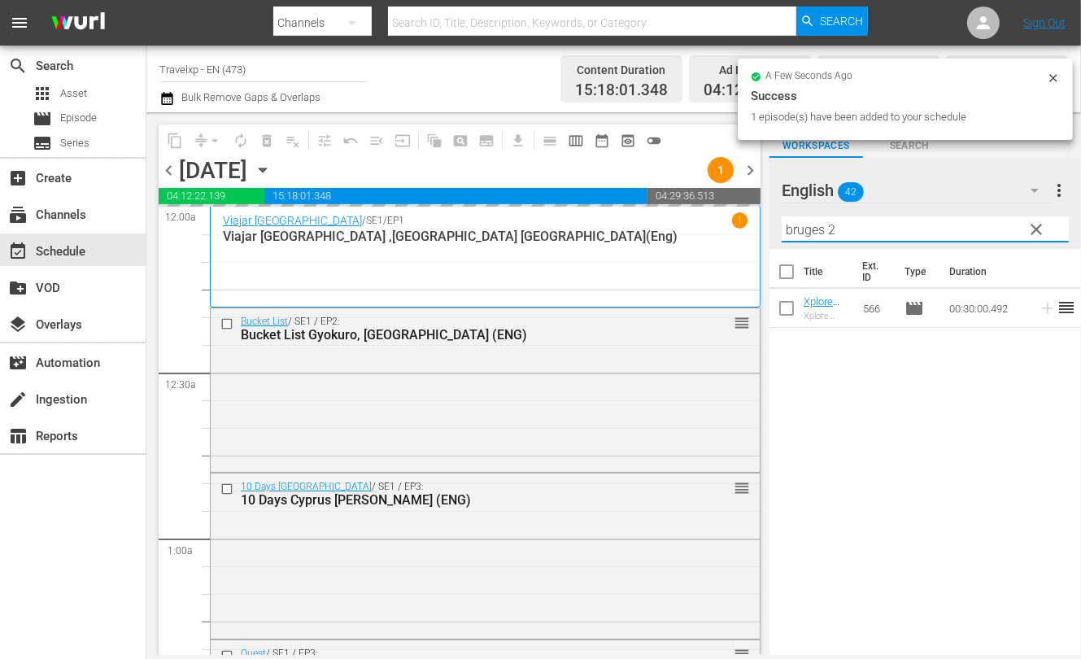
drag, startPoint x: 853, startPoint y: 230, endPoint x: 768, endPoint y: 217, distance: 86.4
click at [768, 217] on div "content_copy compress arrow_drop_down autorenew_outlined delete_forever_outline…" at bounding box center [613, 383] width 935 height 543
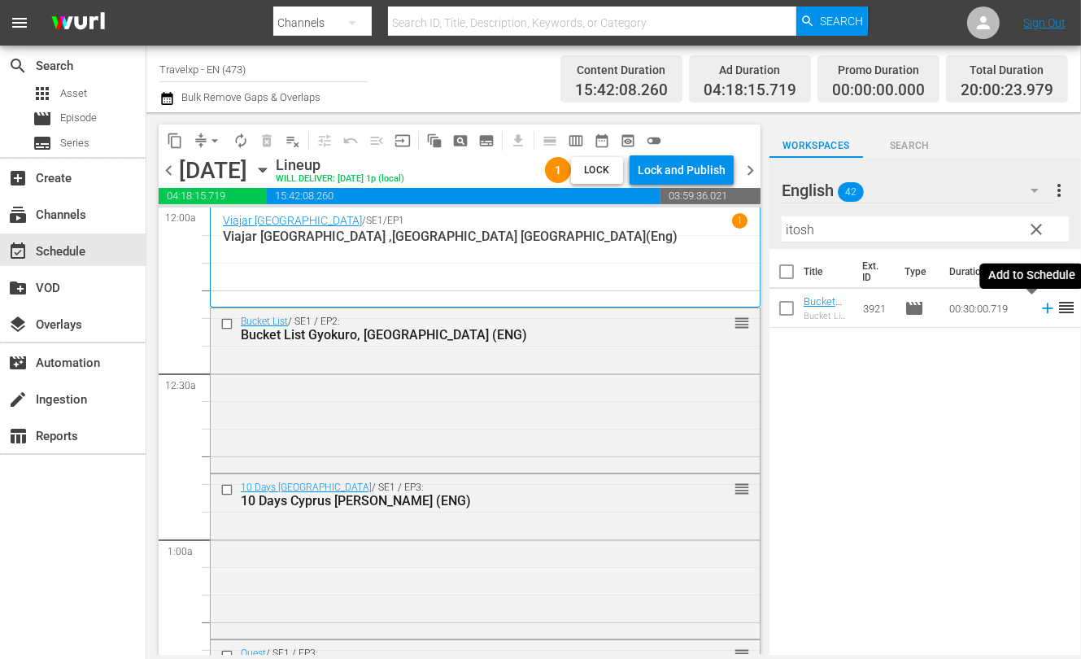
click at [1042, 310] on icon at bounding box center [1047, 308] width 11 height 11
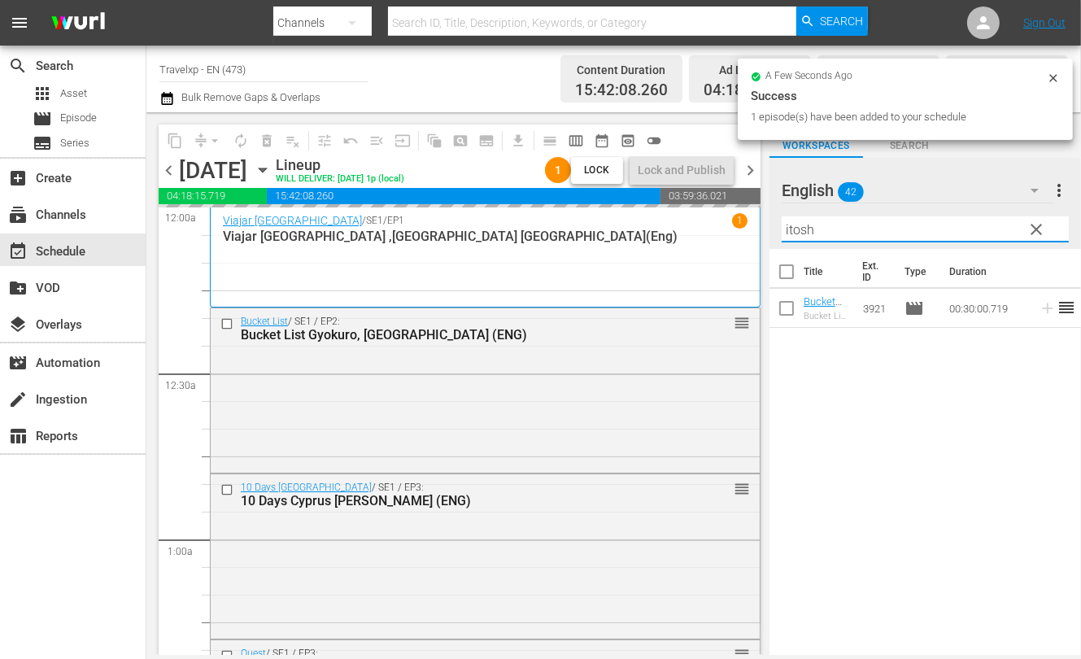
click at [801, 234] on input "itosh" at bounding box center [925, 229] width 287 height 26
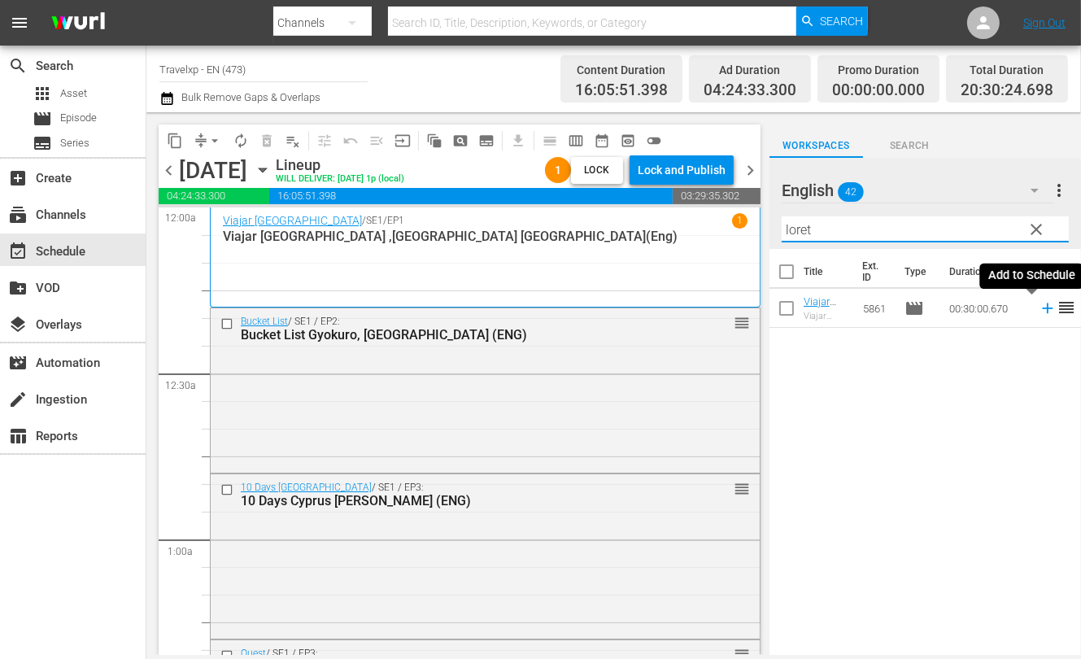
click at [1042, 308] on icon at bounding box center [1047, 308] width 11 height 11
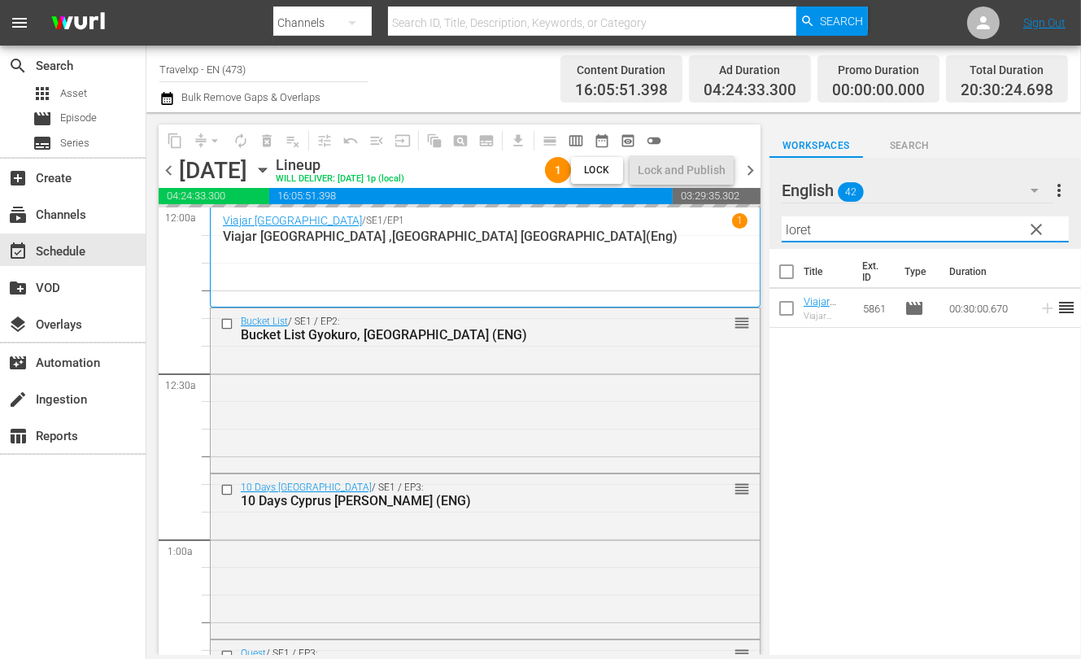
click at [801, 232] on input "loret" at bounding box center [925, 229] width 287 height 26
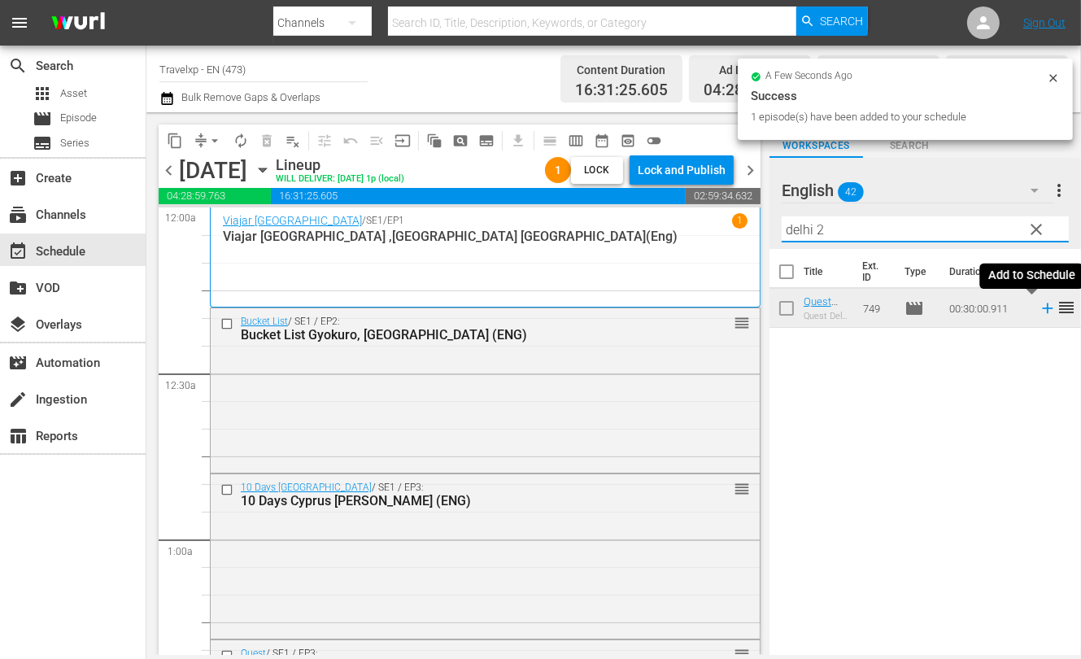
click at [1039, 311] on icon at bounding box center [1048, 308] width 18 height 18
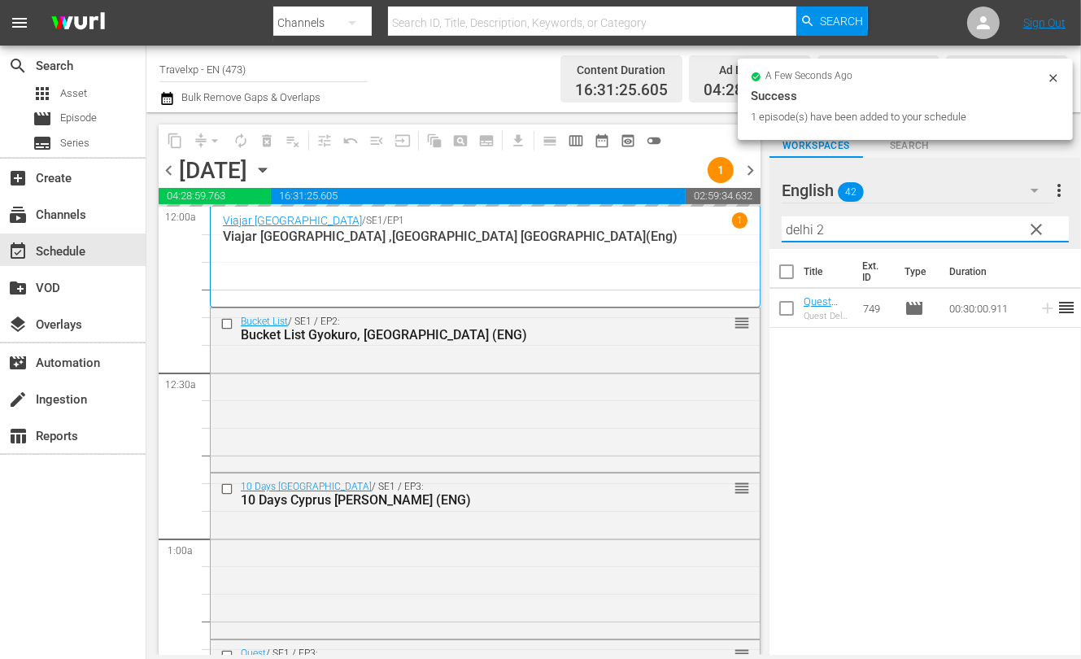
drag, startPoint x: 829, startPoint y: 231, endPoint x: 779, endPoint y: 229, distance: 49.7
click at [779, 229] on div "English 42 English more_vert clear Filter by Title delhi 2" at bounding box center [926, 203] width 312 height 91
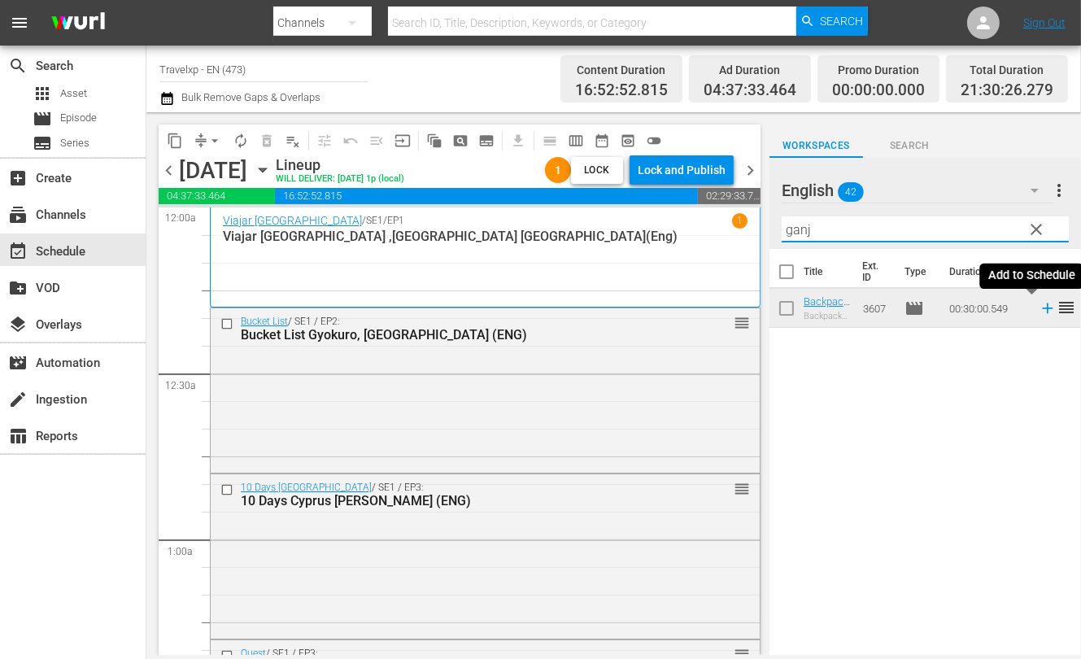
click at [1039, 311] on icon at bounding box center [1048, 308] width 18 height 18
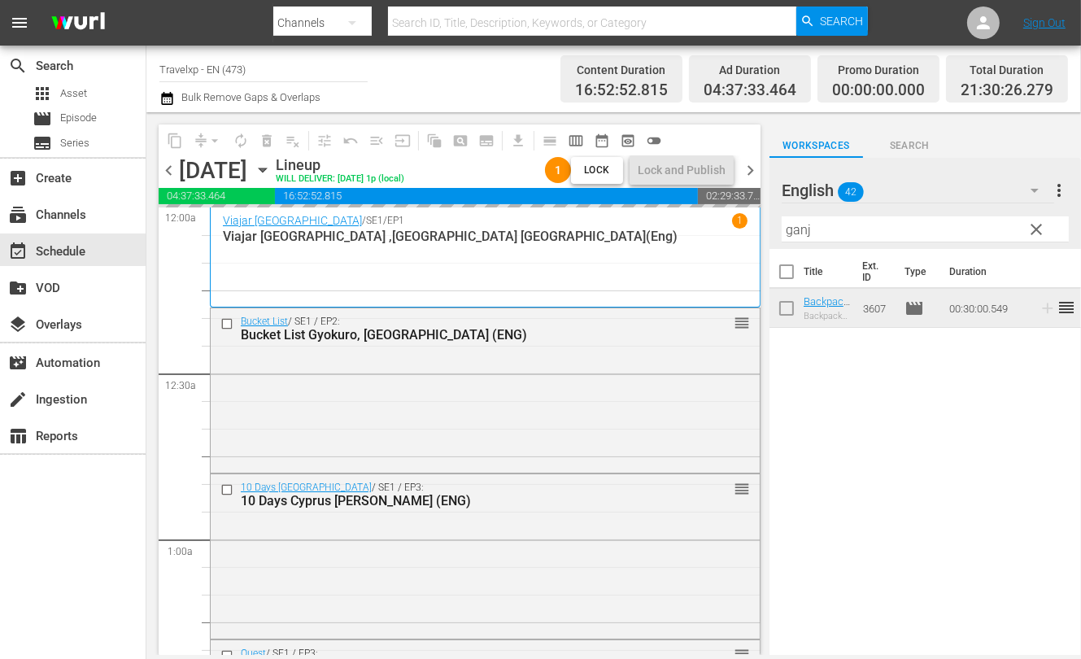
click at [796, 229] on input "ganj" at bounding box center [925, 229] width 287 height 26
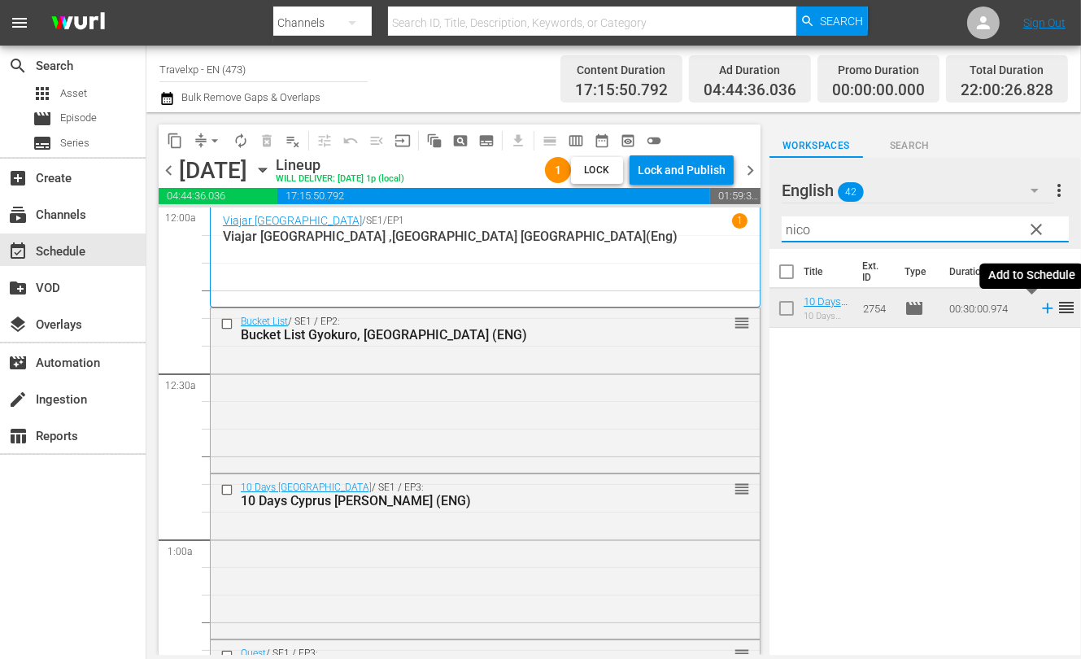
click at [1042, 307] on icon at bounding box center [1047, 308] width 11 height 11
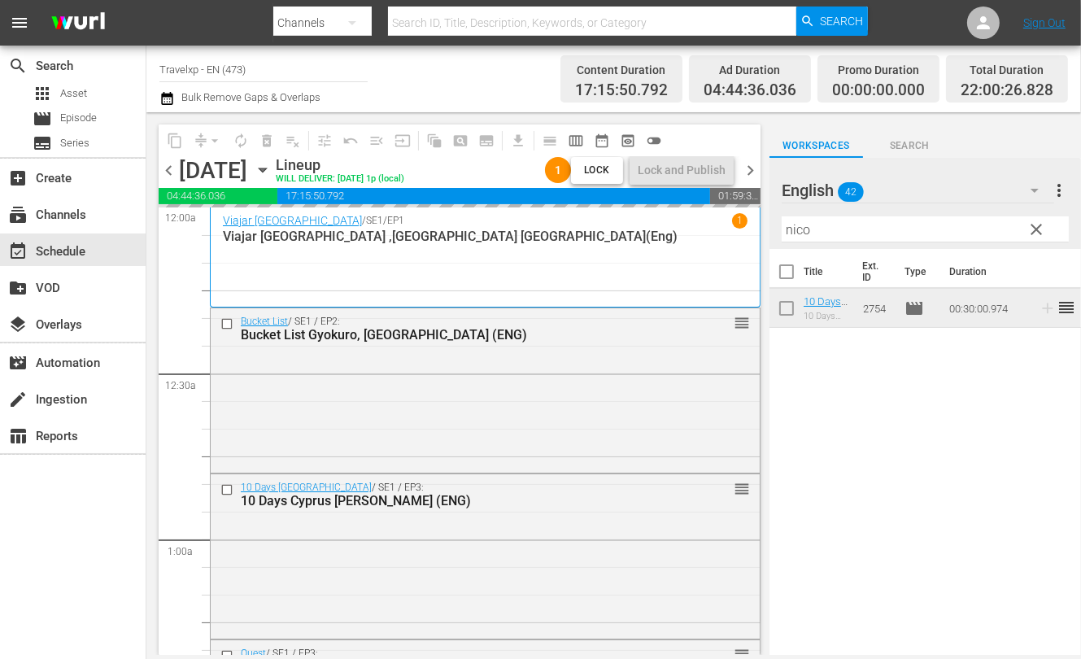
click at [798, 229] on input "nico" at bounding box center [925, 229] width 287 height 26
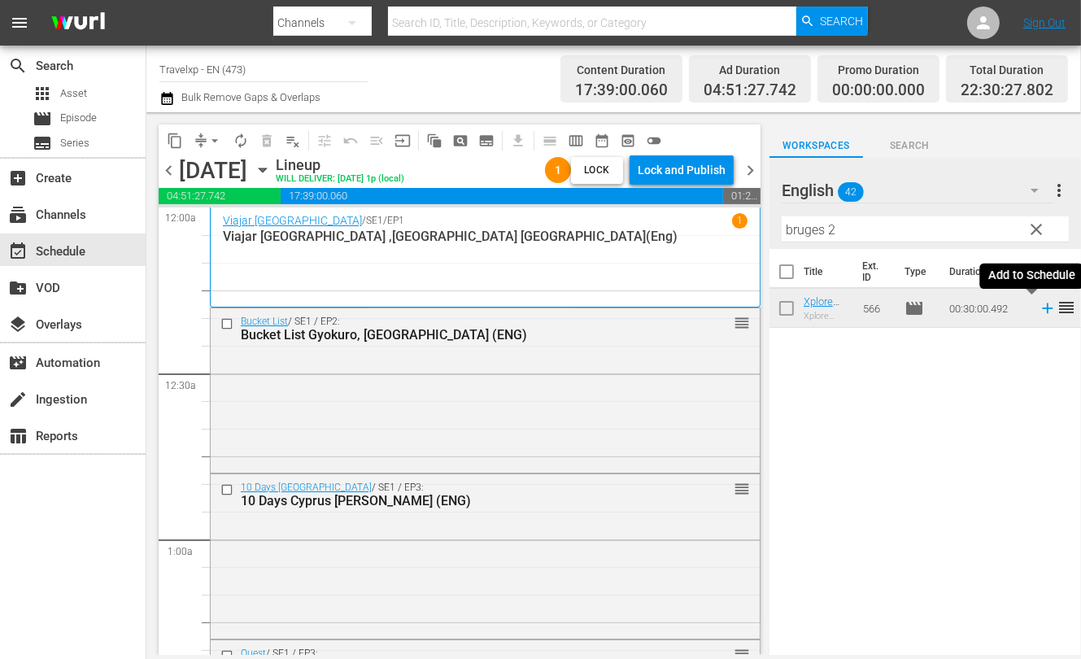
click at [1042, 308] on icon at bounding box center [1047, 308] width 11 height 11
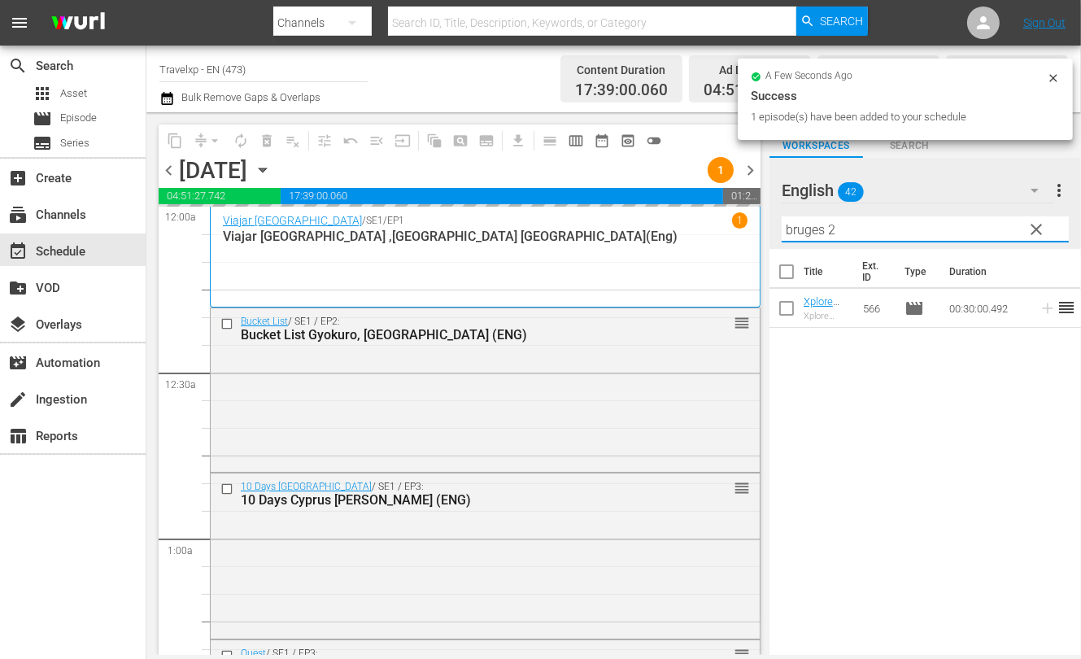
drag, startPoint x: 851, startPoint y: 234, endPoint x: 773, endPoint y: 229, distance: 78.3
click at [773, 229] on div "English 42 English more_vert clear Filter by Title bruges 2" at bounding box center [926, 203] width 312 height 91
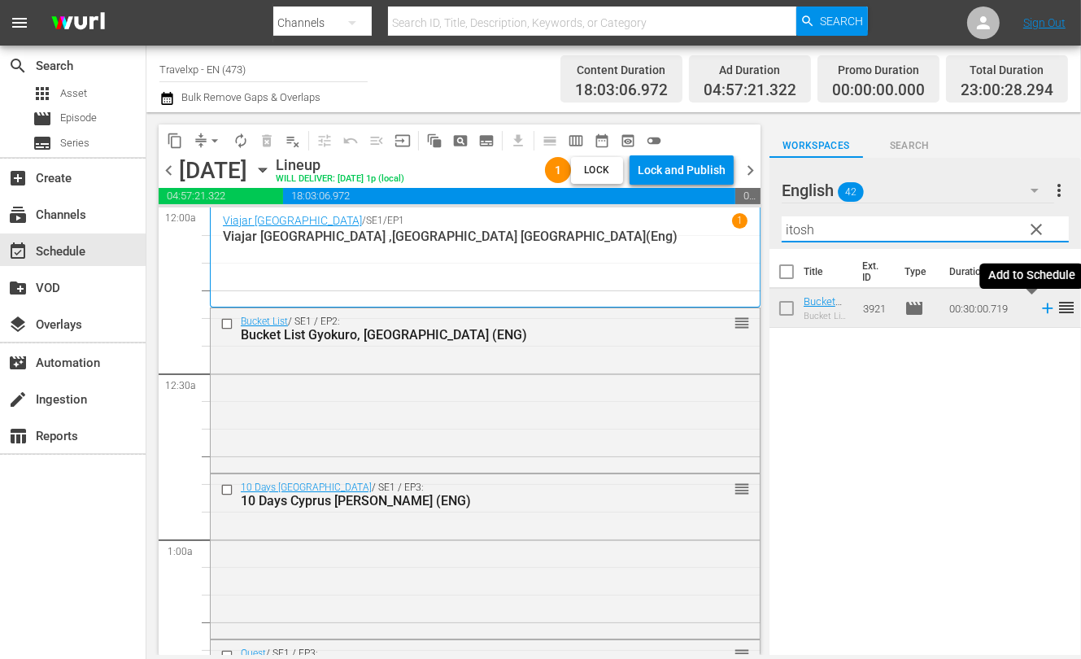
click at [1042, 310] on icon at bounding box center [1047, 308] width 11 height 11
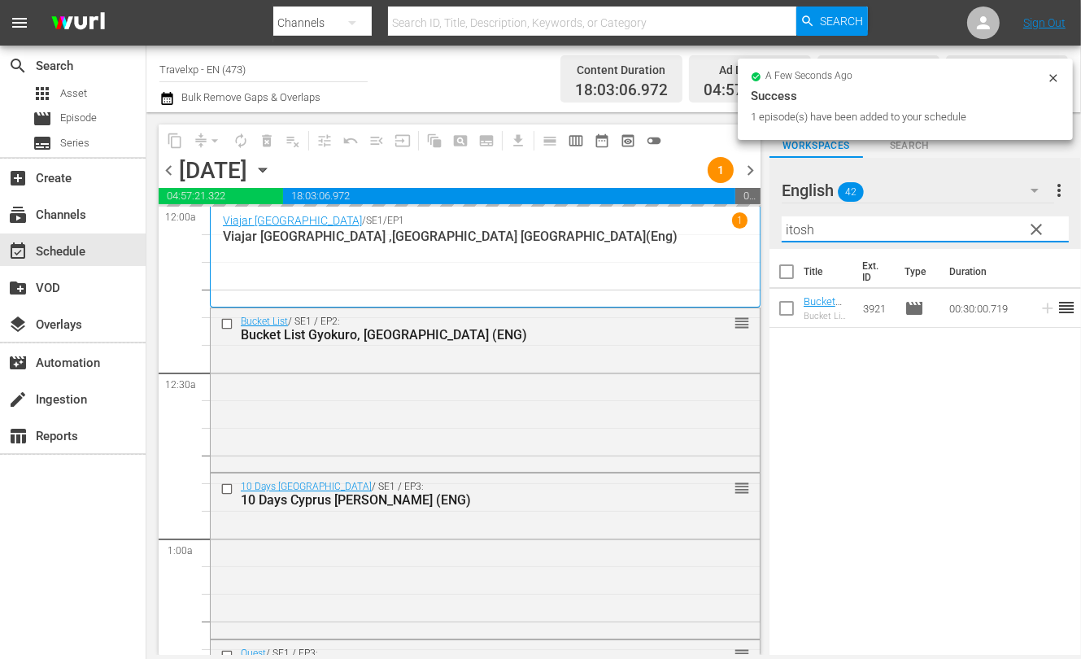
click at [795, 226] on input "itosh" at bounding box center [925, 229] width 287 height 26
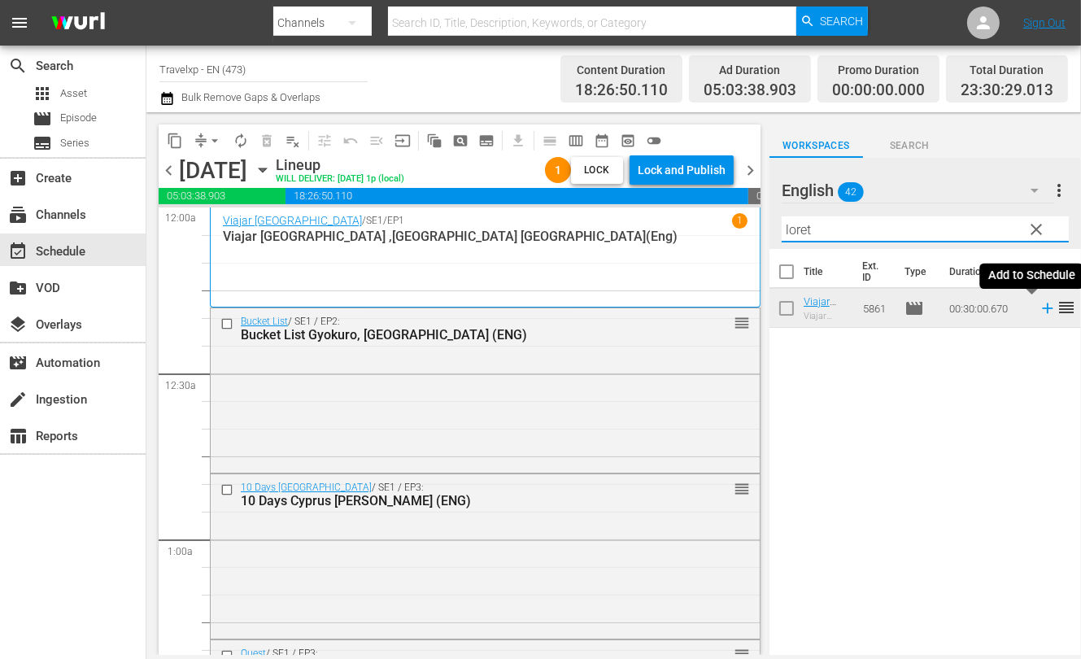
type input "loret"
drag, startPoint x: 1032, startPoint y: 311, endPoint x: 709, endPoint y: 292, distance: 323.5
click at [1042, 311] on icon at bounding box center [1047, 308] width 11 height 11
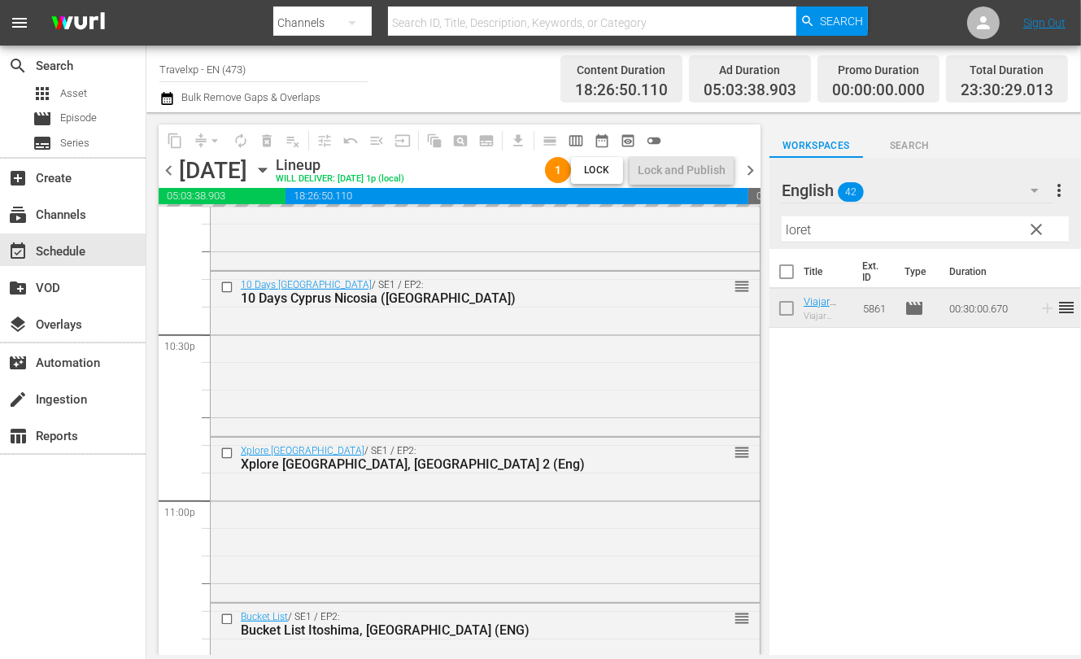
scroll to position [7518, 0]
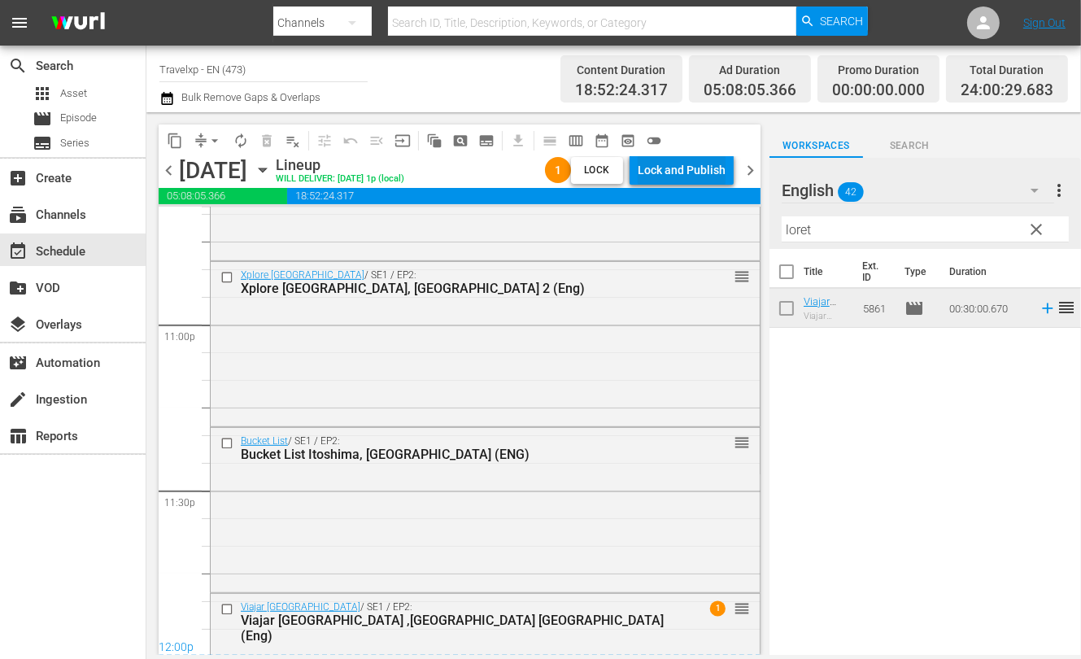
click at [687, 179] on div "Lock and Publish" at bounding box center [682, 169] width 88 height 29
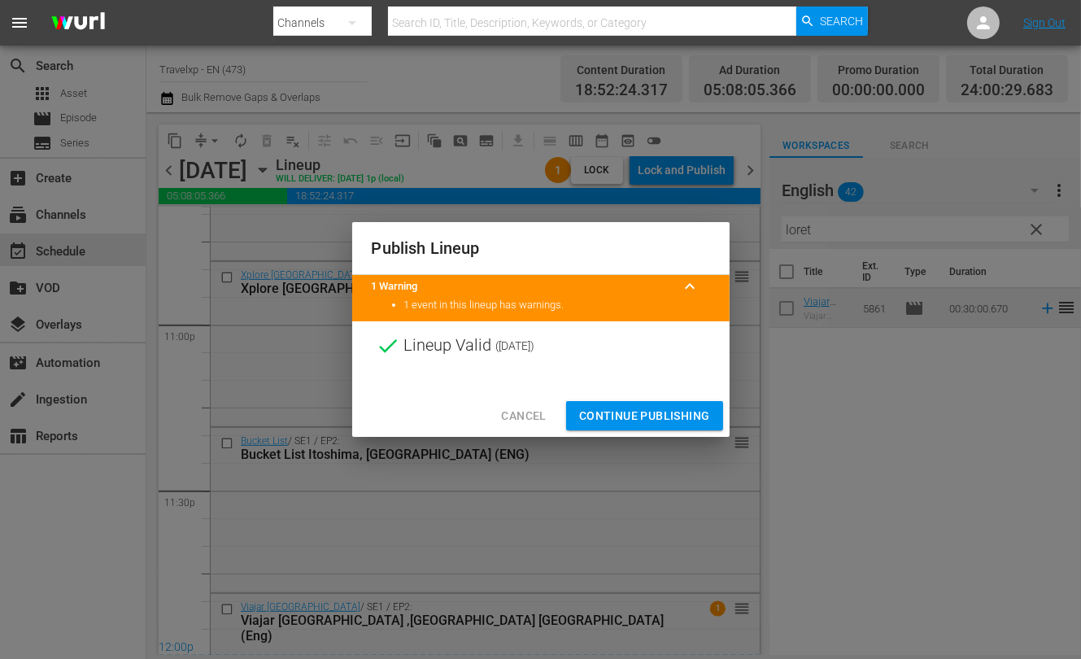
click at [611, 410] on span "Continue Publishing" at bounding box center [644, 416] width 131 height 20
